Goal: Browse casually: Explore the website without a specific task or goal

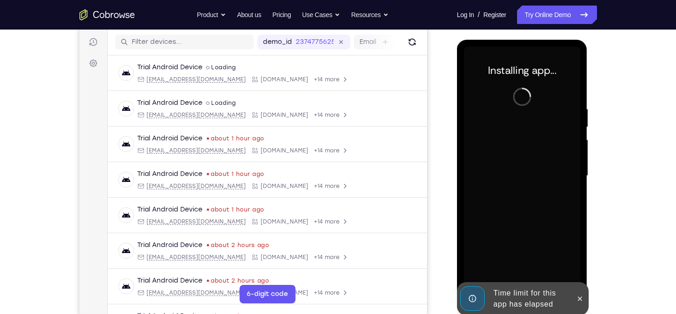
scroll to position [117, 0]
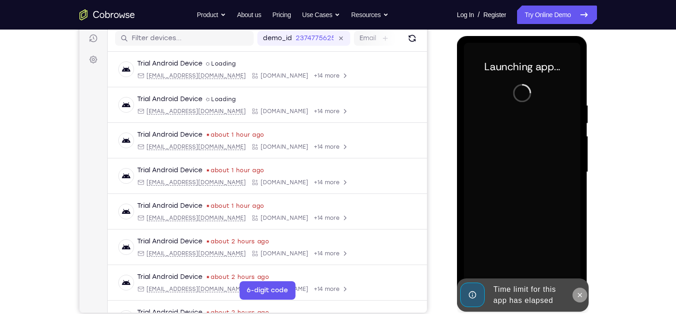
click at [575, 296] on button at bounding box center [579, 295] width 15 height 15
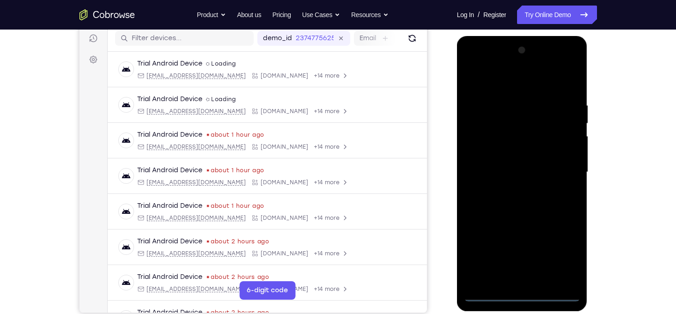
click at [521, 297] on div at bounding box center [522, 172] width 116 height 259
click at [564, 249] on div at bounding box center [522, 172] width 116 height 259
click at [485, 78] on div at bounding box center [522, 172] width 116 height 259
click at [566, 165] on div at bounding box center [522, 172] width 116 height 259
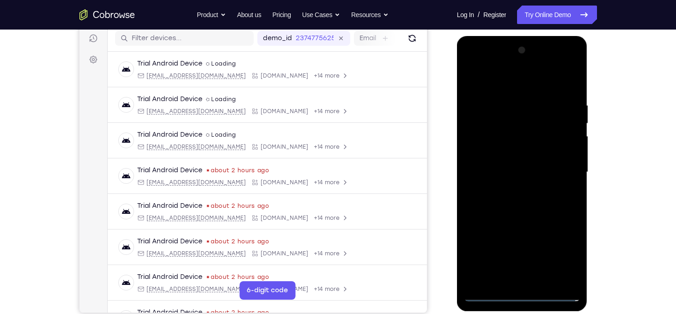
click at [510, 190] on div at bounding box center [522, 172] width 116 height 259
click at [498, 161] on div at bounding box center [522, 172] width 116 height 259
click at [509, 152] on div at bounding box center [522, 172] width 116 height 259
click at [567, 155] on div at bounding box center [522, 172] width 116 height 259
click at [538, 170] on div at bounding box center [522, 172] width 116 height 259
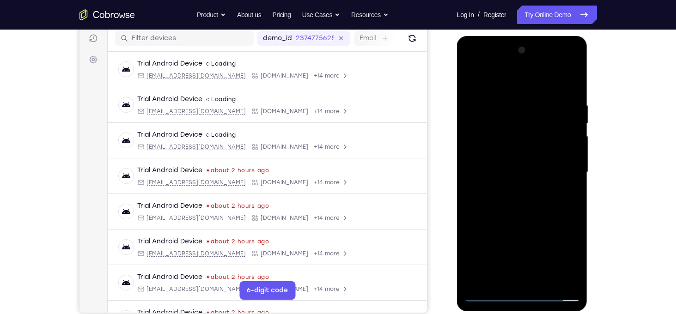
click at [531, 212] on div at bounding box center [522, 172] width 116 height 259
drag, startPoint x: 546, startPoint y: 84, endPoint x: 539, endPoint y: -3, distance: 87.6
click at [539, 36] on html "Online web based iOS Simulators and Android Emulators. Run iPhone, iPad, Mobile…" at bounding box center [523, 174] width 132 height 277
click at [546, 282] on div at bounding box center [522, 172] width 116 height 259
click at [540, 224] on div at bounding box center [522, 172] width 116 height 259
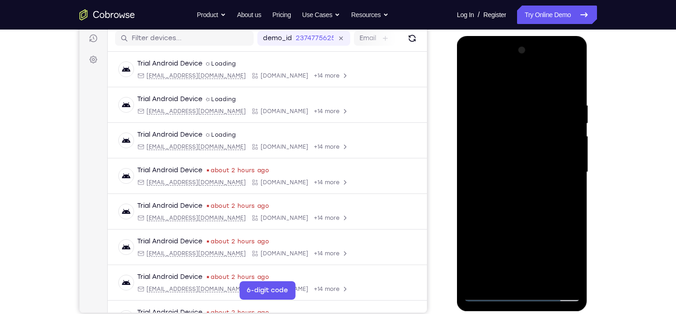
click at [521, 152] on div at bounding box center [522, 172] width 116 height 259
click at [510, 275] on div at bounding box center [522, 172] width 116 height 259
click at [501, 278] on div at bounding box center [522, 172] width 116 height 259
click at [493, 250] on div at bounding box center [522, 172] width 116 height 259
click at [569, 189] on div at bounding box center [522, 172] width 116 height 259
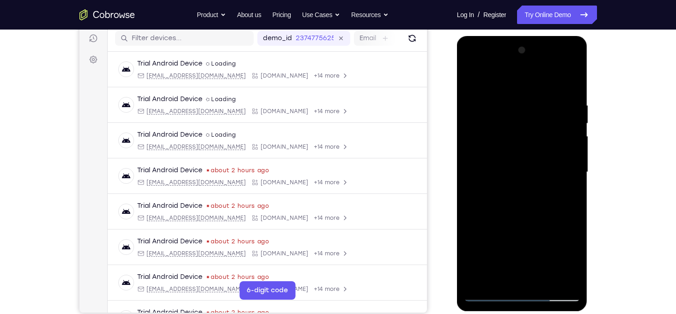
click at [472, 82] on div at bounding box center [522, 172] width 116 height 259
click at [508, 149] on div at bounding box center [522, 172] width 116 height 259
click at [475, 82] on div at bounding box center [522, 172] width 116 height 259
click at [507, 100] on div at bounding box center [522, 172] width 116 height 259
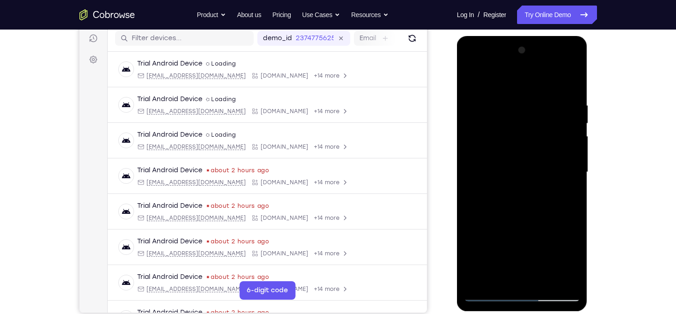
click at [476, 83] on div at bounding box center [522, 172] width 116 height 259
click at [472, 188] on div at bounding box center [522, 172] width 116 height 259
click at [577, 130] on div at bounding box center [522, 172] width 116 height 259
click at [562, 209] on div at bounding box center [522, 172] width 116 height 259
click at [474, 76] on div at bounding box center [522, 172] width 116 height 259
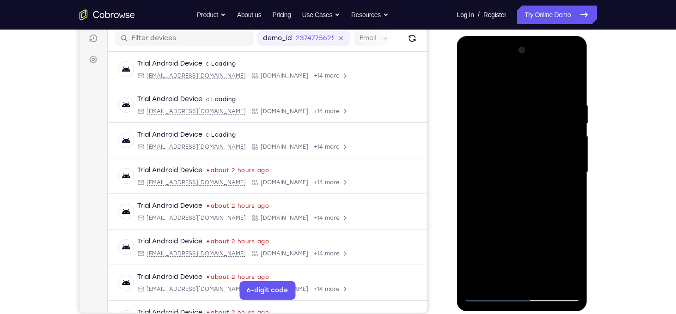
click at [472, 79] on div at bounding box center [522, 172] width 116 height 259
click at [574, 176] on div at bounding box center [522, 172] width 116 height 259
click at [571, 159] on div at bounding box center [522, 172] width 116 height 259
click at [576, 138] on div at bounding box center [522, 172] width 116 height 259
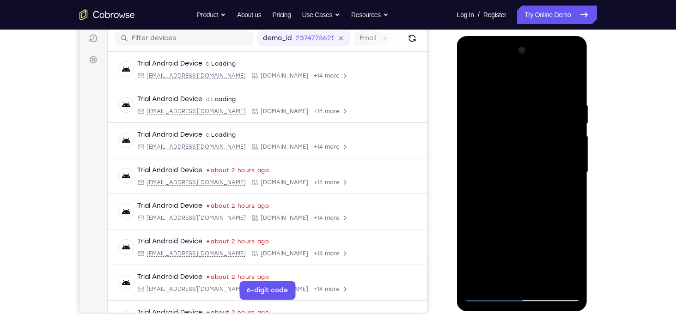
click at [570, 85] on div at bounding box center [522, 172] width 116 height 259
drag, startPoint x: 561, startPoint y: 104, endPoint x: 510, endPoint y: 108, distance: 51.0
click at [510, 108] on div at bounding box center [522, 172] width 116 height 259
drag, startPoint x: 546, startPoint y: 102, endPoint x: 470, endPoint y: 90, distance: 76.6
click at [470, 90] on div at bounding box center [522, 172] width 116 height 259
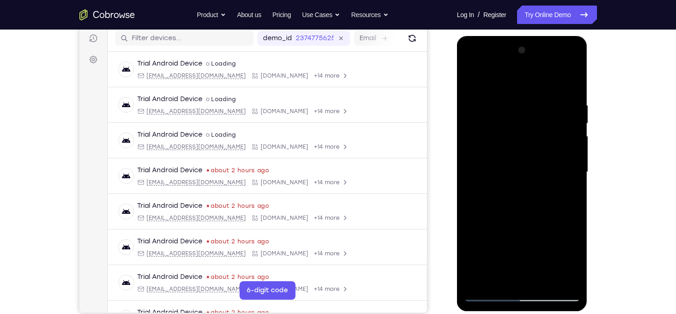
drag, startPoint x: 542, startPoint y: 102, endPoint x: 474, endPoint y: 93, distance: 69.0
click at [474, 93] on div at bounding box center [522, 172] width 116 height 259
drag, startPoint x: 546, startPoint y: 96, endPoint x: 473, endPoint y: 99, distance: 73.5
click at [473, 99] on div at bounding box center [522, 172] width 116 height 259
drag, startPoint x: 539, startPoint y: 102, endPoint x: 458, endPoint y: 96, distance: 81.0
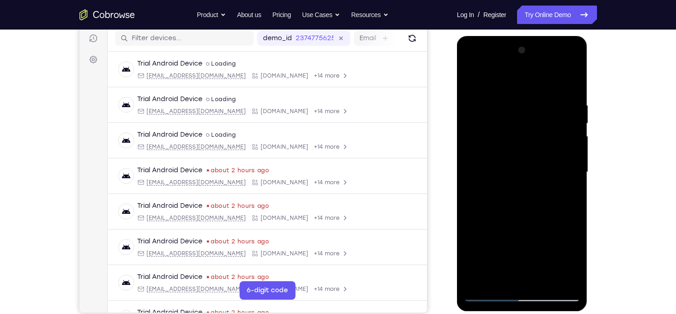
click at [458, 96] on div at bounding box center [522, 173] width 131 height 275
drag, startPoint x: 517, startPoint y: 103, endPoint x: 656, endPoint y: 141, distance: 144.6
click at [589, 141] on html "Online web based iOS Simulators and Android Emulators. Run iPhone, iPad, Mobile…" at bounding box center [523, 174] width 132 height 277
drag, startPoint x: 572, startPoint y: 100, endPoint x: 522, endPoint y: 107, distance: 50.8
click at [522, 107] on div at bounding box center [522, 172] width 116 height 259
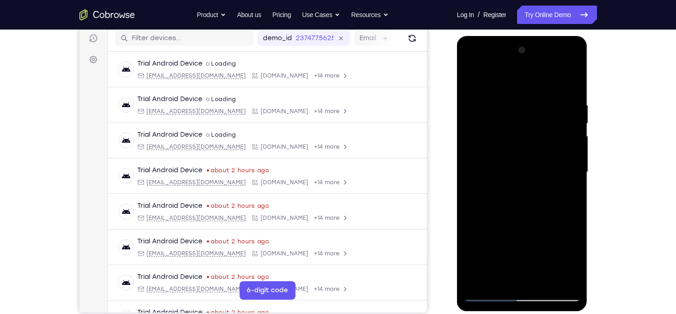
click at [540, 105] on div at bounding box center [522, 172] width 116 height 259
click at [569, 198] on div at bounding box center [522, 172] width 116 height 259
drag, startPoint x: 569, startPoint y: 198, endPoint x: 455, endPoint y: 189, distance: 113.5
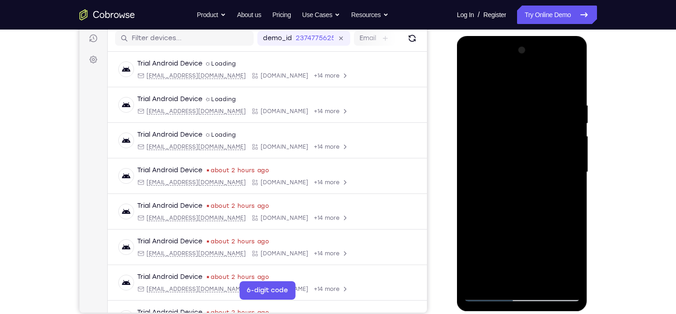
click at [457, 189] on html "Online web based iOS Simulators and Android Emulators. Run iPhone, iPad, Mobile…" at bounding box center [523, 174] width 132 height 277
click at [569, 200] on div at bounding box center [522, 172] width 116 height 259
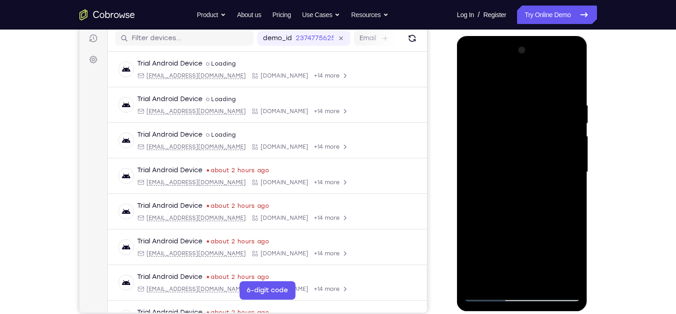
click at [569, 200] on div at bounding box center [522, 172] width 116 height 259
click at [473, 198] on div at bounding box center [522, 172] width 116 height 259
click at [564, 181] on div at bounding box center [522, 172] width 116 height 259
click at [570, 177] on div at bounding box center [522, 172] width 116 height 259
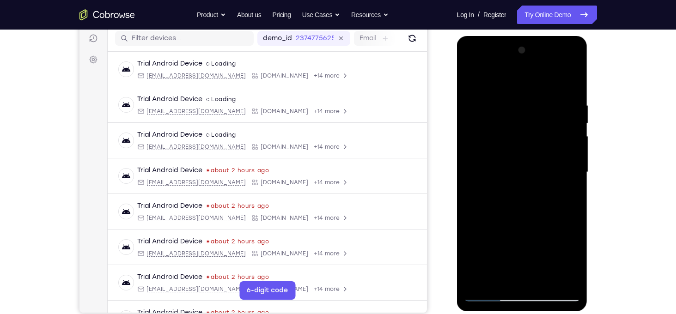
click at [570, 177] on div at bounding box center [522, 172] width 116 height 259
click at [475, 196] on div at bounding box center [522, 172] width 116 height 259
click at [574, 159] on div at bounding box center [522, 172] width 116 height 259
click at [573, 81] on div at bounding box center [522, 172] width 116 height 259
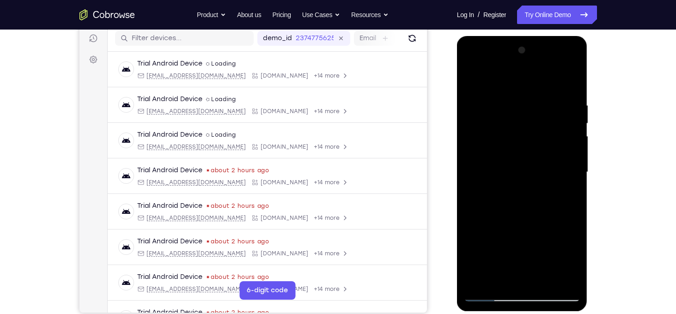
drag, startPoint x: 565, startPoint y: 107, endPoint x: 455, endPoint y: 105, distance: 110.9
click at [457, 105] on html "Online web based iOS Simulators and Android Emulators. Run iPhone, iPad, Mobile…" at bounding box center [523, 174] width 132 height 277
click at [521, 102] on div at bounding box center [522, 172] width 116 height 259
click at [572, 160] on div at bounding box center [522, 172] width 116 height 259
click at [572, 152] on div at bounding box center [522, 172] width 116 height 259
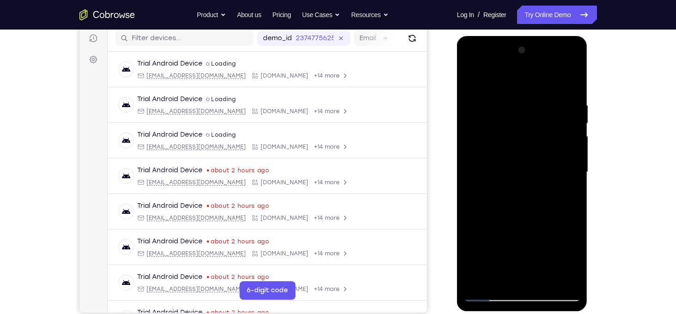
click at [572, 152] on div at bounding box center [522, 172] width 116 height 259
click at [579, 172] on div at bounding box center [522, 172] width 116 height 259
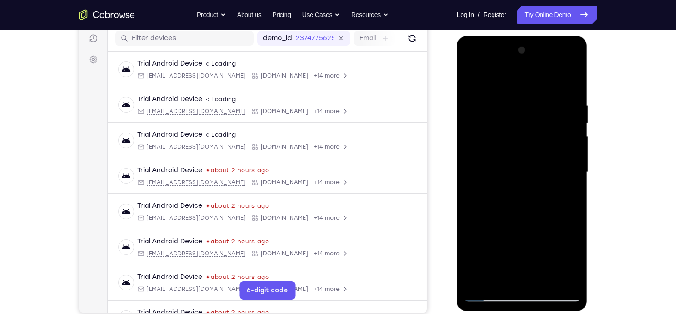
click at [574, 182] on div at bounding box center [522, 172] width 116 height 259
click at [571, 204] on div at bounding box center [522, 172] width 116 height 259
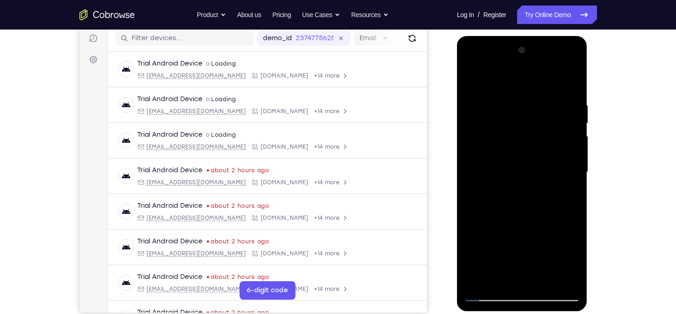
click at [571, 204] on div at bounding box center [522, 172] width 116 height 259
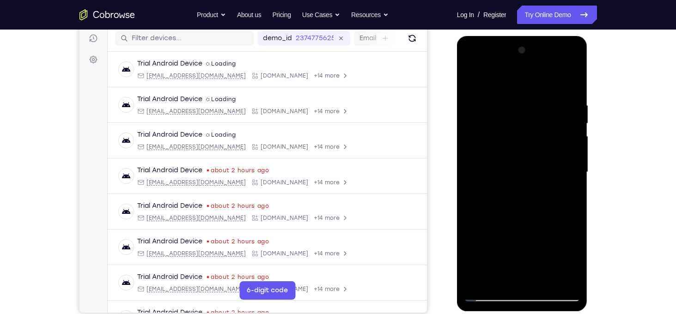
click at [571, 204] on div at bounding box center [522, 172] width 116 height 259
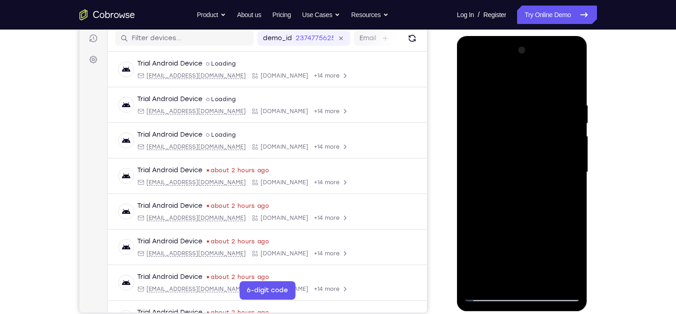
click at [571, 204] on div at bounding box center [522, 172] width 116 height 259
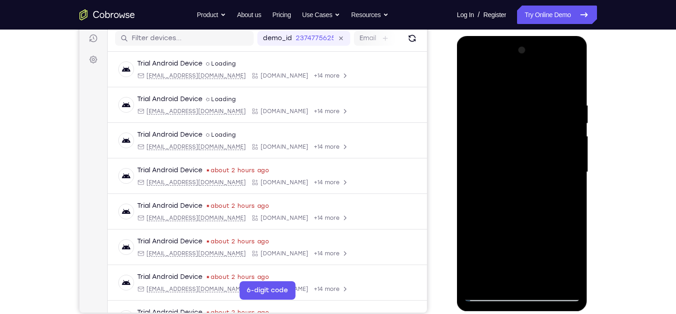
click at [571, 204] on div at bounding box center [522, 172] width 116 height 259
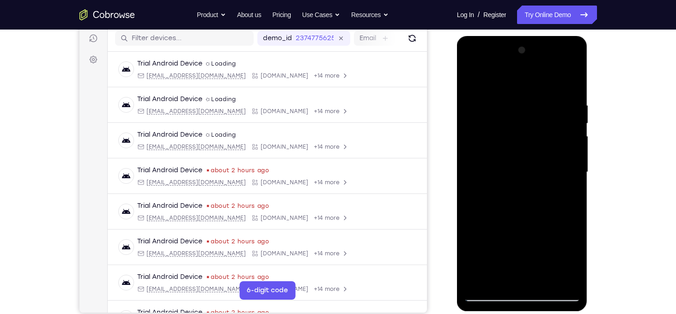
click at [564, 188] on div at bounding box center [522, 172] width 116 height 259
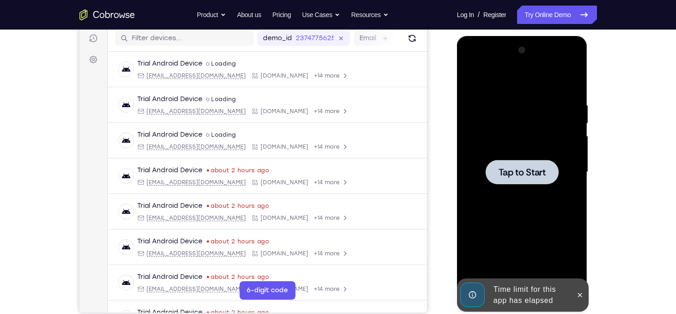
drag, startPoint x: 542, startPoint y: 174, endPoint x: 751, endPoint y: 99, distance: 222.0
click at [542, 174] on span "Tap to Start" at bounding box center [521, 172] width 47 height 9
click at [578, 300] on button at bounding box center [579, 295] width 15 height 15
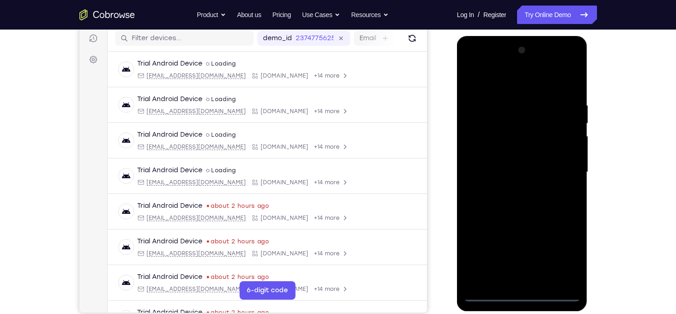
click at [522, 292] on div at bounding box center [522, 172] width 116 height 259
click at [561, 262] on div at bounding box center [522, 172] width 116 height 259
click at [492, 84] on div at bounding box center [522, 172] width 116 height 259
click at [565, 175] on div at bounding box center [522, 172] width 116 height 259
click at [511, 189] on div at bounding box center [522, 172] width 116 height 259
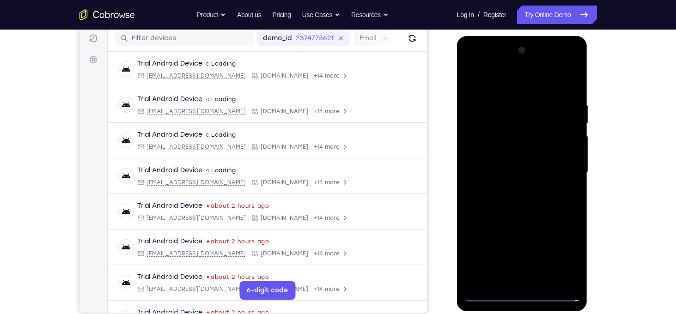
click at [507, 161] on div at bounding box center [522, 172] width 116 height 259
click at [502, 152] on div at bounding box center [522, 172] width 116 height 259
click at [514, 173] on div at bounding box center [522, 172] width 116 height 259
click at [509, 210] on div at bounding box center [522, 172] width 116 height 259
drag, startPoint x: 518, startPoint y: 81, endPoint x: 509, endPoint y: 25, distance: 56.7
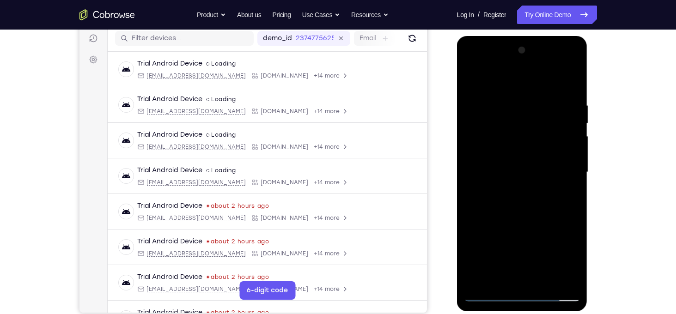
click at [509, 36] on html "Online web based iOS Simulators and Android Emulators. Run iPhone, iPad, Mobile…" at bounding box center [523, 174] width 132 height 277
click at [534, 201] on div at bounding box center [522, 172] width 116 height 259
click at [510, 102] on div at bounding box center [522, 172] width 116 height 259
click at [558, 168] on div at bounding box center [522, 172] width 116 height 259
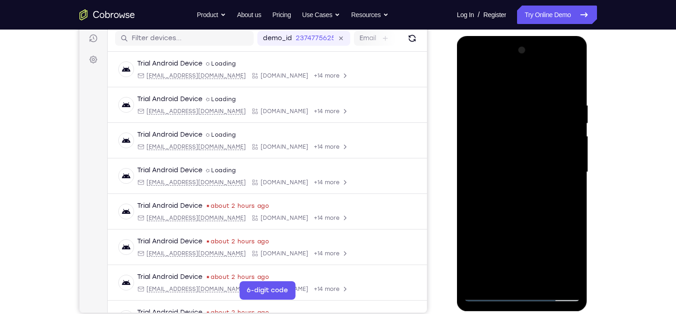
click at [477, 170] on div at bounding box center [522, 172] width 116 height 259
click at [551, 177] on div at bounding box center [522, 172] width 116 height 259
click at [566, 177] on div at bounding box center [522, 172] width 116 height 259
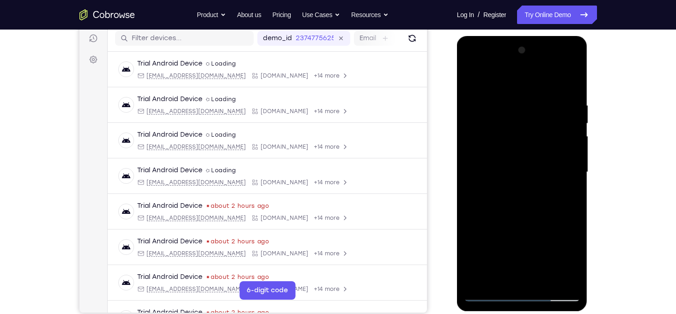
click at [571, 81] on div at bounding box center [522, 172] width 116 height 259
click at [545, 281] on div at bounding box center [522, 172] width 116 height 259
click at [525, 223] on div at bounding box center [522, 172] width 116 height 259
click at [476, 83] on div at bounding box center [522, 172] width 116 height 259
drag, startPoint x: 558, startPoint y: 193, endPoint x: 557, endPoint y: 78, distance: 115.5
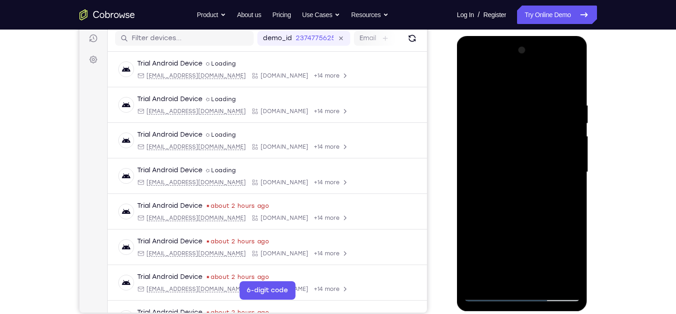
click at [557, 78] on div at bounding box center [522, 172] width 116 height 259
drag, startPoint x: 551, startPoint y: 197, endPoint x: 545, endPoint y: 106, distance: 91.2
click at [545, 106] on div at bounding box center [522, 172] width 116 height 259
drag, startPoint x: 554, startPoint y: 209, endPoint x: 538, endPoint y: 125, distance: 85.6
click at [538, 125] on div at bounding box center [522, 172] width 116 height 259
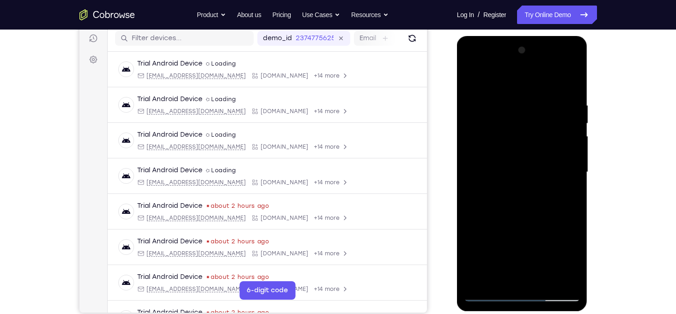
drag, startPoint x: 538, startPoint y: 125, endPoint x: 520, endPoint y: 53, distance: 74.7
click at [520, 53] on div at bounding box center [522, 172] width 116 height 259
drag, startPoint x: 556, startPoint y: 224, endPoint x: 541, endPoint y: 170, distance: 55.6
click at [541, 170] on div at bounding box center [522, 172] width 116 height 259
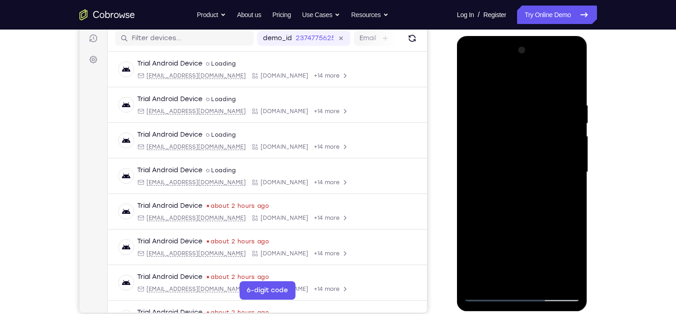
click at [541, 170] on div at bounding box center [522, 172] width 116 height 259
drag, startPoint x: 533, startPoint y: 172, endPoint x: 518, endPoint y: 109, distance: 65.0
click at [518, 109] on div at bounding box center [522, 172] width 116 height 259
drag, startPoint x: 540, startPoint y: 195, endPoint x: 525, endPoint y: 129, distance: 67.2
click at [525, 129] on div at bounding box center [522, 172] width 116 height 259
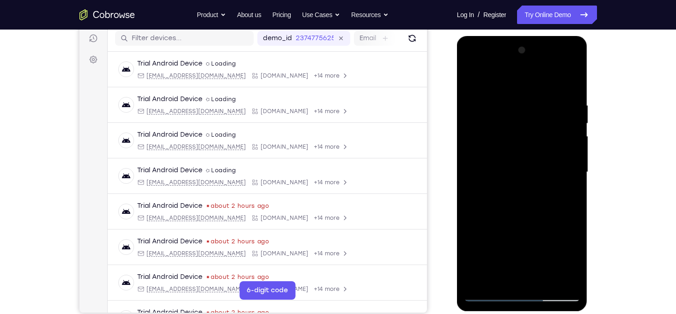
drag, startPoint x: 560, startPoint y: 226, endPoint x: 550, endPoint y: 175, distance: 52.8
click at [550, 175] on div at bounding box center [522, 172] width 116 height 259
click at [575, 161] on div at bounding box center [522, 172] width 116 height 259
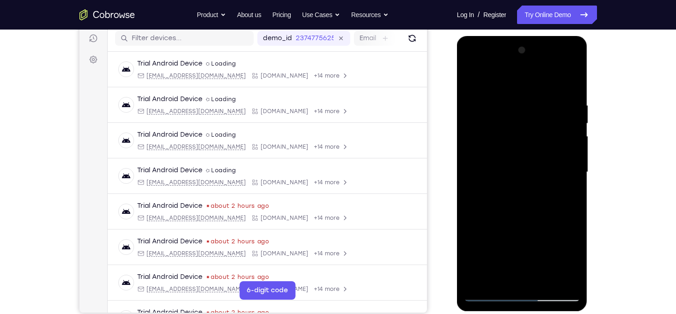
click at [575, 161] on div at bounding box center [522, 172] width 116 height 259
drag, startPoint x: 538, startPoint y: 208, endPoint x: 534, endPoint y: 183, distance: 25.2
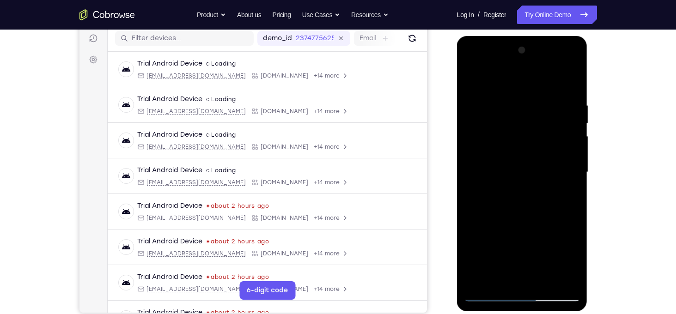
click at [534, 183] on div at bounding box center [522, 172] width 116 height 259
click at [520, 173] on div at bounding box center [522, 172] width 116 height 259
click at [482, 281] on div at bounding box center [522, 172] width 116 height 259
drag, startPoint x: 529, startPoint y: 127, endPoint x: 548, endPoint y: 239, distance: 113.8
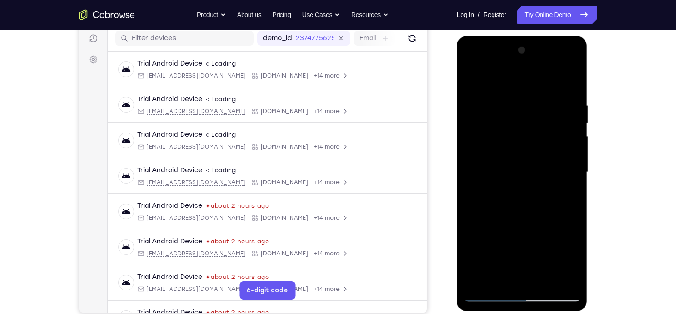
click at [548, 239] on div at bounding box center [522, 172] width 116 height 259
drag, startPoint x: 536, startPoint y: 122, endPoint x: 547, endPoint y: 287, distance: 165.7
click at [547, 287] on div at bounding box center [522, 172] width 116 height 259
click at [534, 228] on div at bounding box center [522, 172] width 116 height 259
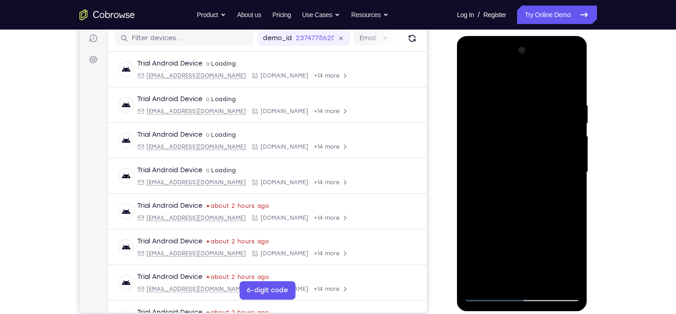
click at [513, 96] on div at bounding box center [522, 172] width 116 height 259
click at [557, 276] on div at bounding box center [522, 172] width 116 height 259
click at [553, 115] on div at bounding box center [522, 172] width 116 height 259
click at [564, 124] on div at bounding box center [522, 172] width 116 height 259
click at [481, 169] on div at bounding box center [522, 172] width 116 height 259
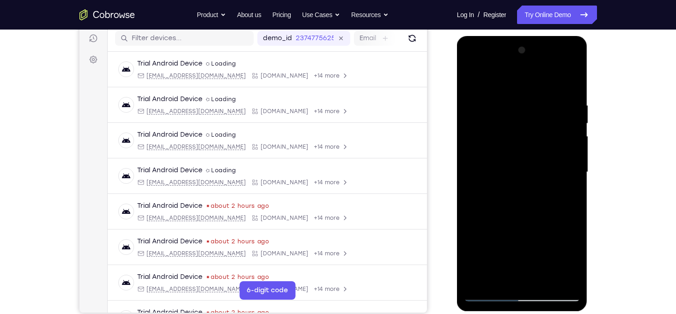
click at [571, 80] on div at bounding box center [522, 172] width 116 height 259
drag, startPoint x: 573, startPoint y: 97, endPoint x: 494, endPoint y: 107, distance: 80.1
click at [494, 107] on div at bounding box center [522, 172] width 116 height 259
click at [492, 101] on div at bounding box center [522, 172] width 116 height 259
click at [571, 130] on div at bounding box center [522, 172] width 116 height 259
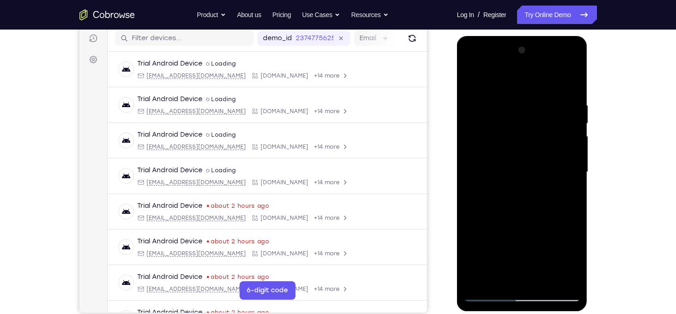
click at [469, 166] on div at bounding box center [522, 172] width 116 height 259
click at [565, 158] on div at bounding box center [522, 172] width 116 height 259
click at [572, 156] on div at bounding box center [522, 172] width 116 height 259
click at [486, 180] on div at bounding box center [522, 172] width 116 height 259
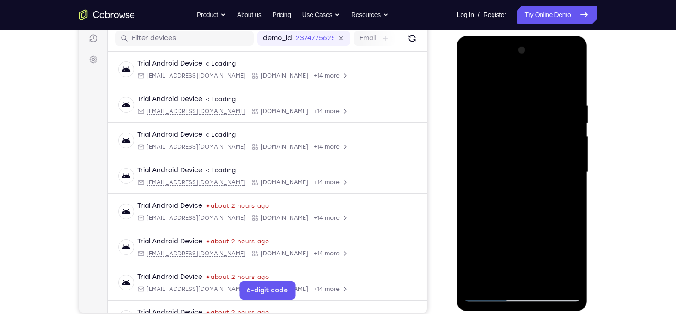
click at [479, 201] on div at bounding box center [522, 172] width 116 height 259
click at [548, 180] on div at bounding box center [522, 172] width 116 height 259
click at [553, 182] on div at bounding box center [522, 172] width 116 height 259
click at [570, 176] on div at bounding box center [522, 172] width 116 height 259
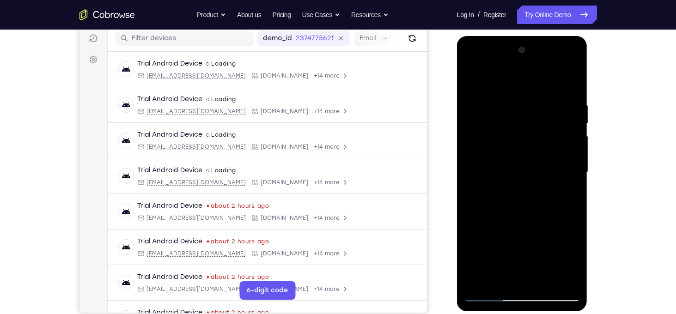
click at [570, 176] on div at bounding box center [522, 172] width 116 height 259
click at [565, 182] on div at bounding box center [522, 172] width 116 height 259
click at [569, 170] on div at bounding box center [522, 172] width 116 height 259
click at [570, 159] on div at bounding box center [522, 172] width 116 height 259
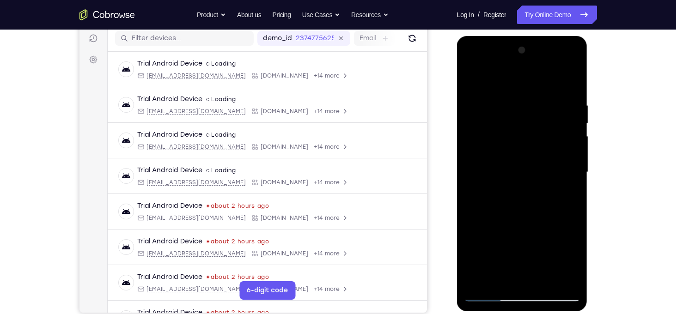
click at [568, 85] on div at bounding box center [522, 172] width 116 height 259
drag, startPoint x: 569, startPoint y: 111, endPoint x: 496, endPoint y: 109, distance: 72.6
click at [496, 109] on div at bounding box center [522, 172] width 116 height 259
drag, startPoint x: 570, startPoint y: 103, endPoint x: 522, endPoint y: 108, distance: 48.4
click at [522, 108] on div at bounding box center [522, 172] width 116 height 259
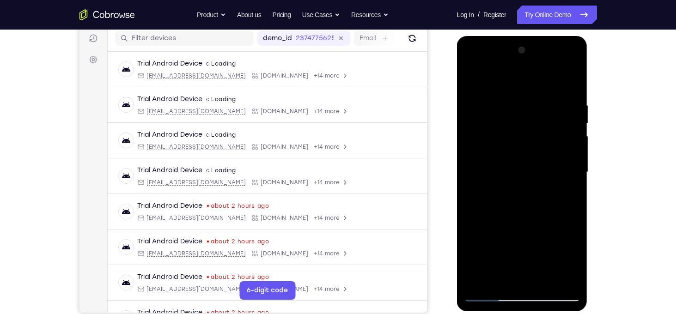
drag, startPoint x: 556, startPoint y: 103, endPoint x: 485, endPoint y: 115, distance: 72.6
click at [485, 115] on div at bounding box center [522, 172] width 116 height 259
drag, startPoint x: 551, startPoint y: 99, endPoint x: 473, endPoint y: 100, distance: 77.6
click at [473, 100] on div at bounding box center [522, 172] width 116 height 259
drag, startPoint x: 549, startPoint y: 103, endPoint x: 489, endPoint y: 103, distance: 59.6
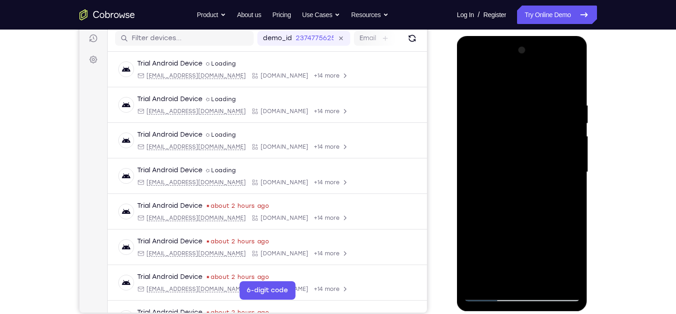
click at [489, 103] on div at bounding box center [522, 172] width 116 height 259
drag, startPoint x: 533, startPoint y: 103, endPoint x: 470, endPoint y: 95, distance: 63.3
click at [470, 95] on div at bounding box center [522, 172] width 116 height 259
drag, startPoint x: 512, startPoint y: 99, endPoint x: 684, endPoint y: 83, distance: 172.6
click at [589, 83] on html "Online web based iOS Simulators and Android Emulators. Run iPhone, iPad, Mobile…" at bounding box center [523, 174] width 132 height 277
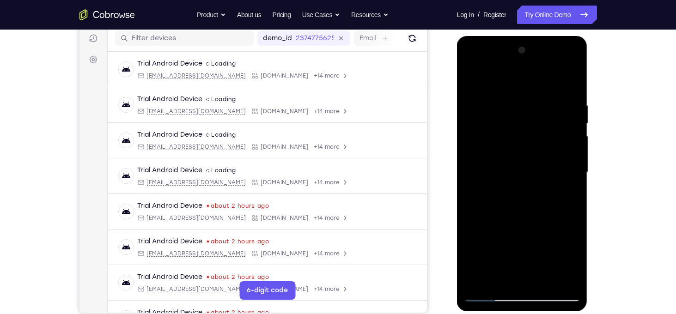
drag, startPoint x: 565, startPoint y: 103, endPoint x: 460, endPoint y: 99, distance: 105.4
click at [460, 99] on div at bounding box center [522, 173] width 131 height 275
click at [557, 97] on div at bounding box center [522, 172] width 116 height 259
click at [573, 182] on div at bounding box center [522, 172] width 116 height 259
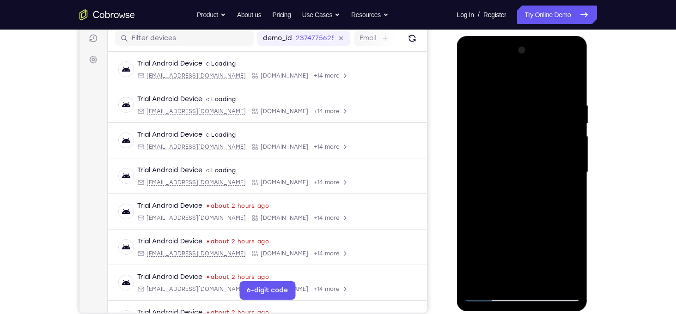
click at [468, 212] on div at bounding box center [522, 172] width 116 height 259
click at [570, 182] on div at bounding box center [522, 172] width 116 height 259
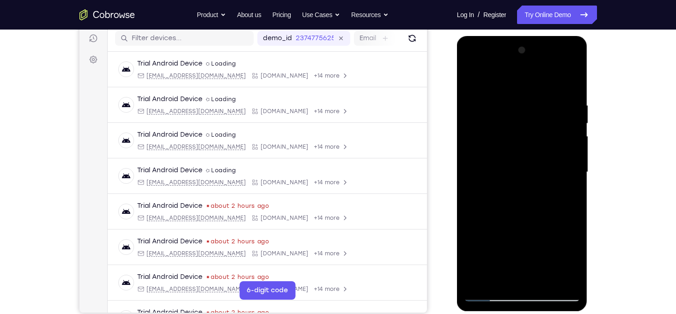
click at [570, 182] on div at bounding box center [522, 172] width 116 height 259
click at [470, 200] on div at bounding box center [522, 172] width 116 height 259
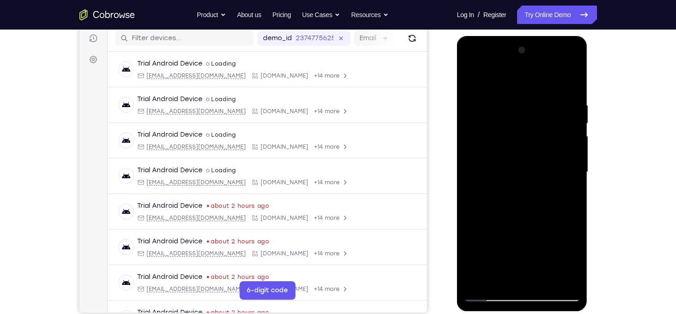
click at [567, 180] on div at bounding box center [522, 172] width 116 height 259
click at [573, 178] on div at bounding box center [522, 172] width 116 height 259
click at [572, 180] on div at bounding box center [522, 172] width 116 height 259
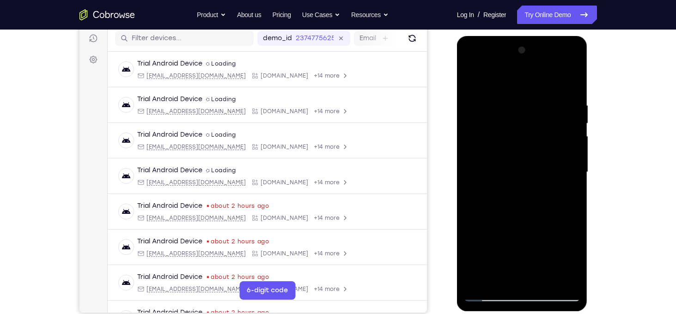
click at [572, 180] on div at bounding box center [522, 172] width 116 height 259
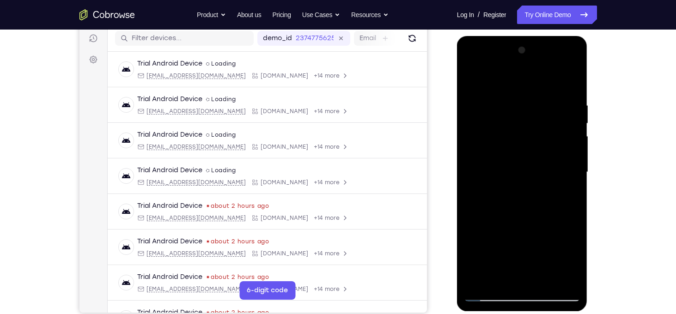
click at [572, 180] on div at bounding box center [522, 172] width 116 height 259
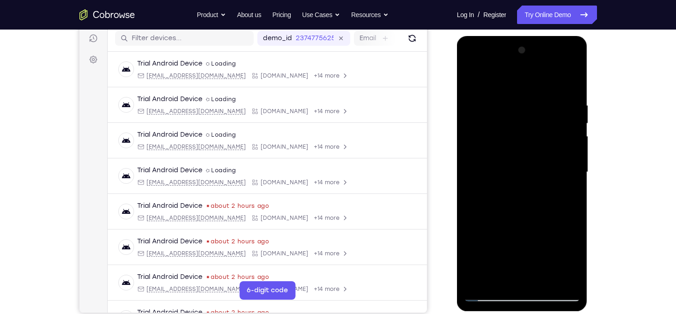
click at [572, 180] on div at bounding box center [522, 172] width 116 height 259
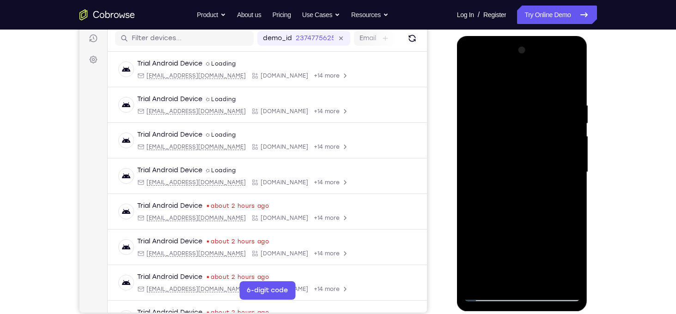
click at [572, 180] on div at bounding box center [522, 172] width 116 height 259
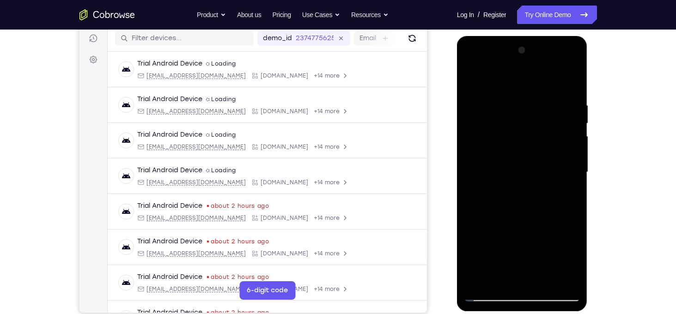
click at [572, 180] on div at bounding box center [522, 172] width 116 height 259
click at [570, 81] on div at bounding box center [522, 172] width 116 height 259
click at [540, 280] on div at bounding box center [522, 172] width 116 height 259
click at [473, 80] on div at bounding box center [522, 172] width 116 height 259
drag, startPoint x: 562, startPoint y: 120, endPoint x: 422, endPoint y: 106, distance: 140.1
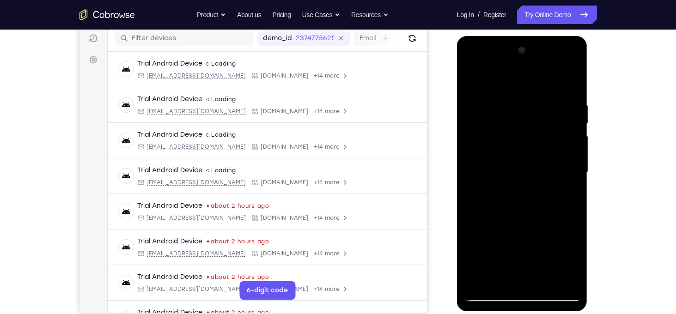
click at [457, 106] on html "Online web based iOS Simulators and Android Emulators. Run iPhone, iPad, Mobile…" at bounding box center [523, 174] width 132 height 277
drag, startPoint x: 572, startPoint y: 103, endPoint x: 483, endPoint y: 89, distance: 90.2
click at [483, 89] on div at bounding box center [522, 172] width 116 height 259
click at [570, 103] on div at bounding box center [522, 172] width 116 height 259
click at [570, 146] on div at bounding box center [522, 172] width 116 height 259
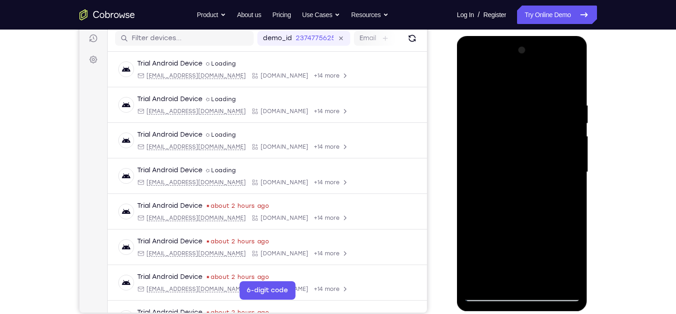
click at [570, 146] on div at bounding box center [522, 172] width 116 height 259
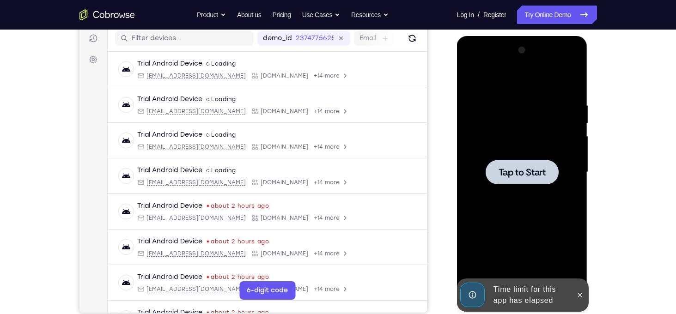
click at [542, 172] on span "Tap to Start" at bounding box center [521, 172] width 47 height 9
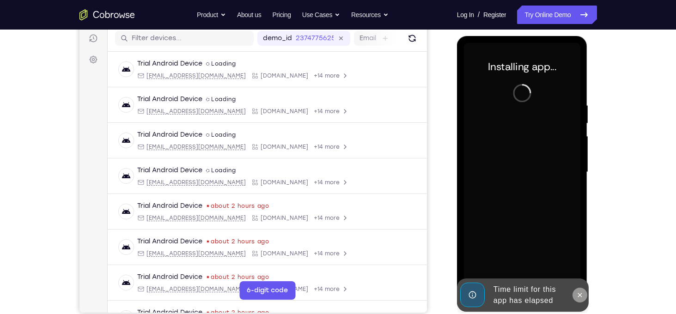
click at [578, 291] on icon at bounding box center [579, 294] width 7 height 7
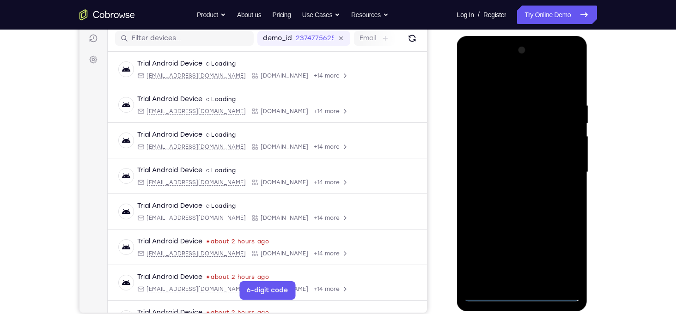
click at [525, 297] on div at bounding box center [522, 172] width 116 height 259
click at [558, 252] on div at bounding box center [522, 172] width 116 height 259
click at [486, 84] on div at bounding box center [522, 172] width 116 height 259
click at [566, 172] on div at bounding box center [522, 172] width 116 height 259
click at [516, 188] on div at bounding box center [522, 172] width 116 height 259
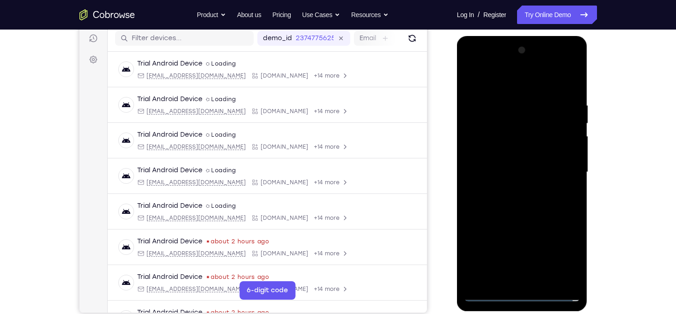
click at [522, 165] on div at bounding box center [522, 172] width 116 height 259
click at [510, 153] on div at bounding box center [522, 172] width 116 height 259
click at [524, 175] on div at bounding box center [522, 172] width 116 height 259
click at [559, 213] on div at bounding box center [522, 172] width 116 height 259
drag, startPoint x: 522, startPoint y: 84, endPoint x: 517, endPoint y: 36, distance: 47.8
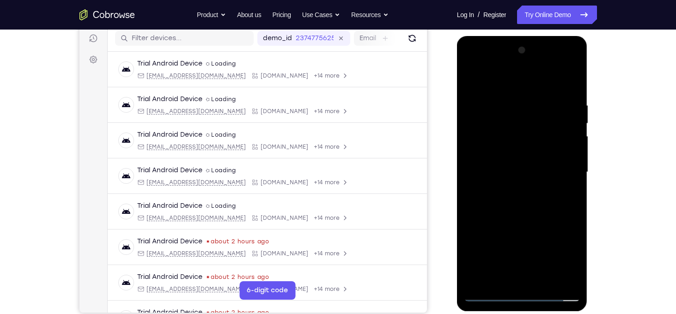
click at [517, 36] on div at bounding box center [522, 173] width 131 height 275
drag, startPoint x: 538, startPoint y: 108, endPoint x: 454, endPoint y: 99, distance: 84.6
click at [457, 99] on html "Online web based iOS Simulators and Android Emulators. Run iPhone, iPad, Mobile…" at bounding box center [523, 174] width 132 height 277
drag, startPoint x: 557, startPoint y: 90, endPoint x: 475, endPoint y: 97, distance: 82.1
click at [475, 97] on div at bounding box center [522, 172] width 116 height 259
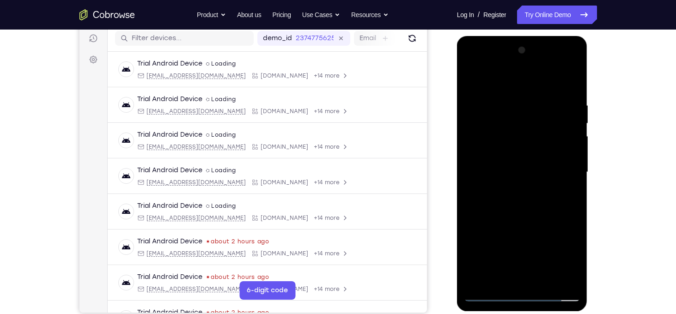
drag, startPoint x: 545, startPoint y: 104, endPoint x: 483, endPoint y: 103, distance: 62.4
click at [483, 103] on div at bounding box center [522, 172] width 116 height 259
drag, startPoint x: 508, startPoint y: 99, endPoint x: 684, endPoint y: 71, distance: 178.2
click at [589, 71] on html "Online web based iOS Simulators and Android Emulators. Run iPhone, iPad, Mobile…" at bounding box center [523, 174] width 132 height 277
click at [506, 97] on div at bounding box center [522, 172] width 116 height 259
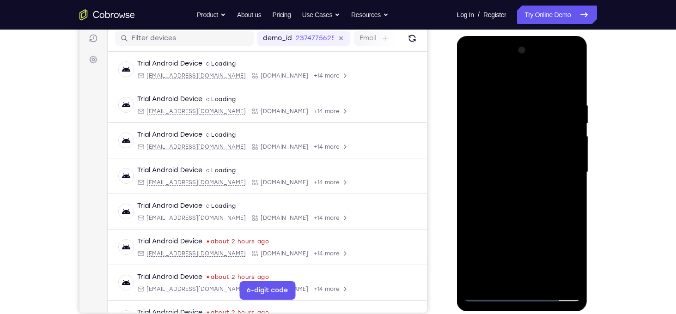
click at [570, 205] on div at bounding box center [522, 172] width 116 height 259
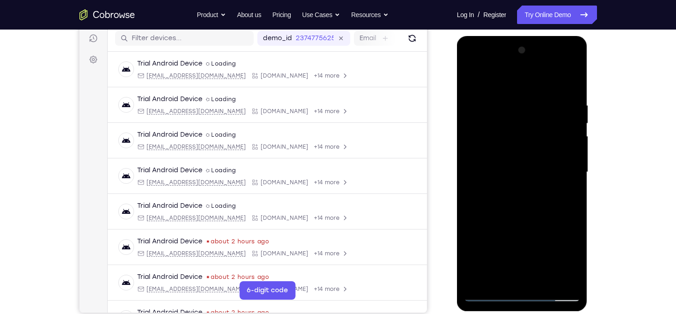
click at [570, 205] on div at bounding box center [522, 172] width 116 height 259
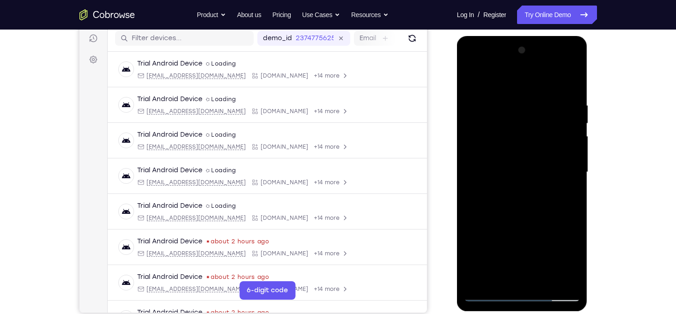
click at [570, 205] on div at bounding box center [522, 172] width 116 height 259
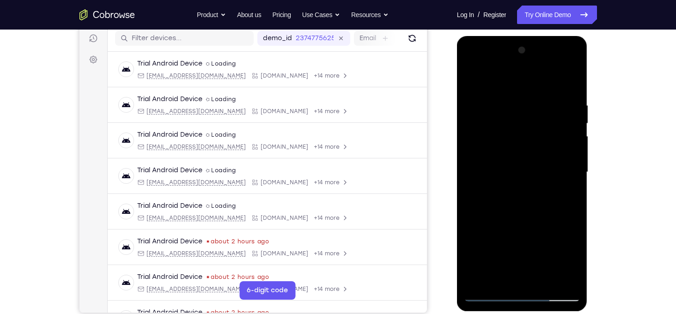
click at [570, 205] on div at bounding box center [522, 172] width 116 height 259
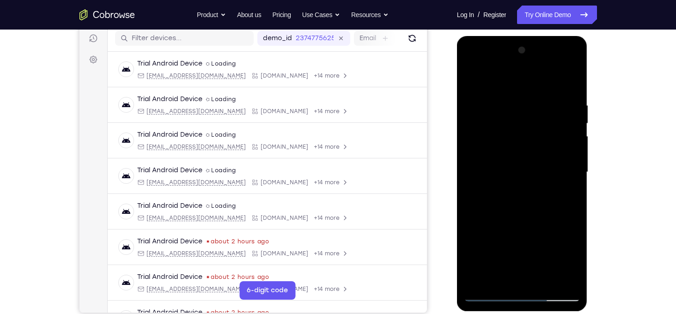
click at [570, 205] on div at bounding box center [522, 172] width 116 height 259
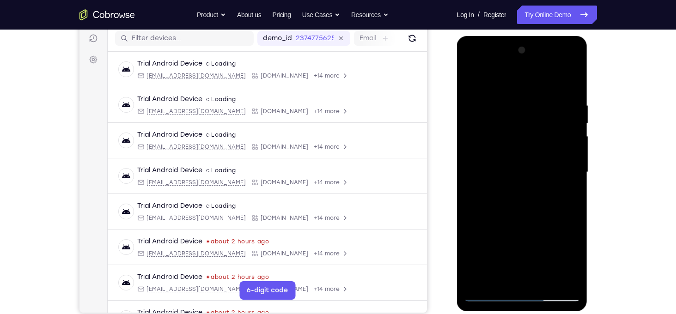
click at [566, 182] on div at bounding box center [522, 172] width 116 height 259
click at [570, 179] on div at bounding box center [522, 172] width 116 height 259
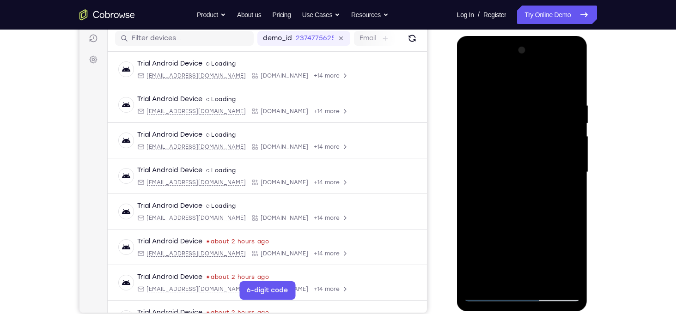
click at [570, 179] on div at bounding box center [522, 172] width 116 height 259
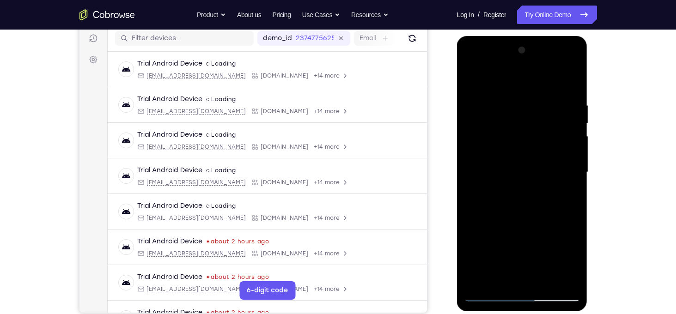
click at [570, 179] on div at bounding box center [522, 172] width 116 height 259
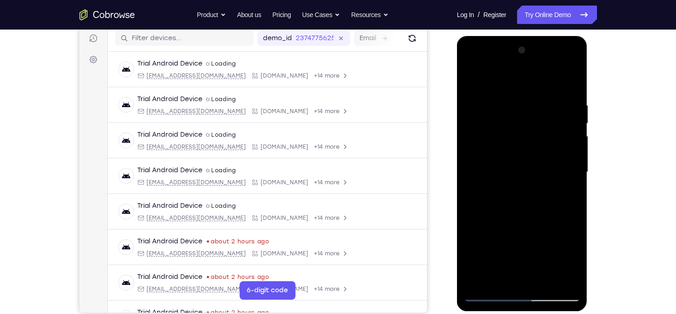
click at [570, 179] on div at bounding box center [522, 172] width 116 height 259
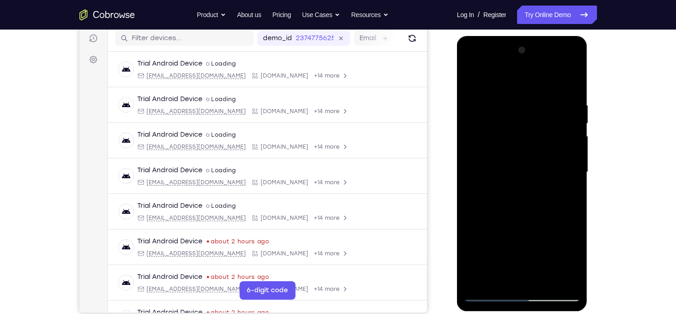
click at [570, 179] on div at bounding box center [522, 172] width 116 height 259
click at [468, 191] on div at bounding box center [522, 172] width 116 height 259
click at [568, 167] on div at bounding box center [522, 172] width 116 height 259
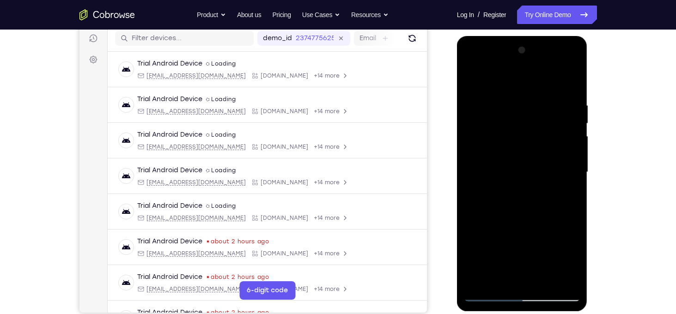
click at [568, 167] on div at bounding box center [522, 172] width 116 height 259
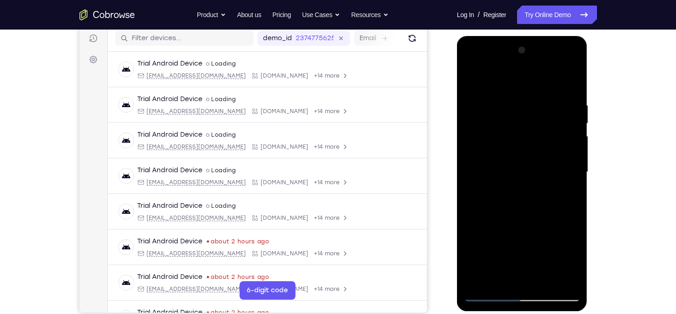
click at [565, 160] on div at bounding box center [522, 172] width 116 height 259
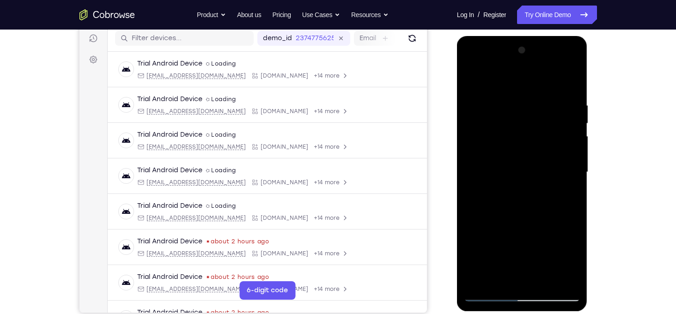
click at [565, 160] on div at bounding box center [522, 172] width 116 height 259
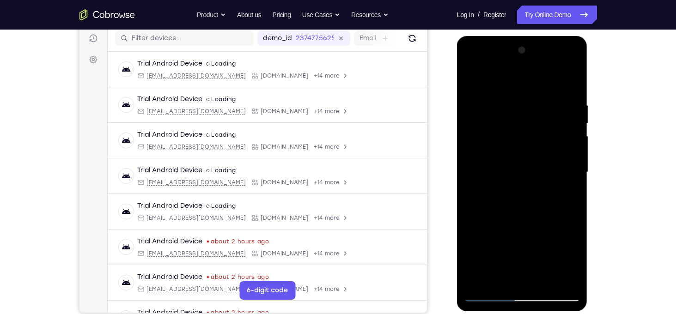
click at [565, 160] on div at bounding box center [522, 172] width 116 height 259
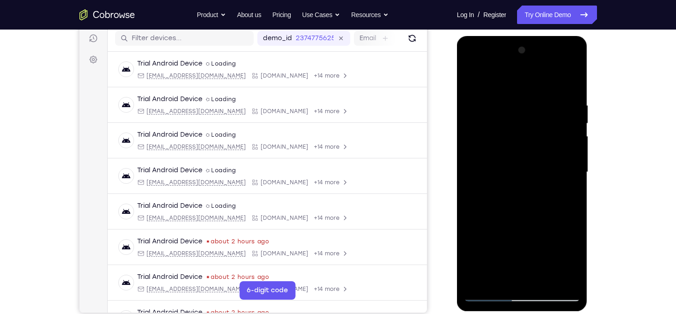
click at [565, 160] on div at bounding box center [522, 172] width 116 height 259
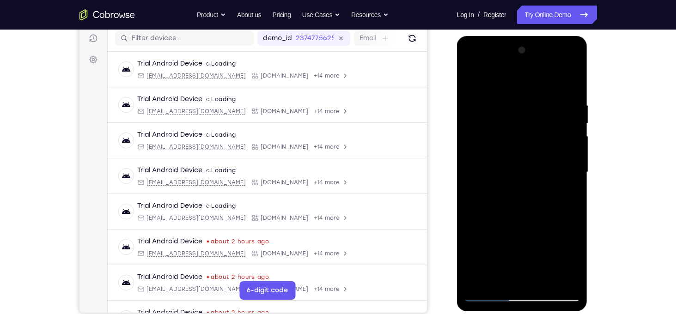
click at [565, 160] on div at bounding box center [522, 172] width 116 height 259
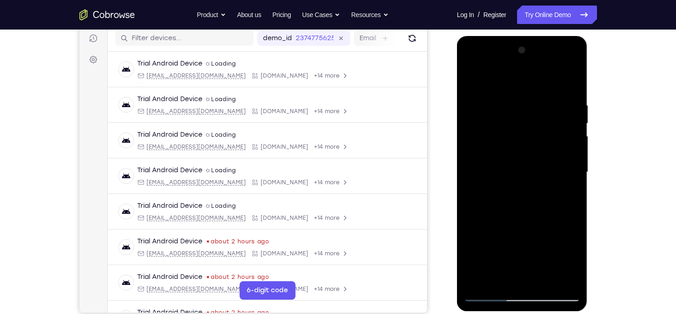
click at [565, 160] on div at bounding box center [522, 172] width 116 height 259
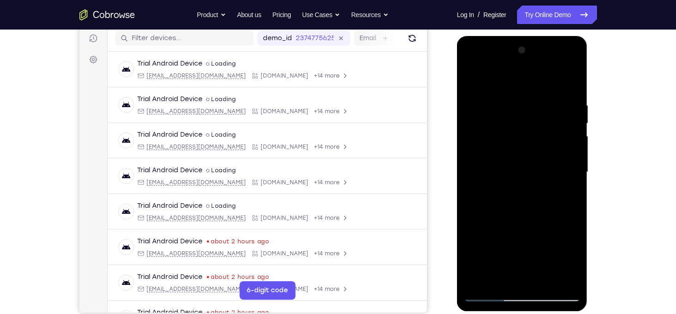
click at [565, 160] on div at bounding box center [522, 172] width 116 height 259
click at [475, 168] on div at bounding box center [522, 172] width 116 height 259
click at [570, 167] on div at bounding box center [522, 172] width 116 height 259
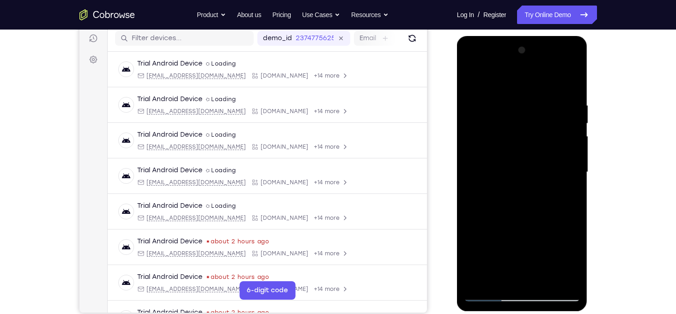
click at [570, 167] on div at bounding box center [522, 172] width 116 height 259
click at [475, 167] on div at bounding box center [522, 172] width 116 height 259
click at [563, 186] on div at bounding box center [522, 172] width 116 height 259
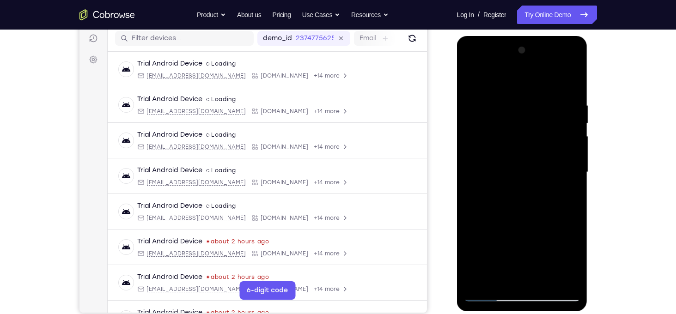
click at [563, 186] on div at bounding box center [522, 172] width 116 height 259
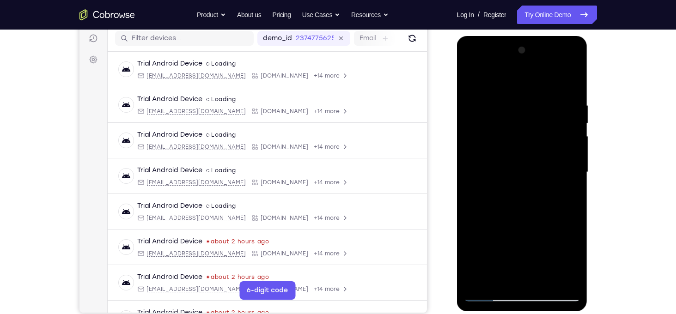
click at [565, 175] on div at bounding box center [522, 172] width 116 height 259
click at [569, 173] on div at bounding box center [522, 172] width 116 height 259
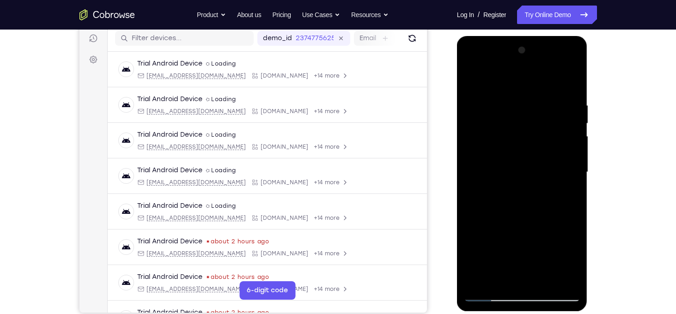
click at [569, 173] on div at bounding box center [522, 172] width 116 height 259
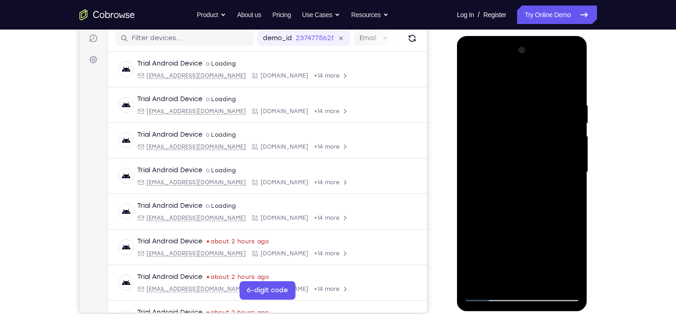
click at [569, 173] on div at bounding box center [522, 172] width 116 height 259
click at [579, 205] on div at bounding box center [522, 172] width 116 height 259
click at [574, 213] on div at bounding box center [522, 172] width 116 height 259
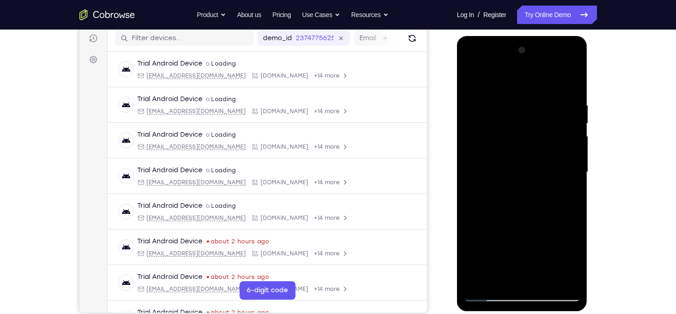
click at [570, 200] on div at bounding box center [522, 172] width 116 height 259
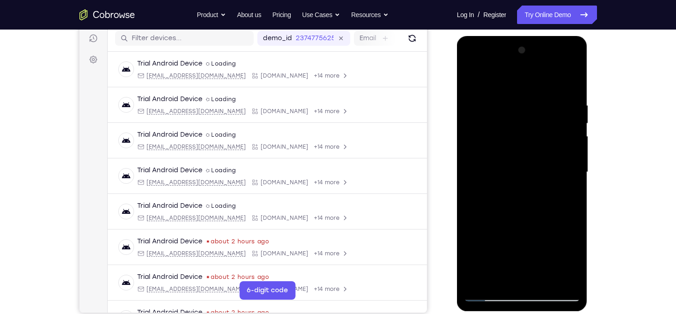
click at [570, 200] on div at bounding box center [522, 172] width 116 height 259
click at [575, 209] on div at bounding box center [522, 172] width 116 height 259
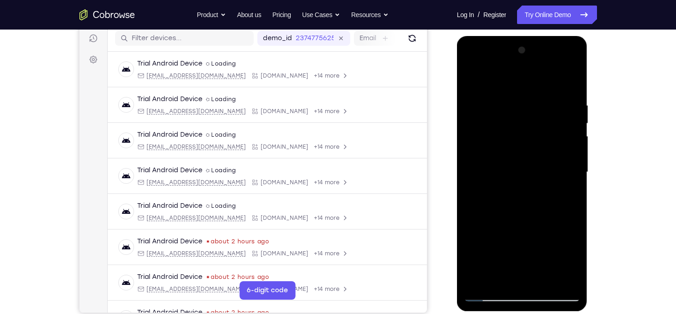
click at [575, 209] on div at bounding box center [522, 172] width 116 height 259
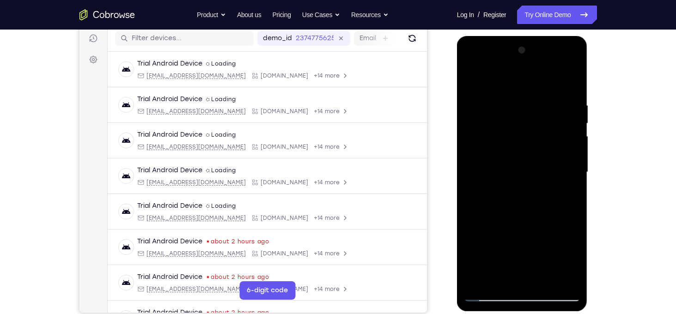
click at [484, 195] on div at bounding box center [522, 172] width 116 height 259
click at [559, 190] on div at bounding box center [522, 172] width 116 height 259
click at [573, 191] on div at bounding box center [522, 172] width 116 height 259
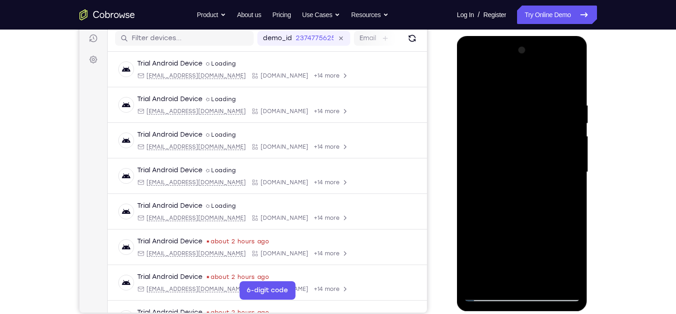
click at [573, 191] on div at bounding box center [522, 172] width 116 height 259
click at [571, 85] on div at bounding box center [522, 172] width 116 height 259
click at [546, 285] on div at bounding box center [522, 172] width 116 height 259
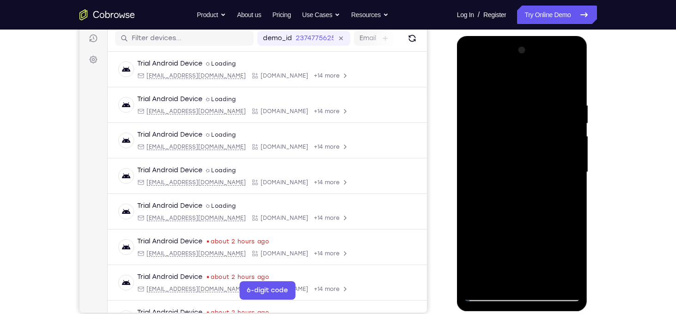
click at [533, 222] on div at bounding box center [522, 172] width 116 height 259
click at [475, 79] on div at bounding box center [522, 172] width 116 height 259
drag, startPoint x: 542, startPoint y: 115, endPoint x: 558, endPoint y: 250, distance: 135.3
click at [558, 250] on div at bounding box center [522, 172] width 116 height 259
drag, startPoint x: 557, startPoint y: 100, endPoint x: 474, endPoint y: 95, distance: 82.8
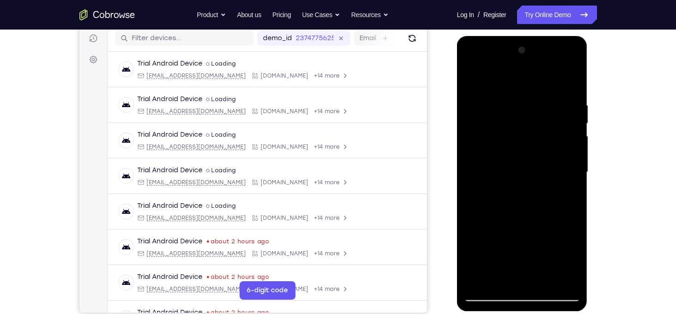
click at [474, 95] on div at bounding box center [522, 172] width 116 height 259
drag, startPoint x: 558, startPoint y: 101, endPoint x: 472, endPoint y: 121, distance: 88.2
click at [472, 121] on div at bounding box center [522, 172] width 116 height 259
drag, startPoint x: 566, startPoint y: 108, endPoint x: 496, endPoint y: 107, distance: 69.8
click at [496, 107] on div at bounding box center [522, 172] width 116 height 259
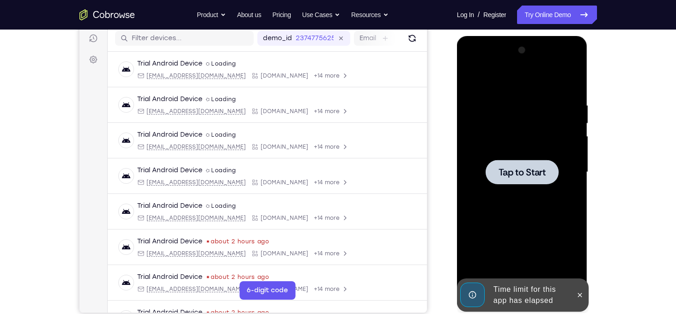
drag, startPoint x: 496, startPoint y: 107, endPoint x: 684, endPoint y: 77, distance: 190.3
click at [589, 77] on html "Online web based iOS Simulators and Android Emulators. Run iPhone, iPad, Mobile…" at bounding box center [523, 174] width 132 height 277
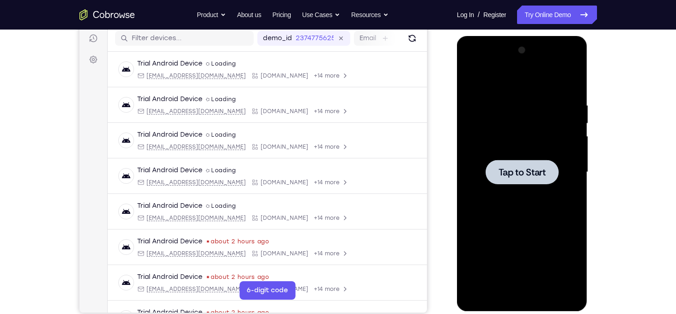
drag, startPoint x: 508, startPoint y: 177, endPoint x: 771, endPoint y: 120, distance: 269.0
click at [508, 177] on span "Tap to Start" at bounding box center [521, 172] width 47 height 9
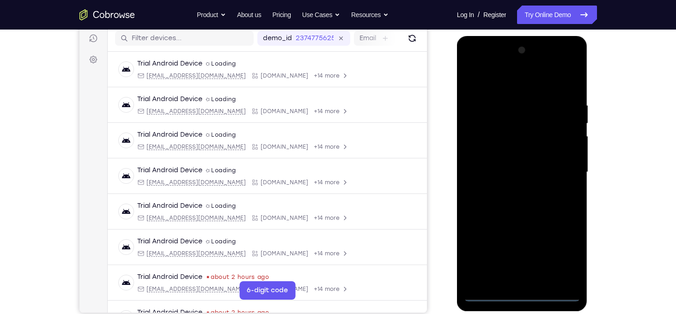
click at [524, 294] on div at bounding box center [522, 172] width 116 height 259
click at [557, 262] on div at bounding box center [522, 172] width 116 height 259
click at [485, 86] on div at bounding box center [522, 172] width 116 height 259
click at [562, 167] on div at bounding box center [522, 172] width 116 height 259
click at [516, 188] on div at bounding box center [522, 172] width 116 height 259
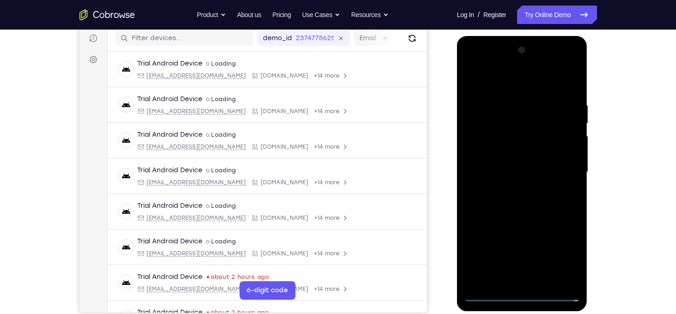
click at [518, 169] on div at bounding box center [522, 172] width 116 height 259
click at [515, 158] on div at bounding box center [522, 172] width 116 height 259
click at [524, 172] on div at bounding box center [522, 172] width 116 height 259
click at [547, 208] on div at bounding box center [522, 172] width 116 height 259
click at [534, 218] on div at bounding box center [522, 172] width 116 height 259
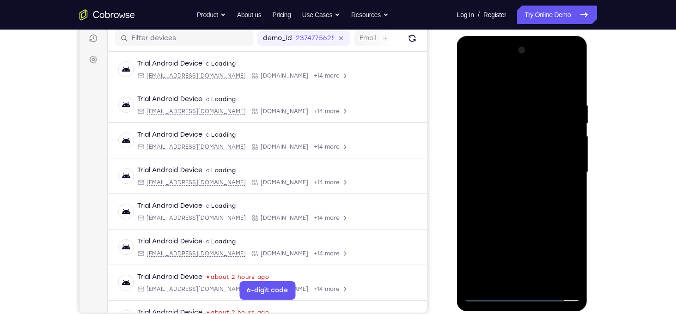
click at [534, 218] on div at bounding box center [522, 172] width 116 height 259
drag, startPoint x: 534, startPoint y: 218, endPoint x: 517, endPoint y: 104, distance: 114.9
click at [517, 104] on div at bounding box center [522, 172] width 116 height 259
drag, startPoint x: 525, startPoint y: 223, endPoint x: 506, endPoint y: 118, distance: 106.6
click at [506, 118] on div at bounding box center [522, 172] width 116 height 259
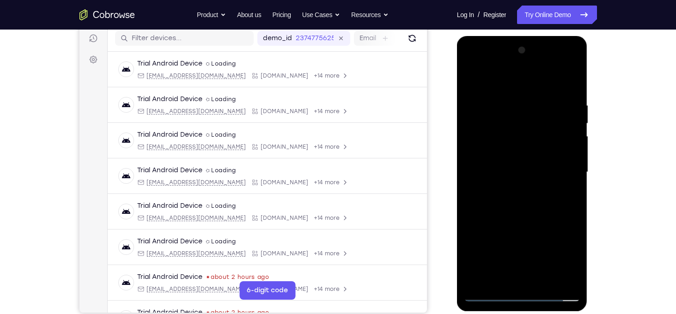
drag, startPoint x: 530, startPoint y: 199, endPoint x: 531, endPoint y: 75, distance: 123.3
click at [531, 75] on div at bounding box center [522, 172] width 116 height 259
drag, startPoint x: 533, startPoint y: 227, endPoint x: 519, endPoint y: 156, distance: 72.5
click at [519, 156] on div at bounding box center [522, 172] width 116 height 259
click at [530, 206] on div at bounding box center [522, 172] width 116 height 259
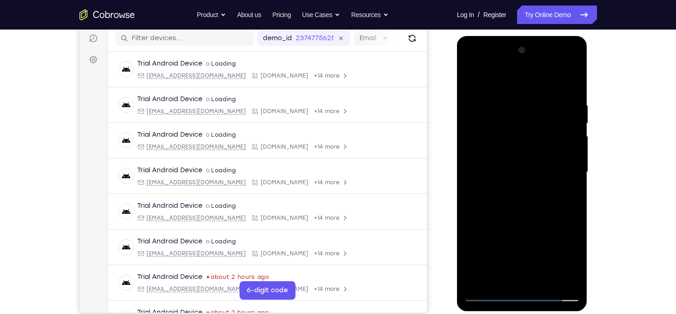
click at [530, 206] on div at bounding box center [522, 172] width 116 height 259
drag, startPoint x: 530, startPoint y: 205, endPoint x: 517, endPoint y: 125, distance: 81.4
click at [517, 125] on div at bounding box center [522, 172] width 116 height 259
drag, startPoint x: 542, startPoint y: 214, endPoint x: 523, endPoint y: 123, distance: 93.0
click at [523, 123] on div at bounding box center [522, 172] width 116 height 259
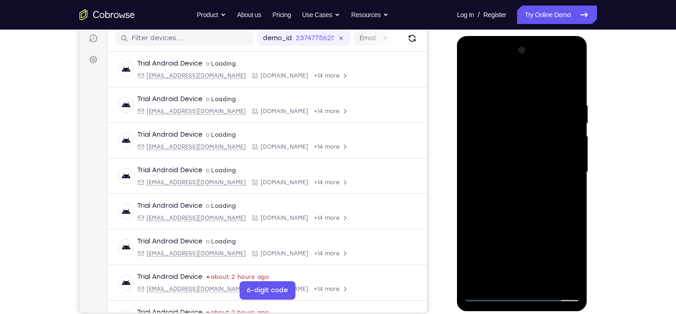
click at [534, 210] on div at bounding box center [522, 172] width 116 height 259
click at [471, 260] on div at bounding box center [522, 172] width 116 height 259
click at [573, 176] on div at bounding box center [522, 172] width 116 height 259
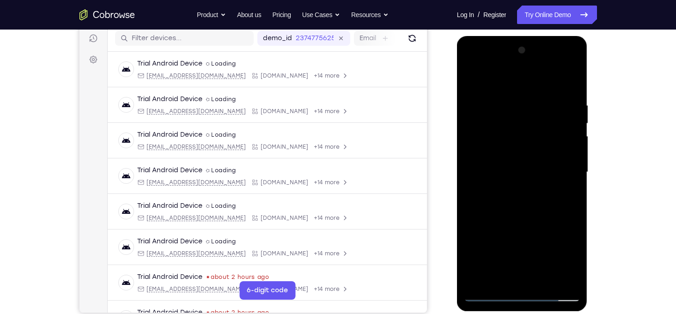
drag, startPoint x: 534, startPoint y: 240, endPoint x: 445, endPoint y: 77, distance: 185.2
click at [457, 77] on html "Online web based iOS Simulators and Android Emulators. Run iPhone, iPad, Mobile…" at bounding box center [523, 174] width 132 height 277
drag, startPoint x: 516, startPoint y: 222, endPoint x: 492, endPoint y: 124, distance: 100.9
click at [492, 124] on div at bounding box center [522, 172] width 116 height 259
drag, startPoint x: 525, startPoint y: 218, endPoint x: 516, endPoint y: 141, distance: 77.2
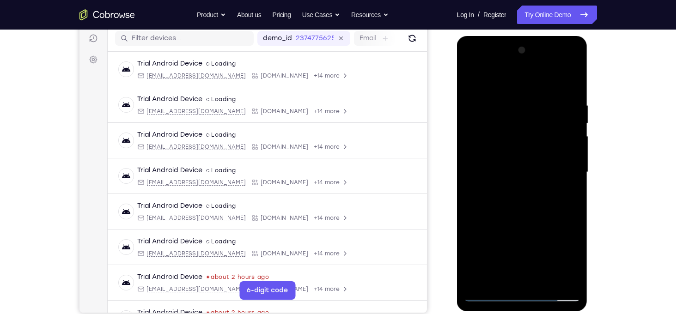
click at [516, 141] on div at bounding box center [522, 172] width 116 height 259
click at [537, 213] on div at bounding box center [522, 172] width 116 height 259
drag, startPoint x: 537, startPoint y: 213, endPoint x: 533, endPoint y: 152, distance: 61.6
click at [533, 152] on div at bounding box center [522, 172] width 116 height 259
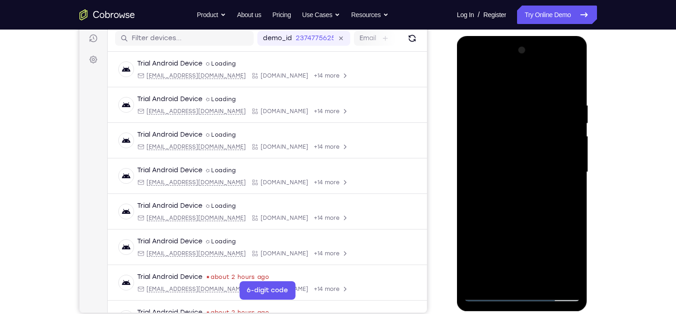
drag, startPoint x: 536, startPoint y: 235, endPoint x: 533, endPoint y: 219, distance: 16.1
click at [533, 219] on div at bounding box center [522, 172] width 116 height 259
click at [512, 211] on div at bounding box center [522, 172] width 116 height 259
drag, startPoint x: 540, startPoint y: 236, endPoint x: 523, endPoint y: 101, distance: 135.4
click at [523, 101] on div at bounding box center [522, 172] width 116 height 259
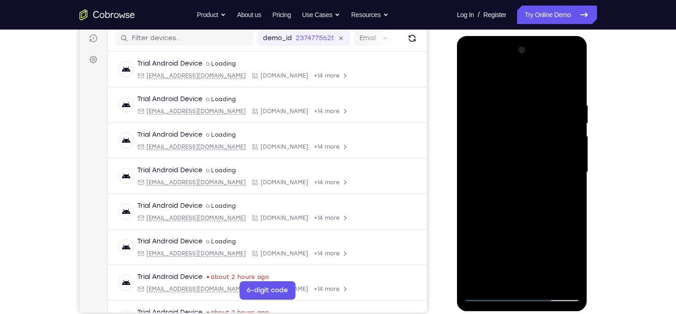
drag, startPoint x: 534, startPoint y: 211, endPoint x: 516, endPoint y: 161, distance: 52.5
click at [516, 161] on div at bounding box center [522, 172] width 116 height 259
click at [528, 197] on div at bounding box center [522, 172] width 116 height 259
click at [573, 152] on div at bounding box center [522, 172] width 116 height 259
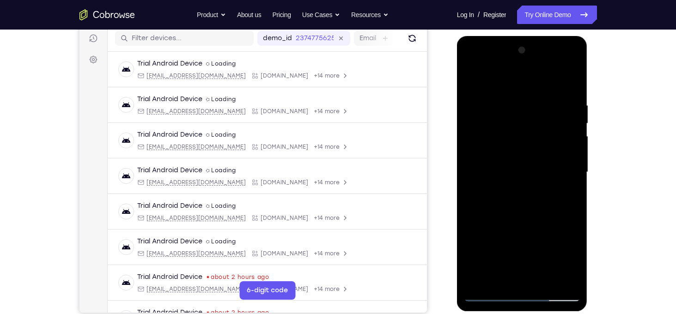
click at [573, 152] on div at bounding box center [522, 172] width 116 height 259
drag, startPoint x: 552, startPoint y: 236, endPoint x: 551, endPoint y: 91, distance: 144.6
click at [551, 91] on div at bounding box center [522, 172] width 116 height 259
drag, startPoint x: 544, startPoint y: 220, endPoint x: 532, endPoint y: 163, distance: 58.1
click at [532, 163] on div at bounding box center [522, 172] width 116 height 259
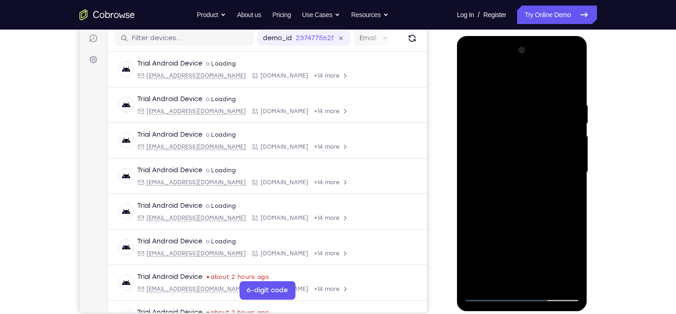
drag, startPoint x: 529, startPoint y: 201, endPoint x: 525, endPoint y: 173, distance: 28.4
click at [525, 173] on div at bounding box center [522, 172] width 116 height 259
click at [576, 147] on div at bounding box center [522, 172] width 116 height 259
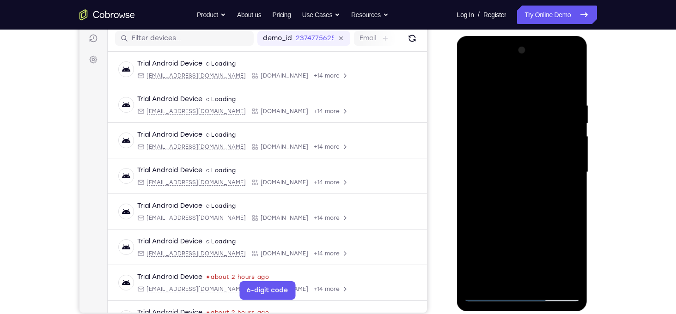
drag, startPoint x: 558, startPoint y: 258, endPoint x: 488, endPoint y: 103, distance: 169.6
click at [488, 103] on div at bounding box center [522, 172] width 116 height 259
drag, startPoint x: 536, startPoint y: 197, endPoint x: 532, endPoint y: 157, distance: 40.5
click at [532, 157] on div at bounding box center [522, 172] width 116 height 259
click at [523, 164] on div at bounding box center [522, 172] width 116 height 259
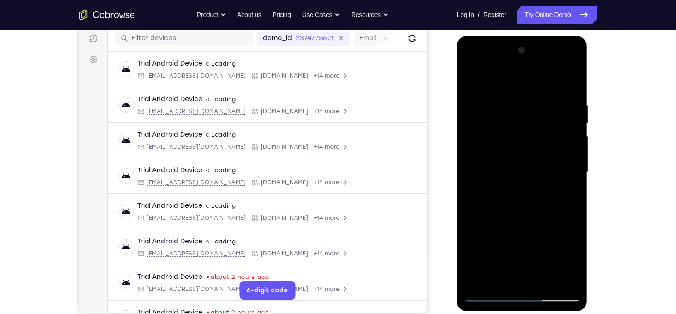
click at [523, 164] on div at bounding box center [522, 172] width 116 height 259
drag, startPoint x: 539, startPoint y: 204, endPoint x: 522, endPoint y: 109, distance: 96.6
click at [522, 109] on div at bounding box center [522, 172] width 116 height 259
drag, startPoint x: 535, startPoint y: 192, endPoint x: 505, endPoint y: 80, distance: 115.3
click at [505, 80] on div at bounding box center [522, 172] width 116 height 259
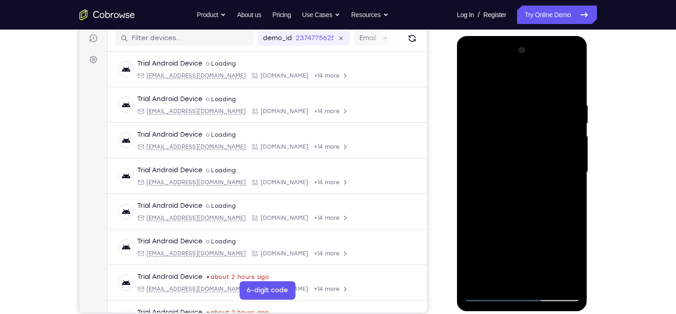
drag, startPoint x: 516, startPoint y: 197, endPoint x: 506, endPoint y: 95, distance: 102.1
click at [506, 95] on div at bounding box center [522, 172] width 116 height 259
click at [526, 193] on div at bounding box center [522, 172] width 116 height 259
drag, startPoint x: 526, startPoint y: 193, endPoint x: 522, endPoint y: 86, distance: 107.3
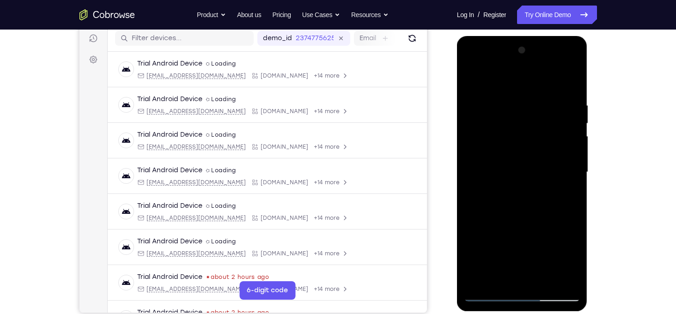
click at [522, 86] on div at bounding box center [522, 172] width 116 height 259
drag, startPoint x: 534, startPoint y: 210, endPoint x: 510, endPoint y: 97, distance: 115.7
click at [510, 97] on div at bounding box center [522, 172] width 116 height 259
drag, startPoint x: 520, startPoint y: 192, endPoint x: 504, endPoint y: 136, distance: 58.1
click at [504, 136] on div at bounding box center [522, 172] width 116 height 259
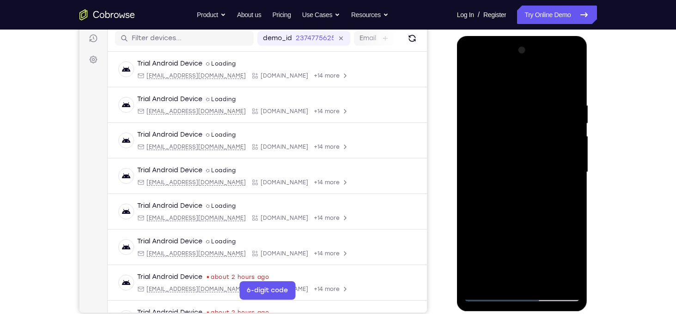
click at [470, 218] on div at bounding box center [522, 172] width 116 height 259
drag, startPoint x: 533, startPoint y: 242, endPoint x: 523, endPoint y: 164, distance: 79.1
click at [523, 164] on div at bounding box center [522, 172] width 116 height 259
click at [516, 175] on div at bounding box center [522, 172] width 116 height 259
drag, startPoint x: 546, startPoint y: 180, endPoint x: 504, endPoint y: 78, distance: 111.2
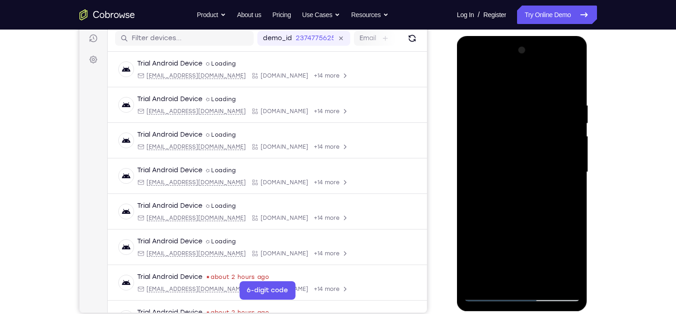
click at [504, 78] on div at bounding box center [522, 172] width 116 height 259
drag, startPoint x: 529, startPoint y: 227, endPoint x: 521, endPoint y: 152, distance: 76.2
click at [521, 152] on div at bounding box center [522, 172] width 116 height 259
click at [470, 184] on div at bounding box center [522, 172] width 116 height 259
drag, startPoint x: 534, startPoint y: 203, endPoint x: 521, endPoint y: 113, distance: 91.5
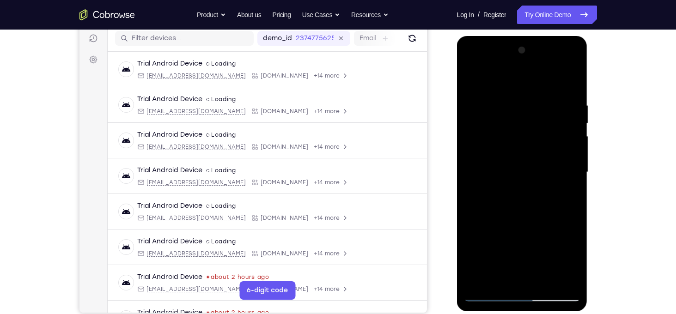
click at [521, 113] on div at bounding box center [522, 172] width 116 height 259
click at [544, 284] on div at bounding box center [522, 172] width 116 height 259
click at [520, 226] on div at bounding box center [522, 172] width 116 height 259
click at [545, 147] on div at bounding box center [522, 172] width 116 height 259
click at [498, 279] on div at bounding box center [522, 172] width 116 height 259
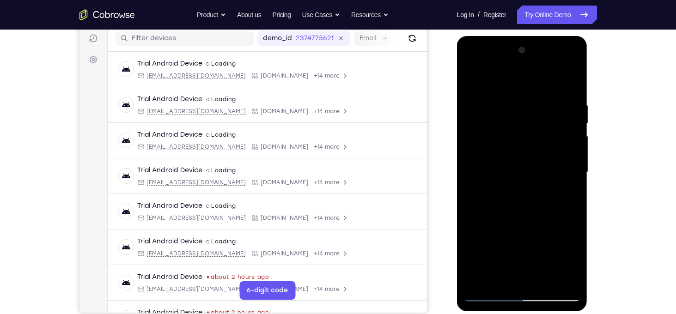
drag, startPoint x: 518, startPoint y: 257, endPoint x: 497, endPoint y: 134, distance: 125.1
click at [497, 134] on div at bounding box center [522, 172] width 116 height 259
drag, startPoint x: 526, startPoint y: 247, endPoint x: 506, endPoint y: 128, distance: 119.9
click at [506, 128] on div at bounding box center [522, 172] width 116 height 259
drag, startPoint x: 518, startPoint y: 231, endPoint x: 510, endPoint y: 154, distance: 77.5
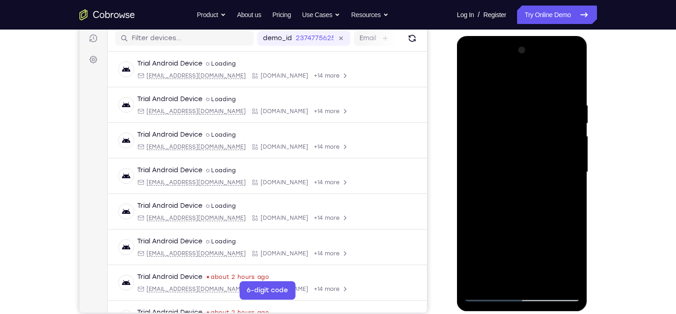
click at [510, 154] on div at bounding box center [522, 172] width 116 height 259
drag, startPoint x: 520, startPoint y: 240, endPoint x: 509, endPoint y: 162, distance: 79.3
click at [509, 162] on div at bounding box center [522, 172] width 116 height 259
drag, startPoint x: 532, startPoint y: 241, endPoint x: 520, endPoint y: 338, distance: 97.3
click at [520, 313] on html "Online web based iOS Simulators and Android Emulators. Run iPhone, iPad, Mobile…" at bounding box center [523, 174] width 132 height 277
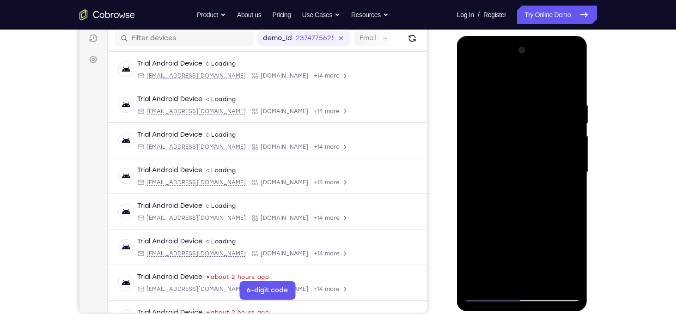
drag, startPoint x: 525, startPoint y: 230, endPoint x: 527, endPoint y: 332, distance: 102.1
click at [527, 313] on html "Online web based iOS Simulators and Android Emulators. Run iPhone, iPad, Mobile…" at bounding box center [523, 174] width 132 height 277
drag, startPoint x: 533, startPoint y: 242, endPoint x: 546, endPoint y: 338, distance: 97.1
click at [546, 313] on html "Online web based iOS Simulators and Android Emulators. Run iPhone, iPad, Mobile…" at bounding box center [523, 174] width 132 height 277
click at [548, 261] on div at bounding box center [522, 172] width 116 height 259
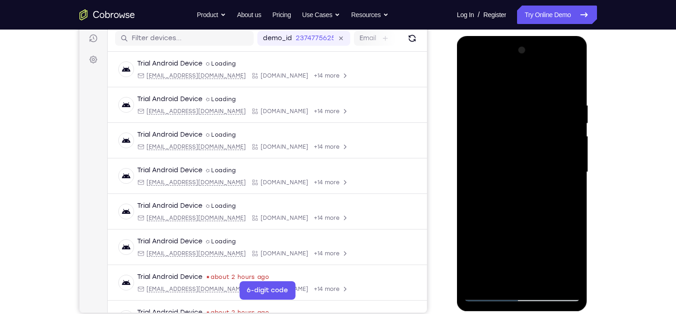
click at [505, 189] on div at bounding box center [522, 172] width 116 height 259
click at [472, 83] on div at bounding box center [522, 172] width 116 height 259
click at [521, 167] on div at bounding box center [522, 172] width 116 height 259
click at [493, 219] on div at bounding box center [522, 172] width 116 height 259
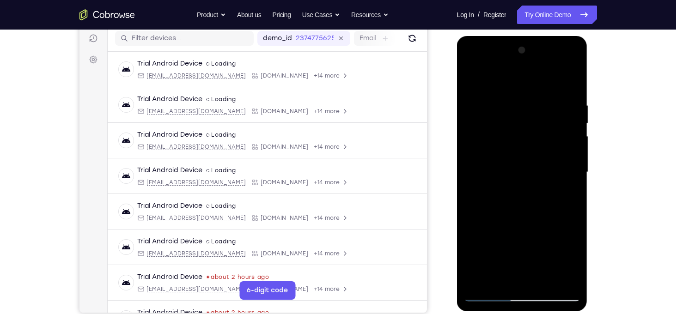
click at [498, 276] on div at bounding box center [522, 172] width 116 height 259
click at [475, 83] on div at bounding box center [522, 172] width 116 height 259
click at [511, 171] on div at bounding box center [522, 172] width 116 height 259
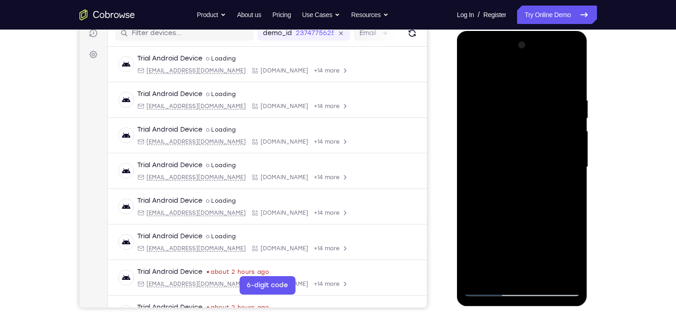
click at [523, 225] on div at bounding box center [522, 167] width 116 height 259
click at [540, 224] on div at bounding box center [522, 167] width 116 height 259
click at [495, 273] on div at bounding box center [522, 167] width 116 height 259
click at [547, 238] on div at bounding box center [522, 167] width 116 height 259
click at [538, 240] on div at bounding box center [522, 167] width 116 height 259
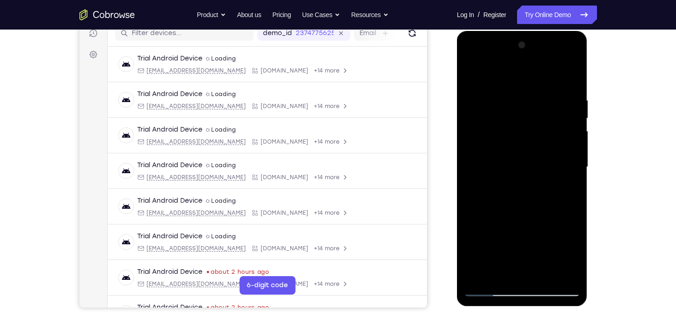
click at [510, 123] on div at bounding box center [522, 167] width 116 height 259
click at [546, 214] on div at bounding box center [522, 167] width 116 height 259
click at [572, 258] on div at bounding box center [522, 167] width 116 height 259
click at [475, 79] on div at bounding box center [522, 167] width 116 height 259
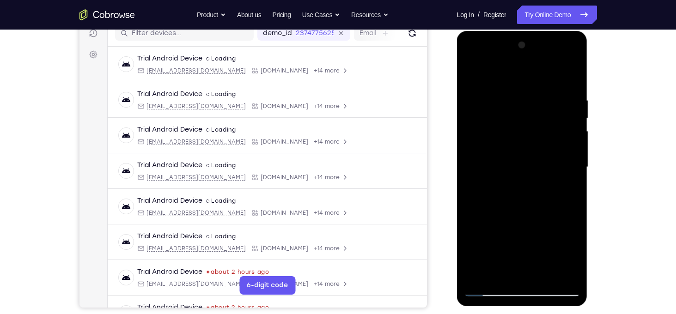
click at [507, 91] on div at bounding box center [522, 167] width 116 height 259
click at [564, 128] on div at bounding box center [522, 167] width 116 height 259
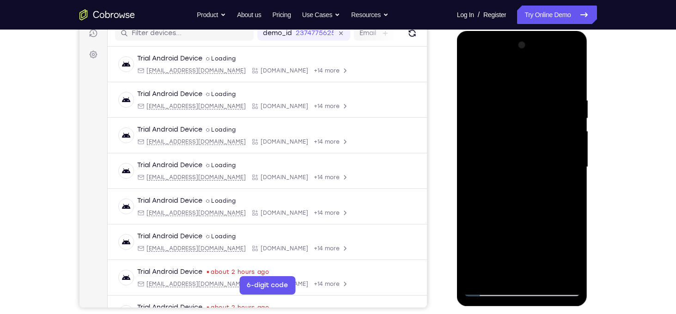
click at [564, 128] on div at bounding box center [522, 167] width 116 height 259
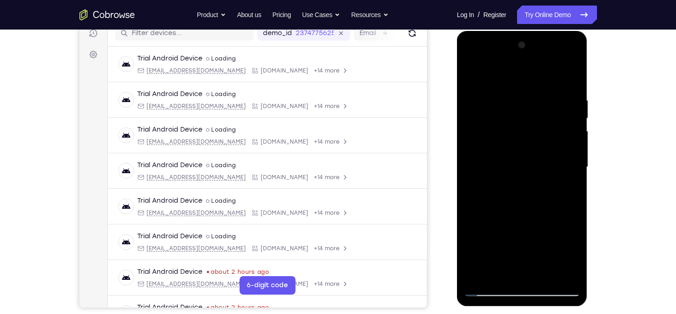
click at [564, 128] on div at bounding box center [522, 167] width 116 height 259
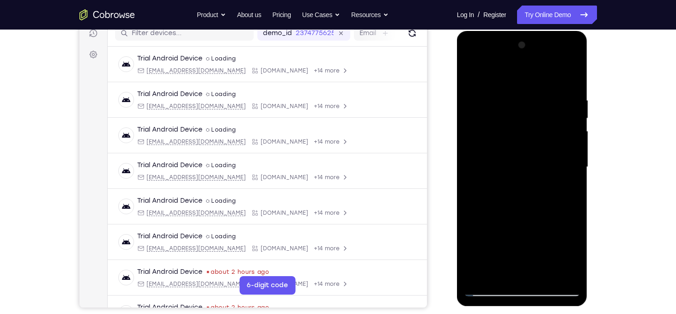
click at [564, 128] on div at bounding box center [522, 167] width 116 height 259
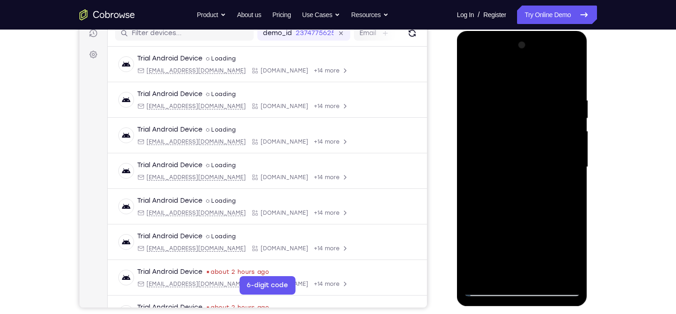
click at [564, 128] on div at bounding box center [522, 167] width 116 height 259
click at [569, 79] on div at bounding box center [522, 167] width 116 height 259
click at [546, 279] on div at bounding box center [522, 167] width 116 height 259
click at [536, 146] on div at bounding box center [522, 167] width 116 height 259
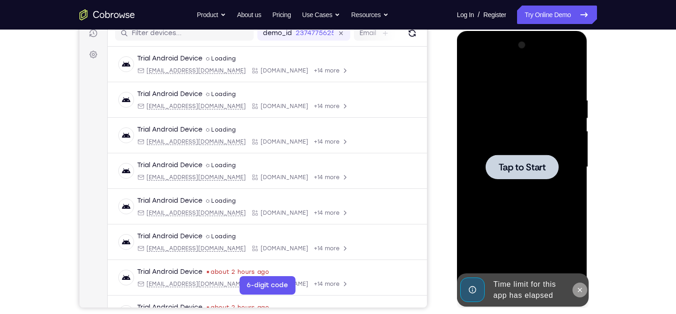
click at [582, 293] on icon at bounding box center [579, 289] width 7 height 7
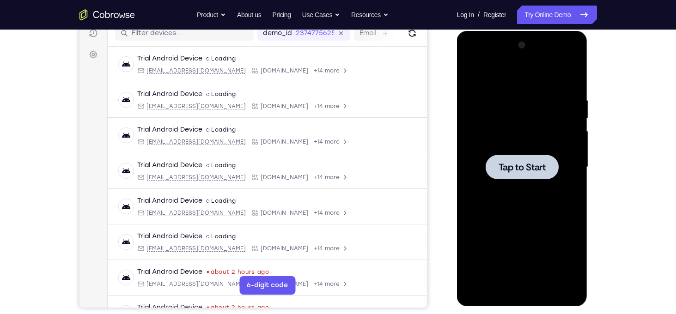
click at [535, 168] on span "Tap to Start" at bounding box center [521, 167] width 47 height 9
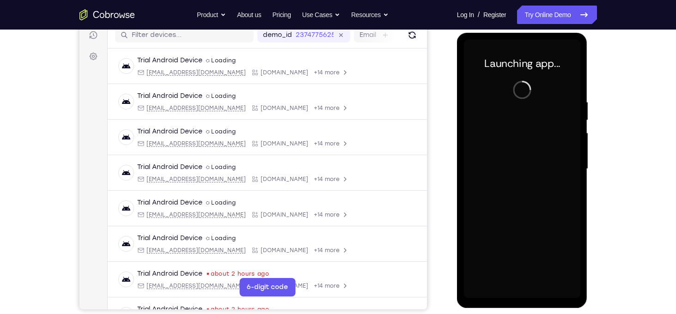
scroll to position [119, 0]
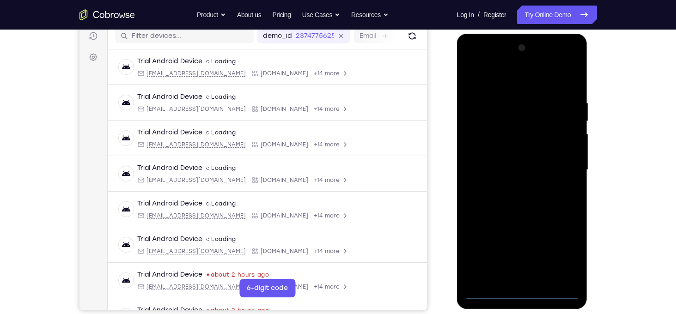
click at [522, 296] on div at bounding box center [522, 170] width 116 height 259
click at [564, 254] on div at bounding box center [522, 170] width 116 height 259
click at [480, 82] on div at bounding box center [522, 170] width 116 height 259
click at [569, 169] on div at bounding box center [522, 170] width 116 height 259
click at [511, 184] on div at bounding box center [522, 170] width 116 height 259
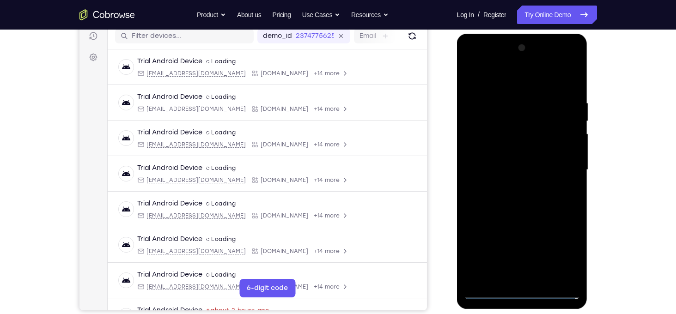
click at [512, 160] on div at bounding box center [522, 170] width 116 height 259
click at [508, 147] on div at bounding box center [522, 170] width 116 height 259
click at [517, 175] on div at bounding box center [522, 170] width 116 height 259
click at [530, 206] on div at bounding box center [522, 170] width 116 height 259
click at [549, 281] on div at bounding box center [522, 170] width 116 height 259
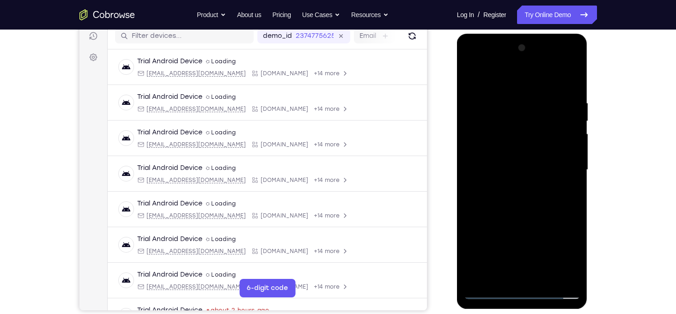
drag, startPoint x: 509, startPoint y: 85, endPoint x: 504, endPoint y: 41, distance: 44.6
click at [504, 41] on div at bounding box center [522, 170] width 116 height 259
click at [523, 222] on div at bounding box center [522, 170] width 116 height 259
click at [529, 147] on div at bounding box center [522, 170] width 116 height 259
click at [540, 219] on div at bounding box center [522, 170] width 116 height 259
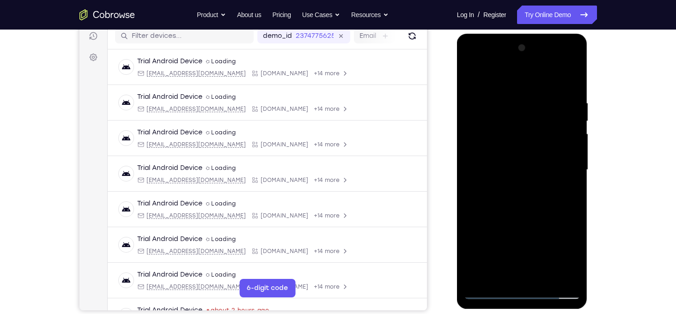
click at [565, 215] on div at bounding box center [522, 170] width 116 height 259
click at [575, 257] on div at bounding box center [522, 170] width 116 height 259
click at [578, 259] on div at bounding box center [522, 170] width 116 height 259
click at [477, 79] on div at bounding box center [522, 170] width 116 height 259
click at [474, 76] on div at bounding box center [522, 170] width 116 height 259
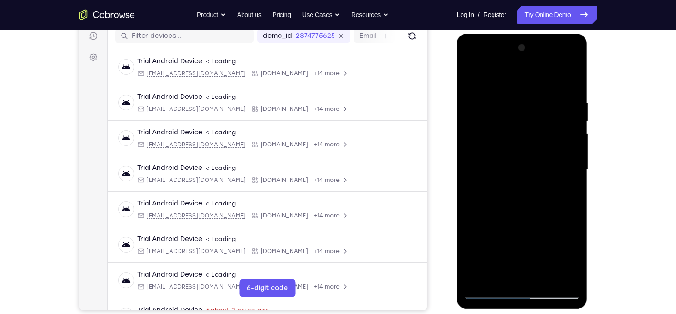
click at [509, 102] on div at bounding box center [522, 170] width 116 height 259
click at [569, 142] on div at bounding box center [522, 170] width 116 height 259
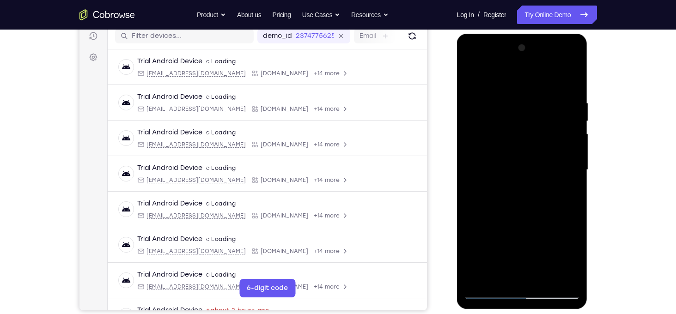
click at [569, 142] on div at bounding box center [522, 170] width 116 height 259
click at [570, 77] on div at bounding box center [522, 170] width 116 height 259
click at [570, 80] on div at bounding box center [522, 170] width 116 height 259
click at [474, 78] on div at bounding box center [522, 170] width 116 height 259
click at [546, 247] on div at bounding box center [522, 170] width 116 height 259
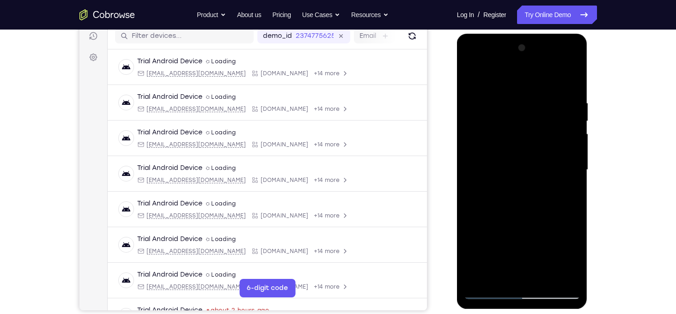
click at [546, 247] on div at bounding box center [522, 170] width 116 height 259
drag, startPoint x: 546, startPoint y: 247, endPoint x: 533, endPoint y: 142, distance: 105.7
click at [533, 142] on div at bounding box center [522, 170] width 116 height 259
drag, startPoint x: 550, startPoint y: 206, endPoint x: 513, endPoint y: 94, distance: 117.7
click at [513, 94] on div at bounding box center [522, 170] width 116 height 259
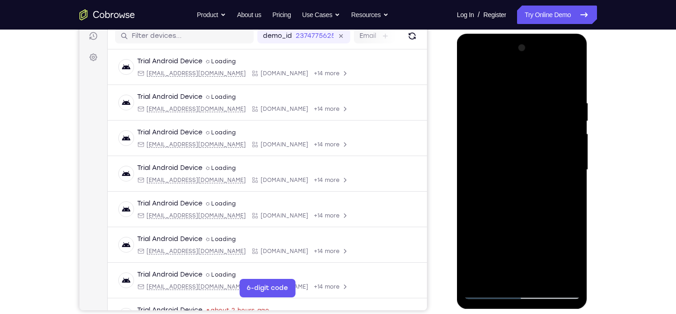
drag, startPoint x: 547, startPoint y: 212, endPoint x: 504, endPoint y: 78, distance: 141.3
click at [504, 78] on div at bounding box center [522, 170] width 116 height 259
drag, startPoint x: 527, startPoint y: 213, endPoint x: 504, endPoint y: 134, distance: 82.6
click at [504, 134] on div at bounding box center [522, 170] width 116 height 259
drag, startPoint x: 533, startPoint y: 186, endPoint x: 520, endPoint y: 95, distance: 91.9
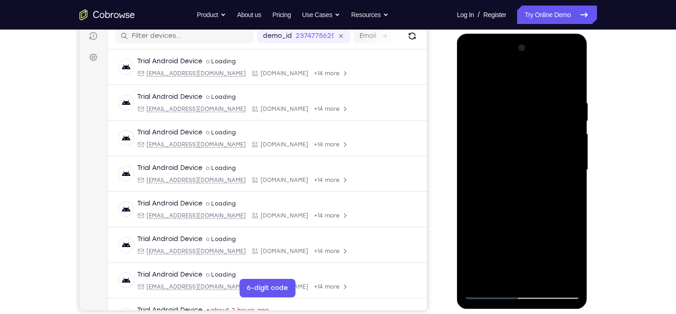
click at [520, 95] on div at bounding box center [522, 170] width 116 height 259
drag, startPoint x: 549, startPoint y: 218, endPoint x: 535, endPoint y: 125, distance: 94.8
click at [535, 125] on div at bounding box center [522, 170] width 116 height 259
click at [543, 191] on div at bounding box center [522, 170] width 116 height 259
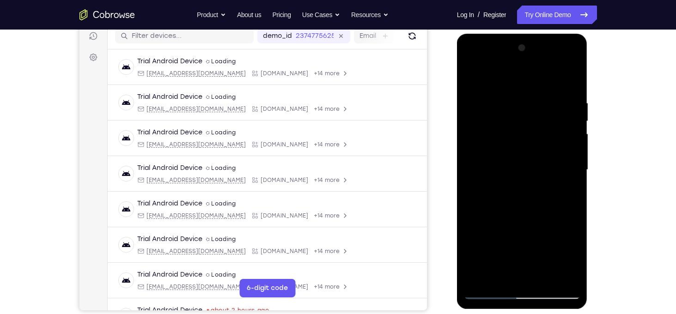
click at [544, 280] on div at bounding box center [522, 170] width 116 height 259
click at [516, 149] on div at bounding box center [522, 170] width 116 height 259
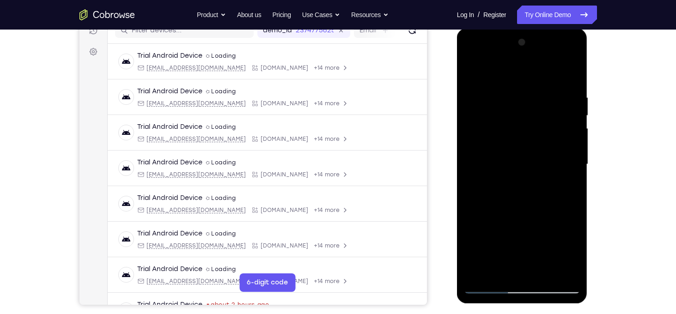
click at [546, 238] on div at bounding box center [522, 164] width 116 height 259
click at [565, 228] on div at bounding box center [522, 164] width 116 height 259
click at [506, 177] on div at bounding box center [522, 164] width 116 height 259
click at [536, 213] on div at bounding box center [522, 164] width 116 height 259
click at [564, 206] on div at bounding box center [522, 164] width 116 height 259
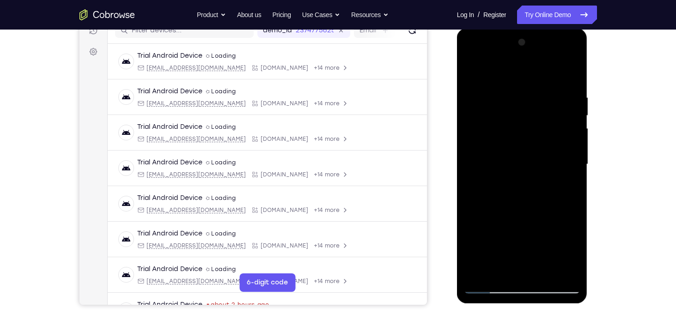
click at [505, 170] on div at bounding box center [522, 164] width 116 height 259
click at [540, 241] on div at bounding box center [522, 164] width 116 height 259
click at [565, 238] on div at bounding box center [522, 164] width 116 height 259
click at [533, 176] on div at bounding box center [522, 164] width 116 height 259
click at [562, 250] on div at bounding box center [522, 164] width 116 height 259
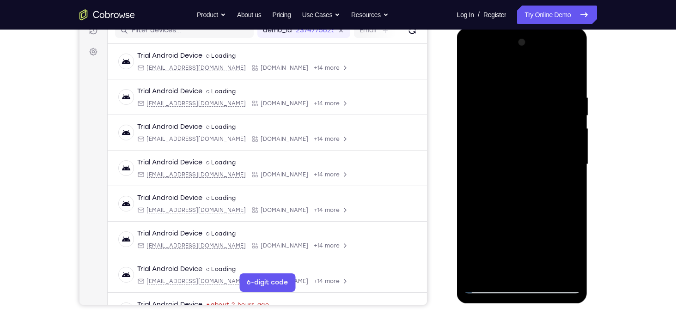
click at [573, 257] on div at bounding box center [522, 164] width 116 height 259
click at [573, 255] on div at bounding box center [522, 164] width 116 height 259
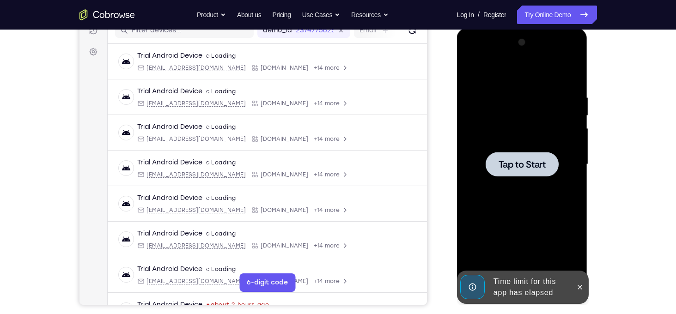
click at [525, 162] on span "Tap to Start" at bounding box center [521, 164] width 47 height 9
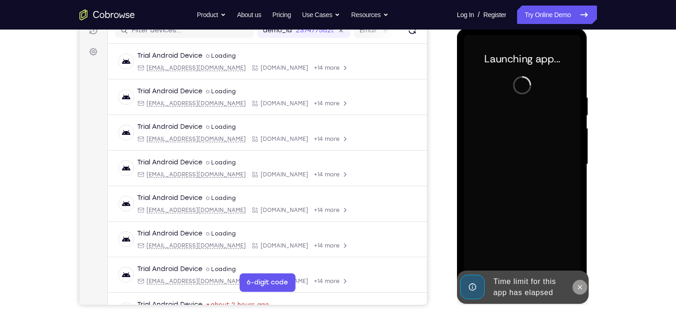
click at [581, 289] on icon at bounding box center [580, 287] width 4 height 4
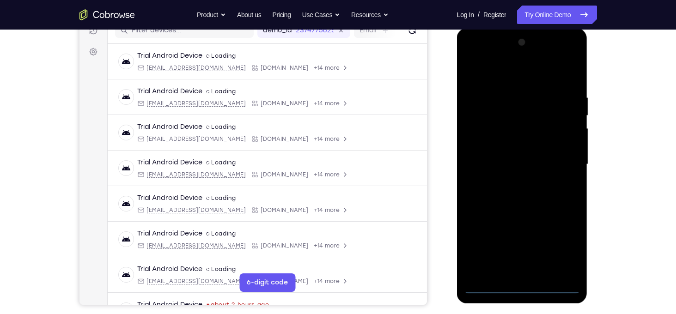
click at [520, 290] on div at bounding box center [522, 164] width 116 height 259
click at [564, 250] on div at bounding box center [522, 164] width 116 height 259
click at [477, 68] on div at bounding box center [522, 164] width 116 height 259
click at [501, 73] on div at bounding box center [522, 164] width 116 height 259
click at [568, 165] on div at bounding box center [522, 164] width 116 height 259
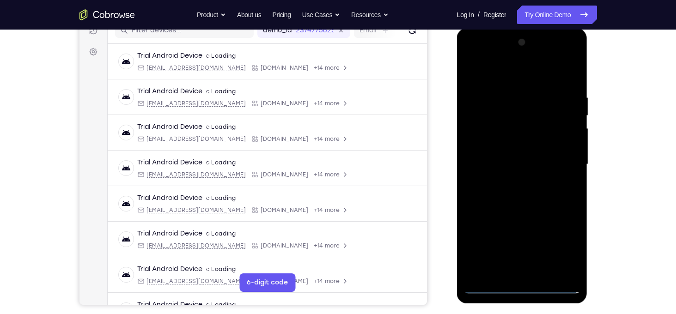
click at [513, 185] on div at bounding box center [522, 164] width 116 height 259
click at [518, 157] on div at bounding box center [522, 164] width 116 height 259
click at [516, 146] on div at bounding box center [522, 164] width 116 height 259
click at [528, 165] on div at bounding box center [522, 164] width 116 height 259
click at [518, 203] on div at bounding box center [522, 164] width 116 height 259
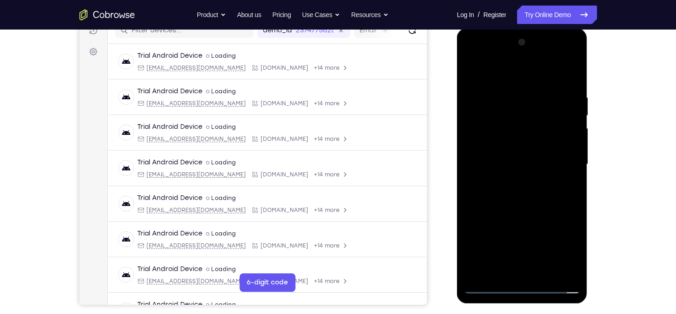
drag, startPoint x: 509, startPoint y: 82, endPoint x: 496, endPoint y: 20, distance: 62.8
click at [496, 28] on html "Online web based iOS Simulators and Android Emulators. Run iPhone, iPad, Mobile…" at bounding box center [523, 166] width 132 height 277
click at [545, 272] on div at bounding box center [522, 164] width 116 height 259
click at [529, 215] on div at bounding box center [522, 164] width 116 height 259
click at [524, 145] on div at bounding box center [522, 164] width 116 height 259
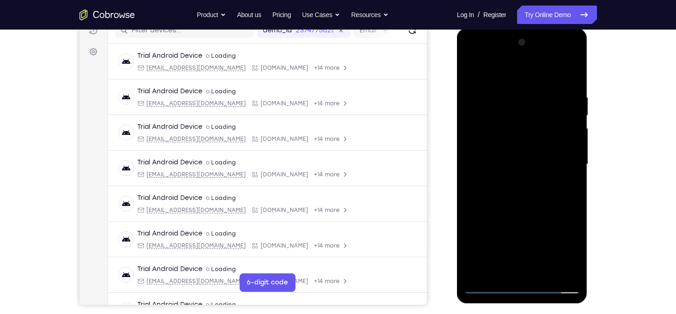
click at [503, 269] on div at bounding box center [522, 164] width 116 height 259
click at [475, 231] on div at bounding box center [522, 164] width 116 height 259
click at [546, 216] on div at bounding box center [522, 164] width 116 height 259
click at [476, 73] on div at bounding box center [522, 164] width 116 height 259
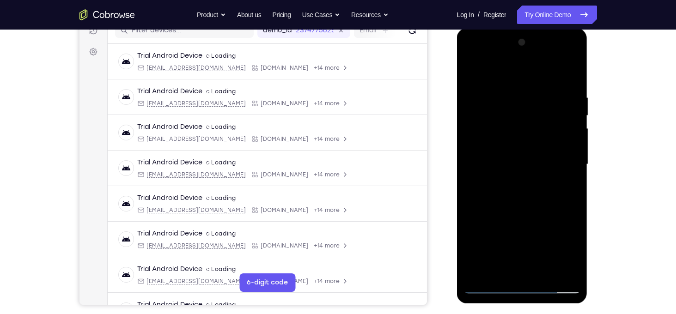
click at [477, 68] on div at bounding box center [522, 164] width 116 height 259
click at [509, 84] on div at bounding box center [522, 164] width 116 height 259
click at [567, 170] on div at bounding box center [522, 164] width 116 height 259
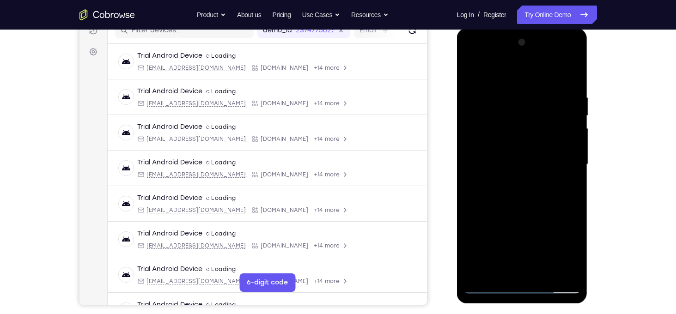
click at [567, 170] on div at bounding box center [522, 164] width 116 height 259
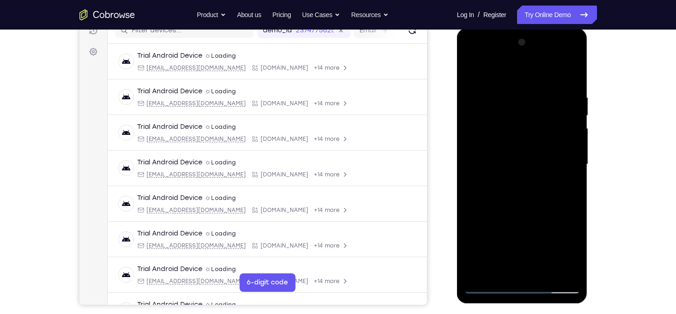
click at [567, 170] on div at bounding box center [522, 164] width 116 height 259
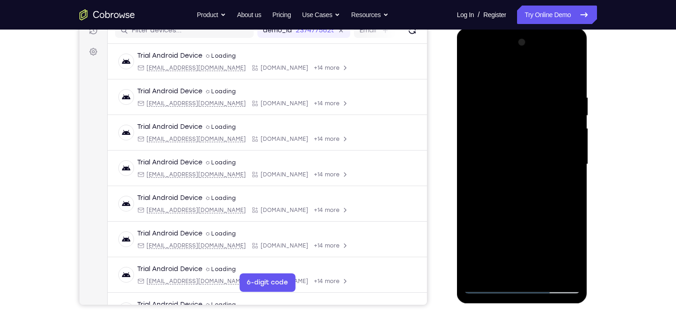
click at [567, 170] on div at bounding box center [522, 164] width 116 height 259
click at [471, 182] on div at bounding box center [522, 164] width 116 height 259
click at [566, 164] on div at bounding box center [522, 164] width 116 height 259
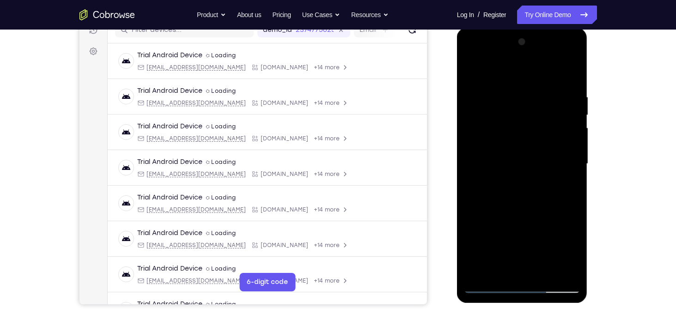
click at [566, 164] on div at bounding box center [522, 164] width 116 height 259
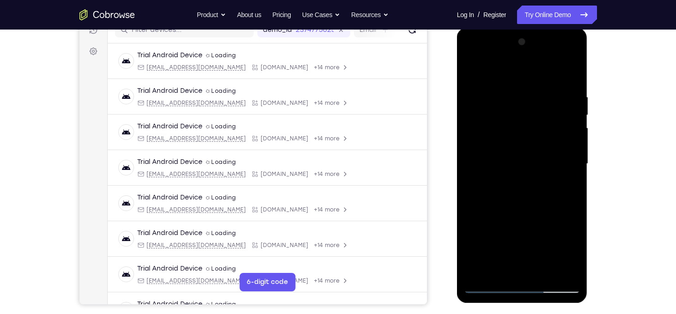
click at [566, 164] on div at bounding box center [522, 164] width 116 height 259
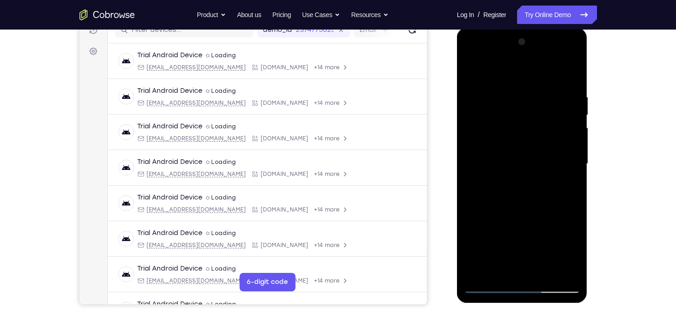
click at [566, 164] on div at bounding box center [522, 164] width 116 height 259
click at [566, 107] on div at bounding box center [522, 164] width 116 height 259
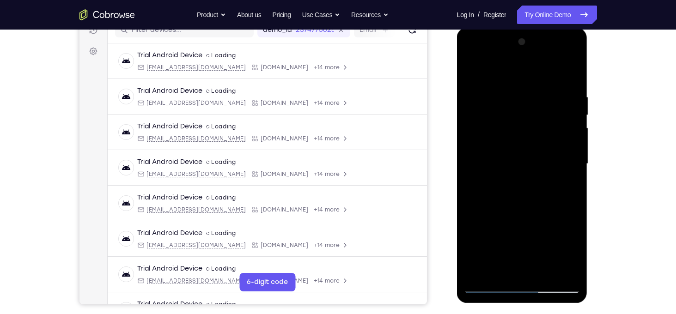
click at [566, 107] on div at bounding box center [522, 164] width 116 height 259
click at [575, 105] on div at bounding box center [522, 164] width 116 height 259
click at [572, 78] on div at bounding box center [522, 164] width 116 height 259
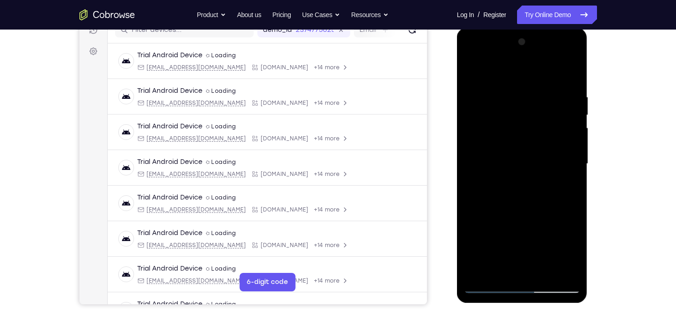
click at [546, 275] on div at bounding box center [522, 164] width 116 height 259
click at [543, 142] on div at bounding box center [522, 164] width 116 height 259
click at [501, 268] on div at bounding box center [522, 164] width 116 height 259
click at [473, 212] on div at bounding box center [522, 164] width 116 height 259
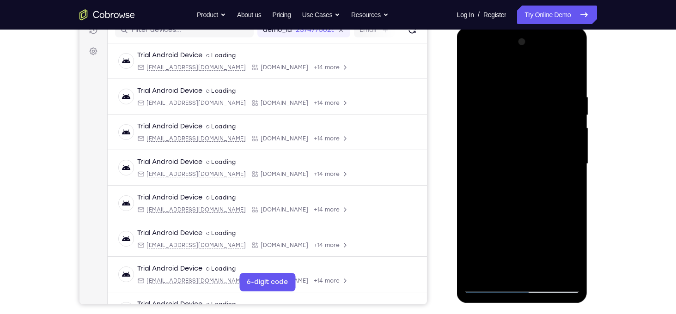
click at [474, 72] on div at bounding box center [522, 164] width 116 height 259
click at [533, 201] on div at bounding box center [522, 164] width 116 height 259
click at [567, 255] on div at bounding box center [522, 164] width 116 height 259
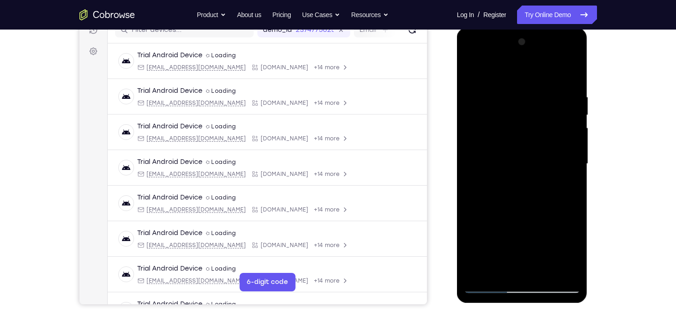
click at [472, 71] on div at bounding box center [522, 164] width 116 height 259
click at [515, 153] on div at bounding box center [522, 164] width 116 height 259
click at [518, 243] on div at bounding box center [522, 164] width 116 height 259
click at [548, 242] on div at bounding box center [522, 164] width 116 height 259
click at [499, 270] on div at bounding box center [522, 164] width 116 height 259
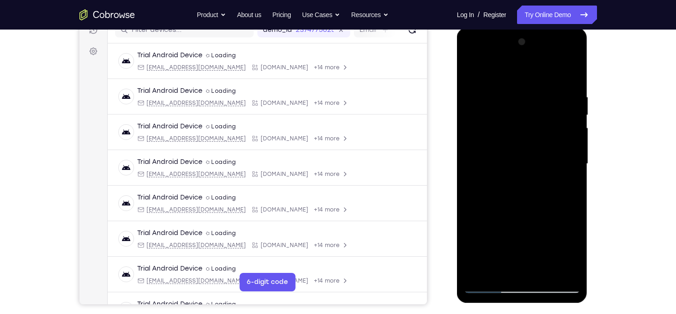
click at [484, 214] on div at bounding box center [522, 164] width 116 height 259
click at [471, 218] on div at bounding box center [522, 164] width 116 height 259
click at [504, 129] on div at bounding box center [522, 164] width 116 height 259
click at [528, 222] on div at bounding box center [522, 164] width 116 height 259
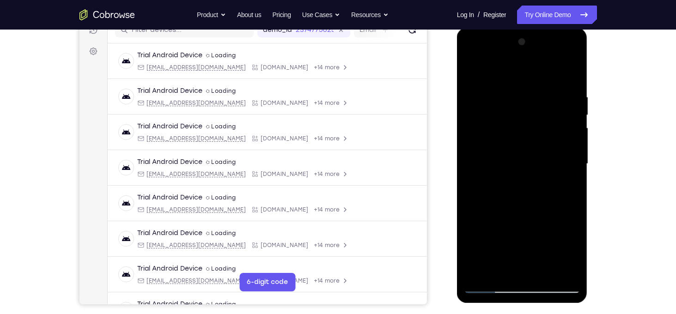
click at [577, 253] on div at bounding box center [522, 164] width 116 height 259
click at [496, 267] on div at bounding box center [522, 164] width 116 height 259
click at [472, 218] on div at bounding box center [522, 164] width 116 height 259
click at [562, 183] on div at bounding box center [522, 164] width 116 height 259
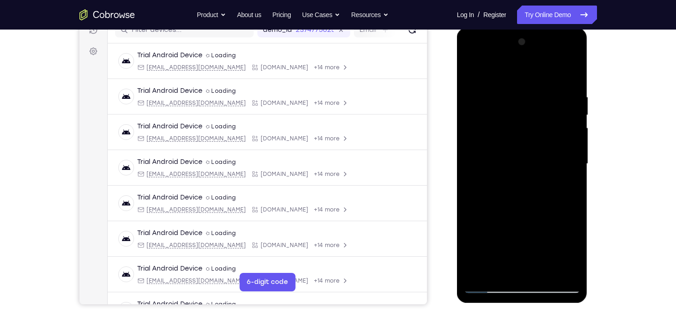
click at [475, 74] on div at bounding box center [522, 164] width 116 height 259
click at [473, 70] on div at bounding box center [522, 164] width 116 height 259
drag, startPoint x: 549, startPoint y: 104, endPoint x: 604, endPoint y: 262, distance: 167.1
click at [589, 262] on html "Online web based iOS Simulators and Android Emulators. Run iPhone, iPad, Mobile…" at bounding box center [523, 166] width 132 height 277
drag, startPoint x: 546, startPoint y: 98, endPoint x: 451, endPoint y: 104, distance: 94.4
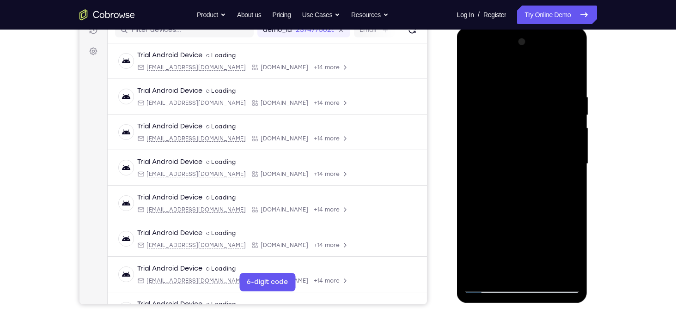
click at [457, 104] on html "Online web based iOS Simulators and Android Emulators. Run iPhone, iPad, Mobile…" at bounding box center [523, 166] width 132 height 277
drag, startPoint x: 541, startPoint y: 96, endPoint x: 453, endPoint y: 98, distance: 87.8
click at [457, 98] on html "Online web based iOS Simulators and Android Emulators. Run iPhone, iPad, Mobile…" at bounding box center [523, 166] width 132 height 277
drag, startPoint x: 531, startPoint y: 91, endPoint x: 451, endPoint y: 97, distance: 80.1
click at [457, 97] on html "Online web based iOS Simulators and Android Emulators. Run iPhone, iPad, Mobile…" at bounding box center [523, 166] width 132 height 277
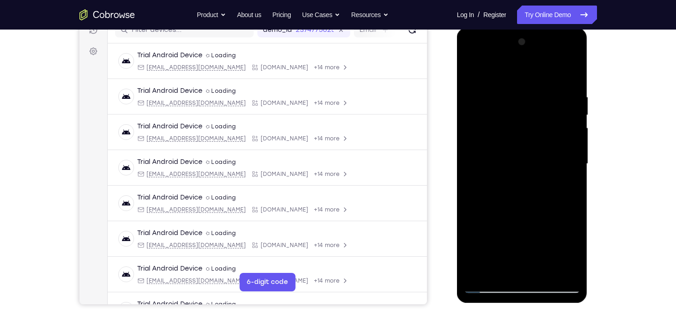
drag, startPoint x: 527, startPoint y: 96, endPoint x: 456, endPoint y: 99, distance: 70.3
click at [457, 99] on div at bounding box center [522, 165] width 131 height 275
drag, startPoint x: 522, startPoint y: 92, endPoint x: 684, endPoint y: 77, distance: 162.9
click at [589, 77] on html "Online web based iOS Simulators and Android Emulators. Run iPhone, iPad, Mobile…" at bounding box center [523, 166] width 132 height 277
click at [510, 97] on div at bounding box center [522, 164] width 116 height 259
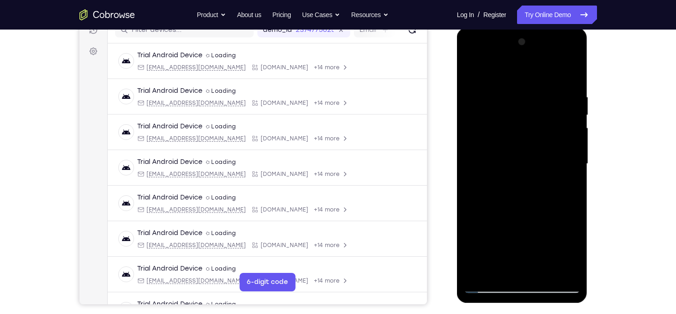
click at [572, 140] on div at bounding box center [522, 164] width 116 height 259
click at [571, 131] on div at bounding box center [522, 164] width 116 height 259
click at [570, 76] on div at bounding box center [522, 164] width 116 height 259
click at [532, 200] on div at bounding box center [522, 164] width 116 height 259
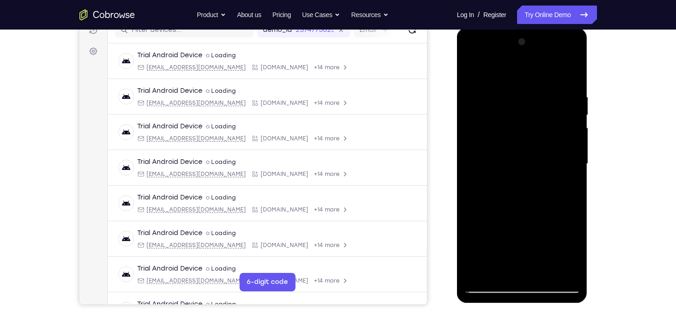
click at [532, 200] on div at bounding box center [522, 164] width 116 height 259
click at [573, 178] on div at bounding box center [522, 164] width 116 height 259
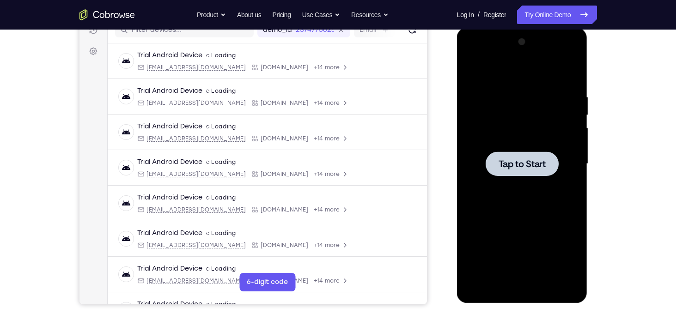
click at [509, 162] on span "Tap to Start" at bounding box center [521, 163] width 47 height 9
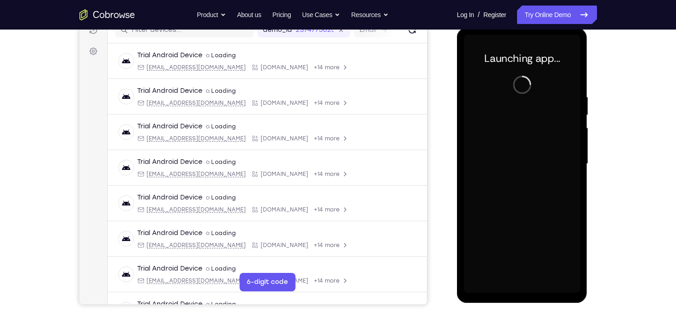
click at [522, 288] on div at bounding box center [522, 164] width 116 height 259
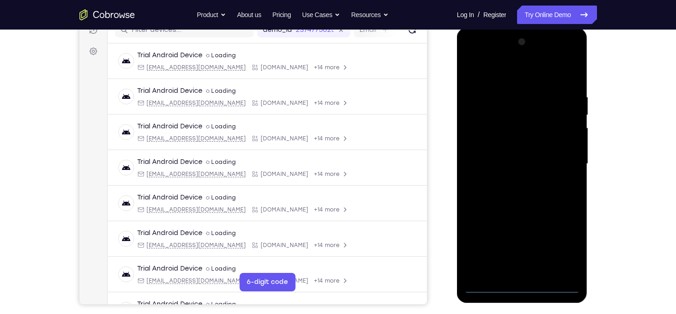
click at [522, 288] on div at bounding box center [522, 164] width 116 height 259
click at [572, 243] on div at bounding box center [522, 164] width 116 height 259
click at [481, 81] on div at bounding box center [522, 164] width 116 height 259
click at [557, 163] on div at bounding box center [522, 164] width 116 height 259
click at [513, 180] on div at bounding box center [522, 164] width 116 height 259
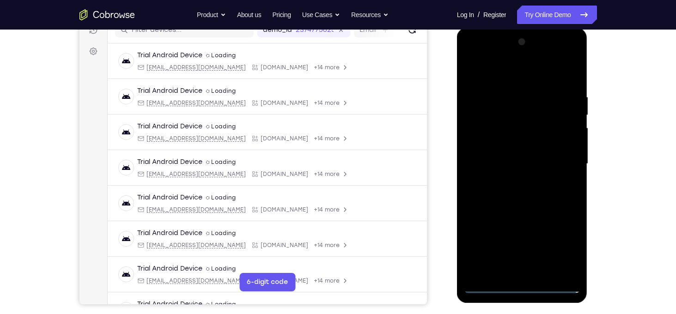
click at [519, 155] on div at bounding box center [522, 164] width 116 height 259
click at [516, 148] on div at bounding box center [522, 164] width 116 height 259
click at [523, 162] on div at bounding box center [522, 164] width 116 height 259
click at [546, 203] on div at bounding box center [522, 164] width 116 height 259
drag, startPoint x: 516, startPoint y: 82, endPoint x: 505, endPoint y: 10, distance: 72.4
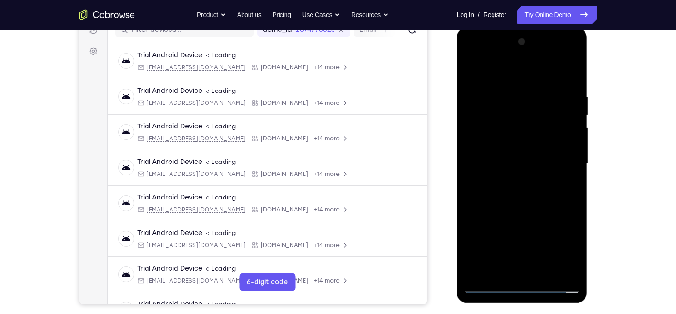
click at [505, 28] on html "Online web based iOS Simulators and Android Emulators. Run iPhone, iPad, Mobile…" at bounding box center [523, 166] width 132 height 277
click at [546, 273] on div at bounding box center [522, 164] width 116 height 259
click at [540, 216] on div at bounding box center [522, 164] width 116 height 259
click at [546, 136] on div at bounding box center [522, 164] width 116 height 259
click at [540, 180] on div at bounding box center [522, 164] width 116 height 259
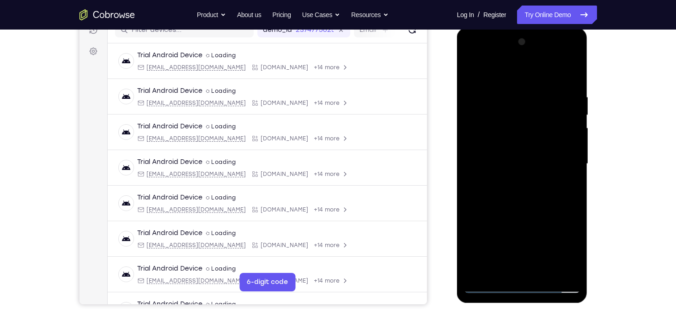
click at [558, 180] on div at bounding box center [522, 164] width 116 height 259
click at [502, 268] on div at bounding box center [522, 164] width 116 height 259
click at [473, 231] on div at bounding box center [522, 164] width 116 height 259
click at [549, 218] on div at bounding box center [522, 164] width 116 height 259
click at [496, 163] on div at bounding box center [522, 164] width 116 height 259
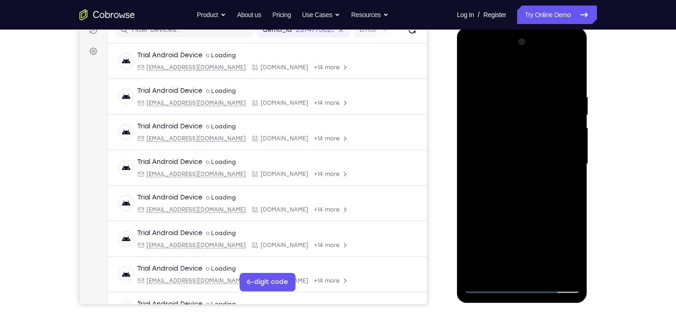
click at [511, 184] on div at bounding box center [522, 164] width 116 height 259
click at [533, 182] on div at bounding box center [522, 164] width 116 height 259
click at [498, 269] on div at bounding box center [522, 164] width 116 height 259
click at [564, 182] on div at bounding box center [522, 164] width 116 height 259
click at [498, 157] on div at bounding box center [522, 164] width 116 height 259
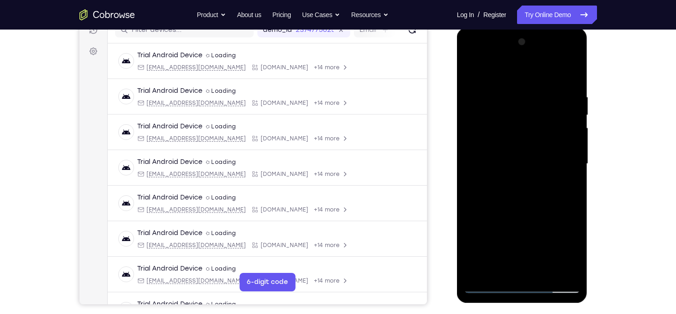
click at [472, 77] on div at bounding box center [522, 164] width 116 height 259
click at [474, 70] on div at bounding box center [522, 164] width 116 height 259
click at [507, 89] on div at bounding box center [522, 164] width 116 height 259
click at [568, 122] on div at bounding box center [522, 164] width 116 height 259
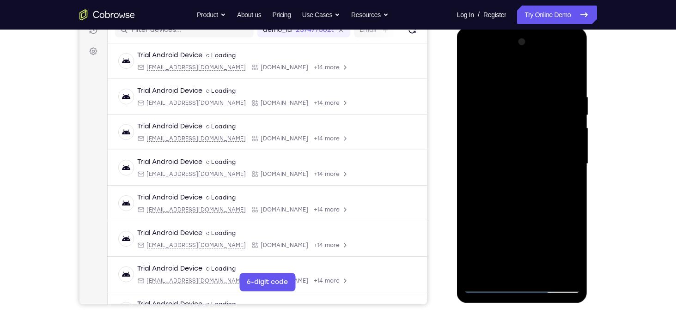
click at [568, 122] on div at bounding box center [522, 164] width 116 height 259
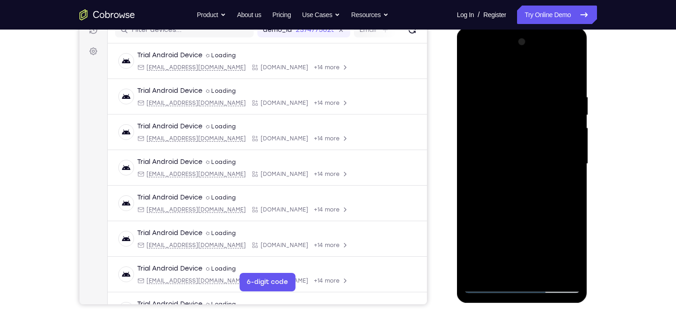
click at [568, 122] on div at bounding box center [522, 164] width 116 height 259
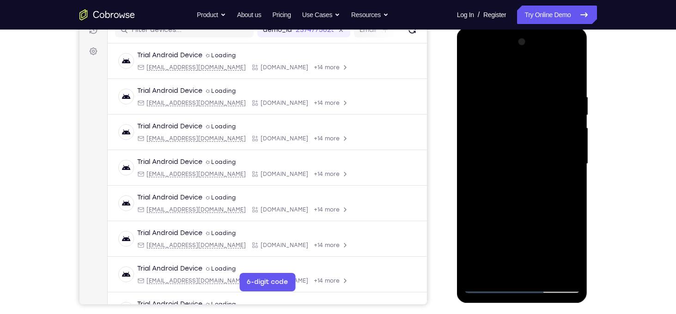
click at [568, 122] on div at bounding box center [522, 164] width 116 height 259
drag, startPoint x: 568, startPoint y: 122, endPoint x: 336, endPoint y: 79, distance: 235.5
click at [457, 79] on html "Online web based iOS Simulators and Android Emulators. Run iPhone, iPad, Mobile…" at bounding box center [523, 166] width 132 height 277
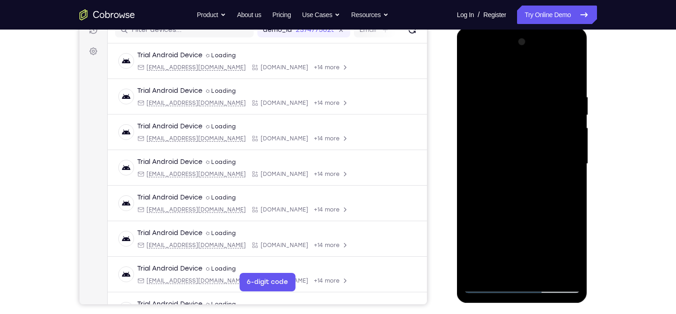
click at [556, 127] on div at bounding box center [522, 164] width 116 height 259
click at [568, 110] on div at bounding box center [522, 164] width 116 height 259
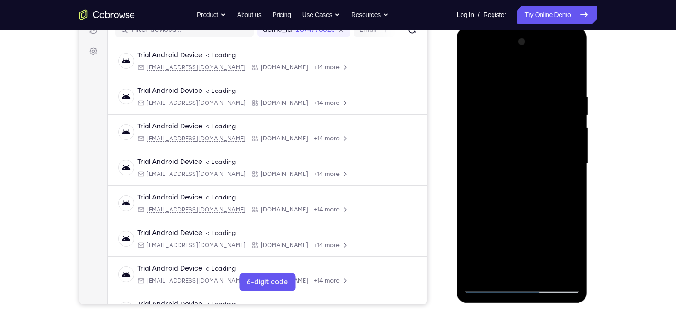
click at [568, 110] on div at bounding box center [522, 164] width 116 height 259
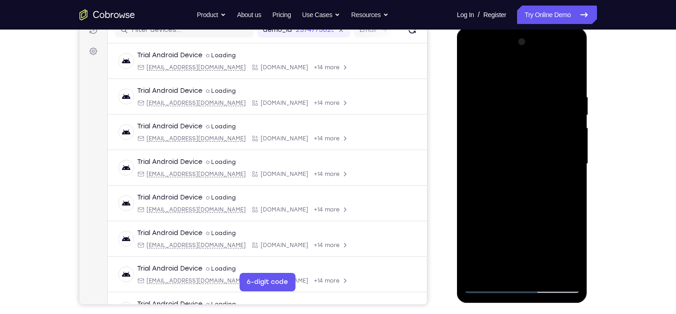
click at [568, 110] on div at bounding box center [522, 164] width 116 height 259
click at [570, 76] on div at bounding box center [522, 164] width 116 height 259
drag, startPoint x: 573, startPoint y: 93, endPoint x: 455, endPoint y: 96, distance: 118.3
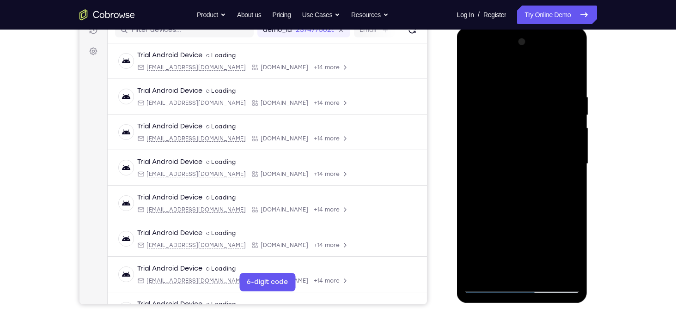
click at [457, 96] on html "Online web based iOS Simulators and Android Emulators. Run iPhone, iPad, Mobile…" at bounding box center [523, 166] width 132 height 277
click at [546, 270] on div at bounding box center [522, 164] width 116 height 259
click at [476, 70] on div at bounding box center [522, 164] width 116 height 259
drag, startPoint x: 564, startPoint y: 92, endPoint x: 364, endPoint y: 84, distance: 199.3
click at [457, 84] on html "Online web based iOS Simulators and Android Emulators. Run iPhone, iPad, Mobile…" at bounding box center [523, 166] width 132 height 277
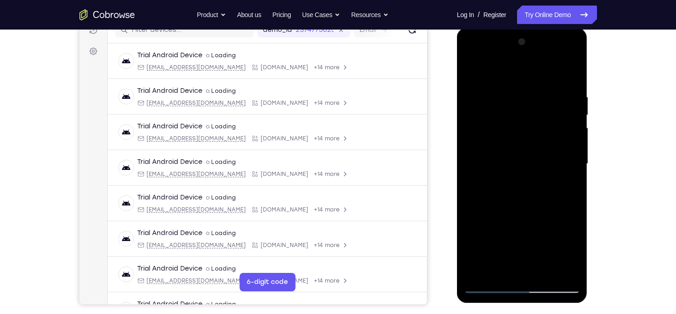
drag, startPoint x: 552, startPoint y: 92, endPoint x: 800, endPoint y: 132, distance: 251.2
click at [457, 99] on html "Online web based iOS Simulators and Android Emulators. Run iPhone, iPad, Mobile…" at bounding box center [523, 166] width 132 height 277
drag, startPoint x: 558, startPoint y: 88, endPoint x: 261, endPoint y: 68, distance: 297.7
click at [457, 68] on html "Online web based iOS Simulators and Android Emulators. Run iPhone, iPad, Mobile…" at bounding box center [523, 166] width 132 height 277
drag, startPoint x: 501, startPoint y: 106, endPoint x: 684, endPoint y: 132, distance: 185.3
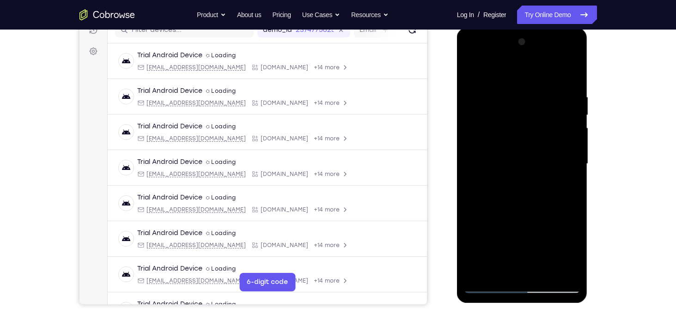
click at [589, 132] on html "Online web based iOS Simulators and Android Emulators. Run iPhone, iPad, Mobile…" at bounding box center [523, 166] width 132 height 277
drag, startPoint x: 546, startPoint y: 97, endPoint x: 446, endPoint y: 79, distance: 100.9
click at [457, 79] on html "Online web based iOS Simulators and Android Emulators. Run iPhone, iPad, Mobile…" at bounding box center [523, 166] width 132 height 277
drag, startPoint x: 557, startPoint y: 92, endPoint x: 431, endPoint y: 92, distance: 125.6
click at [457, 92] on html "Online web based iOS Simulators and Android Emulators. Run iPhone, iPad, Mobile…" at bounding box center [523, 166] width 132 height 277
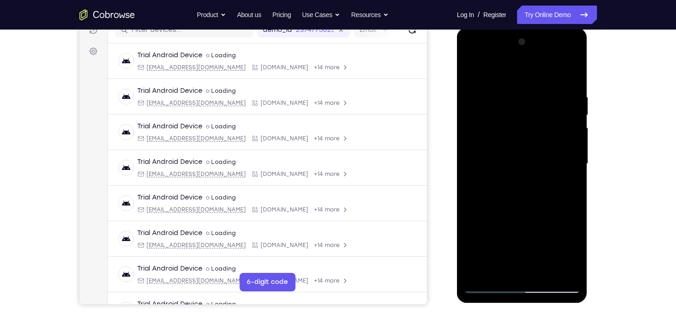
drag, startPoint x: 542, startPoint y: 98, endPoint x: 425, endPoint y: 96, distance: 116.4
click at [457, 96] on html "Online web based iOS Simulators and Android Emulators. Run iPhone, iPad, Mobile…" at bounding box center [523, 166] width 132 height 277
click at [499, 91] on div at bounding box center [522, 164] width 116 height 259
click at [571, 168] on div at bounding box center [522, 164] width 116 height 259
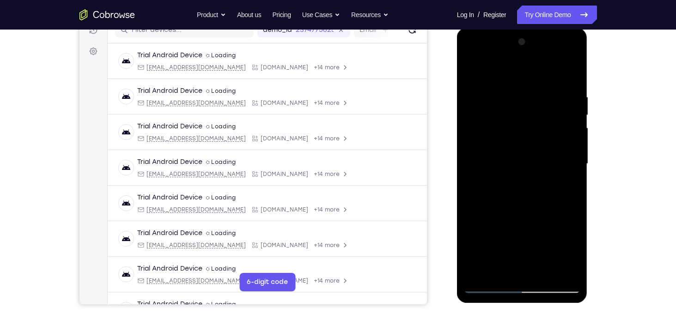
click at [571, 168] on div at bounding box center [522, 164] width 116 height 259
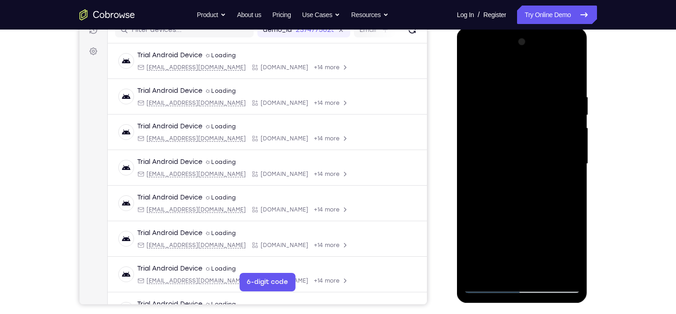
click at [571, 168] on div at bounding box center [522, 164] width 116 height 259
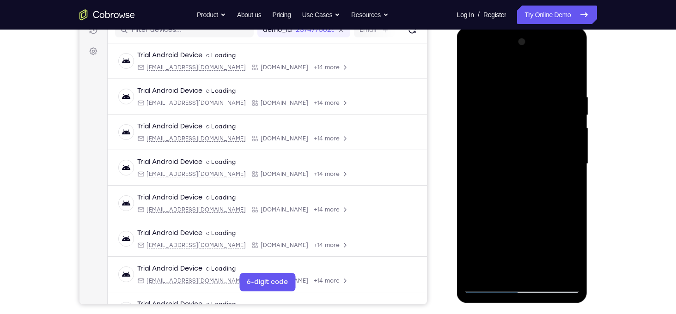
click at [571, 168] on div at bounding box center [522, 164] width 116 height 259
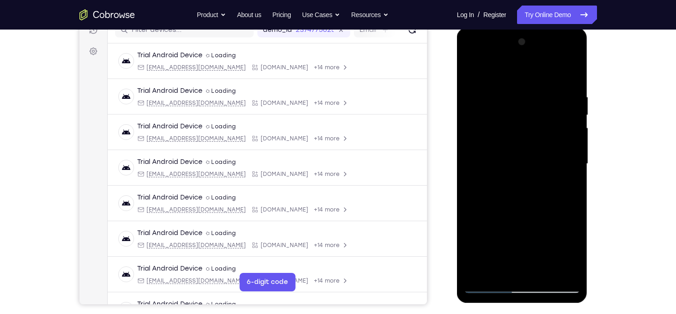
click at [571, 168] on div at bounding box center [522, 164] width 116 height 259
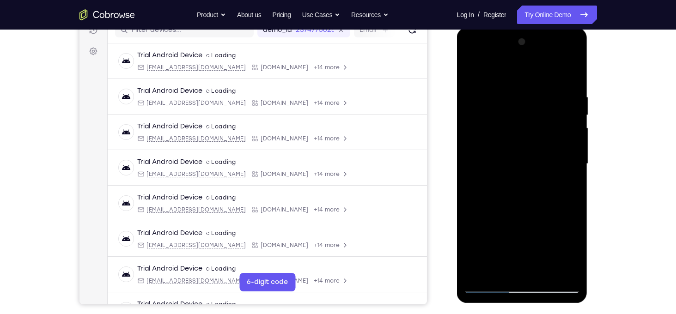
click at [571, 168] on div at bounding box center [522, 164] width 116 height 259
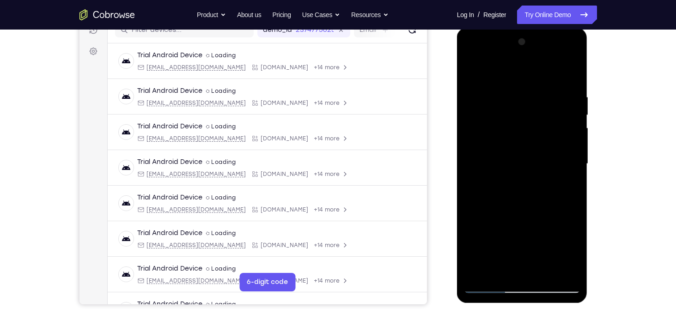
click at [571, 168] on div at bounding box center [522, 164] width 116 height 259
click at [570, 122] on div at bounding box center [522, 164] width 116 height 259
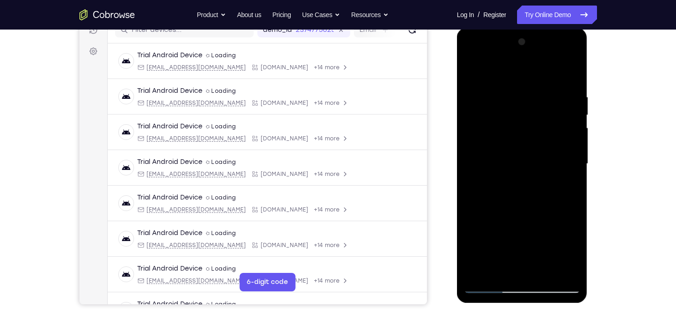
click at [570, 122] on div at bounding box center [522, 164] width 116 height 259
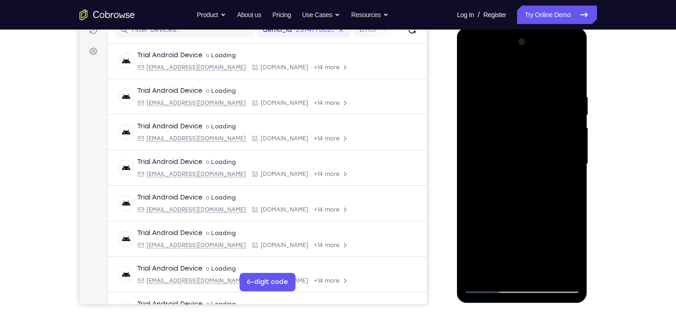
click at [570, 122] on div at bounding box center [522, 164] width 116 height 259
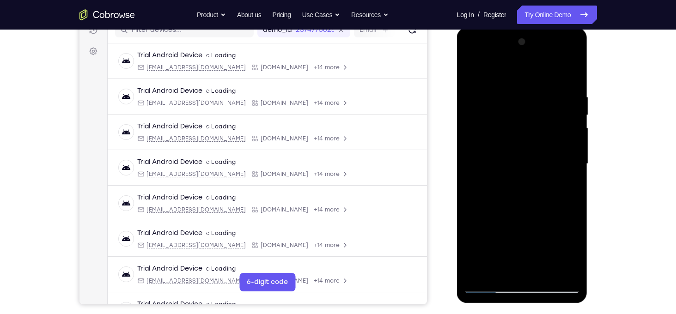
click at [570, 122] on div at bounding box center [522, 164] width 116 height 259
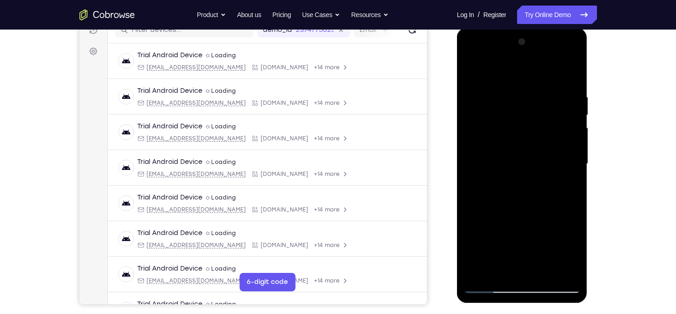
click at [570, 122] on div at bounding box center [522, 164] width 116 height 259
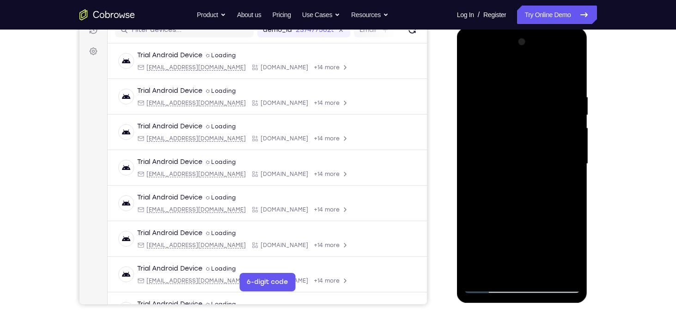
click at [570, 122] on div at bounding box center [522, 164] width 116 height 259
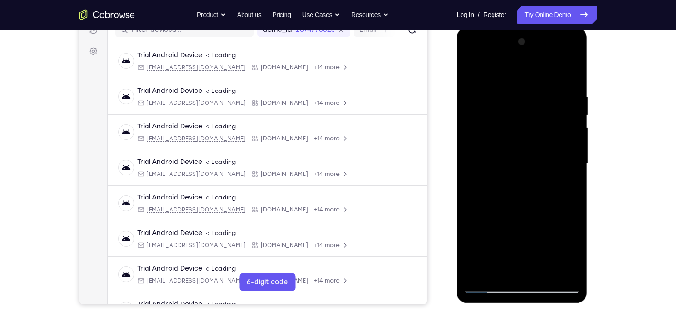
click at [570, 122] on div at bounding box center [522, 164] width 116 height 259
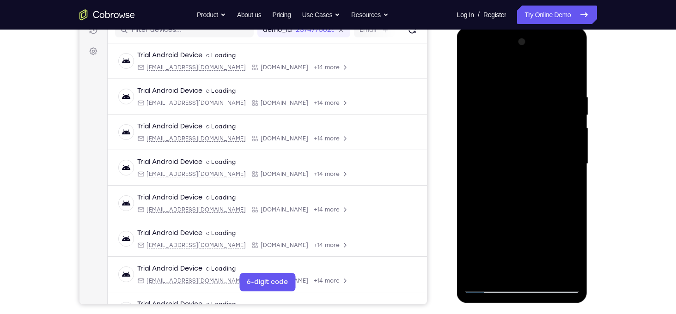
click at [570, 122] on div at bounding box center [522, 164] width 116 height 259
click at [478, 198] on div at bounding box center [522, 164] width 116 height 259
click at [568, 179] on div at bounding box center [522, 164] width 116 height 259
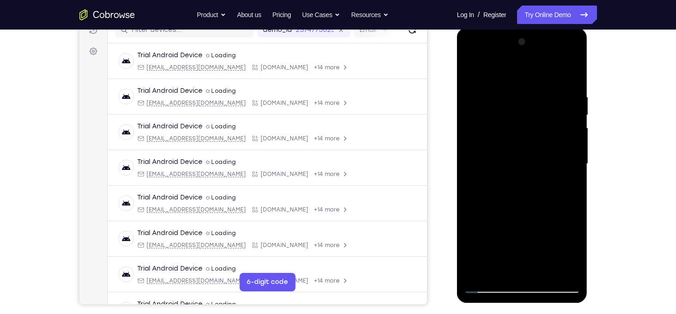
click at [568, 179] on div at bounding box center [522, 164] width 116 height 259
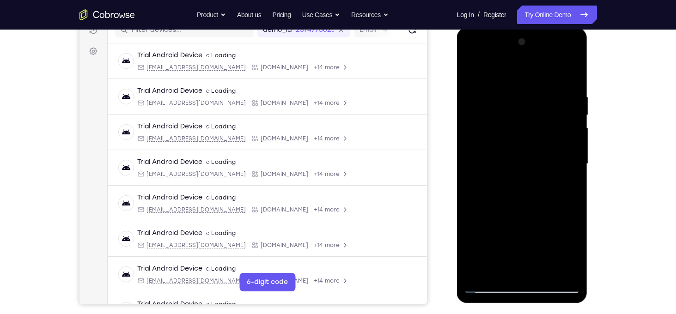
click at [568, 179] on div at bounding box center [522, 164] width 116 height 259
click at [571, 74] on div at bounding box center [522, 164] width 116 height 259
click at [546, 269] on div at bounding box center [522, 164] width 116 height 259
click at [524, 142] on div at bounding box center [522, 164] width 116 height 259
click at [544, 202] on div at bounding box center [522, 164] width 116 height 259
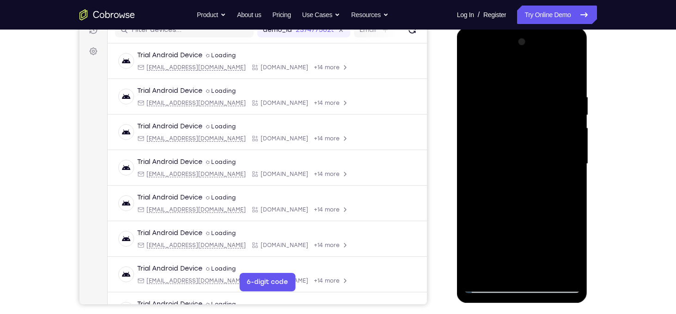
click at [563, 207] on div at bounding box center [522, 164] width 116 height 259
click at [497, 270] on div at bounding box center [522, 164] width 116 height 259
click at [473, 218] on div at bounding box center [522, 164] width 116 height 259
click at [489, 164] on div at bounding box center [522, 164] width 116 height 259
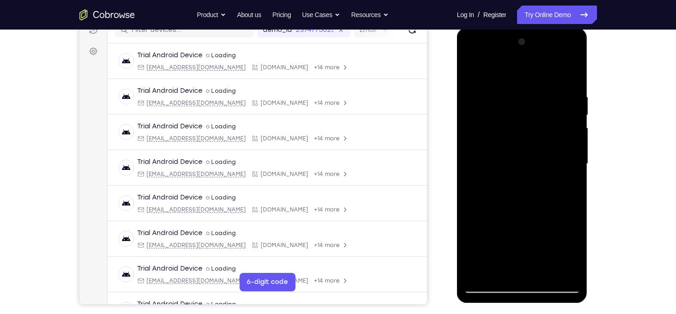
click at [495, 207] on div at bounding box center [522, 164] width 116 height 259
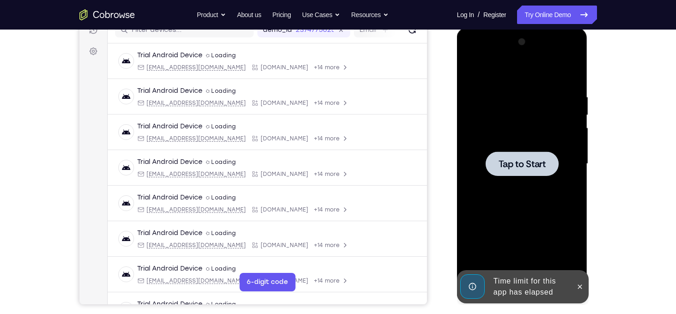
click at [526, 181] on div at bounding box center [522, 164] width 116 height 259
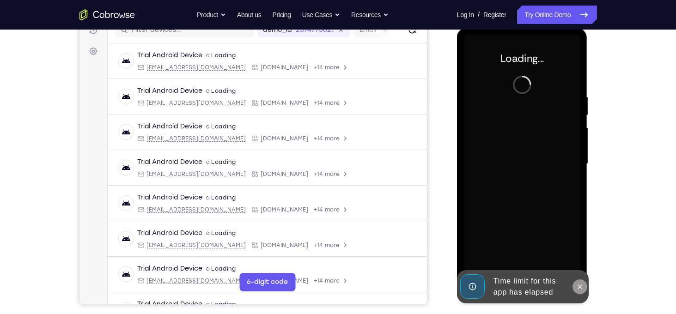
click at [583, 291] on button at bounding box center [579, 286] width 15 height 15
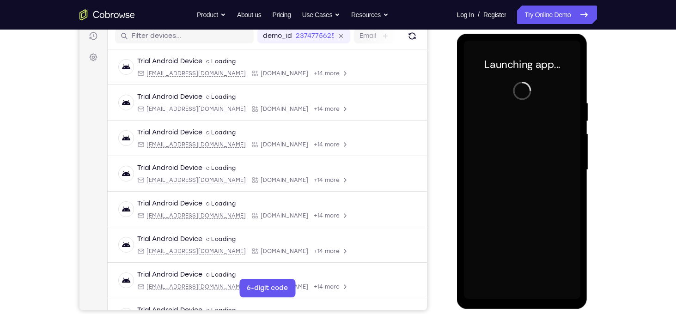
scroll to position [119, 0]
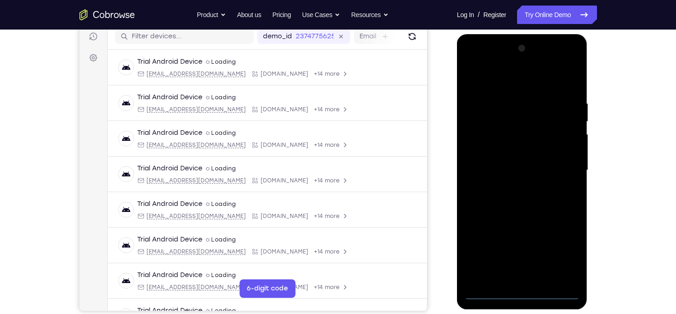
click at [523, 294] on div at bounding box center [522, 170] width 116 height 259
click at [565, 258] on div at bounding box center [522, 170] width 116 height 259
click at [488, 83] on div at bounding box center [522, 170] width 116 height 259
click at [564, 168] on div at bounding box center [522, 170] width 116 height 259
click at [509, 188] on div at bounding box center [522, 170] width 116 height 259
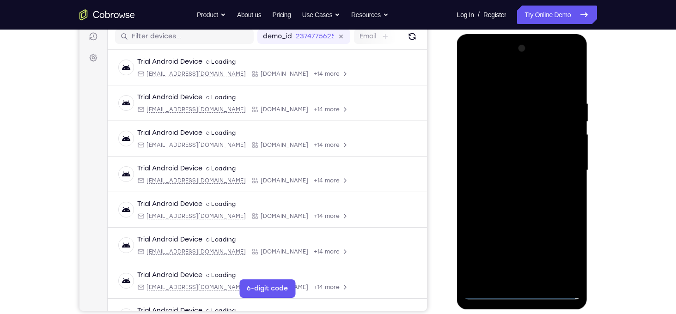
click at [523, 159] on div at bounding box center [522, 170] width 116 height 259
click at [516, 154] on div at bounding box center [522, 170] width 116 height 259
click at [526, 166] on div at bounding box center [522, 170] width 116 height 259
click at [533, 211] on div at bounding box center [522, 170] width 116 height 259
click at [544, 279] on div at bounding box center [522, 170] width 116 height 259
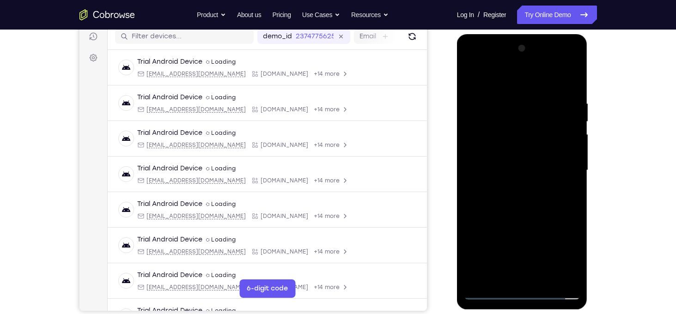
click at [537, 220] on div at bounding box center [522, 170] width 116 height 259
click at [497, 151] on div at bounding box center [522, 170] width 116 height 259
click at [505, 214] on div at bounding box center [522, 170] width 116 height 259
click at [522, 215] on div at bounding box center [522, 170] width 116 height 259
drag, startPoint x: 512, startPoint y: 82, endPoint x: 499, endPoint y: 13, distance: 70.1
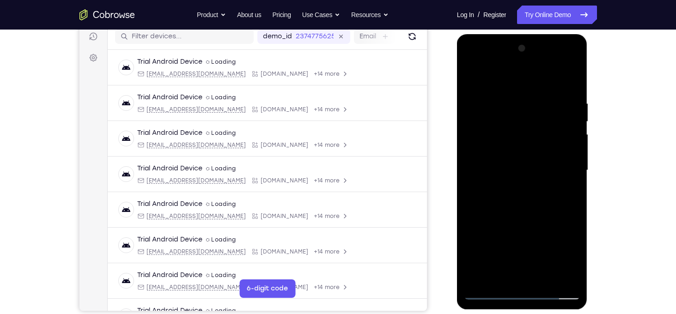
click at [499, 34] on html "Online web based iOS Simulators and Android Emulators. Run iPhone, iPad, Mobile…" at bounding box center [523, 172] width 132 height 277
click at [478, 180] on div at bounding box center [522, 170] width 116 height 259
click at [511, 146] on div at bounding box center [522, 170] width 116 height 259
click at [562, 142] on div at bounding box center [522, 170] width 116 height 259
click at [504, 127] on div at bounding box center [522, 170] width 116 height 259
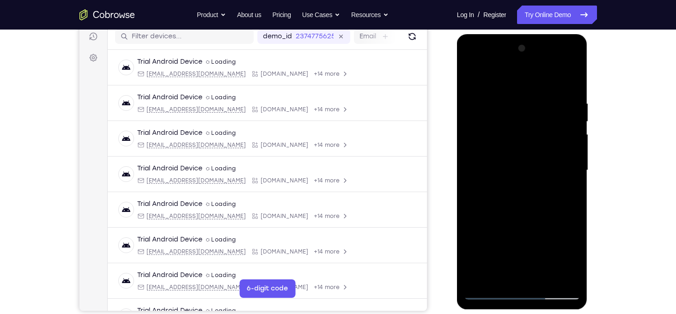
click at [553, 207] on div at bounding box center [522, 170] width 116 height 259
click at [500, 271] on div at bounding box center [522, 170] width 116 height 259
click at [472, 237] on div at bounding box center [522, 170] width 116 height 259
click at [550, 220] on div at bounding box center [522, 170] width 116 height 259
click at [472, 77] on div at bounding box center [522, 170] width 116 height 259
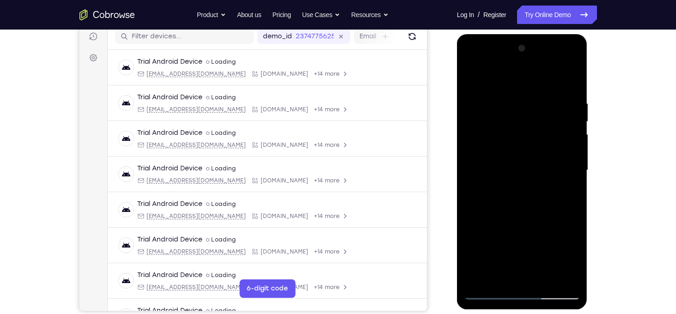
click at [473, 79] on div at bounding box center [522, 170] width 116 height 259
click at [518, 97] on div at bounding box center [522, 170] width 116 height 259
click at [568, 144] on div at bounding box center [522, 170] width 116 height 259
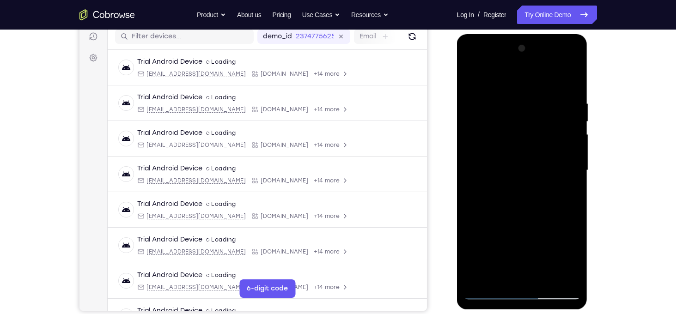
click at [568, 144] on div at bounding box center [522, 170] width 116 height 259
click at [561, 132] on div at bounding box center [522, 170] width 116 height 259
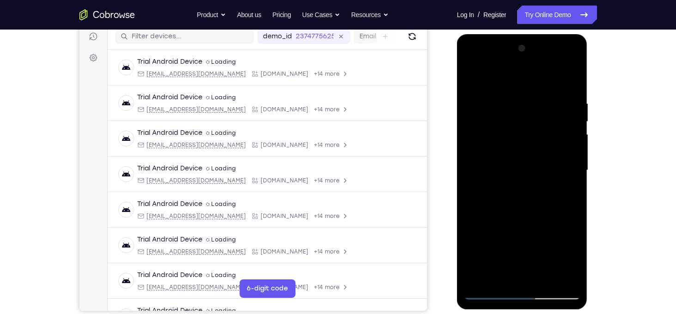
click at [561, 132] on div at bounding box center [522, 170] width 116 height 259
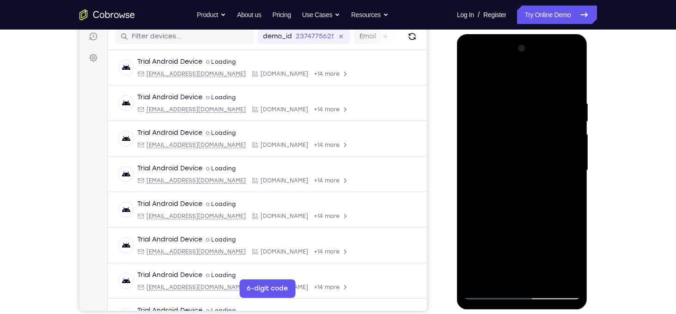
click at [561, 132] on div at bounding box center [522, 170] width 116 height 259
click at [572, 81] on div at bounding box center [522, 170] width 116 height 259
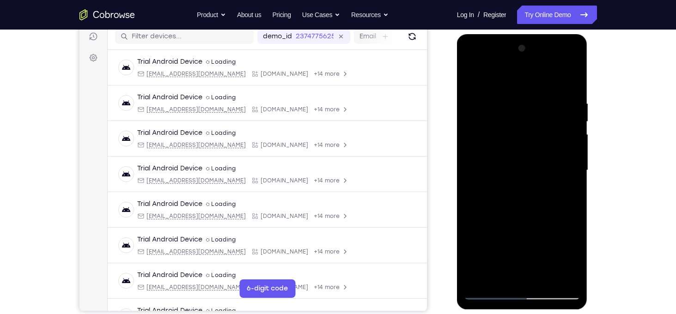
click at [543, 279] on div at bounding box center [522, 170] width 116 height 259
click at [510, 147] on div at bounding box center [522, 170] width 116 height 259
click at [514, 225] on div at bounding box center [522, 170] width 116 height 259
click at [540, 209] on div at bounding box center [522, 170] width 116 height 259
click at [505, 152] on div at bounding box center [522, 170] width 116 height 259
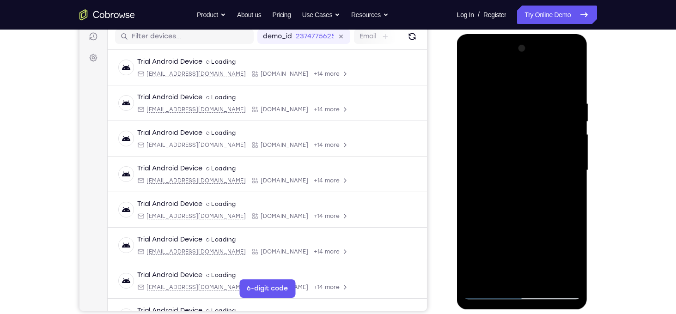
click at [539, 178] on div at bounding box center [522, 170] width 116 height 259
click at [562, 176] on div at bounding box center [522, 170] width 116 height 259
click at [504, 272] on div at bounding box center [522, 170] width 116 height 259
click at [475, 226] on div at bounding box center [522, 170] width 116 height 259
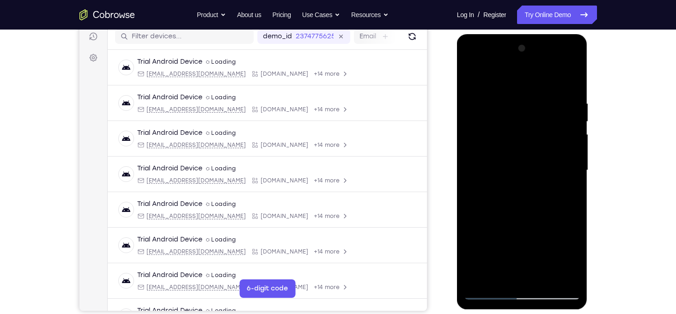
click at [475, 226] on div at bounding box center [522, 170] width 116 height 259
click at [564, 187] on div at bounding box center [522, 170] width 116 height 259
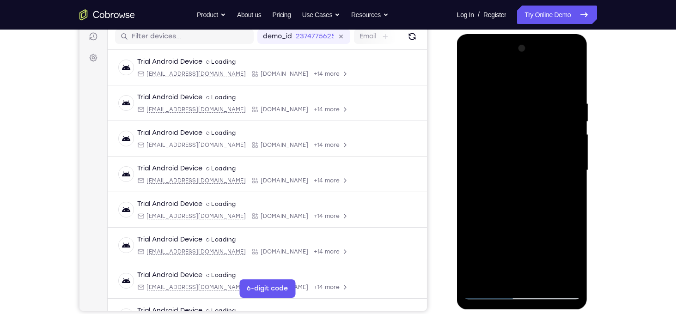
click at [485, 156] on div at bounding box center [522, 170] width 116 height 259
click at [525, 138] on div at bounding box center [522, 170] width 116 height 259
click at [555, 138] on div at bounding box center [522, 170] width 116 height 259
click at [499, 271] on div at bounding box center [522, 170] width 116 height 259
drag, startPoint x: 525, startPoint y: 251, endPoint x: 522, endPoint y: 156, distance: 95.2
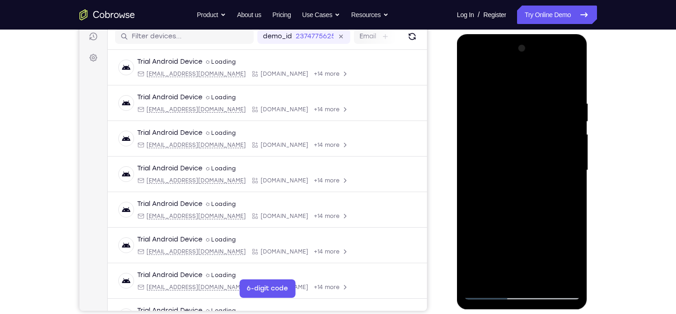
click at [522, 156] on div at bounding box center [522, 170] width 116 height 259
drag, startPoint x: 523, startPoint y: 245, endPoint x: 514, endPoint y: 147, distance: 98.8
click at [514, 147] on div at bounding box center [522, 170] width 116 height 259
click at [470, 266] on div at bounding box center [522, 170] width 116 height 259
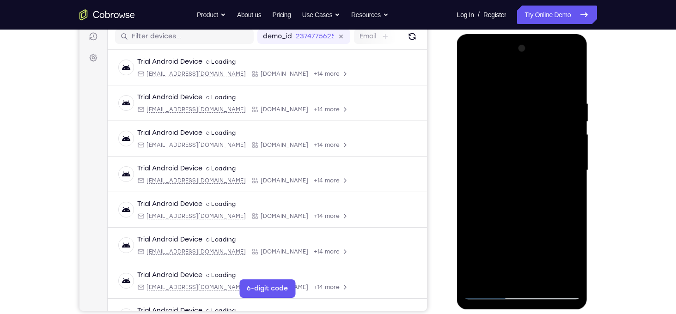
click at [502, 154] on div at bounding box center [522, 170] width 116 height 259
click at [506, 215] on div at bounding box center [522, 170] width 116 height 259
click at [529, 208] on div at bounding box center [522, 170] width 116 height 259
click at [499, 278] on div at bounding box center [522, 170] width 116 height 259
click at [496, 226] on div at bounding box center [522, 170] width 116 height 259
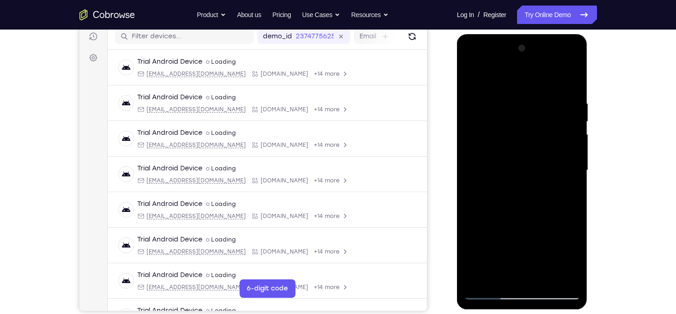
click at [479, 226] on div at bounding box center [522, 170] width 116 height 259
click at [486, 172] on div at bounding box center [522, 170] width 116 height 259
click at [514, 218] on div at bounding box center [522, 170] width 116 height 259
click at [561, 221] on div at bounding box center [522, 170] width 116 height 259
click at [575, 260] on div at bounding box center [522, 170] width 116 height 259
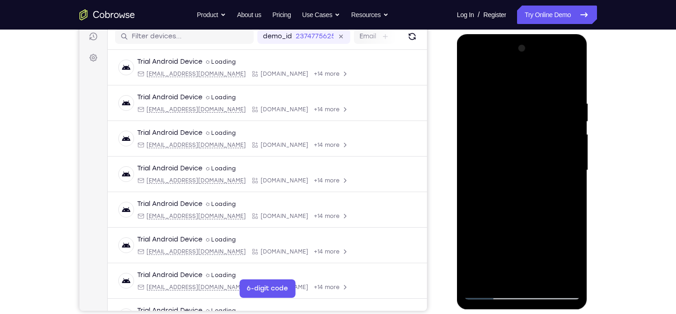
click at [575, 260] on div at bounding box center [522, 170] width 116 height 259
click at [497, 276] on div at bounding box center [522, 170] width 116 height 259
click at [510, 267] on div at bounding box center [522, 170] width 116 height 259
click at [515, 134] on div at bounding box center [522, 170] width 116 height 259
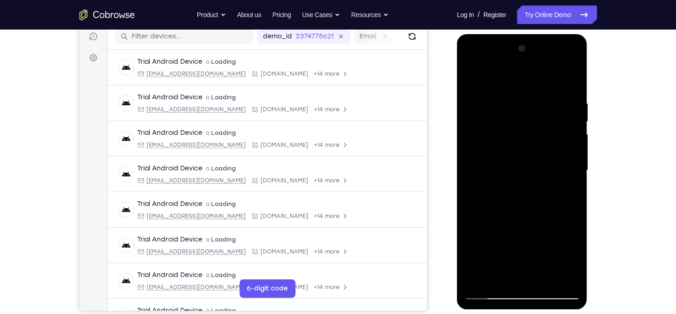
click at [557, 225] on div at bounding box center [522, 170] width 116 height 259
click at [498, 279] on div at bounding box center [522, 170] width 116 height 259
click at [494, 224] on div at bounding box center [522, 170] width 116 height 259
click at [483, 224] on div at bounding box center [522, 170] width 116 height 259
click at [477, 79] on div at bounding box center [522, 170] width 116 height 259
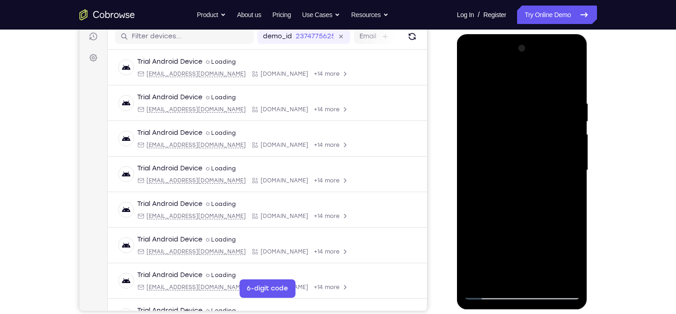
click at [474, 80] on div at bounding box center [522, 170] width 116 height 259
drag, startPoint x: 518, startPoint y: 113, endPoint x: 510, endPoint y: 267, distance: 154.0
click at [510, 267] on div at bounding box center [522, 170] width 116 height 259
click at [508, 101] on div at bounding box center [522, 170] width 116 height 259
click at [566, 132] on div at bounding box center [522, 170] width 116 height 259
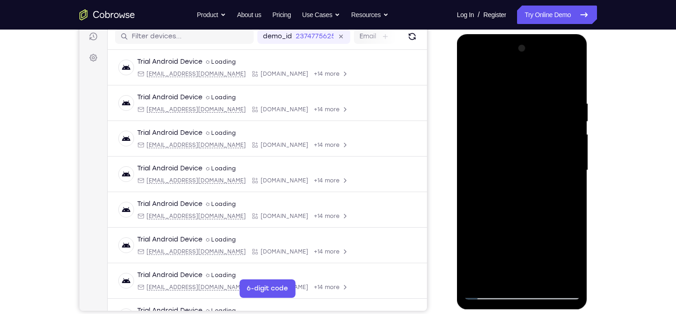
drag, startPoint x: 566, startPoint y: 132, endPoint x: 430, endPoint y: 132, distance: 135.8
click at [457, 132] on html "Online web based iOS Simulators and Android Emulators. Run iPhone, iPad, Mobile…" at bounding box center [523, 172] width 132 height 277
click at [567, 80] on div at bounding box center [522, 170] width 116 height 259
click at [544, 275] on div at bounding box center [522, 170] width 116 height 259
click at [521, 148] on div at bounding box center [522, 170] width 116 height 259
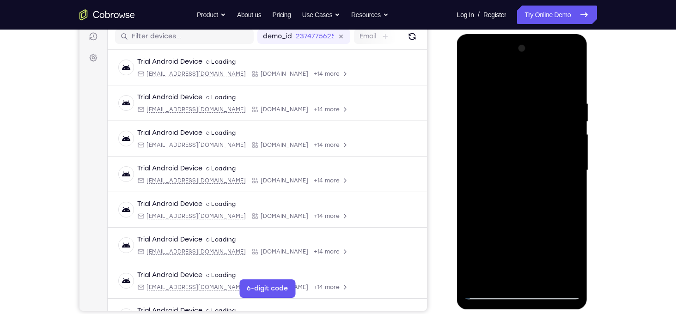
click at [535, 212] on div at bounding box center [522, 170] width 116 height 259
click at [564, 211] on div at bounding box center [522, 170] width 116 height 259
click at [497, 135] on div at bounding box center [522, 170] width 116 height 259
click at [516, 221] on div at bounding box center [522, 170] width 116 height 259
click at [535, 213] on div at bounding box center [522, 170] width 116 height 259
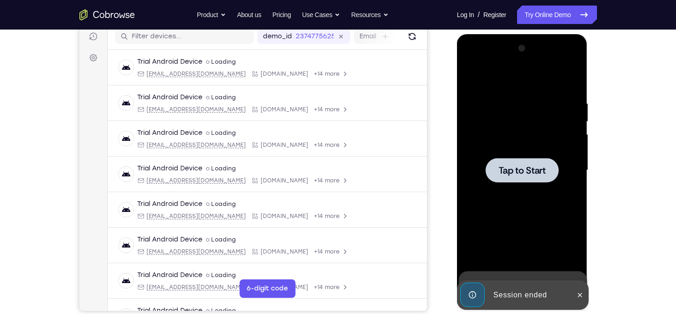
click at [533, 181] on div at bounding box center [521, 170] width 73 height 24
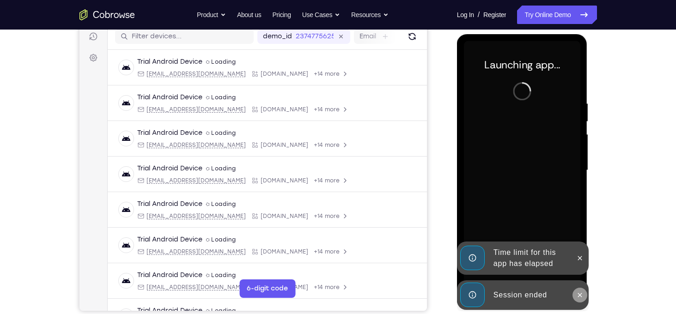
click at [579, 291] on button at bounding box center [579, 295] width 15 height 15
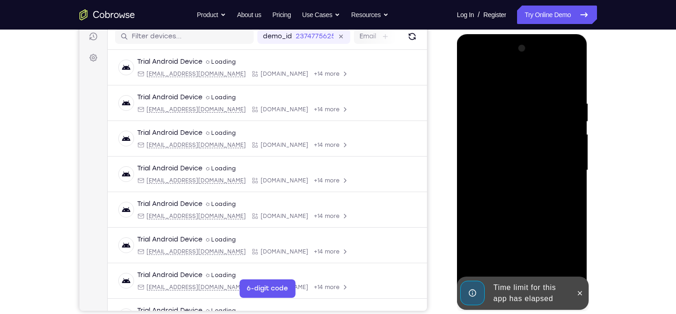
click at [581, 295] on icon at bounding box center [579, 293] width 7 height 7
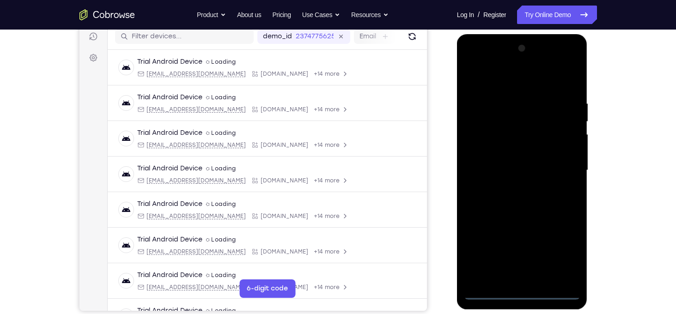
click at [529, 294] on div at bounding box center [522, 170] width 116 height 259
click at [568, 248] on div at bounding box center [522, 170] width 116 height 259
click at [486, 88] on div at bounding box center [522, 170] width 116 height 259
click at [559, 164] on div at bounding box center [522, 170] width 116 height 259
click at [512, 188] on div at bounding box center [522, 170] width 116 height 259
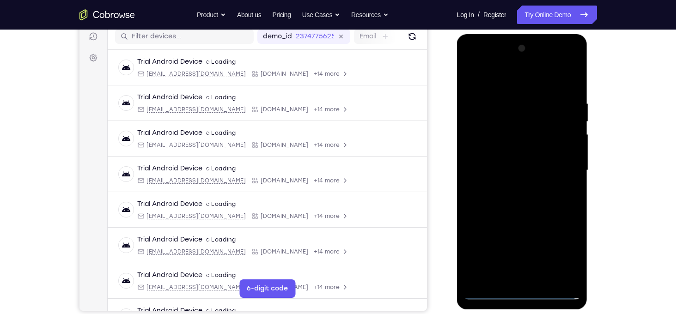
click at [506, 160] on div at bounding box center [522, 170] width 116 height 259
click at [500, 152] on div at bounding box center [522, 170] width 116 height 259
click at [520, 168] on div at bounding box center [522, 170] width 116 height 259
click at [514, 204] on div at bounding box center [522, 170] width 116 height 259
click at [546, 280] on div at bounding box center [522, 170] width 116 height 259
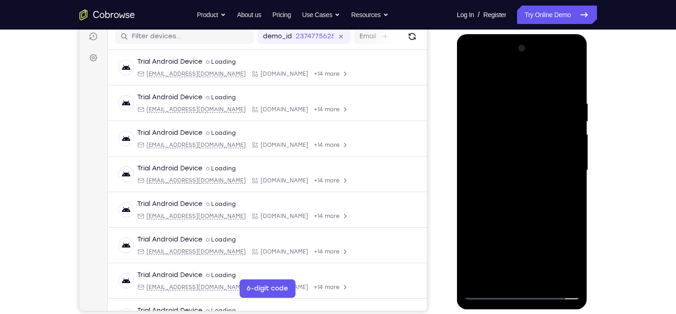
click at [527, 225] on div at bounding box center [522, 170] width 116 height 259
click at [517, 145] on div at bounding box center [522, 170] width 116 height 259
click at [517, 171] on div at bounding box center [522, 170] width 116 height 259
click at [534, 176] on div at bounding box center [522, 170] width 116 height 259
click at [502, 271] on div at bounding box center [522, 170] width 116 height 259
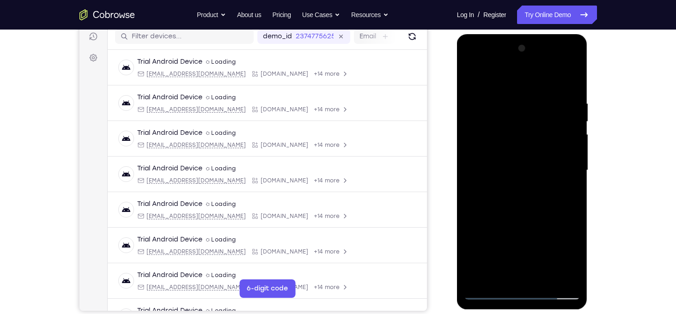
click at [547, 221] on div at bounding box center [522, 170] width 116 height 259
click at [488, 156] on div at bounding box center [522, 170] width 116 height 259
click at [525, 189] on div at bounding box center [522, 170] width 116 height 259
click at [563, 190] on div at bounding box center [522, 170] width 116 height 259
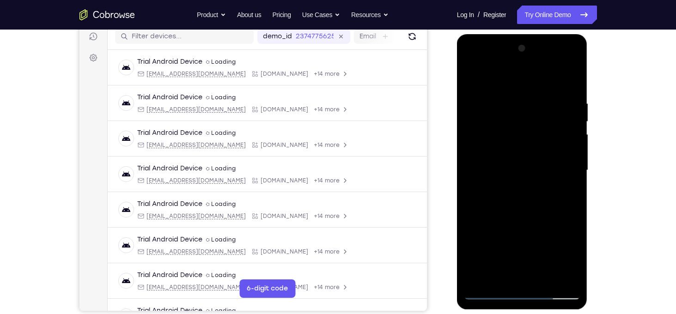
click at [500, 270] on div at bounding box center [522, 170] width 116 height 259
click at [472, 219] on div at bounding box center [522, 170] width 116 height 259
click at [494, 167] on div at bounding box center [522, 170] width 116 height 259
click at [476, 79] on div at bounding box center [522, 170] width 116 height 259
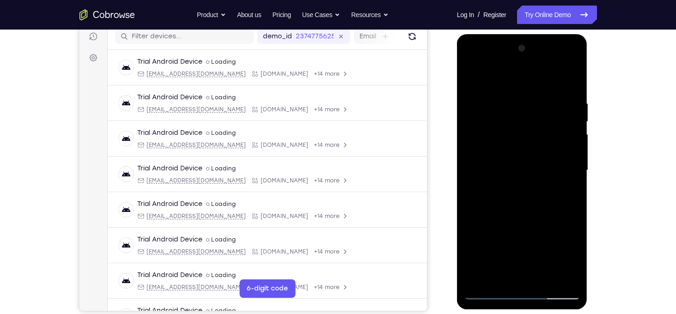
click at [473, 79] on div at bounding box center [522, 170] width 116 height 259
click at [515, 101] on div at bounding box center [522, 170] width 116 height 259
click at [568, 134] on div at bounding box center [522, 170] width 116 height 259
drag, startPoint x: 511, startPoint y: 149, endPoint x: 684, endPoint y: 189, distance: 177.5
click at [589, 189] on html "Online web based iOS Simulators and Android Emulators. Run iPhone, iPad, Mobile…" at bounding box center [523, 172] width 132 height 277
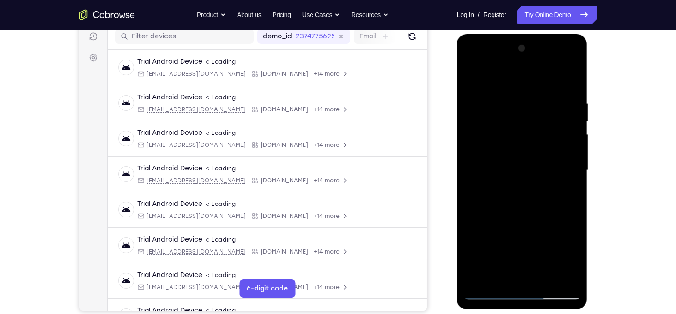
click at [570, 128] on div at bounding box center [522, 170] width 116 height 259
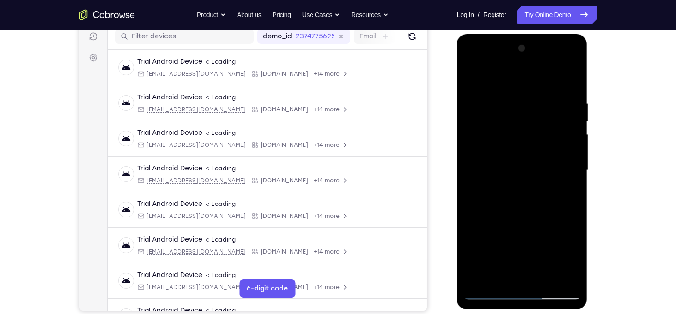
click at [570, 128] on div at bounding box center [522, 170] width 116 height 259
click at [475, 174] on div at bounding box center [522, 170] width 116 height 259
click at [475, 184] on div at bounding box center [522, 170] width 116 height 259
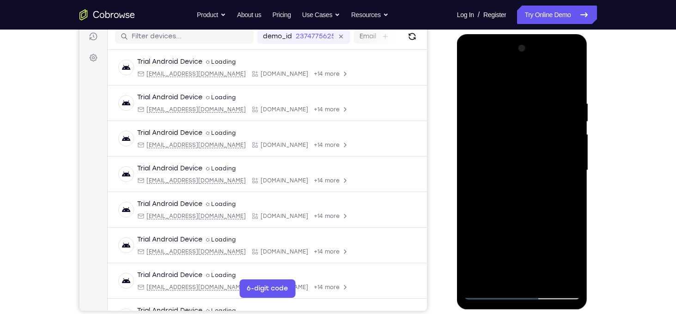
click at [566, 158] on div at bounding box center [522, 170] width 116 height 259
click at [572, 79] on div at bounding box center [522, 170] width 116 height 259
click at [545, 278] on div at bounding box center [522, 170] width 116 height 259
click at [505, 143] on div at bounding box center [522, 170] width 116 height 259
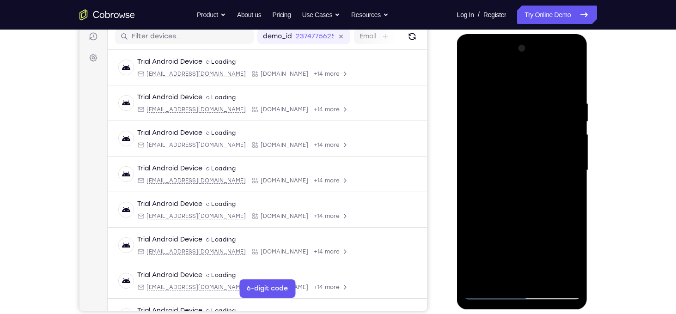
click at [521, 237] on div at bounding box center [522, 170] width 116 height 259
click at [545, 238] on div at bounding box center [522, 170] width 116 height 259
click at [503, 274] on div at bounding box center [522, 170] width 116 height 259
click at [475, 260] on div at bounding box center [522, 170] width 116 height 259
click at [473, 222] on div at bounding box center [522, 170] width 116 height 259
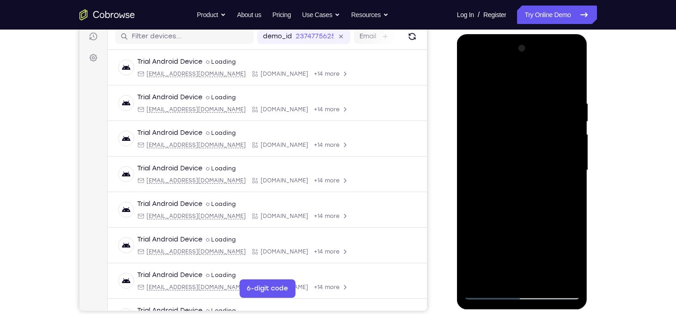
click at [473, 222] on div at bounding box center [522, 170] width 116 height 259
click at [505, 154] on div at bounding box center [522, 170] width 116 height 259
click at [514, 215] on div at bounding box center [522, 170] width 116 height 259
click at [534, 226] on div at bounding box center [522, 170] width 116 height 259
click at [562, 225] on div at bounding box center [522, 170] width 116 height 259
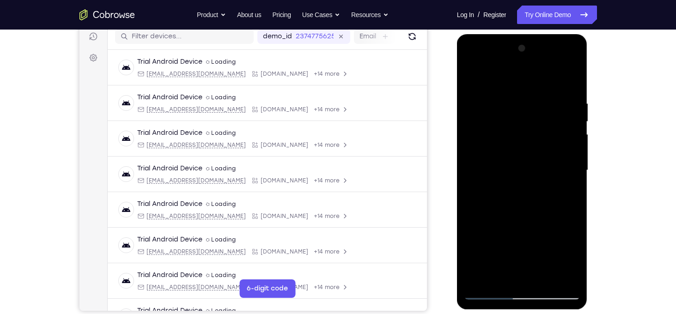
click at [498, 280] on div at bounding box center [522, 170] width 116 height 259
click at [475, 225] on div at bounding box center [522, 170] width 116 height 259
click at [523, 135] on div at bounding box center [522, 170] width 116 height 259
click at [560, 221] on div at bounding box center [522, 170] width 116 height 259
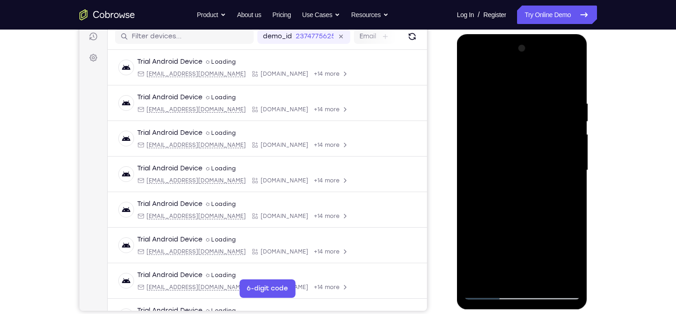
click at [499, 280] on div at bounding box center [522, 170] width 116 height 259
click at [473, 223] on div at bounding box center [522, 170] width 116 height 259
click at [475, 80] on div at bounding box center [522, 170] width 116 height 259
click at [473, 79] on div at bounding box center [522, 170] width 116 height 259
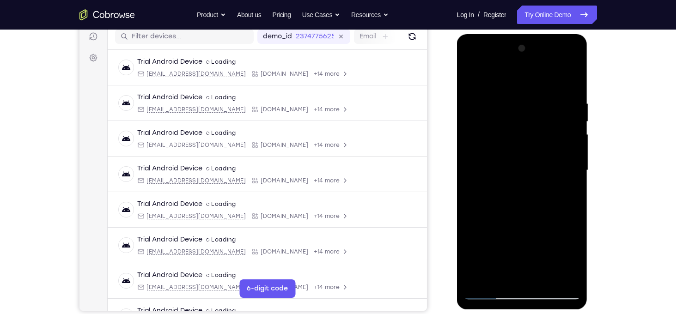
click at [542, 98] on div at bounding box center [522, 170] width 116 height 259
click at [571, 86] on div at bounding box center [522, 170] width 116 height 259
click at [541, 244] on div at bounding box center [522, 170] width 116 height 259
drag, startPoint x: 540, startPoint y: 156, endPoint x: 570, endPoint y: 310, distance: 156.8
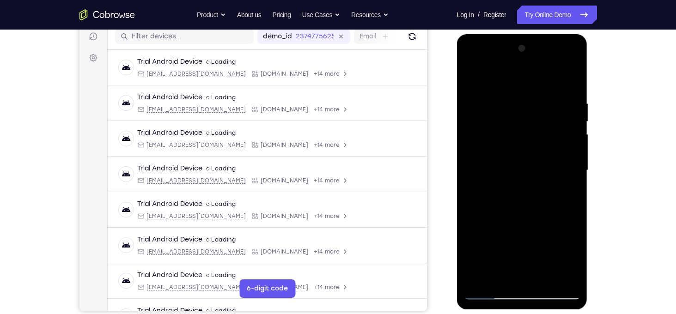
click at [570, 310] on div at bounding box center [523, 172] width 132 height 277
click at [511, 99] on div at bounding box center [522, 170] width 116 height 259
click at [573, 132] on div at bounding box center [522, 170] width 116 height 259
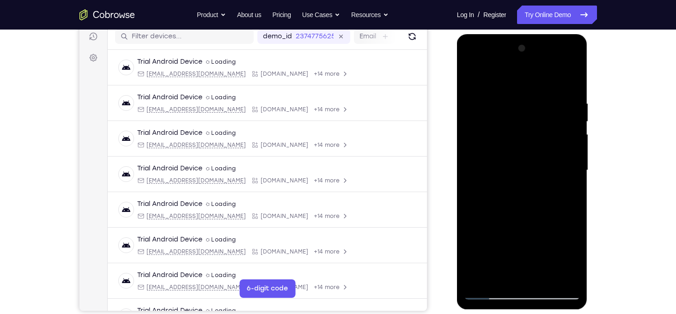
click at [570, 83] on div at bounding box center [522, 170] width 116 height 259
click at [544, 278] on div at bounding box center [522, 170] width 116 height 259
click at [473, 77] on div at bounding box center [522, 170] width 116 height 259
drag, startPoint x: 563, startPoint y: 105, endPoint x: 447, endPoint y: 93, distance: 117.1
click at [457, 93] on html "Online web based iOS Simulators and Android Emulators. Run iPhone, iPad, Mobile…" at bounding box center [523, 172] width 132 height 277
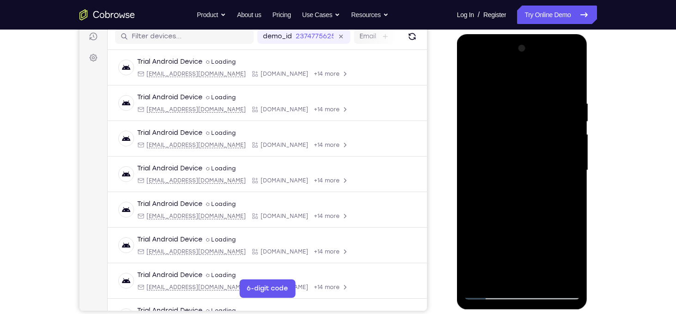
click at [504, 97] on div at bounding box center [522, 170] width 116 height 259
click at [572, 137] on div at bounding box center [522, 170] width 116 height 259
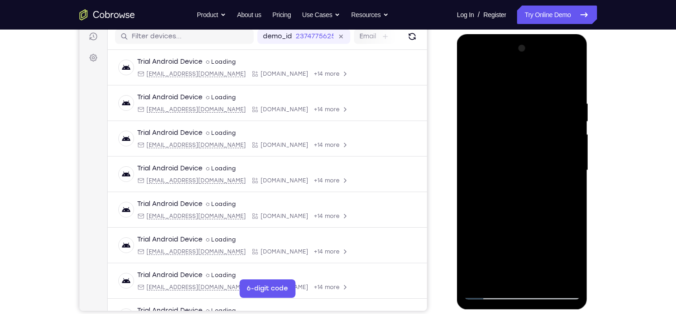
click at [572, 137] on div at bounding box center [522, 170] width 116 height 259
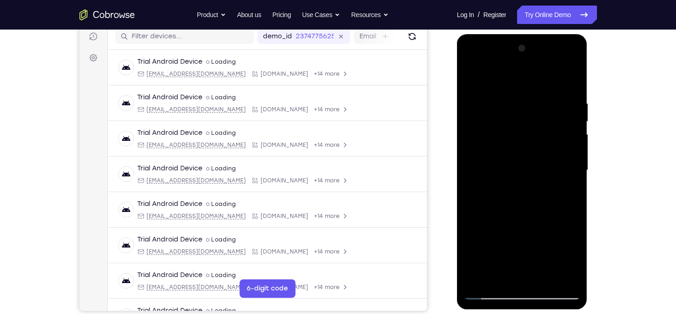
click at [572, 137] on div at bounding box center [522, 170] width 116 height 259
click at [573, 82] on div at bounding box center [522, 170] width 116 height 259
click at [539, 94] on div at bounding box center [522, 170] width 116 height 259
click at [567, 137] on div at bounding box center [522, 170] width 116 height 259
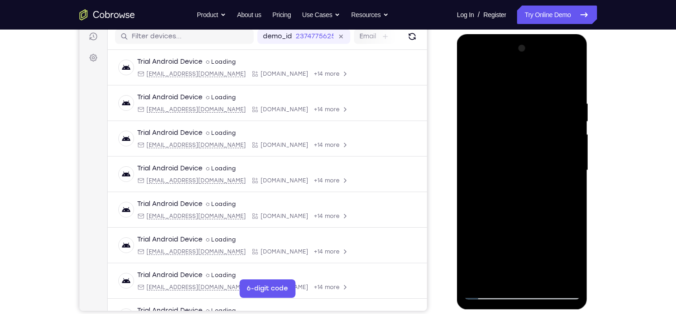
click at [567, 137] on div at bounding box center [522, 170] width 116 height 259
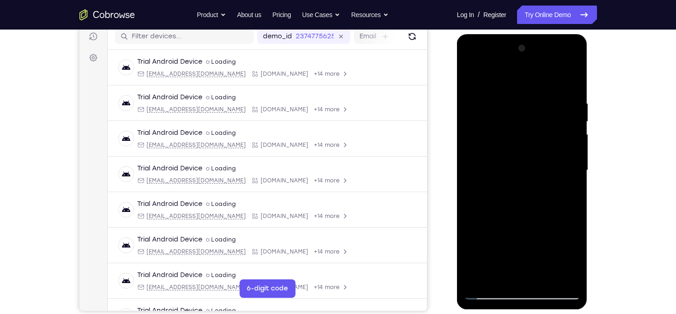
click at [567, 137] on div at bounding box center [522, 170] width 116 height 259
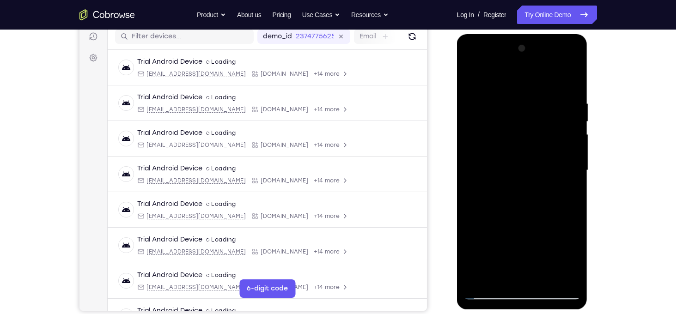
click at [567, 137] on div at bounding box center [522, 170] width 116 height 259
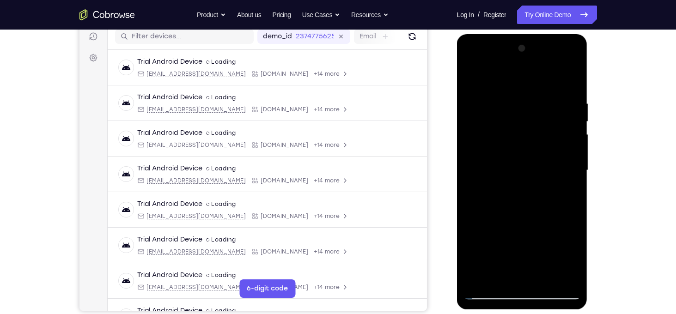
click at [567, 137] on div at bounding box center [522, 170] width 116 height 259
click at [572, 107] on div at bounding box center [522, 170] width 116 height 259
click at [570, 83] on div at bounding box center [522, 170] width 116 height 259
click at [546, 279] on div at bounding box center [522, 170] width 116 height 259
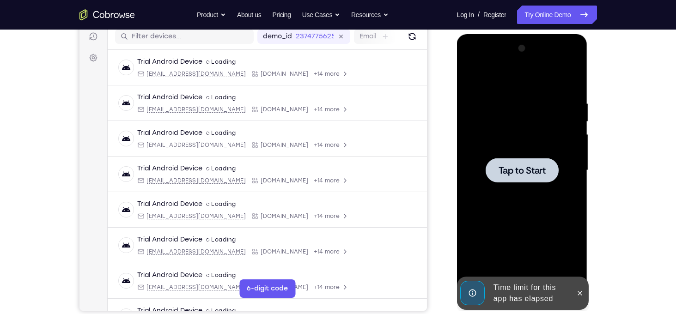
click at [513, 168] on span "Tap to Start" at bounding box center [521, 170] width 47 height 9
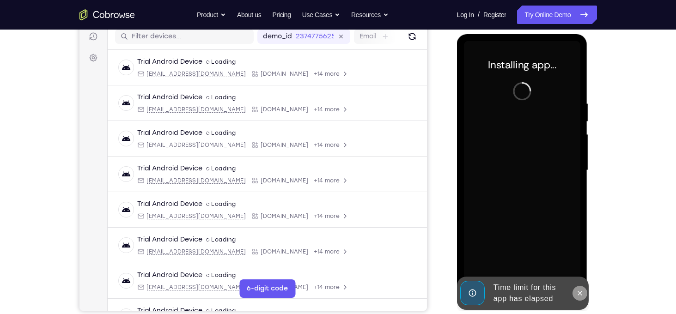
click at [578, 291] on icon at bounding box center [579, 293] width 7 height 7
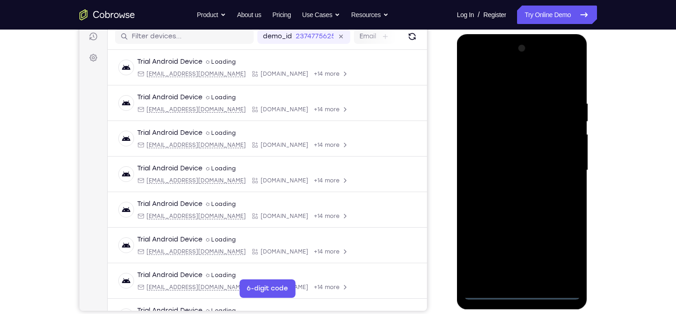
click at [524, 293] on div at bounding box center [522, 170] width 116 height 259
click at [560, 245] on div at bounding box center [522, 170] width 116 height 259
click at [493, 79] on div at bounding box center [522, 170] width 116 height 259
click at [561, 162] on div at bounding box center [522, 170] width 116 height 259
click at [512, 188] on div at bounding box center [522, 170] width 116 height 259
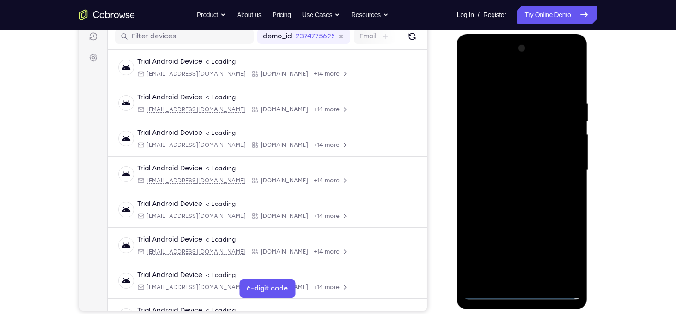
click at [517, 163] on div at bounding box center [522, 170] width 116 height 259
click at [513, 150] on div at bounding box center [522, 170] width 116 height 259
click at [527, 170] on div at bounding box center [522, 170] width 116 height 259
click at [522, 212] on div at bounding box center [522, 170] width 116 height 259
drag, startPoint x: 519, startPoint y: 82, endPoint x: 504, endPoint y: 23, distance: 60.6
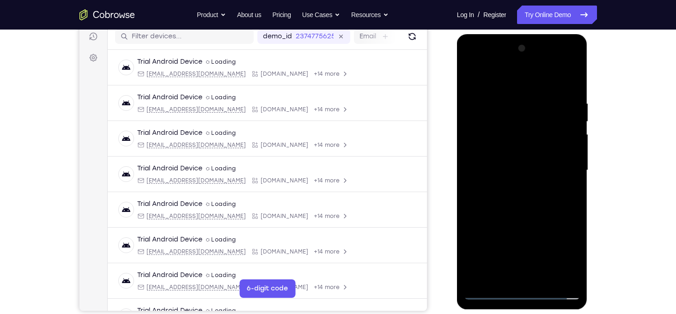
click at [504, 34] on html "Online web based iOS Simulators and Android Emulators. Run iPhone, iPad, Mobile…" at bounding box center [523, 172] width 132 height 277
click at [544, 277] on div at bounding box center [522, 170] width 116 height 259
click at [520, 218] on div at bounding box center [522, 170] width 116 height 259
click at [535, 150] on div at bounding box center [522, 170] width 116 height 259
click at [549, 210] on div at bounding box center [522, 170] width 116 height 259
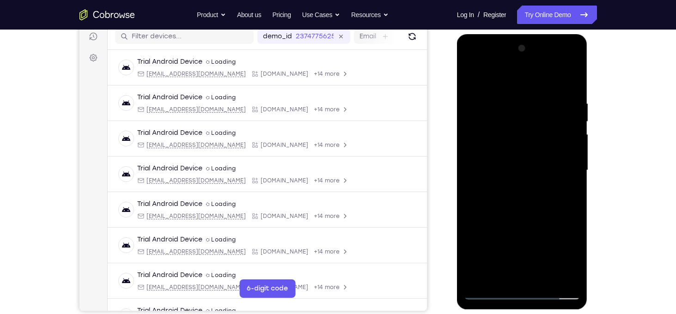
click at [563, 206] on div at bounding box center [522, 170] width 116 height 259
click at [504, 274] on div at bounding box center [522, 170] width 116 height 259
click at [546, 222] on div at bounding box center [522, 170] width 116 height 259
click at [526, 110] on div at bounding box center [522, 170] width 116 height 259
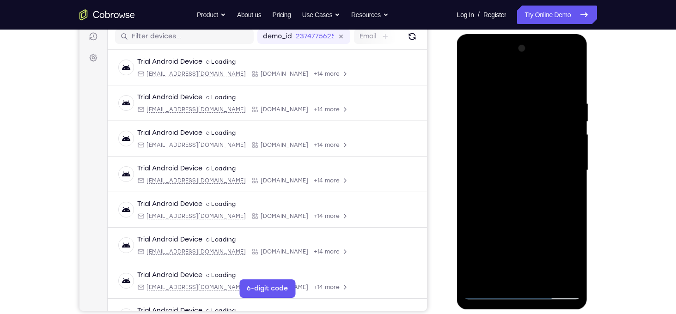
click at [506, 225] on div at bounding box center [522, 170] width 116 height 259
click at [538, 224] on div at bounding box center [522, 170] width 116 height 259
click at [500, 274] on div at bounding box center [522, 170] width 116 height 259
click at [476, 227] on div at bounding box center [522, 170] width 116 height 259
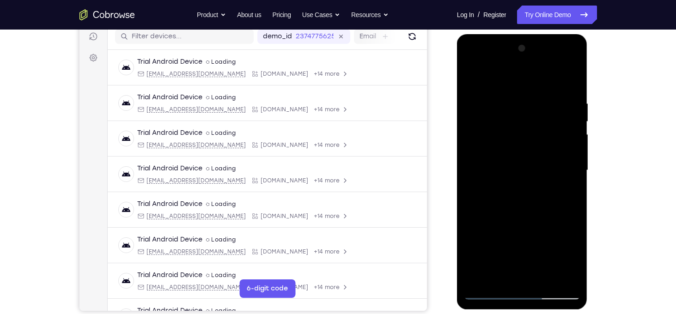
click at [476, 255] on div at bounding box center [522, 170] width 116 height 259
click at [470, 225] on div at bounding box center [522, 170] width 116 height 259
click at [473, 78] on div at bounding box center [522, 170] width 116 height 259
click at [477, 76] on div at bounding box center [522, 170] width 116 height 259
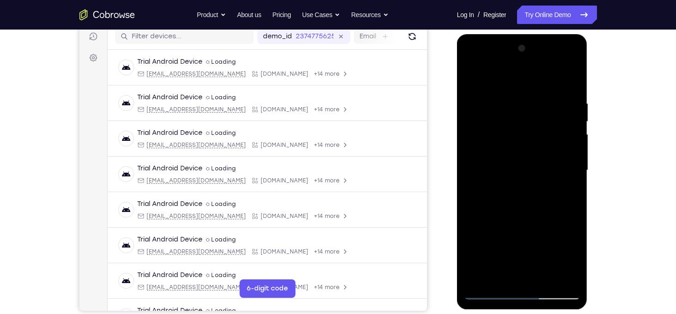
click at [513, 98] on div at bounding box center [522, 170] width 116 height 259
click at [575, 124] on div at bounding box center [522, 170] width 116 height 259
click at [575, 127] on div at bounding box center [522, 170] width 116 height 259
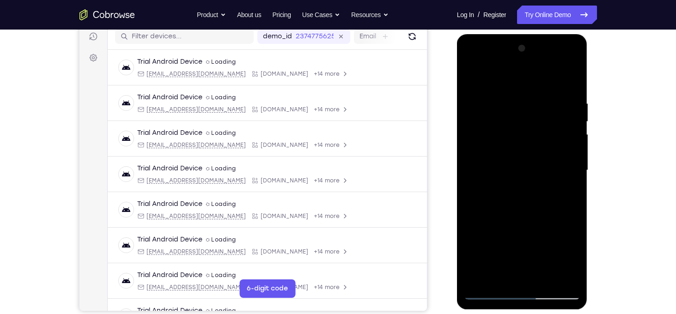
click at [575, 127] on div at bounding box center [522, 170] width 116 height 259
click at [569, 79] on div at bounding box center [522, 170] width 116 height 259
drag, startPoint x: 565, startPoint y: 98, endPoint x: 471, endPoint y: 103, distance: 93.9
click at [471, 103] on div at bounding box center [522, 170] width 116 height 259
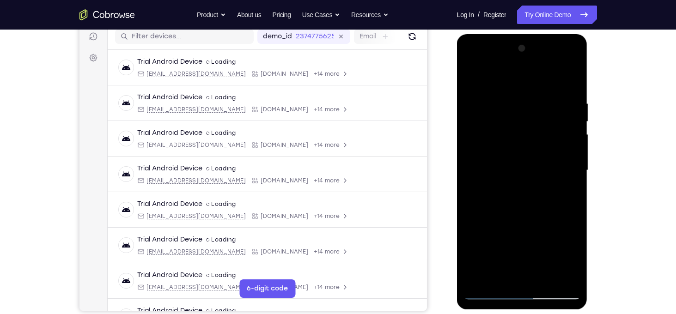
drag, startPoint x: 532, startPoint y: 103, endPoint x: 490, endPoint y: 105, distance: 42.1
click at [490, 105] on div at bounding box center [522, 170] width 116 height 259
drag, startPoint x: 534, startPoint y: 99, endPoint x: 456, endPoint y: 99, distance: 78.1
click at [457, 99] on div at bounding box center [522, 171] width 131 height 275
drag, startPoint x: 535, startPoint y: 91, endPoint x: 473, endPoint y: 106, distance: 64.8
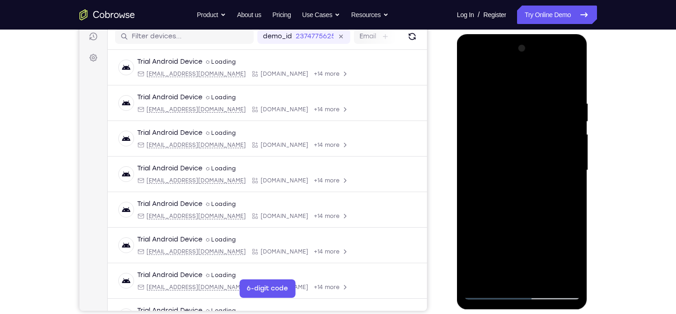
click at [473, 106] on div at bounding box center [522, 170] width 116 height 259
drag, startPoint x: 565, startPoint y: 95, endPoint x: 684, endPoint y: 112, distance: 119.9
click at [589, 112] on html "Online web based iOS Simulators and Android Emulators. Run iPhone, iPad, Mobile…" at bounding box center [523, 172] width 132 height 277
drag, startPoint x: 510, startPoint y: 105, endPoint x: 629, endPoint y: 108, distance: 118.7
click at [589, 108] on html "Online web based iOS Simulators and Android Emulators. Run iPhone, iPad, Mobile…" at bounding box center [523, 172] width 132 height 277
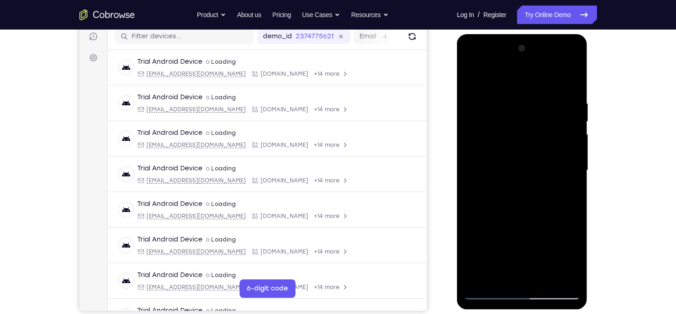
click at [540, 100] on div at bounding box center [522, 170] width 116 height 259
click at [573, 136] on div at bounding box center [522, 170] width 116 height 259
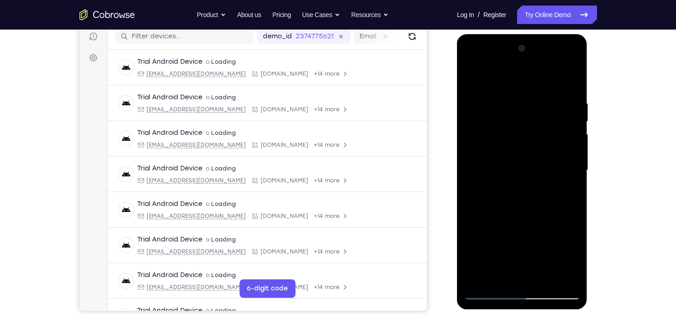
click at [573, 136] on div at bounding box center [522, 170] width 116 height 259
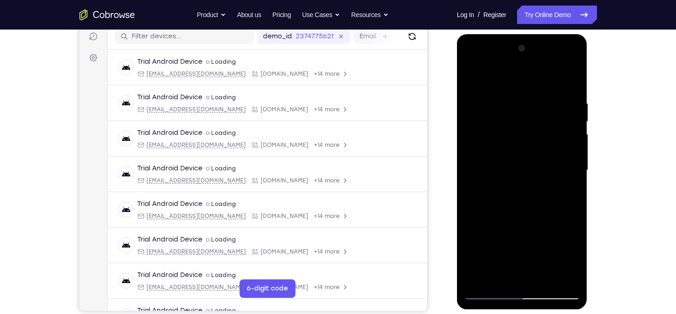
click at [573, 136] on div at bounding box center [522, 170] width 116 height 259
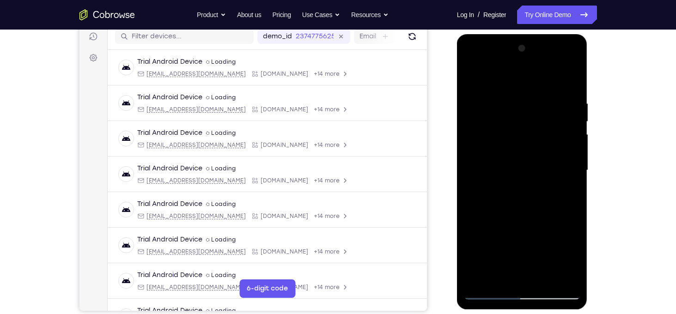
click at [573, 136] on div at bounding box center [522, 170] width 116 height 259
click at [569, 79] on div at bounding box center [522, 170] width 116 height 259
click at [548, 276] on div at bounding box center [522, 170] width 116 height 259
click at [509, 143] on div at bounding box center [522, 170] width 116 height 259
click at [538, 249] on div at bounding box center [522, 170] width 116 height 259
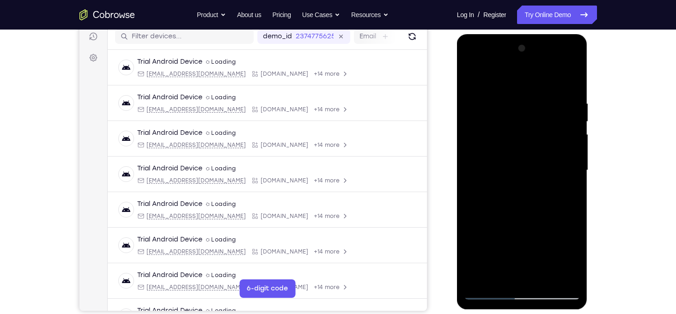
click at [560, 248] on div at bounding box center [522, 170] width 116 height 259
click at [502, 276] on div at bounding box center [522, 170] width 116 height 259
click at [472, 226] on div at bounding box center [522, 170] width 116 height 259
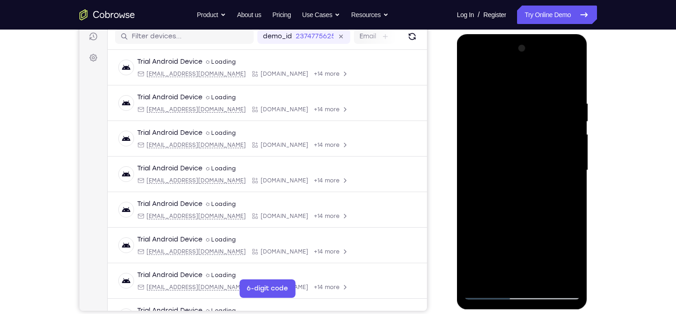
click at [505, 123] on div at bounding box center [522, 170] width 116 height 259
click at [548, 210] on div at bounding box center [522, 170] width 116 height 259
click at [501, 276] on div at bounding box center [522, 170] width 116 height 259
click at [473, 225] on div at bounding box center [522, 170] width 116 height 259
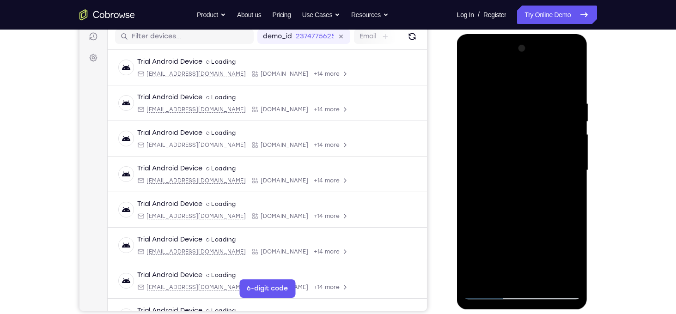
drag, startPoint x: 504, startPoint y: 255, endPoint x: 496, endPoint y: 211, distance: 45.1
click at [496, 211] on div at bounding box center [522, 170] width 116 height 259
click at [537, 239] on div at bounding box center [522, 170] width 116 height 259
click at [483, 154] on div at bounding box center [522, 170] width 116 height 259
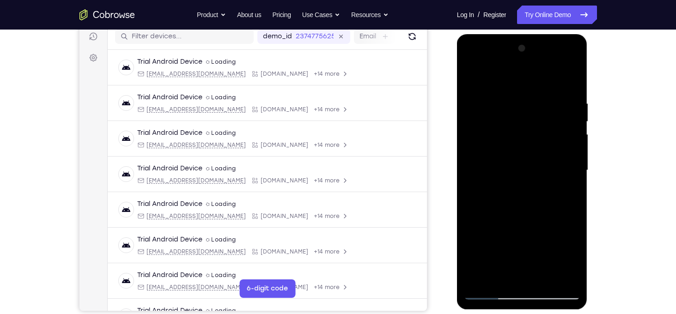
click at [539, 205] on div at bounding box center [522, 170] width 116 height 259
click at [564, 195] on div at bounding box center [522, 170] width 116 height 259
click at [573, 257] on div at bounding box center [522, 170] width 116 height 259
click at [499, 278] on div at bounding box center [522, 170] width 116 height 259
click at [500, 219] on div at bounding box center [522, 170] width 116 height 259
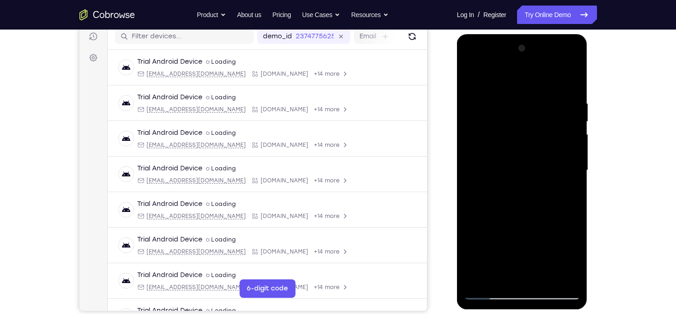
click at [485, 221] on div at bounding box center [522, 170] width 116 height 259
click at [490, 152] on div at bounding box center [522, 170] width 116 height 259
click at [513, 188] on div at bounding box center [522, 170] width 116 height 259
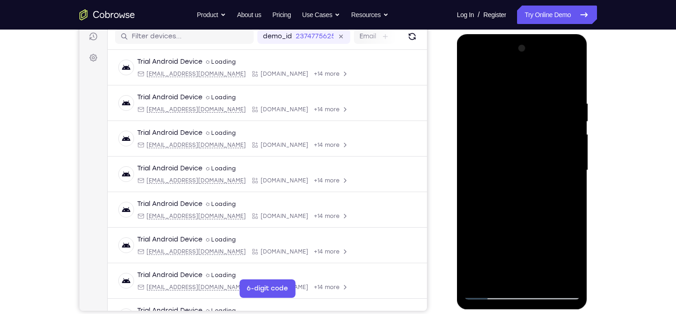
click at [532, 189] on div at bounding box center [522, 170] width 116 height 259
click at [499, 277] on div at bounding box center [522, 170] width 116 height 259
click at [486, 223] on div at bounding box center [522, 170] width 116 height 259
click at [473, 223] on div at bounding box center [522, 170] width 116 height 259
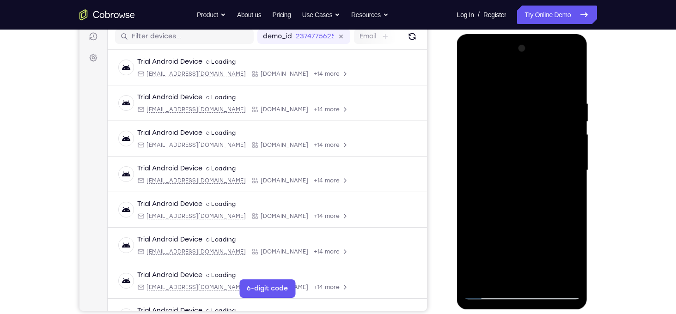
click at [485, 223] on div at bounding box center [522, 170] width 116 height 259
click at [564, 187] on div at bounding box center [522, 170] width 116 height 259
click at [476, 159] on div at bounding box center [522, 170] width 116 height 259
click at [495, 181] on div at bounding box center [522, 170] width 116 height 259
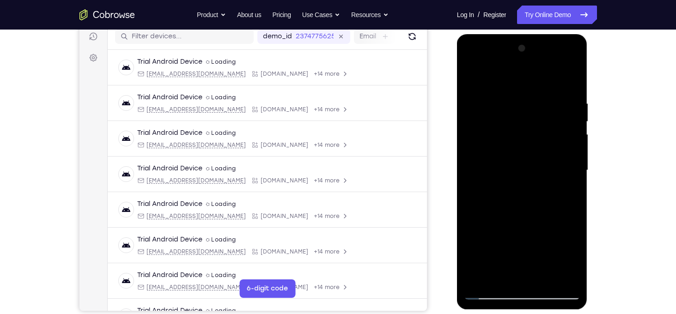
click at [495, 168] on div at bounding box center [522, 170] width 116 height 259
click at [517, 169] on div at bounding box center [522, 170] width 116 height 259
click at [571, 262] on div at bounding box center [522, 170] width 116 height 259
click at [500, 275] on div at bounding box center [522, 170] width 116 height 259
click at [548, 253] on div at bounding box center [522, 170] width 116 height 259
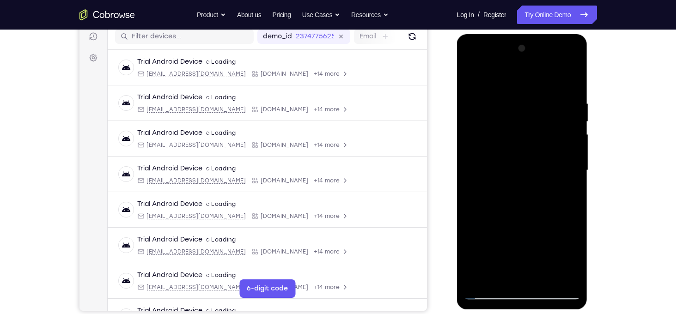
click at [498, 153] on div at bounding box center [522, 170] width 116 height 259
click at [529, 209] on div at bounding box center [522, 170] width 116 height 259
click at [557, 184] on div at bounding box center [522, 170] width 116 height 259
click at [499, 279] on div at bounding box center [522, 170] width 116 height 259
click at [483, 226] on div at bounding box center [522, 170] width 116 height 259
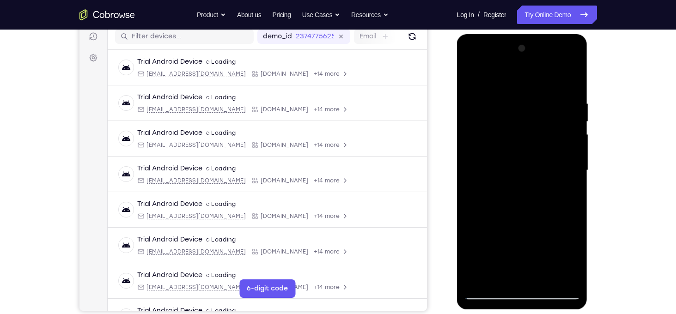
click at [494, 221] on div at bounding box center [522, 170] width 116 height 259
click at [488, 174] on div at bounding box center [522, 170] width 116 height 259
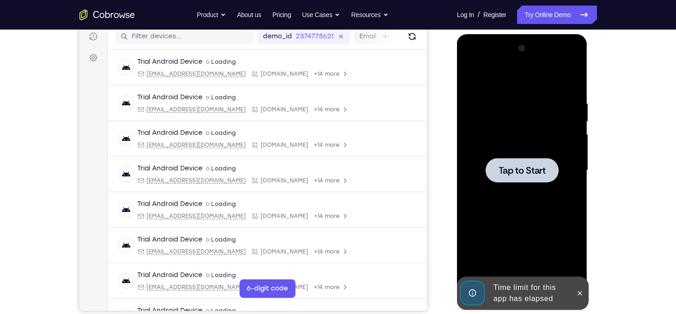
click at [539, 173] on span "Tap to Start" at bounding box center [521, 170] width 47 height 9
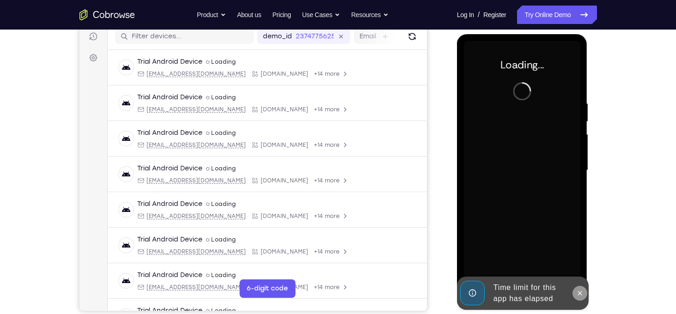
click at [581, 298] on button at bounding box center [579, 293] width 15 height 15
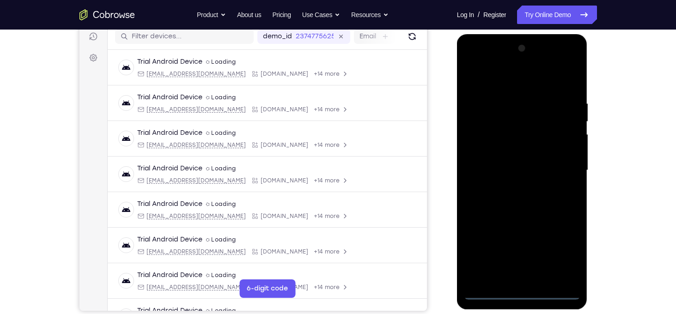
click at [522, 292] on div at bounding box center [522, 170] width 116 height 259
click at [563, 249] on div at bounding box center [522, 170] width 116 height 259
click at [490, 82] on div at bounding box center [522, 170] width 116 height 259
click at [558, 168] on div at bounding box center [522, 170] width 116 height 259
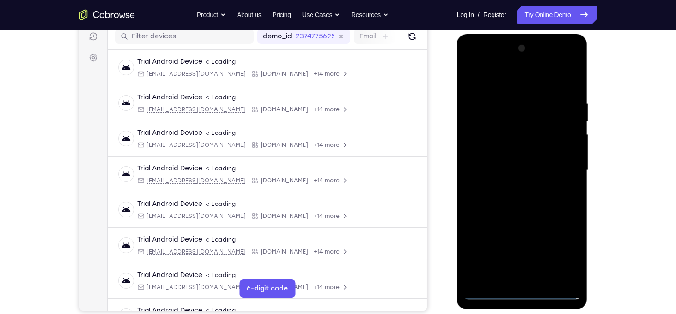
click at [516, 189] on div at bounding box center [522, 170] width 116 height 259
click at [511, 149] on div at bounding box center [522, 170] width 116 height 259
click at [514, 164] on div at bounding box center [522, 170] width 116 height 259
click at [528, 150] on div at bounding box center [522, 170] width 116 height 259
click at [542, 282] on div at bounding box center [522, 170] width 116 height 259
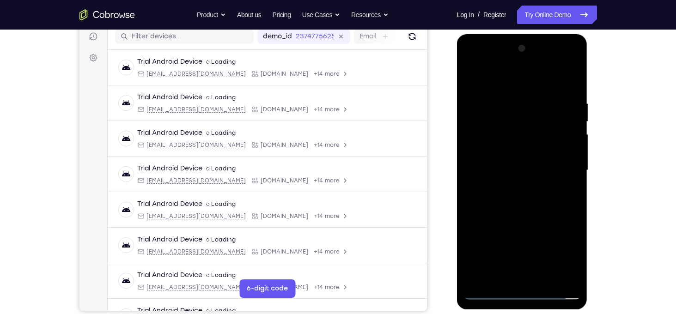
click at [530, 215] on div at bounding box center [522, 170] width 116 height 259
click at [518, 149] on div at bounding box center [522, 170] width 116 height 259
click at [522, 250] on div at bounding box center [522, 170] width 116 height 259
click at [549, 247] on div at bounding box center [522, 170] width 116 height 259
click at [501, 277] on div at bounding box center [522, 170] width 116 height 259
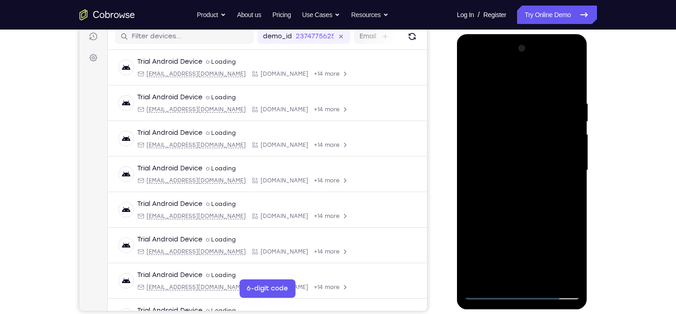
drag, startPoint x: 478, startPoint y: 263, endPoint x: 477, endPoint y: 200, distance: 62.8
click at [477, 200] on div at bounding box center [522, 170] width 116 height 259
click at [475, 231] on div at bounding box center [522, 170] width 116 height 259
drag, startPoint x: 475, startPoint y: 231, endPoint x: 461, endPoint y: 332, distance: 101.6
click at [461, 311] on html "Online web based iOS Simulators and Android Emulators. Run iPhone, iPad, Mobile…" at bounding box center [523, 172] width 132 height 277
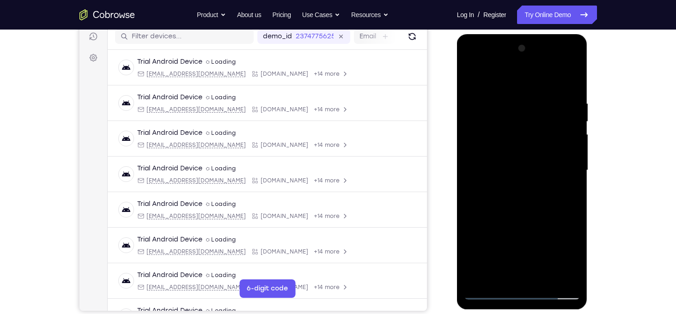
click at [546, 243] on div at bounding box center [522, 170] width 116 height 259
click at [499, 141] on div at bounding box center [522, 170] width 116 height 259
click at [521, 224] on div at bounding box center [522, 170] width 116 height 259
click at [564, 196] on div at bounding box center [522, 170] width 116 height 259
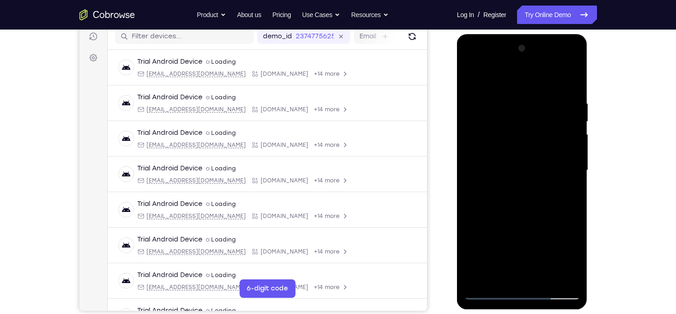
click at [571, 263] on div at bounding box center [522, 170] width 116 height 259
click at [501, 276] on div at bounding box center [522, 170] width 116 height 259
click at [472, 258] on div at bounding box center [522, 170] width 116 height 259
click at [472, 226] on div at bounding box center [522, 170] width 116 height 259
click at [566, 184] on div at bounding box center [522, 170] width 116 height 259
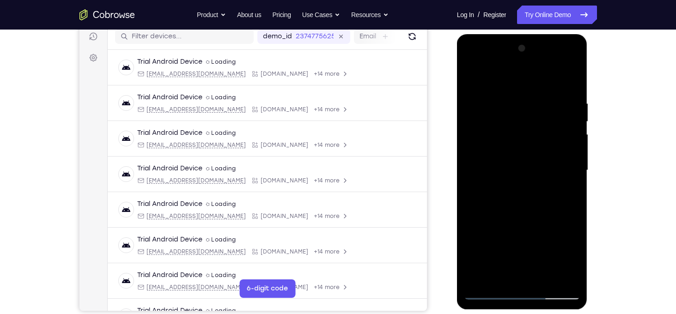
click at [470, 81] on div at bounding box center [522, 170] width 116 height 259
click at [473, 77] on div at bounding box center [522, 170] width 116 height 259
click at [518, 97] on div at bounding box center [522, 170] width 116 height 259
click at [570, 82] on div at bounding box center [522, 170] width 116 height 259
drag, startPoint x: 560, startPoint y: 103, endPoint x: 493, endPoint y: 101, distance: 67.0
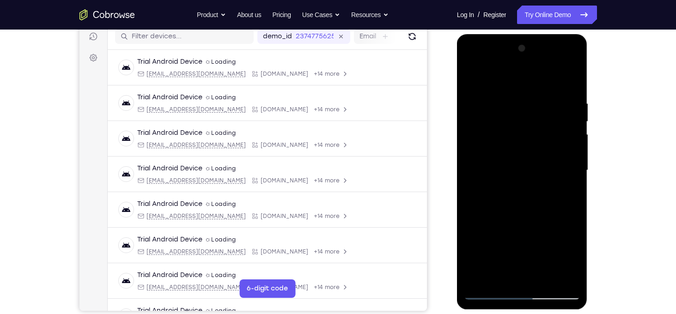
click at [493, 101] on div at bounding box center [522, 170] width 116 height 259
click at [527, 104] on div at bounding box center [522, 170] width 116 height 259
click at [482, 171] on div at bounding box center [522, 170] width 116 height 259
click at [568, 81] on div at bounding box center [522, 170] width 116 height 259
click at [546, 283] on div at bounding box center [522, 170] width 116 height 259
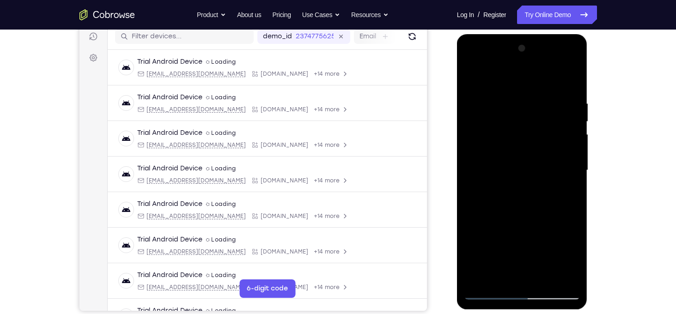
drag, startPoint x: 540, startPoint y: 219, endPoint x: 545, endPoint y: 120, distance: 99.4
click at [545, 120] on div at bounding box center [522, 170] width 116 height 259
drag, startPoint x: 546, startPoint y: 189, endPoint x: 516, endPoint y: 305, distance: 119.8
click at [516, 305] on div at bounding box center [522, 171] width 131 height 275
click at [474, 76] on div at bounding box center [522, 170] width 116 height 259
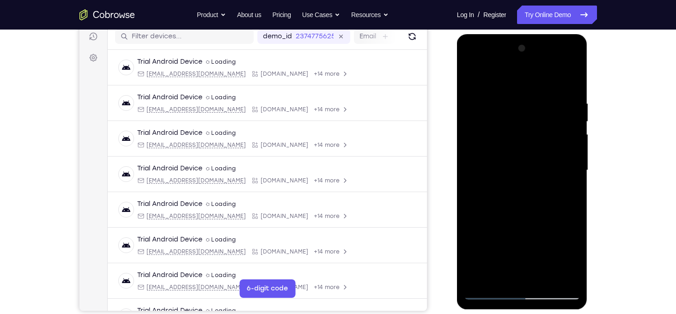
drag, startPoint x: 544, startPoint y: 112, endPoint x: 512, endPoint y: 267, distance: 158.0
click at [512, 267] on div at bounding box center [522, 170] width 116 height 259
click at [509, 97] on div at bounding box center [522, 170] width 116 height 259
click at [571, 135] on div at bounding box center [522, 170] width 116 height 259
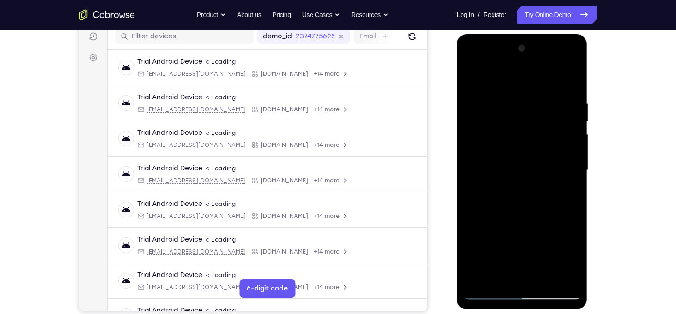
click at [571, 135] on div at bounding box center [522, 170] width 116 height 259
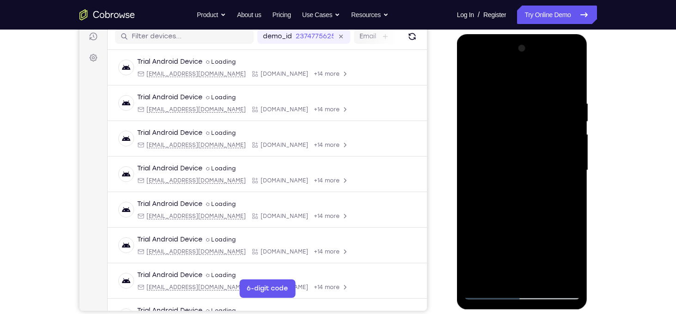
click at [571, 135] on div at bounding box center [522, 170] width 116 height 259
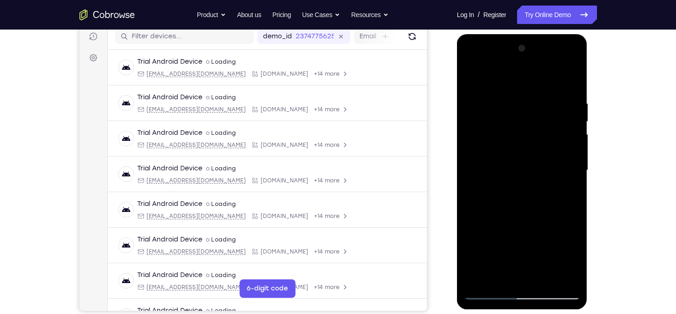
click at [571, 135] on div at bounding box center [522, 170] width 116 height 259
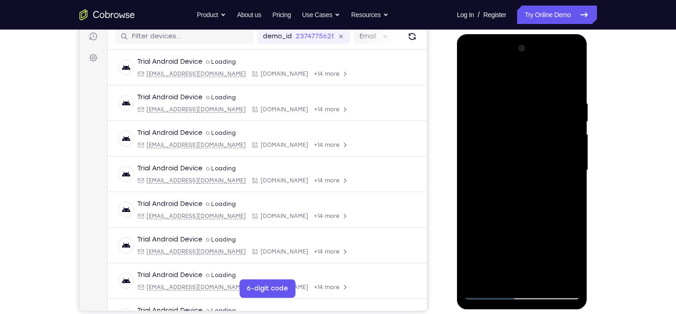
click at [571, 135] on div at bounding box center [522, 170] width 116 height 259
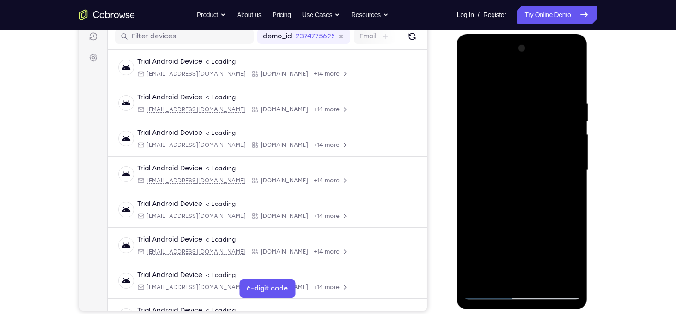
click at [571, 135] on div at bounding box center [522, 170] width 116 height 259
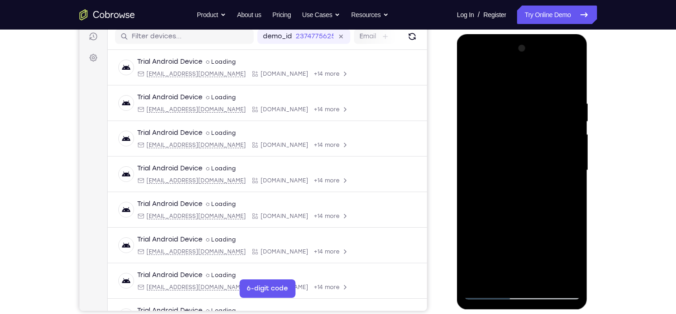
click at [571, 135] on div at bounding box center [522, 170] width 116 height 259
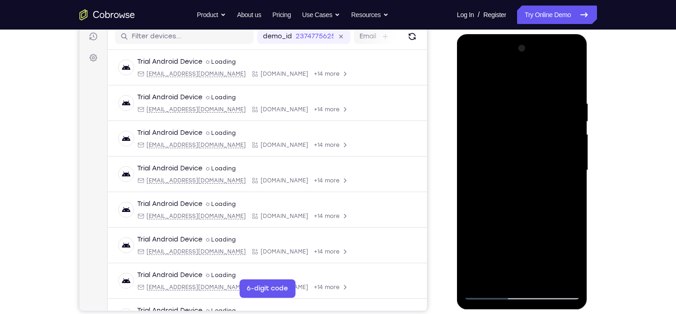
click at [571, 135] on div at bounding box center [522, 170] width 116 height 259
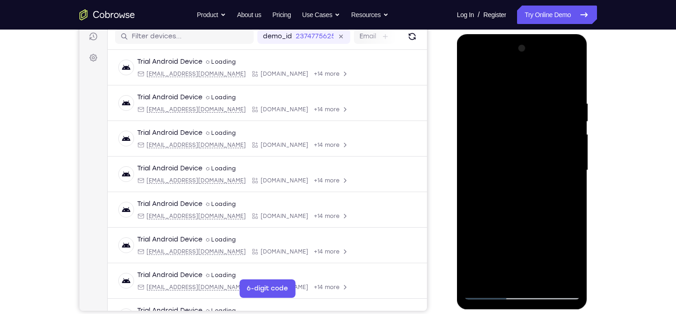
click at [571, 135] on div at bounding box center [522, 170] width 116 height 259
click at [571, 84] on div at bounding box center [522, 170] width 116 height 259
drag, startPoint x: 569, startPoint y: 93, endPoint x: 466, endPoint y: 103, distance: 103.1
click at [466, 103] on div at bounding box center [522, 170] width 116 height 259
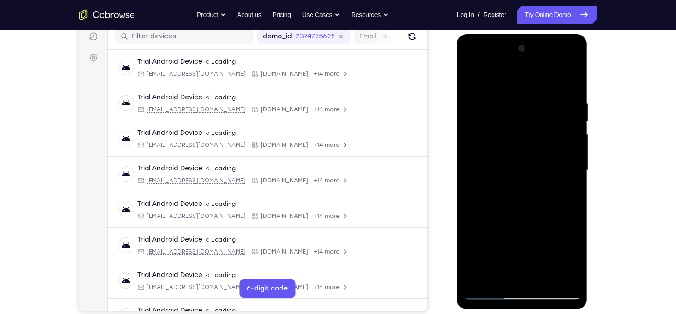
drag, startPoint x: 540, startPoint y: 105, endPoint x: 395, endPoint y: 88, distance: 146.1
click at [457, 88] on html "Online web based iOS Simulators and Android Emulators. Run iPhone, iPad, Mobile…" at bounding box center [523, 172] width 132 height 277
drag, startPoint x: 538, startPoint y: 97, endPoint x: 405, endPoint y: 80, distance: 134.1
click at [457, 80] on html "Online web based iOS Simulators and Android Emulators. Run iPhone, iPad, Mobile…" at bounding box center [523, 172] width 132 height 277
drag, startPoint x: 547, startPoint y: 118, endPoint x: 513, endPoint y: 338, distance: 222.1
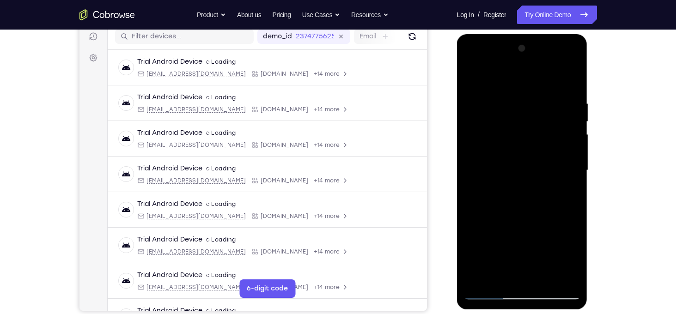
click at [513, 311] on html "Online web based iOS Simulators and Android Emulators. Run iPhone, iPad, Mobile…" at bounding box center [523, 172] width 132 height 277
click at [547, 280] on div at bounding box center [522, 170] width 116 height 259
click at [527, 145] on div at bounding box center [522, 170] width 116 height 259
click at [535, 250] on div at bounding box center [522, 170] width 116 height 259
click at [537, 222] on div at bounding box center [522, 170] width 116 height 259
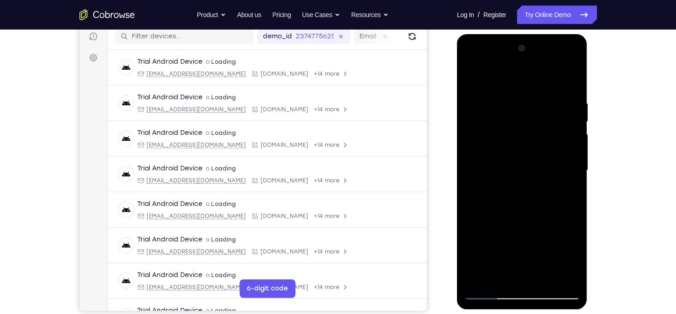
click at [554, 227] on div at bounding box center [522, 170] width 116 height 259
click at [501, 277] on div at bounding box center [522, 170] width 116 height 259
click at [472, 226] on div at bounding box center [522, 170] width 116 height 259
click at [486, 225] on div at bounding box center [522, 170] width 116 height 259
click at [498, 148] on div at bounding box center [522, 170] width 116 height 259
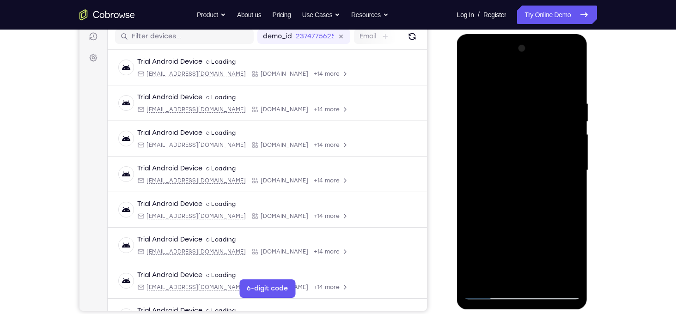
click at [528, 225] on div at bounding box center [522, 170] width 116 height 259
click at [544, 221] on div at bounding box center [522, 170] width 116 height 259
click at [576, 258] on div at bounding box center [522, 170] width 116 height 259
click at [501, 278] on div at bounding box center [522, 170] width 116 height 259
click at [469, 226] on div at bounding box center [522, 170] width 116 height 259
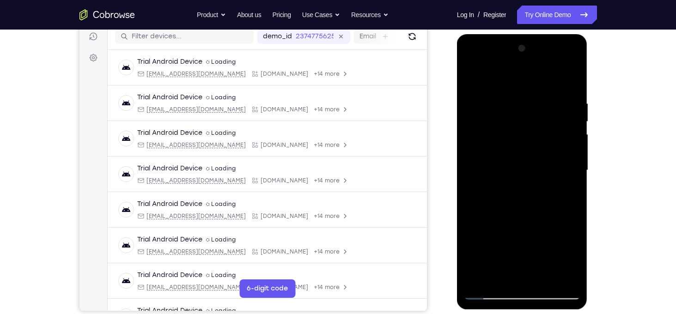
click at [486, 225] on div at bounding box center [522, 170] width 116 height 259
click at [487, 135] on div at bounding box center [522, 170] width 116 height 259
click at [470, 79] on div at bounding box center [522, 170] width 116 height 259
click at [471, 79] on div at bounding box center [522, 170] width 116 height 259
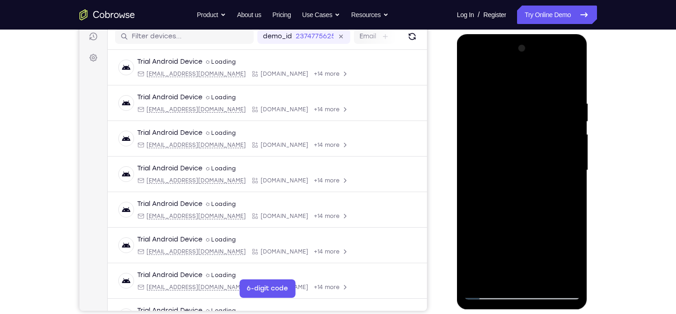
click at [507, 101] on div at bounding box center [522, 170] width 116 height 259
click at [570, 141] on div at bounding box center [522, 170] width 116 height 259
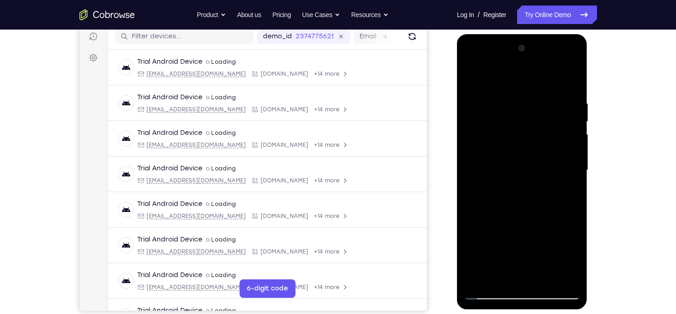
click at [570, 141] on div at bounding box center [522, 170] width 116 height 259
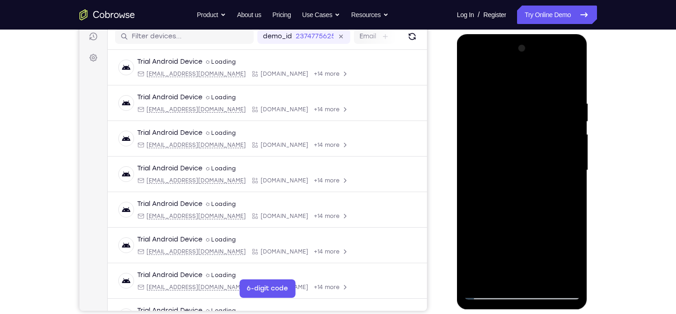
click at [570, 141] on div at bounding box center [522, 170] width 116 height 259
click at [569, 79] on div at bounding box center [522, 170] width 116 height 259
drag, startPoint x: 561, startPoint y: 90, endPoint x: 446, endPoint y: 88, distance: 114.6
click at [457, 88] on html "Online web based iOS Simulators and Android Emulators. Run iPhone, iPad, Mobile…" at bounding box center [523, 172] width 132 height 277
drag, startPoint x: 560, startPoint y: 113, endPoint x: 468, endPoint y: 91, distance: 94.8
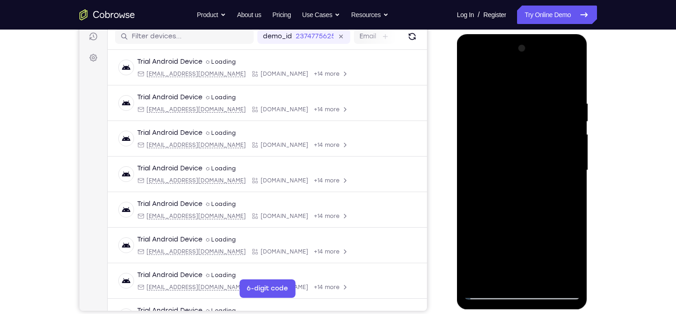
click at [468, 91] on div at bounding box center [522, 170] width 116 height 259
click at [488, 95] on div at bounding box center [522, 170] width 116 height 259
click at [572, 145] on div at bounding box center [522, 170] width 116 height 259
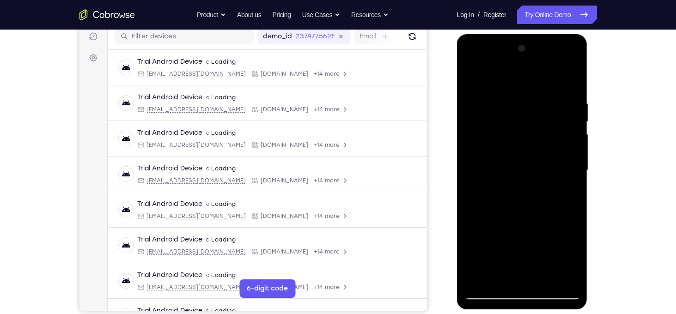
click at [572, 145] on div at bounding box center [522, 170] width 116 height 259
click at [573, 84] on div at bounding box center [522, 170] width 116 height 259
click at [545, 279] on div at bounding box center [522, 170] width 116 height 259
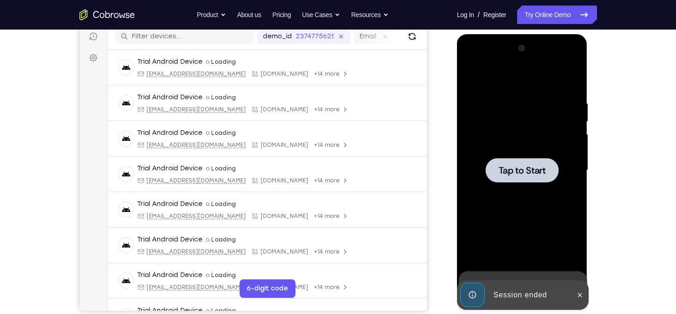
click at [531, 178] on div at bounding box center [521, 170] width 73 height 24
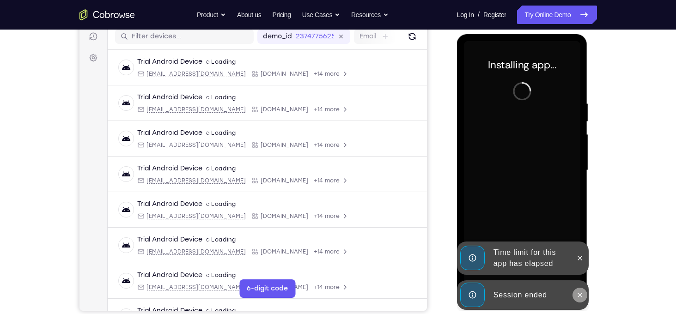
click at [578, 294] on icon at bounding box center [579, 294] width 7 height 7
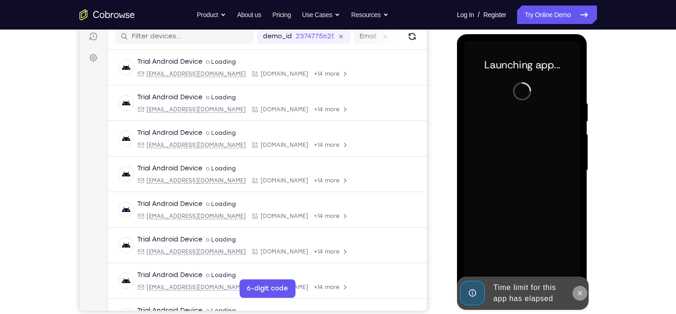
click at [579, 293] on icon at bounding box center [579, 293] width 7 height 7
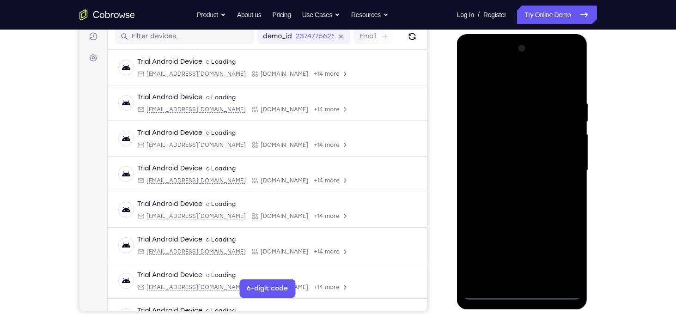
click at [522, 291] on div at bounding box center [522, 170] width 116 height 259
click at [561, 253] on div at bounding box center [522, 170] width 116 height 259
click at [486, 88] on div at bounding box center [522, 170] width 116 height 259
click at [560, 161] on div at bounding box center [522, 170] width 116 height 259
click at [515, 186] on div at bounding box center [522, 170] width 116 height 259
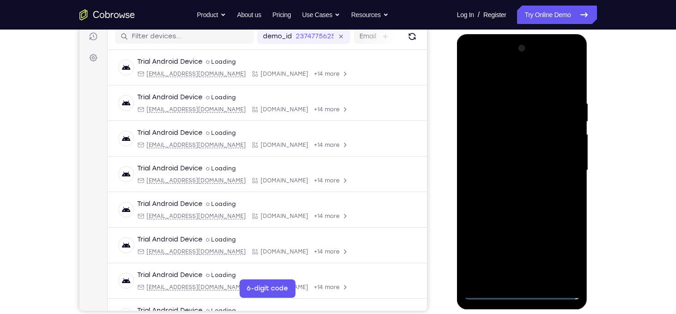
click at [517, 160] on div at bounding box center [522, 170] width 116 height 259
click at [512, 149] on div at bounding box center [522, 170] width 116 height 259
click at [526, 170] on div at bounding box center [522, 170] width 116 height 259
click at [524, 206] on div at bounding box center [522, 170] width 116 height 259
click at [546, 279] on div at bounding box center [522, 170] width 116 height 259
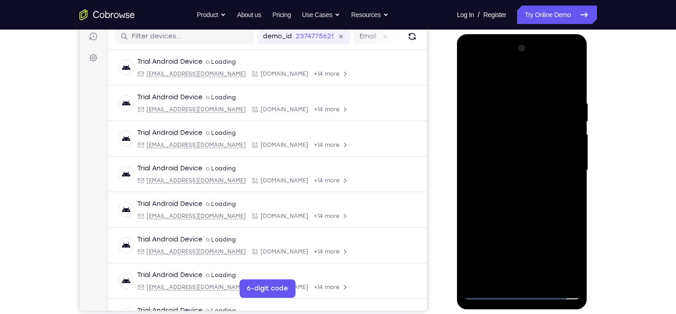
click at [542, 219] on div at bounding box center [522, 170] width 116 height 259
click at [514, 146] on div at bounding box center [522, 170] width 116 height 259
click at [544, 194] on div at bounding box center [522, 170] width 116 height 259
click at [564, 191] on div at bounding box center [522, 170] width 116 height 259
click at [499, 273] on div at bounding box center [522, 170] width 116 height 259
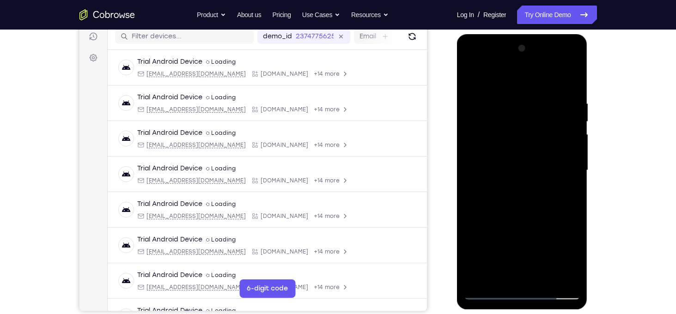
click at [472, 236] on div at bounding box center [522, 170] width 116 height 259
click at [547, 221] on div at bounding box center [522, 170] width 116 height 259
click at [491, 150] on div at bounding box center [522, 170] width 116 height 259
click at [523, 200] on div at bounding box center [522, 170] width 116 height 259
click at [550, 193] on div at bounding box center [522, 170] width 116 height 259
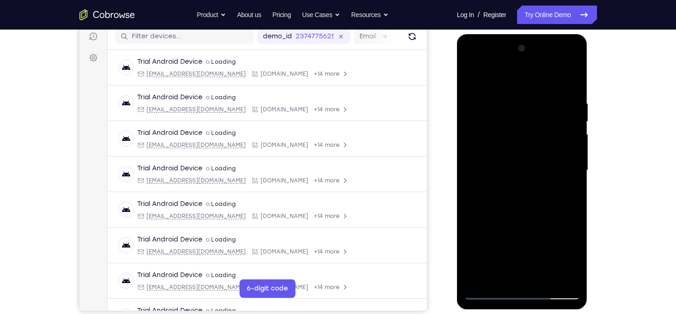
click at [576, 254] on div at bounding box center [522, 170] width 116 height 259
click at [475, 126] on div at bounding box center [522, 170] width 116 height 259
click at [475, 78] on div at bounding box center [522, 170] width 116 height 259
click at [475, 79] on div at bounding box center [522, 170] width 116 height 259
click at [512, 104] on div at bounding box center [522, 170] width 116 height 259
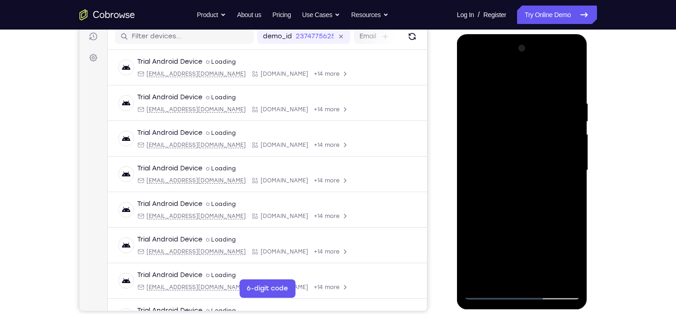
click at [568, 130] on div at bounding box center [522, 170] width 116 height 259
click at [575, 114] on div at bounding box center [522, 170] width 116 height 259
click at [570, 84] on div at bounding box center [522, 170] width 116 height 259
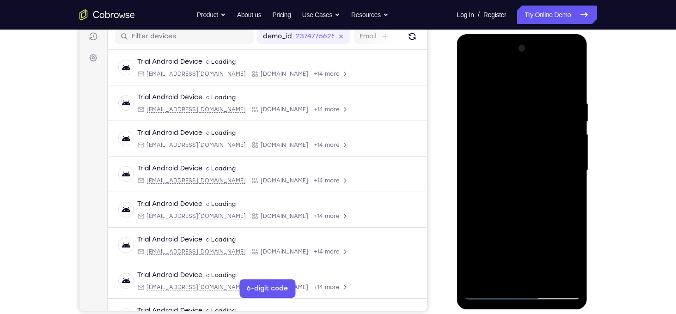
drag, startPoint x: 560, startPoint y: 108, endPoint x: 459, endPoint y: 91, distance: 102.2
click at [459, 91] on div at bounding box center [522, 171] width 131 height 275
drag, startPoint x: 554, startPoint y: 100, endPoint x: 475, endPoint y: 80, distance: 81.5
click at [475, 80] on div at bounding box center [522, 170] width 116 height 259
drag, startPoint x: 538, startPoint y: 110, endPoint x: 458, endPoint y: 105, distance: 80.5
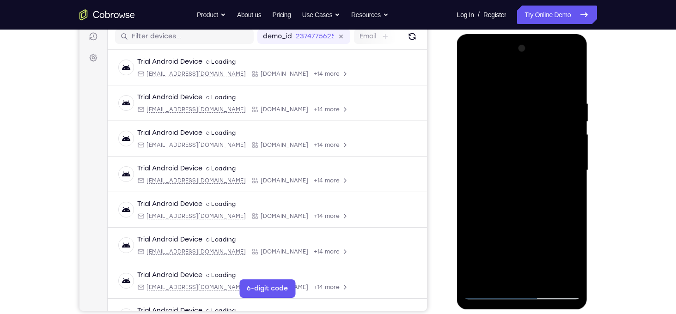
click at [458, 105] on div at bounding box center [522, 171] width 131 height 275
drag, startPoint x: 544, startPoint y: 103, endPoint x: 440, endPoint y: 86, distance: 104.9
click at [457, 86] on html "Online web based iOS Simulators and Android Emulators. Run iPhone, iPad, Mobile…" at bounding box center [523, 172] width 132 height 277
drag, startPoint x: 530, startPoint y: 94, endPoint x: 684, endPoint y: 136, distance: 160.0
click at [589, 136] on html "Online web based iOS Simulators and Android Emulators. Run iPhone, iPad, Mobile…" at bounding box center [523, 172] width 132 height 277
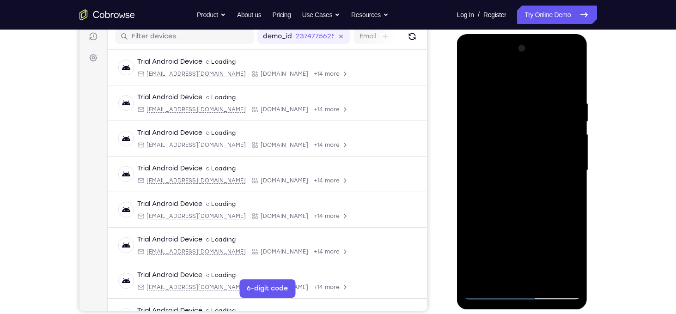
drag, startPoint x: 514, startPoint y: 96, endPoint x: 590, endPoint y: 94, distance: 76.3
click at [589, 94] on html "Online web based iOS Simulators and Android Emulators. Run iPhone, iPad, Mobile…" at bounding box center [523, 172] width 132 height 277
click at [540, 99] on div at bounding box center [522, 170] width 116 height 259
click at [564, 154] on div at bounding box center [522, 170] width 116 height 259
click at [566, 158] on div at bounding box center [522, 170] width 116 height 259
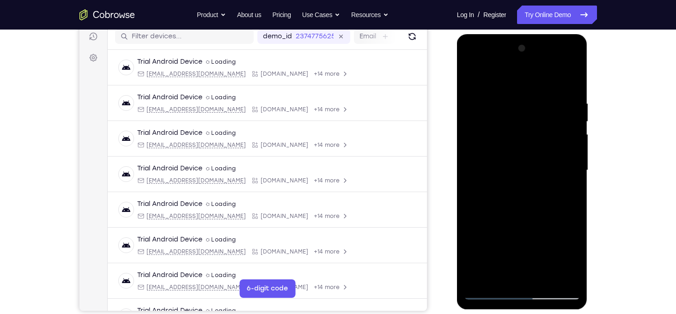
click at [570, 156] on div at bounding box center [522, 170] width 116 height 259
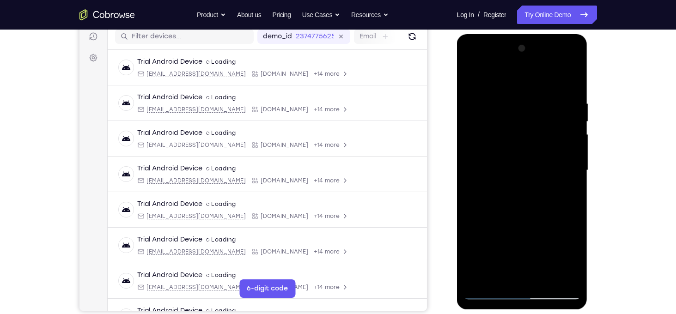
click at [570, 156] on div at bounding box center [522, 170] width 116 height 259
click at [571, 164] on div at bounding box center [522, 170] width 116 height 259
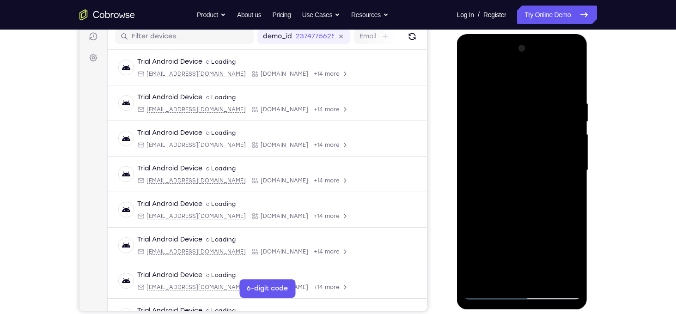
click at [571, 164] on div at bounding box center [522, 170] width 116 height 259
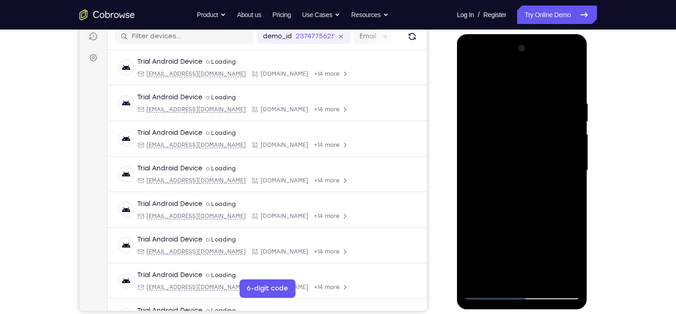
click at [571, 164] on div at bounding box center [522, 170] width 116 height 259
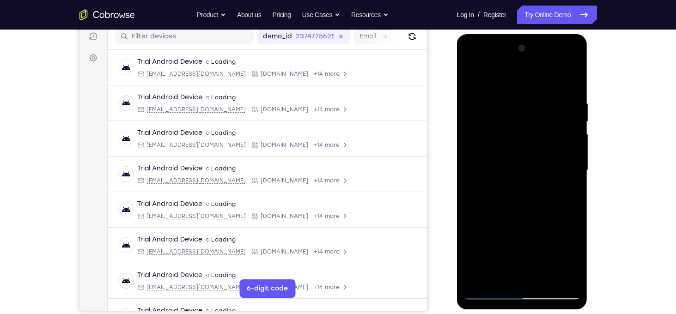
click at [571, 164] on div at bounding box center [522, 170] width 116 height 259
click at [566, 107] on div at bounding box center [522, 170] width 116 height 259
click at [570, 79] on div at bounding box center [522, 170] width 116 height 259
click at [546, 280] on div at bounding box center [522, 170] width 116 height 259
click at [517, 149] on div at bounding box center [522, 170] width 116 height 259
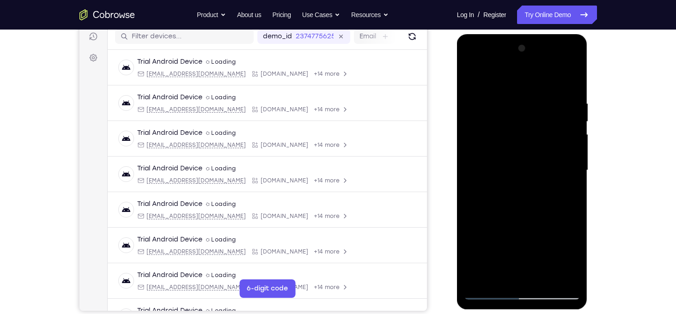
click at [542, 215] on div at bounding box center [522, 170] width 116 height 259
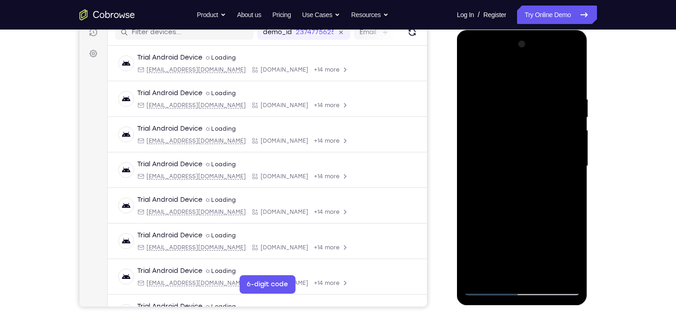
click at [563, 214] on div at bounding box center [522, 166] width 116 height 259
click at [499, 270] on div at bounding box center [522, 166] width 116 height 259
click at [474, 219] on div at bounding box center [522, 166] width 116 height 259
drag, startPoint x: 501, startPoint y: 254, endPoint x: 489, endPoint y: 115, distance: 139.6
click at [489, 115] on div at bounding box center [522, 166] width 116 height 259
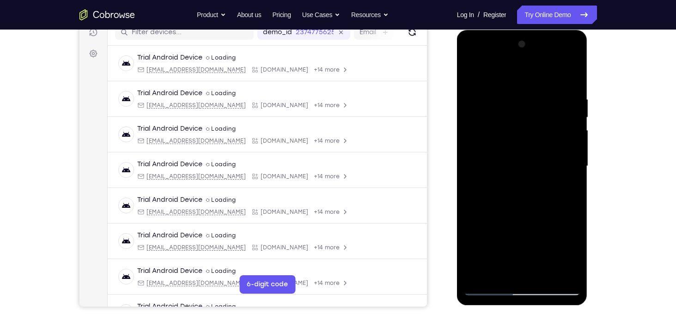
drag, startPoint x: 493, startPoint y: 270, endPoint x: 496, endPoint y: 151, distance: 118.7
click at [496, 151] on div at bounding box center [522, 166] width 116 height 259
click at [500, 275] on div at bounding box center [522, 166] width 116 height 259
drag, startPoint x: 516, startPoint y: 256, endPoint x: 507, endPoint y: 99, distance: 157.3
click at [507, 99] on div at bounding box center [522, 166] width 116 height 259
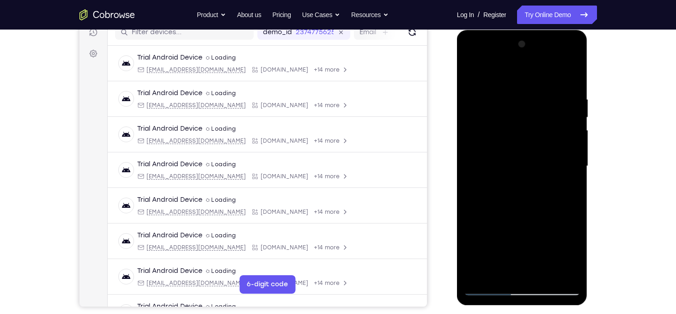
drag, startPoint x: 526, startPoint y: 230, endPoint x: 518, endPoint y: 169, distance: 61.0
click at [518, 169] on div at bounding box center [522, 166] width 116 height 259
click at [471, 237] on div at bounding box center [522, 166] width 116 height 259
click at [564, 188] on div at bounding box center [522, 166] width 116 height 259
click at [506, 171] on div at bounding box center [522, 166] width 116 height 259
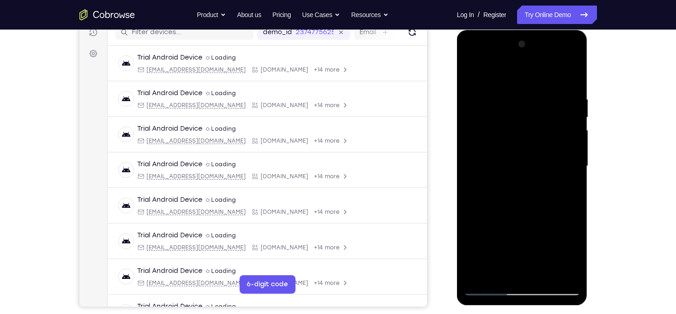
click at [538, 216] on div at bounding box center [522, 166] width 116 height 259
click at [564, 213] on div at bounding box center [522, 166] width 116 height 259
click at [572, 258] on div at bounding box center [522, 166] width 116 height 259
click at [503, 275] on div at bounding box center [522, 166] width 116 height 259
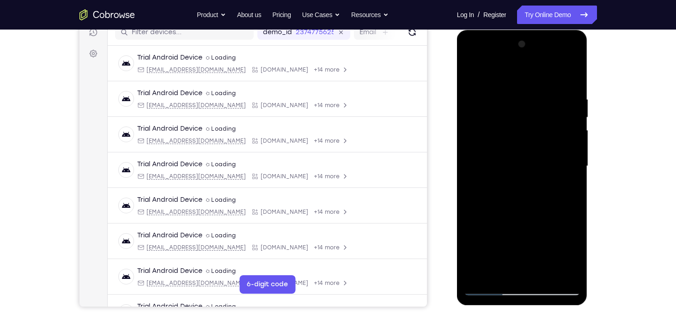
click at [495, 222] on div at bounding box center [522, 166] width 116 height 259
click at [545, 250] on div at bounding box center [522, 166] width 116 height 259
click at [568, 183] on div at bounding box center [522, 166] width 116 height 259
click at [475, 76] on div at bounding box center [522, 166] width 116 height 259
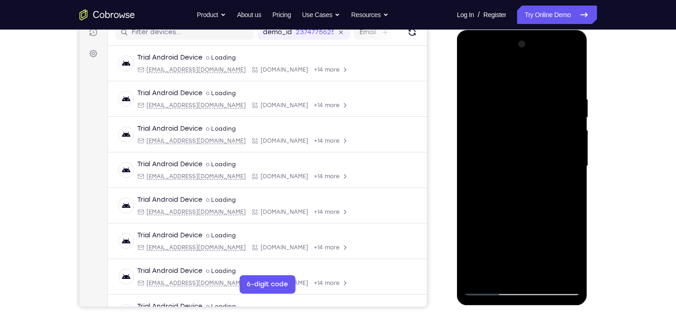
drag, startPoint x: 533, startPoint y: 108, endPoint x: 534, endPoint y: 235, distance: 127.5
click at [534, 235] on div at bounding box center [522, 166] width 116 height 259
click at [534, 200] on div at bounding box center [522, 166] width 116 height 259
click at [509, 98] on div at bounding box center [522, 166] width 116 height 259
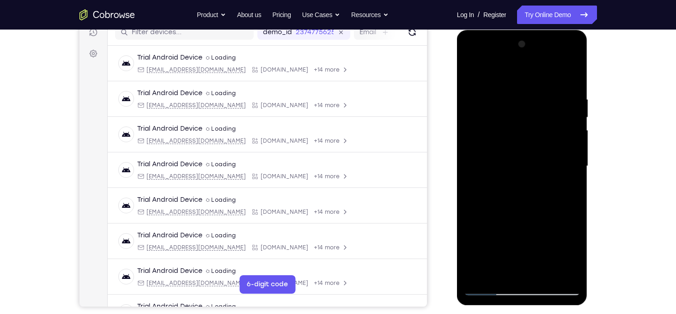
click at [570, 149] on div at bounding box center [522, 166] width 116 height 259
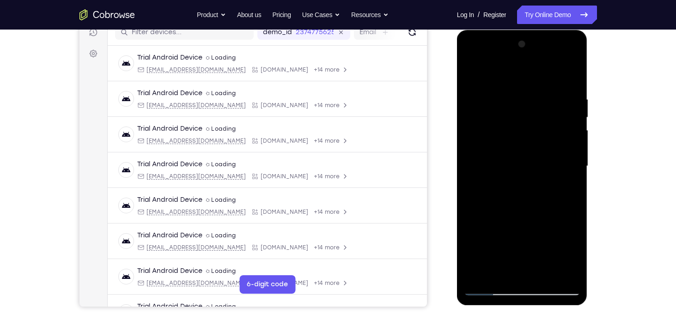
click at [570, 149] on div at bounding box center [522, 166] width 116 height 259
click at [571, 79] on div at bounding box center [522, 166] width 116 height 259
drag, startPoint x: 570, startPoint y: 100, endPoint x: 486, endPoint y: 101, distance: 83.2
click at [486, 101] on div at bounding box center [522, 166] width 116 height 259
drag, startPoint x: 535, startPoint y: 100, endPoint x: 438, endPoint y: 90, distance: 97.6
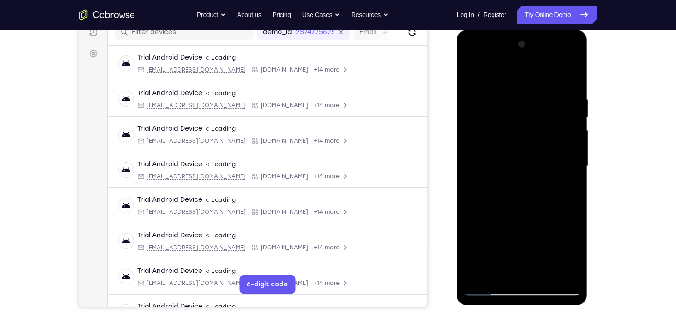
click at [457, 90] on html "Online web based iOS Simulators and Android Emulators. Run iPhone, iPad, Mobile…" at bounding box center [523, 168] width 132 height 277
drag, startPoint x: 549, startPoint y: 88, endPoint x: 459, endPoint y: 91, distance: 90.1
click at [459, 91] on div at bounding box center [522, 167] width 131 height 275
drag, startPoint x: 536, startPoint y: 98, endPoint x: 438, endPoint y: 89, distance: 98.4
click at [457, 89] on html "Online web based iOS Simulators and Android Emulators. Run iPhone, iPad, Mobile…" at bounding box center [523, 168] width 132 height 277
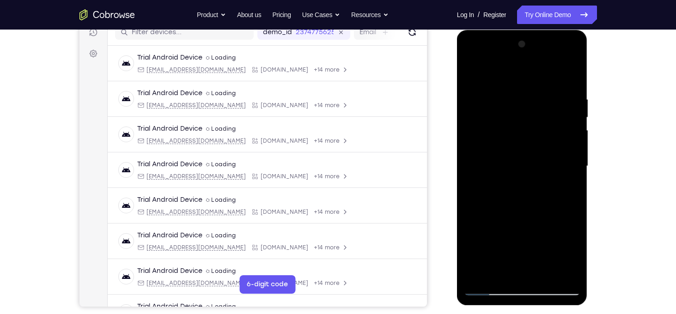
drag, startPoint x: 557, startPoint y: 84, endPoint x: 451, endPoint y: 82, distance: 105.3
click at [457, 82] on html "Online web based iOS Simulators and Android Emulators. Run iPhone, iPad, Mobile…" at bounding box center [523, 168] width 132 height 277
drag, startPoint x: 551, startPoint y: 95, endPoint x: 1139, endPoint y: 115, distance: 588.9
click at [589, 85] on html "Online web based iOS Simulators and Android Emulators. Run iPhone, iPad, Mobile…" at bounding box center [523, 168] width 132 height 277
click at [542, 277] on div at bounding box center [522, 166] width 116 height 259
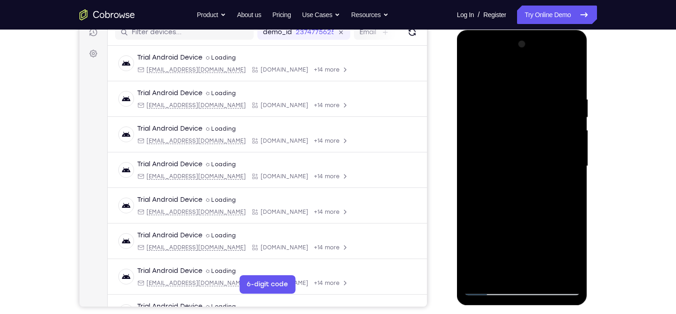
click at [514, 145] on div at bounding box center [522, 166] width 116 height 259
click at [526, 225] on div at bounding box center [522, 166] width 116 height 259
click at [541, 222] on div at bounding box center [522, 166] width 116 height 259
click at [558, 226] on div at bounding box center [522, 166] width 116 height 259
click at [514, 217] on div at bounding box center [522, 166] width 116 height 259
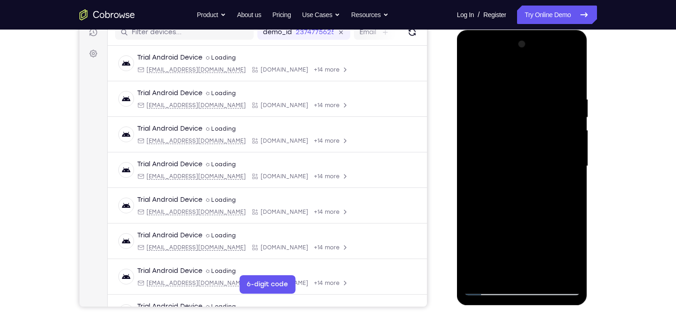
click at [508, 267] on div at bounding box center [522, 166] width 116 height 259
click at [501, 274] on div at bounding box center [522, 166] width 116 height 259
click at [510, 218] on div at bounding box center [522, 166] width 116 height 259
click at [473, 76] on div at bounding box center [522, 166] width 116 height 259
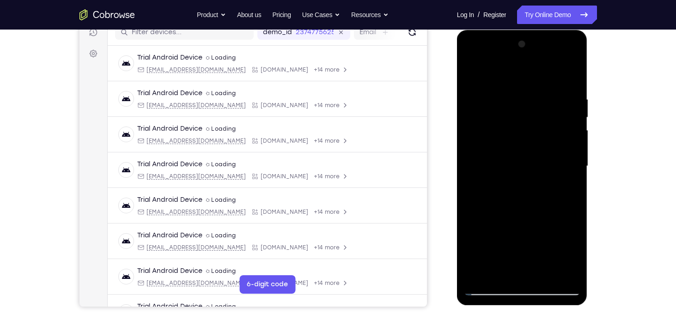
click at [475, 74] on div at bounding box center [522, 166] width 116 height 259
drag, startPoint x: 519, startPoint y: 92, endPoint x: 363, endPoint y: 80, distance: 156.6
click at [457, 80] on html "Online web based iOS Simulators and Android Emulators. Run iPhone, iPad, Mobile…" at bounding box center [523, 168] width 132 height 277
click at [577, 94] on div at bounding box center [522, 166] width 116 height 259
click at [571, 146] on div at bounding box center [522, 166] width 116 height 259
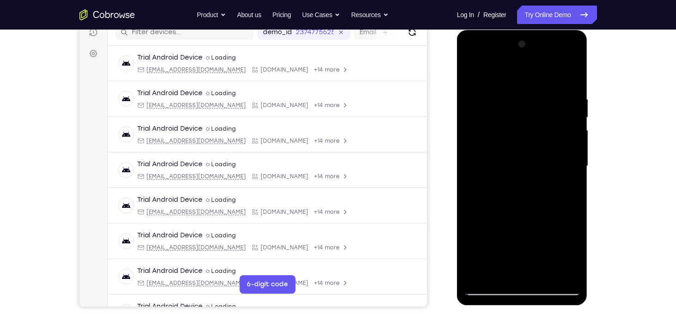
click at [571, 146] on div at bounding box center [522, 166] width 116 height 259
click at [574, 149] on div at bounding box center [522, 166] width 116 height 259
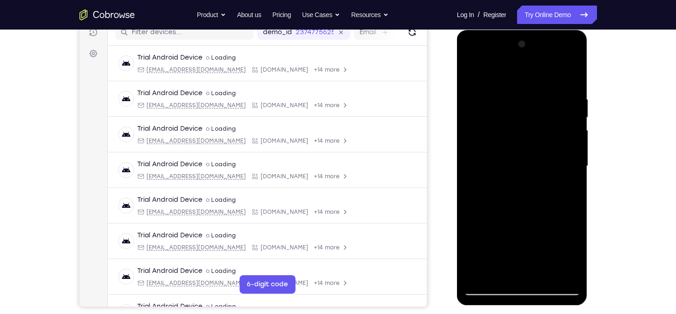
click at [574, 149] on div at bounding box center [522, 166] width 116 height 259
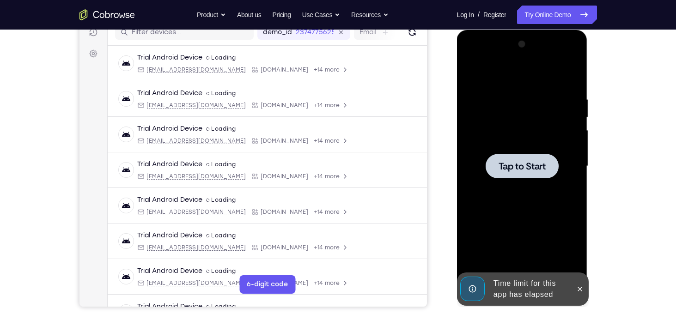
click at [547, 169] on div at bounding box center [521, 166] width 73 height 24
click at [577, 295] on button at bounding box center [579, 289] width 15 height 15
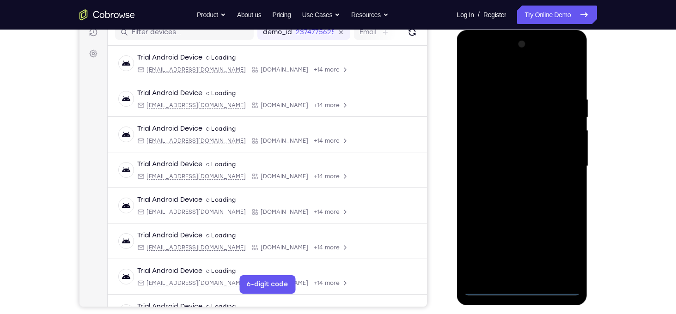
click at [527, 288] on div at bounding box center [522, 166] width 116 height 259
click at [564, 253] on div at bounding box center [522, 166] width 116 height 259
click at [479, 79] on div at bounding box center [522, 166] width 116 height 259
click at [559, 159] on div at bounding box center [522, 166] width 116 height 259
click at [512, 185] on div at bounding box center [522, 166] width 116 height 259
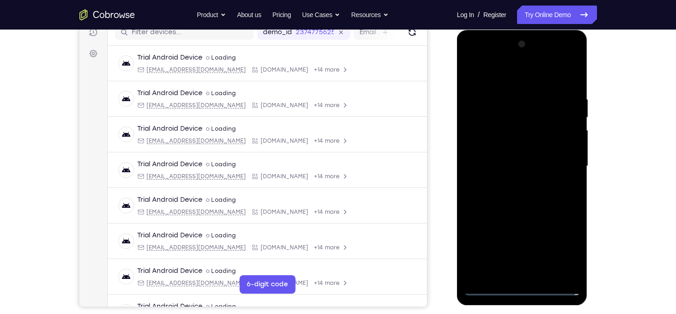
click at [513, 161] on div at bounding box center [522, 166] width 116 height 259
click at [510, 148] on div at bounding box center [522, 166] width 116 height 259
click at [526, 163] on div at bounding box center [522, 166] width 116 height 259
click at [533, 207] on div at bounding box center [522, 166] width 116 height 259
click at [536, 196] on div at bounding box center [522, 166] width 116 height 259
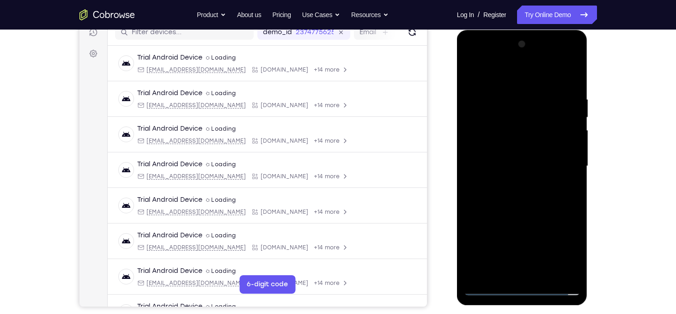
click at [536, 196] on div at bounding box center [522, 166] width 116 height 259
click at [546, 279] on div at bounding box center [522, 166] width 116 height 259
click at [523, 216] on div at bounding box center [522, 166] width 116 height 259
click at [525, 142] on div at bounding box center [522, 166] width 116 height 259
click at [516, 244] on div at bounding box center [522, 166] width 116 height 259
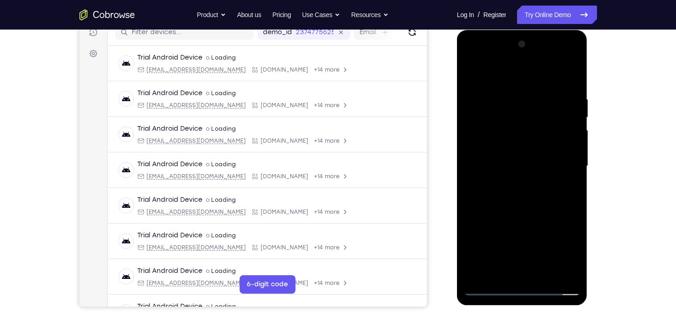
click at [535, 227] on div at bounding box center [522, 166] width 116 height 259
click at [564, 230] on div at bounding box center [522, 166] width 116 height 259
click at [497, 271] on div at bounding box center [522, 166] width 116 height 259
click at [549, 221] on div at bounding box center [522, 166] width 116 height 259
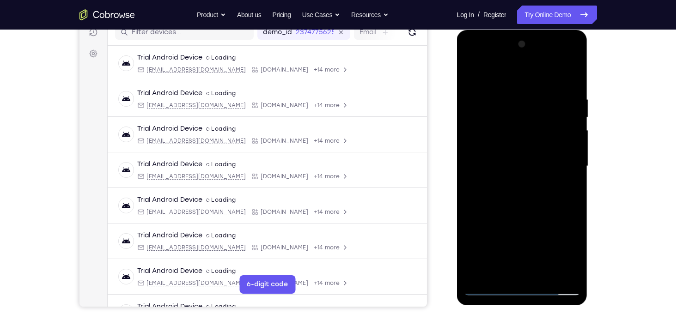
click at [512, 125] on div at bounding box center [522, 166] width 116 height 259
click at [533, 213] on div at bounding box center [522, 166] width 116 height 259
click at [514, 106] on div at bounding box center [522, 166] width 116 height 259
click at [555, 191] on div at bounding box center [522, 166] width 116 height 259
click at [496, 271] on div at bounding box center [522, 166] width 116 height 259
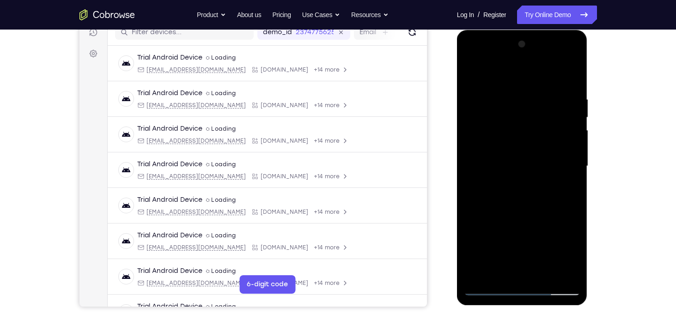
drag, startPoint x: 494, startPoint y: 257, endPoint x: 495, endPoint y: 206, distance: 51.3
click at [495, 206] on div at bounding box center [522, 166] width 116 height 259
drag, startPoint x: 514, startPoint y: 237, endPoint x: 516, endPoint y: 260, distance: 22.7
click at [516, 260] on div at bounding box center [522, 166] width 116 height 259
click at [512, 234] on div at bounding box center [522, 166] width 116 height 259
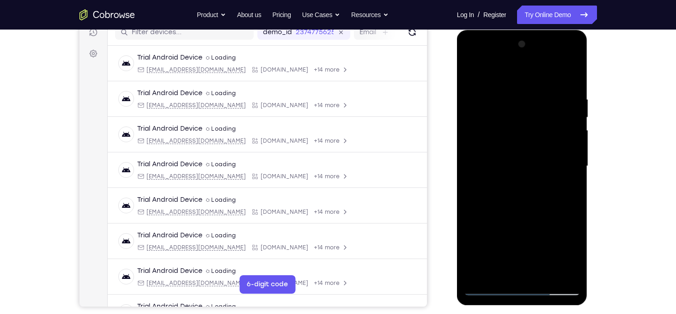
click at [512, 234] on div at bounding box center [522, 166] width 116 height 259
click at [492, 180] on div at bounding box center [522, 166] width 116 height 259
click at [473, 75] on div at bounding box center [522, 166] width 116 height 259
click at [475, 75] on div at bounding box center [522, 166] width 116 height 259
click at [504, 97] on div at bounding box center [522, 166] width 116 height 259
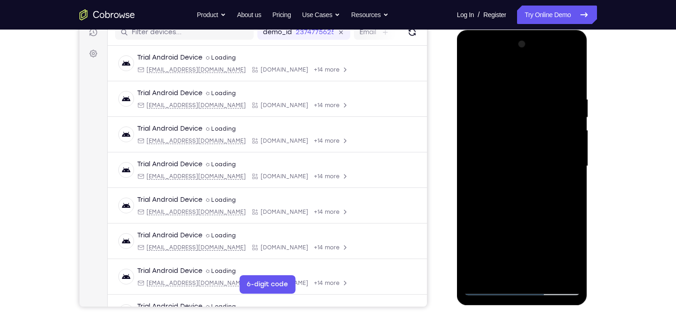
click at [569, 154] on div at bounding box center [522, 166] width 116 height 259
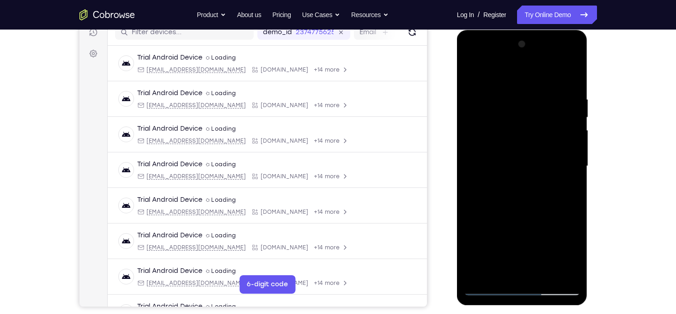
click at [569, 154] on div at bounding box center [522, 166] width 116 height 259
click at [570, 147] on div at bounding box center [522, 166] width 116 height 259
click at [570, 76] on div at bounding box center [522, 166] width 116 height 259
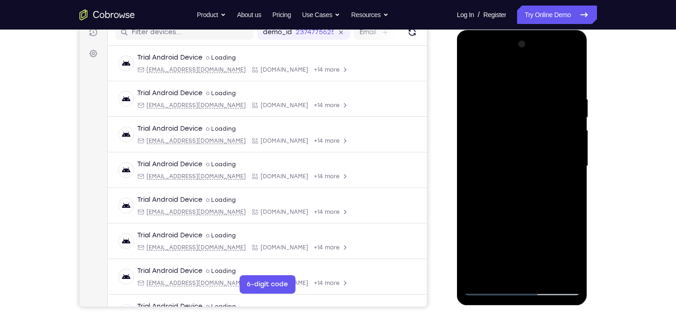
drag, startPoint x: 564, startPoint y: 91, endPoint x: 442, endPoint y: 76, distance: 123.3
click at [457, 76] on html "Online web based iOS Simulators and Android Emulators. Run iPhone, iPad, Mobile…" at bounding box center [523, 168] width 132 height 277
drag, startPoint x: 557, startPoint y: 98, endPoint x: 441, endPoint y: 77, distance: 117.5
click at [457, 77] on html "Online web based iOS Simulators and Android Emulators. Run iPhone, iPad, Mobile…" at bounding box center [523, 168] width 132 height 277
drag, startPoint x: 552, startPoint y: 86, endPoint x: 429, endPoint y: 88, distance: 122.9
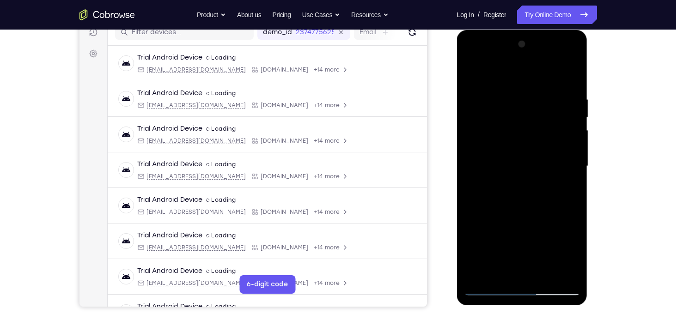
click at [457, 88] on html "Online web based iOS Simulators and Android Emulators. Run iPhone, iPad, Mobile…" at bounding box center [523, 168] width 132 height 277
drag, startPoint x: 562, startPoint y: 85, endPoint x: 436, endPoint y: 91, distance: 126.2
click at [457, 91] on html "Online web based iOS Simulators and Android Emulators. Run iPhone, iPad, Mobile…" at bounding box center [523, 168] width 132 height 277
drag, startPoint x: 552, startPoint y: 83, endPoint x: 402, endPoint y: 76, distance: 150.7
click at [457, 76] on html "Online web based iOS Simulators and Android Emulators. Run iPhone, iPad, Mobile…" at bounding box center [523, 168] width 132 height 277
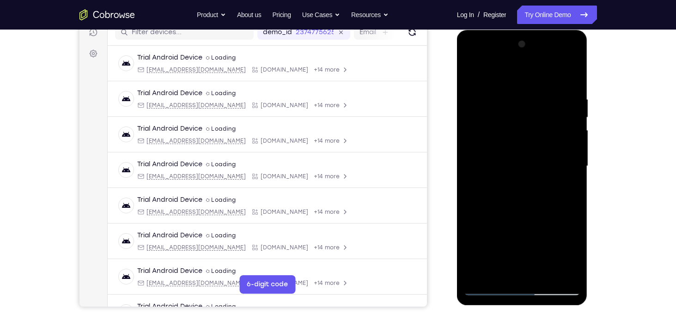
drag, startPoint x: 549, startPoint y: 94, endPoint x: 366, endPoint y: 84, distance: 183.7
click at [457, 84] on html "Online web based iOS Simulators and Android Emulators. Run iPhone, iPad, Mobile…" at bounding box center [523, 168] width 132 height 277
drag, startPoint x: 527, startPoint y: 96, endPoint x: 350, endPoint y: 93, distance: 177.4
click at [457, 93] on html "Online web based iOS Simulators and Android Emulators. Run iPhone, iPad, Mobile…" at bounding box center [523, 168] width 132 height 277
drag, startPoint x: 551, startPoint y: 94, endPoint x: 303, endPoint y: 76, distance: 247.8
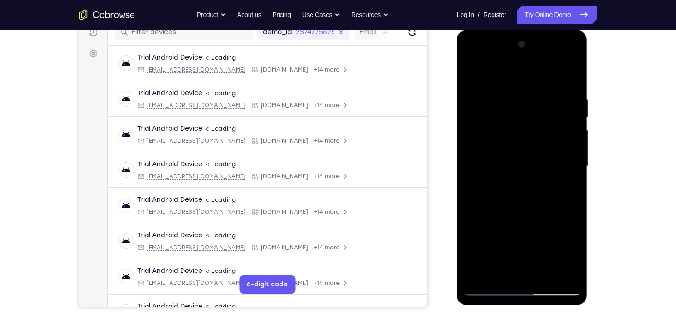
click at [457, 76] on html "Online web based iOS Simulators and Android Emulators. Run iPhone, iPad, Mobile…" at bounding box center [523, 168] width 132 height 277
drag, startPoint x: 561, startPoint y: 105, endPoint x: 325, endPoint y: 82, distance: 236.7
click at [457, 82] on html "Online web based iOS Simulators and Android Emulators. Run iPhone, iPad, Mobile…" at bounding box center [523, 168] width 132 height 277
drag, startPoint x: 571, startPoint y: 100, endPoint x: 274, endPoint y: 65, distance: 298.7
click at [457, 65] on html "Online web based iOS Simulators and Android Emulators. Run iPhone, iPad, Mobile…" at bounding box center [523, 168] width 132 height 277
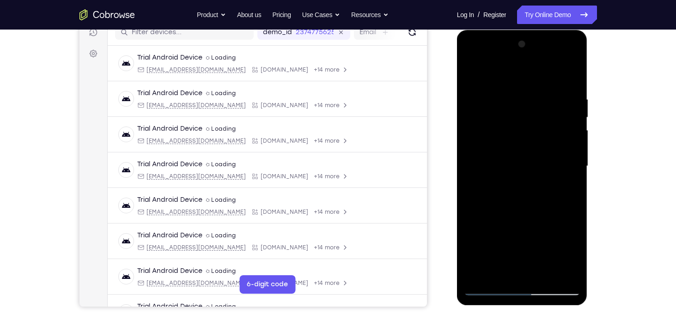
drag, startPoint x: 555, startPoint y: 91, endPoint x: 409, endPoint y: 81, distance: 146.3
click at [457, 81] on html "Online web based iOS Simulators and Android Emulators. Run iPhone, iPad, Mobile…" at bounding box center [523, 168] width 132 height 277
drag, startPoint x: 556, startPoint y: 89, endPoint x: 799, endPoint y: 122, distance: 245.7
click at [457, 90] on html "Online web based iOS Simulators and Android Emulators. Run iPhone, iPad, Mobile…" at bounding box center [523, 168] width 132 height 277
click at [504, 276] on div at bounding box center [522, 166] width 116 height 259
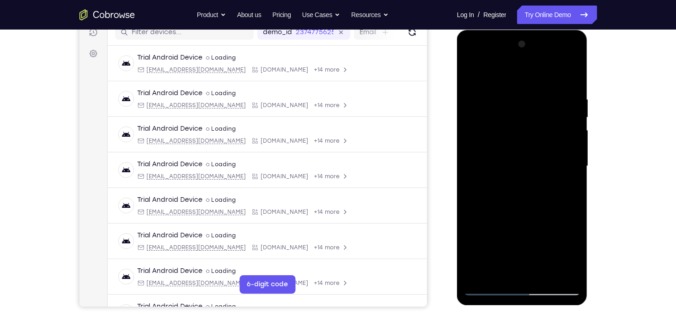
click at [501, 74] on div at bounding box center [522, 166] width 116 height 259
click at [504, 146] on div at bounding box center [522, 166] width 116 height 259
drag, startPoint x: 562, startPoint y: 124, endPoint x: 581, endPoint y: 329, distance: 205.5
click at [581, 307] on html "Online web based iOS Simulators and Android Emulators. Run iPhone, iPad, Mobile…" at bounding box center [523, 168] width 132 height 277
drag, startPoint x: 559, startPoint y: 135, endPoint x: 523, endPoint y: 292, distance: 160.7
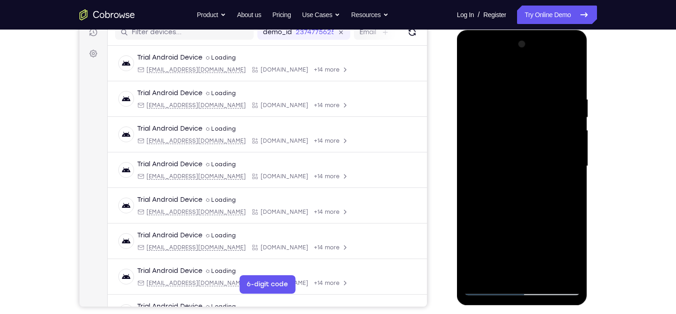
click at [523, 292] on div at bounding box center [522, 166] width 116 height 259
click at [480, 276] on div at bounding box center [522, 166] width 116 height 259
click at [546, 273] on div at bounding box center [522, 166] width 116 height 259
click at [530, 140] on div at bounding box center [522, 166] width 116 height 259
click at [535, 207] on div at bounding box center [522, 166] width 116 height 259
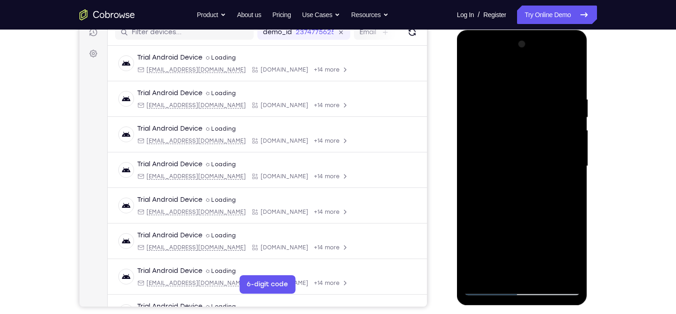
click at [550, 205] on div at bounding box center [522, 166] width 116 height 259
click at [574, 256] on div at bounding box center [522, 166] width 116 height 259
click at [502, 276] on div at bounding box center [522, 166] width 116 height 259
click at [474, 223] on div at bounding box center [522, 166] width 116 height 259
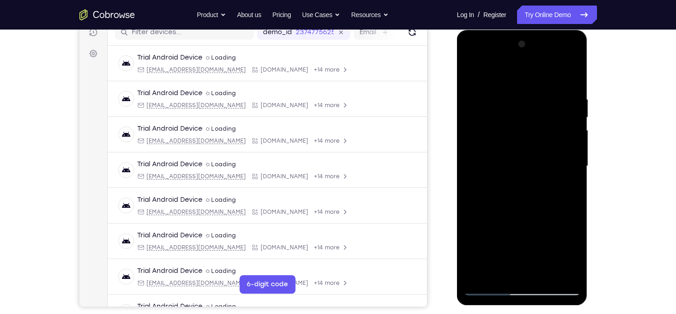
click at [485, 136] on div at bounding box center [522, 166] width 116 height 259
click at [512, 179] on div at bounding box center [522, 166] width 116 height 259
click at [540, 178] on div at bounding box center [522, 166] width 116 height 259
click at [500, 272] on div at bounding box center [522, 166] width 116 height 259
drag, startPoint x: 499, startPoint y: 244, endPoint x: 505, endPoint y: 172, distance: 72.3
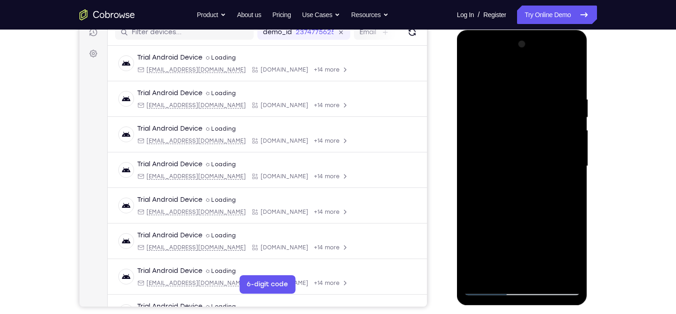
click at [505, 172] on div at bounding box center [522, 166] width 116 height 259
drag, startPoint x: 540, startPoint y: 255, endPoint x: 536, endPoint y: 143, distance: 112.3
click at [536, 143] on div at bounding box center [522, 166] width 116 height 259
drag, startPoint x: 540, startPoint y: 229, endPoint x: 526, endPoint y: 167, distance: 63.6
click at [526, 167] on div at bounding box center [522, 166] width 116 height 259
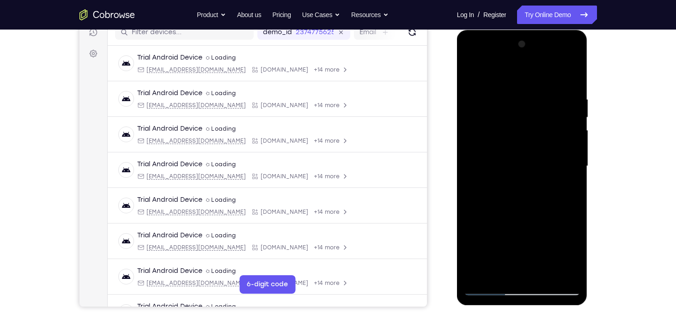
click at [470, 225] on div at bounding box center [522, 166] width 116 height 259
click at [485, 146] on div at bounding box center [522, 166] width 116 height 259
click at [522, 181] on div at bounding box center [522, 166] width 116 height 259
click at [561, 182] on div at bounding box center [522, 166] width 116 height 259
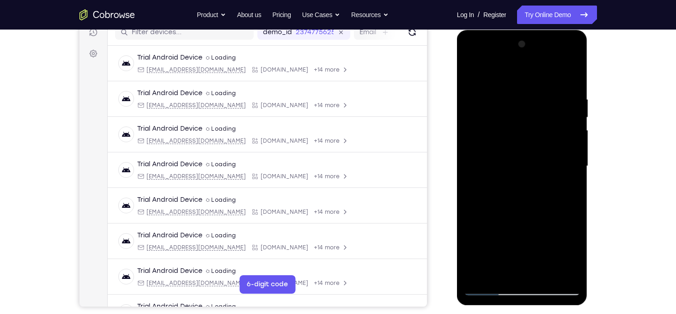
click at [575, 252] on div at bounding box center [522, 166] width 116 height 259
click at [501, 274] on div at bounding box center [522, 166] width 116 height 259
click at [496, 220] on div at bounding box center [522, 166] width 116 height 259
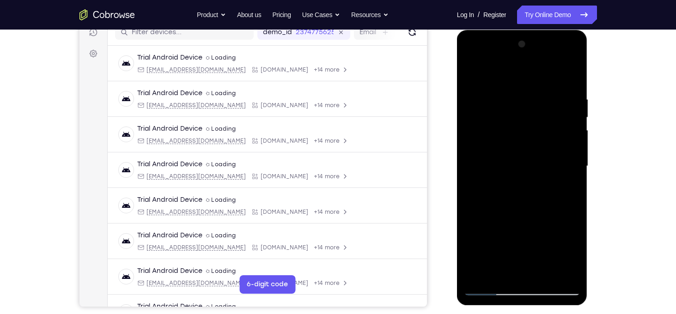
click at [496, 220] on div at bounding box center [522, 166] width 116 height 259
click at [474, 77] on div at bounding box center [522, 166] width 116 height 259
click at [541, 145] on div at bounding box center [522, 166] width 116 height 259
click at [512, 245] on div at bounding box center [522, 166] width 116 height 259
click at [529, 242] on div at bounding box center [522, 166] width 116 height 259
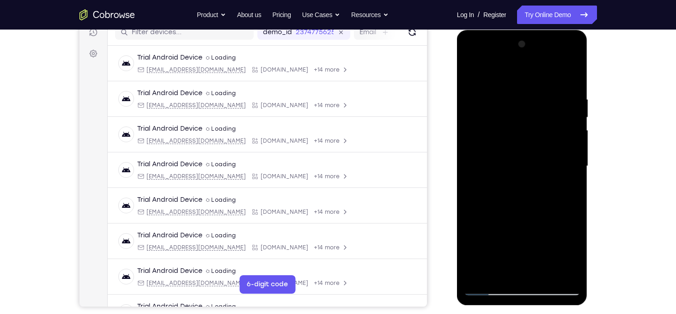
click at [501, 266] on div at bounding box center [522, 166] width 116 height 259
click at [473, 218] on div at bounding box center [522, 166] width 116 height 259
click at [502, 148] on div at bounding box center [522, 166] width 116 height 259
click at [510, 269] on div at bounding box center [522, 166] width 116 height 259
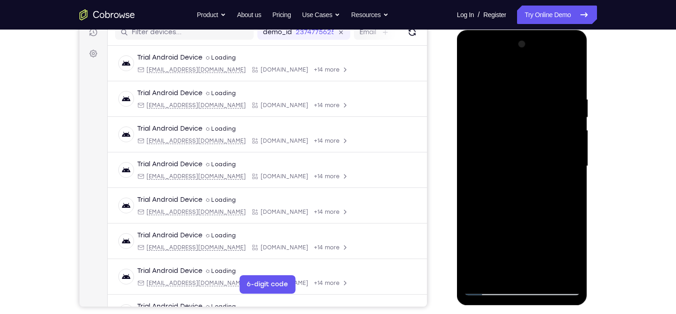
click at [571, 254] on div at bounding box center [522, 166] width 116 height 259
click at [498, 268] on div at bounding box center [522, 166] width 116 height 259
click at [474, 219] on div at bounding box center [522, 166] width 116 height 259
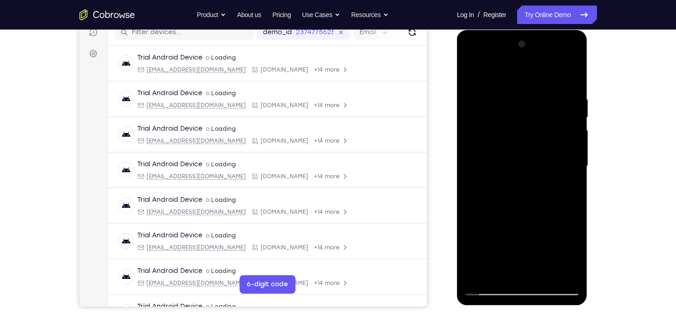
click at [474, 219] on div at bounding box center [522, 166] width 116 height 259
click at [471, 250] on div at bounding box center [522, 166] width 116 height 259
click at [482, 157] on div at bounding box center [522, 166] width 116 height 259
click at [576, 183] on div at bounding box center [522, 166] width 116 height 259
click at [563, 194] on div at bounding box center [522, 166] width 116 height 259
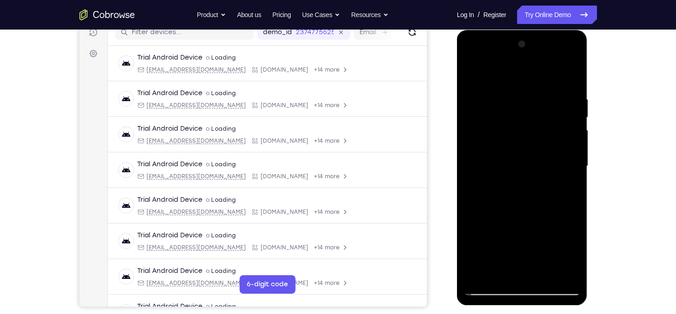
click at [500, 272] on div at bounding box center [522, 166] width 116 height 259
click at [485, 221] on div at bounding box center [522, 166] width 116 height 259
click at [498, 216] on div at bounding box center [522, 166] width 116 height 259
click at [496, 152] on div at bounding box center [522, 166] width 116 height 259
click at [522, 172] on div at bounding box center [522, 166] width 116 height 259
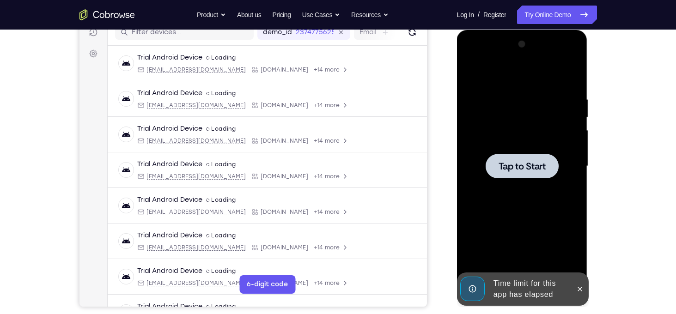
click at [513, 184] on div at bounding box center [522, 166] width 116 height 259
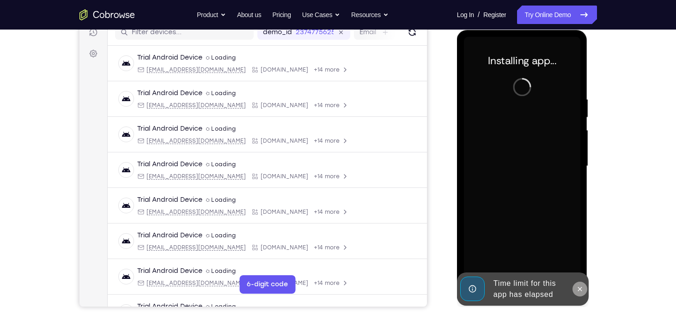
click at [577, 287] on icon at bounding box center [579, 288] width 7 height 7
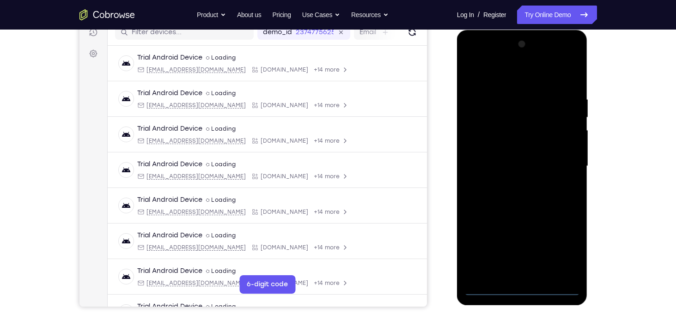
click at [523, 291] on div at bounding box center [522, 166] width 116 height 259
click at [571, 244] on div at bounding box center [522, 166] width 116 height 259
click at [484, 74] on div at bounding box center [522, 166] width 116 height 259
click at [473, 79] on div at bounding box center [522, 166] width 116 height 259
click at [565, 160] on div at bounding box center [522, 166] width 116 height 259
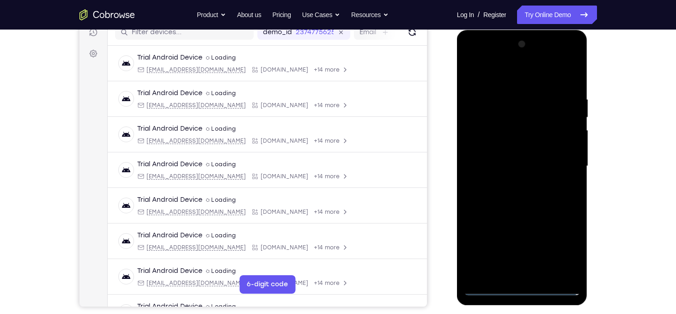
click at [513, 186] on div at bounding box center [522, 166] width 116 height 259
click at [510, 146] on div at bounding box center [522, 166] width 116 height 259
click at [512, 160] on div at bounding box center [522, 166] width 116 height 259
click at [521, 146] on div at bounding box center [522, 166] width 116 height 259
click at [547, 276] on div at bounding box center [522, 166] width 116 height 259
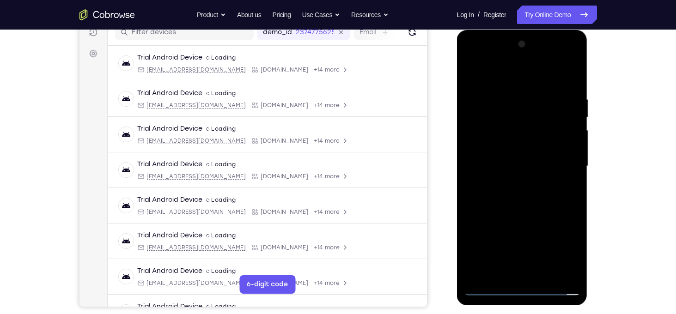
click at [531, 214] on div at bounding box center [522, 166] width 116 height 259
click at [508, 143] on div at bounding box center [522, 166] width 116 height 259
drag, startPoint x: 556, startPoint y: 187, endPoint x: 547, endPoint y: 249, distance: 63.0
click at [547, 249] on div at bounding box center [522, 166] width 116 height 259
click at [536, 140] on div at bounding box center [522, 166] width 116 height 259
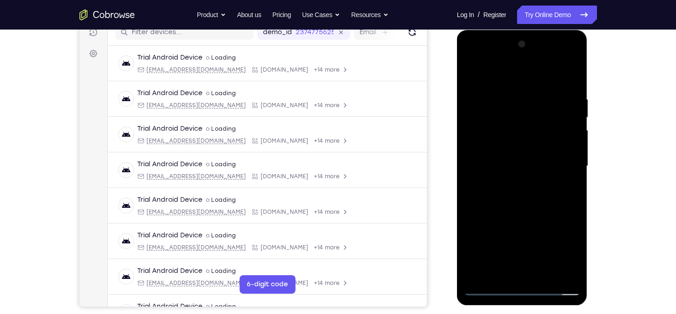
drag, startPoint x: 495, startPoint y: 209, endPoint x: 487, endPoint y: 146, distance: 63.3
click at [487, 146] on div at bounding box center [522, 166] width 116 height 259
click at [511, 179] on div at bounding box center [522, 166] width 116 height 259
click at [537, 181] on div at bounding box center [522, 166] width 116 height 259
click at [572, 252] on div at bounding box center [522, 166] width 116 height 259
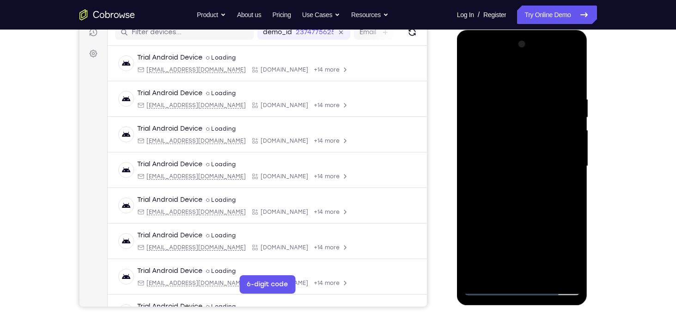
click at [500, 272] on div at bounding box center [522, 166] width 116 height 259
click at [470, 230] on div at bounding box center [522, 166] width 116 height 259
click at [546, 219] on div at bounding box center [522, 166] width 116 height 259
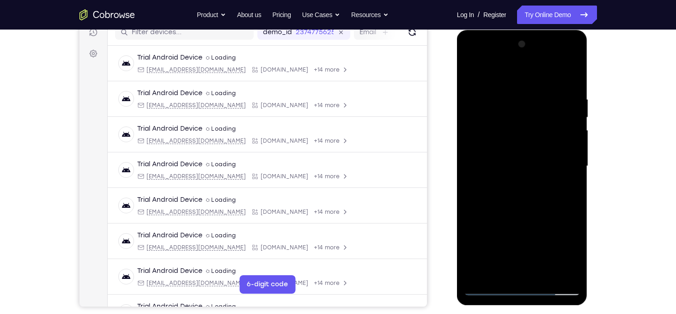
click at [566, 182] on div at bounding box center [522, 166] width 116 height 259
click at [496, 161] on div at bounding box center [522, 166] width 116 height 259
click at [504, 166] on div at bounding box center [522, 166] width 116 height 259
click at [528, 167] on div at bounding box center [522, 166] width 116 height 259
click at [501, 270] on div at bounding box center [522, 166] width 116 height 259
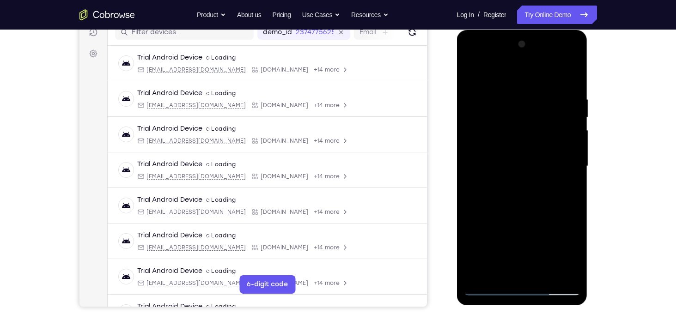
click at [473, 217] on div at bounding box center [522, 166] width 116 height 259
drag, startPoint x: 510, startPoint y: 248, endPoint x: 479, endPoint y: 106, distance: 145.8
click at [479, 106] on div at bounding box center [522, 166] width 116 height 259
drag, startPoint x: 529, startPoint y: 239, endPoint x: 517, endPoint y: 119, distance: 120.7
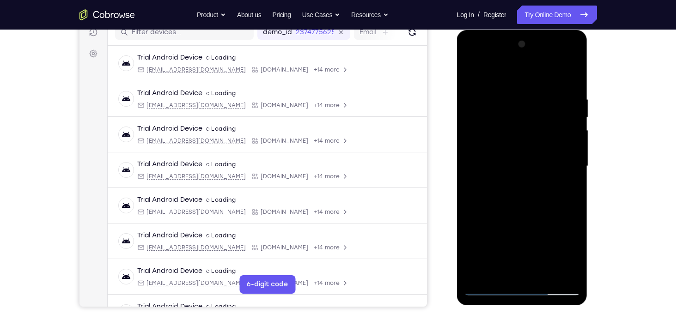
click at [517, 119] on div at bounding box center [522, 166] width 116 height 259
click at [471, 217] on div at bounding box center [522, 166] width 116 height 259
click at [486, 145] on div at bounding box center [522, 166] width 116 height 259
click at [522, 166] on div at bounding box center [522, 166] width 116 height 259
click at [546, 166] on div at bounding box center [522, 166] width 116 height 259
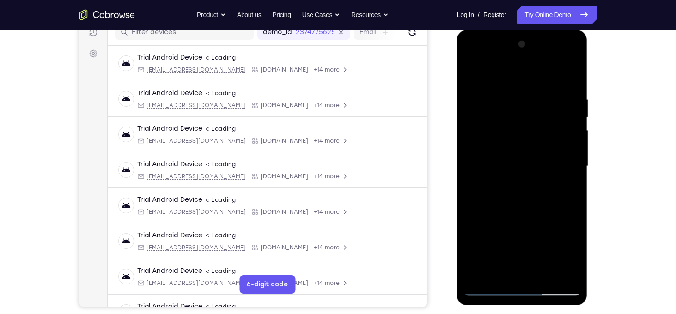
click at [501, 269] on div at bounding box center [522, 166] width 116 height 259
click at [473, 218] on div at bounding box center [522, 166] width 116 height 259
click at [493, 114] on div at bounding box center [522, 166] width 116 height 259
click at [530, 106] on div at bounding box center [522, 166] width 116 height 259
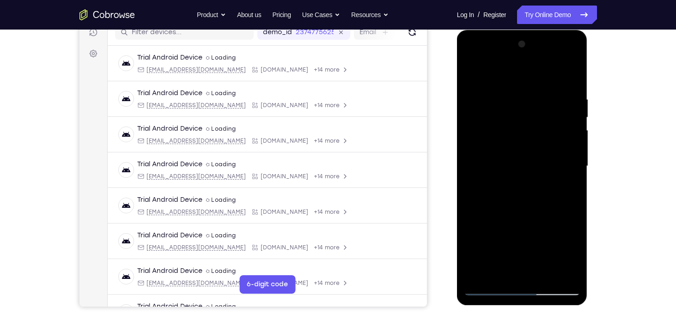
click at [562, 110] on div at bounding box center [522, 166] width 116 height 259
click at [499, 273] on div at bounding box center [522, 166] width 116 height 259
click at [485, 219] on div at bounding box center [522, 166] width 116 height 259
click at [481, 164] on div at bounding box center [522, 166] width 116 height 259
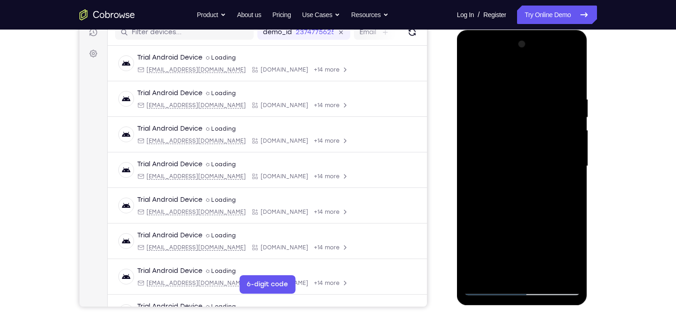
click at [519, 176] on div at bounding box center [522, 166] width 116 height 259
click at [553, 172] on div at bounding box center [522, 166] width 116 height 259
click at [501, 273] on div at bounding box center [522, 166] width 116 height 259
drag, startPoint x: 525, startPoint y: 261, endPoint x: 523, endPoint y: 218, distance: 43.5
click at [523, 218] on div at bounding box center [522, 166] width 116 height 259
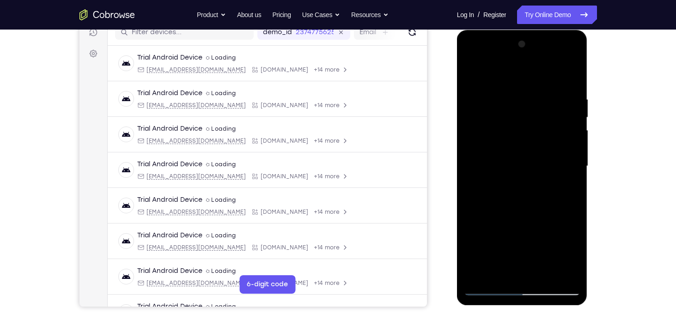
click at [536, 238] on div at bounding box center [522, 166] width 116 height 259
click at [482, 143] on div at bounding box center [522, 166] width 116 height 259
click at [510, 136] on div at bounding box center [522, 166] width 116 height 259
click at [548, 137] on div at bounding box center [522, 166] width 116 height 259
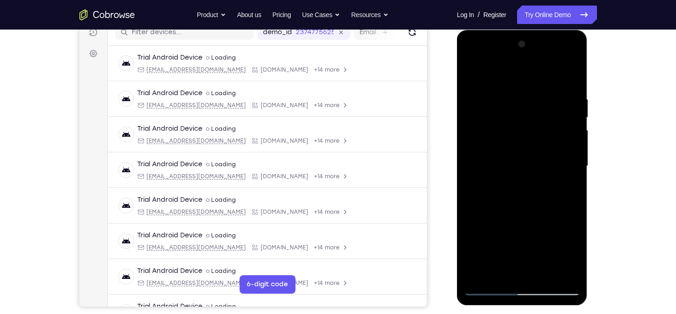
click at [555, 137] on div at bounding box center [522, 166] width 116 height 259
click at [499, 273] on div at bounding box center [522, 166] width 116 height 259
click at [484, 218] on div at bounding box center [522, 166] width 116 height 259
click at [499, 216] on div at bounding box center [522, 166] width 116 height 259
click at [514, 165] on div at bounding box center [522, 166] width 116 height 259
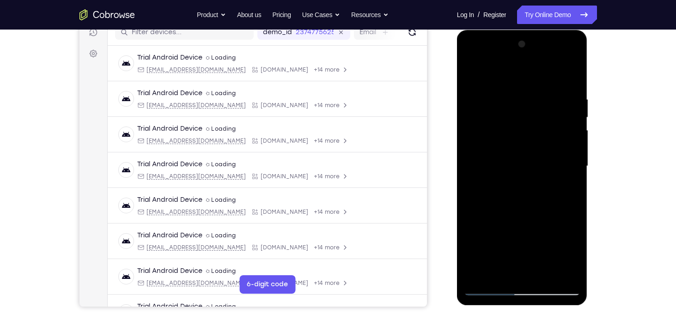
click at [534, 206] on div at bounding box center [522, 166] width 116 height 259
click at [558, 205] on div at bounding box center [522, 166] width 116 height 259
click at [499, 272] on div at bounding box center [522, 166] width 116 height 259
click at [485, 222] on div at bounding box center [522, 166] width 116 height 259
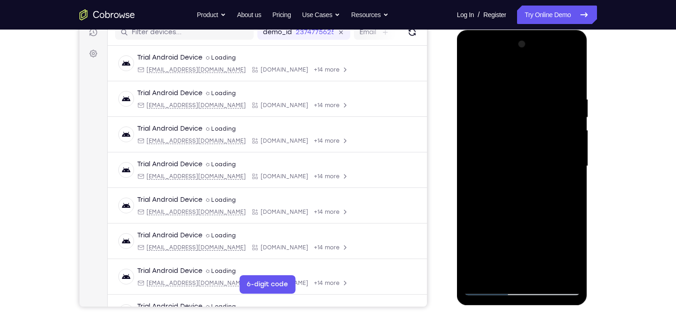
click at [507, 168] on div at bounding box center [522, 166] width 116 height 259
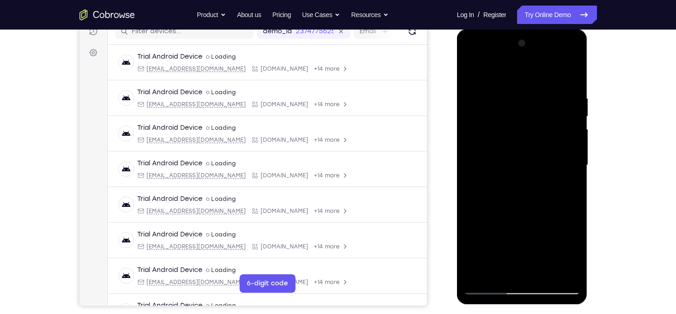
scroll to position [124, 0]
click at [535, 176] on div at bounding box center [522, 165] width 116 height 259
click at [563, 170] on div at bounding box center [522, 165] width 116 height 259
click at [498, 270] on div at bounding box center [522, 165] width 116 height 259
click at [474, 220] on div at bounding box center [522, 165] width 116 height 259
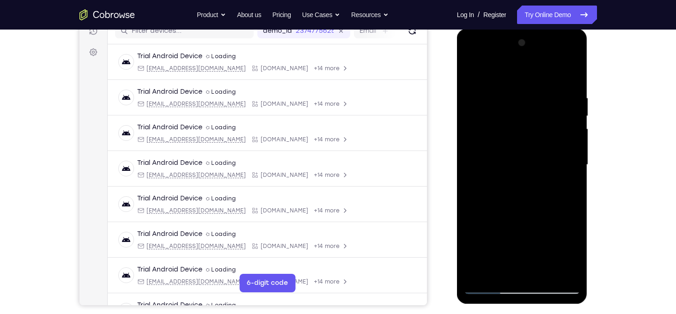
click at [474, 220] on div at bounding box center [522, 165] width 116 height 259
click at [512, 218] on div at bounding box center [522, 165] width 116 height 259
click at [507, 154] on div at bounding box center [522, 165] width 116 height 259
click at [511, 167] on div at bounding box center [522, 165] width 116 height 259
click at [523, 167] on div at bounding box center [522, 165] width 116 height 259
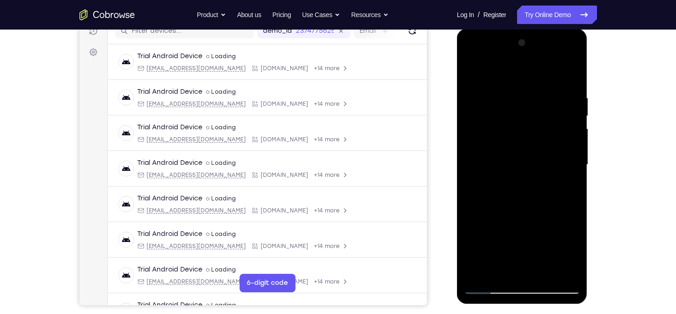
click at [571, 251] on div at bounding box center [522, 165] width 116 height 259
click at [501, 272] on div at bounding box center [522, 165] width 116 height 259
click at [485, 218] on div at bounding box center [522, 165] width 116 height 259
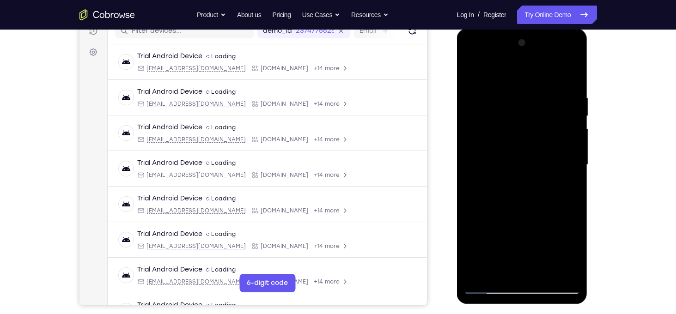
click at [485, 218] on div at bounding box center [522, 165] width 116 height 259
click at [495, 217] on div at bounding box center [522, 165] width 116 height 259
click at [486, 158] on div at bounding box center [522, 165] width 116 height 259
click at [547, 188] on div at bounding box center [522, 165] width 116 height 259
click at [563, 182] on div at bounding box center [522, 165] width 116 height 259
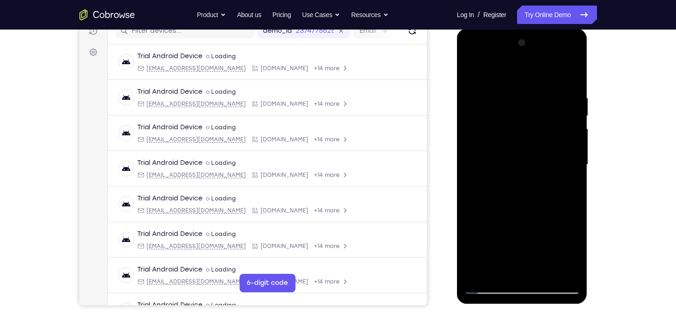
click at [498, 274] on div at bounding box center [522, 165] width 116 height 259
click at [485, 217] on div at bounding box center [522, 165] width 116 height 259
click at [510, 86] on div at bounding box center [522, 165] width 116 height 259
click at [537, 173] on div at bounding box center [522, 165] width 116 height 259
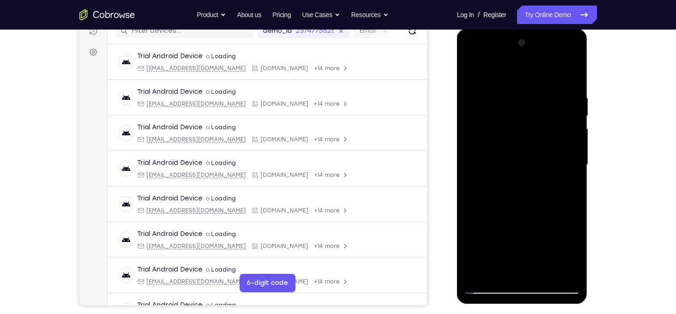
click at [570, 114] on div at bounding box center [522, 165] width 116 height 259
click at [513, 226] on div at bounding box center [522, 165] width 116 height 259
click at [537, 224] on div at bounding box center [522, 165] width 116 height 259
click at [501, 272] on div at bounding box center [522, 165] width 116 height 259
click at [499, 219] on div at bounding box center [522, 165] width 116 height 259
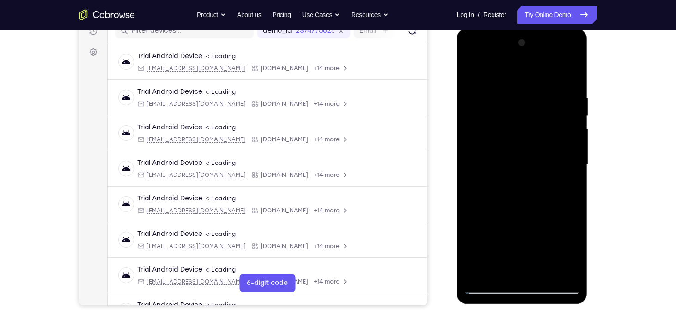
click at [470, 219] on div at bounding box center [522, 165] width 116 height 259
click at [490, 158] on div at bounding box center [522, 165] width 116 height 259
click at [526, 175] on div at bounding box center [522, 165] width 116 height 259
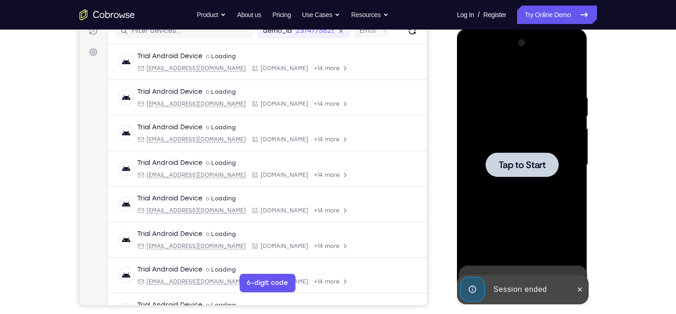
click at [526, 175] on div at bounding box center [521, 164] width 73 height 24
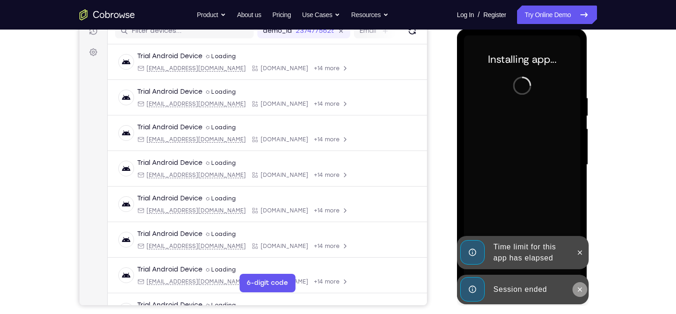
click at [581, 290] on icon at bounding box center [579, 289] width 7 height 7
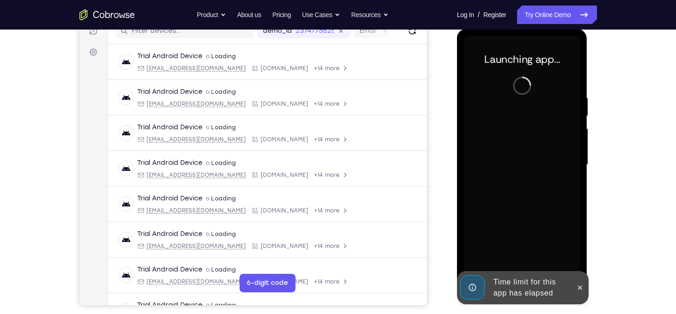
click at [580, 290] on icon at bounding box center [579, 287] width 7 height 7
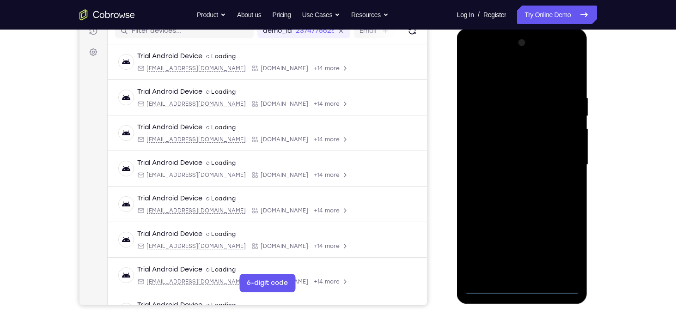
click at [530, 290] on div at bounding box center [522, 165] width 116 height 259
click at [558, 247] on div at bounding box center [522, 165] width 116 height 259
click at [481, 88] on div at bounding box center [522, 165] width 116 height 259
click at [481, 79] on div at bounding box center [522, 165] width 116 height 259
click at [560, 161] on div at bounding box center [522, 165] width 116 height 259
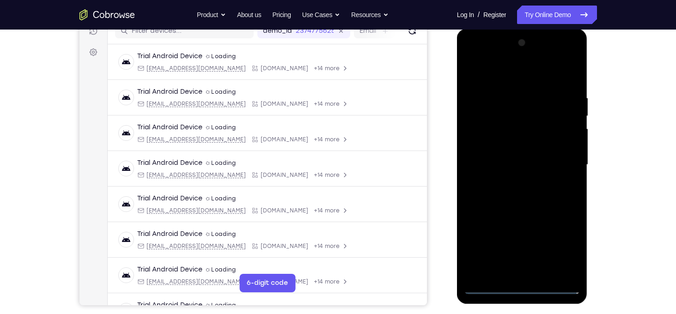
click at [516, 182] on div at bounding box center [522, 165] width 116 height 259
click at [509, 149] on div at bounding box center [522, 165] width 116 height 259
click at [512, 147] on div at bounding box center [522, 165] width 116 height 259
click at [527, 164] on div at bounding box center [522, 165] width 116 height 259
click at [534, 206] on div at bounding box center [522, 165] width 116 height 259
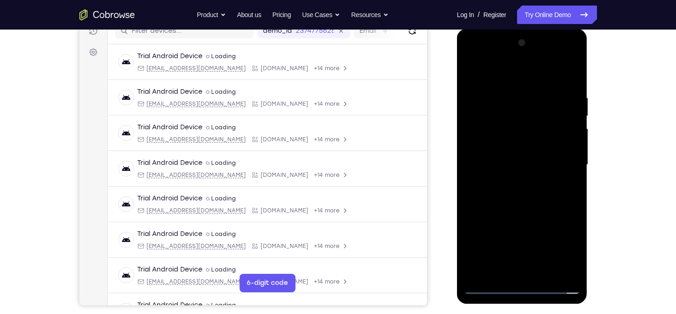
click at [544, 275] on div at bounding box center [522, 165] width 116 height 259
click at [532, 223] on div at bounding box center [522, 165] width 116 height 259
click at [541, 140] on div at bounding box center [522, 165] width 116 height 259
click at [529, 130] on div at bounding box center [522, 165] width 116 height 259
click at [554, 130] on div at bounding box center [522, 165] width 116 height 259
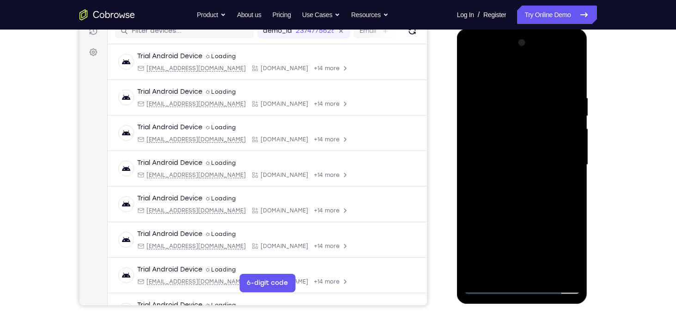
click at [574, 167] on div at bounding box center [522, 165] width 116 height 259
click at [534, 186] on div at bounding box center [522, 165] width 116 height 259
click at [565, 185] on div at bounding box center [522, 165] width 116 height 259
click at [495, 273] on div at bounding box center [522, 165] width 116 height 259
click at [551, 218] on div at bounding box center [522, 165] width 116 height 259
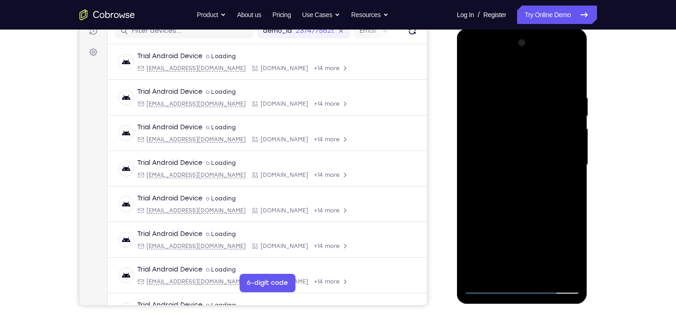
drag, startPoint x: 545, startPoint y: 257, endPoint x: 555, endPoint y: 103, distance: 155.1
click at [555, 103] on div at bounding box center [522, 165] width 116 height 259
drag, startPoint x: 473, startPoint y: 258, endPoint x: 492, endPoint y: 200, distance: 60.6
click at [492, 200] on div at bounding box center [522, 165] width 116 height 259
click at [472, 217] on div at bounding box center [522, 165] width 116 height 259
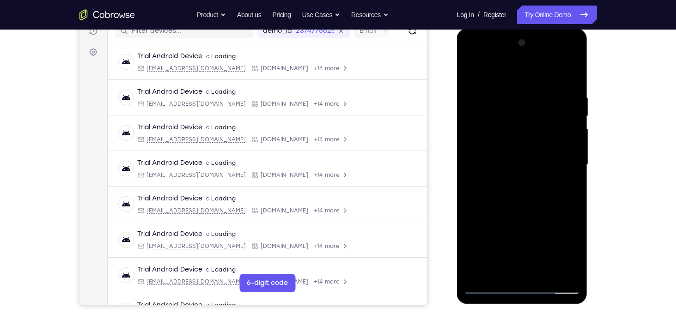
click at [565, 181] on div at bounding box center [522, 165] width 116 height 259
click at [491, 158] on div at bounding box center [522, 165] width 116 height 259
click at [542, 188] on div at bounding box center [522, 165] width 116 height 259
click at [563, 180] on div at bounding box center [522, 165] width 116 height 259
click at [577, 253] on div at bounding box center [522, 165] width 116 height 259
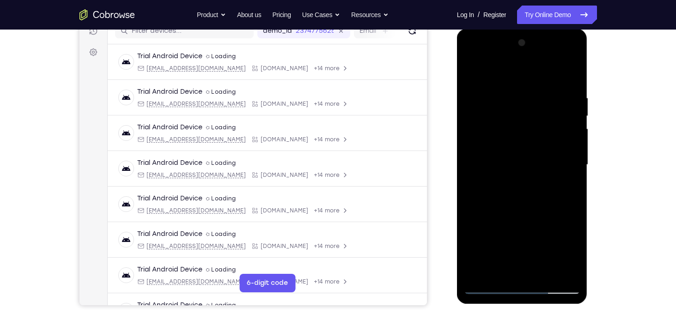
click at [533, 103] on div at bounding box center [522, 165] width 116 height 259
click at [564, 186] on div at bounding box center [522, 165] width 116 height 259
click at [499, 274] on div at bounding box center [522, 165] width 116 height 259
click at [488, 218] on div at bounding box center [522, 165] width 116 height 259
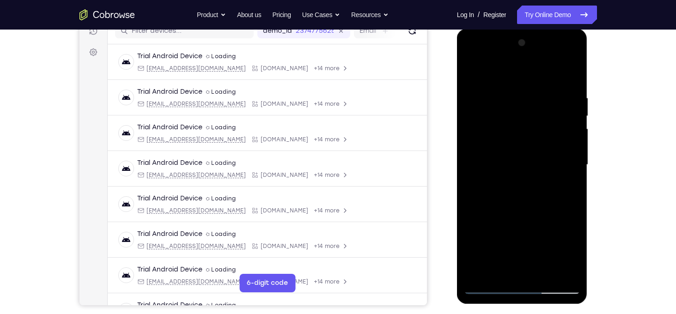
click at [473, 253] on div at bounding box center [522, 165] width 116 height 259
click at [485, 216] on div at bounding box center [522, 165] width 116 height 259
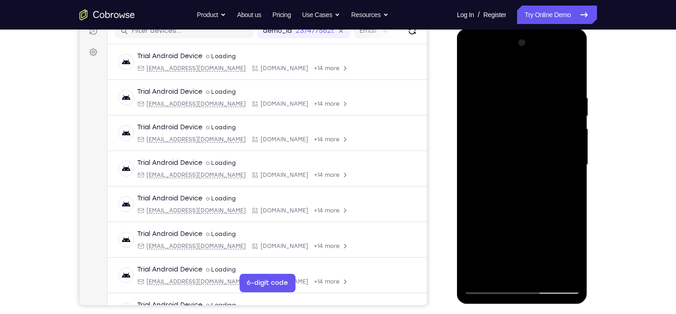
click at [473, 77] on div at bounding box center [522, 165] width 116 height 259
click at [471, 73] on div at bounding box center [522, 165] width 116 height 259
click at [540, 92] on div at bounding box center [522, 165] width 116 height 259
click at [570, 133] on div at bounding box center [522, 165] width 116 height 259
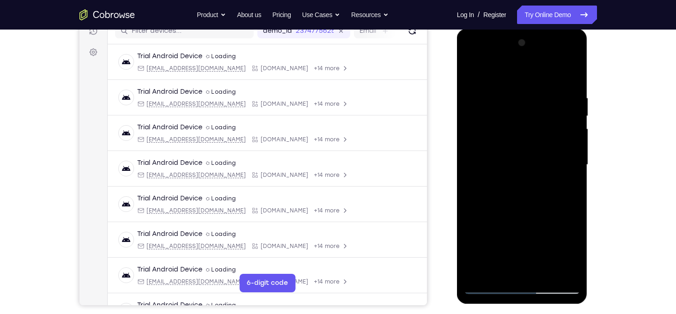
click at [570, 133] on div at bounding box center [522, 165] width 116 height 259
click at [573, 75] on div at bounding box center [522, 165] width 116 height 259
drag, startPoint x: 566, startPoint y: 83, endPoint x: 459, endPoint y: 83, distance: 107.6
click at [459, 83] on div at bounding box center [522, 166] width 131 height 275
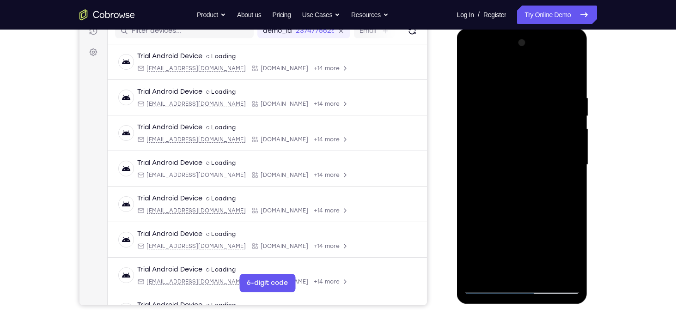
drag, startPoint x: 553, startPoint y: 91, endPoint x: 444, endPoint y: 91, distance: 109.5
click at [457, 91] on html "Online web based iOS Simulators and Android Emulators. Run iPhone, iPad, Mobile…" at bounding box center [523, 167] width 132 height 277
drag, startPoint x: 534, startPoint y: 84, endPoint x: 472, endPoint y: 116, distance: 70.7
click at [472, 116] on div at bounding box center [522, 165] width 116 height 259
click at [505, 272] on div at bounding box center [522, 165] width 116 height 259
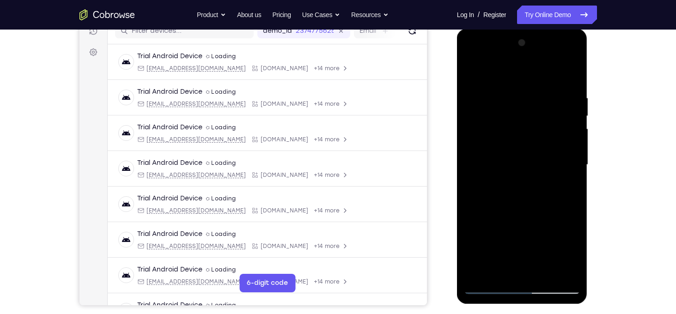
click at [522, 73] on div at bounding box center [522, 165] width 116 height 259
click at [492, 96] on div at bounding box center [522, 165] width 116 height 259
drag, startPoint x: 546, startPoint y: 92, endPoint x: 548, endPoint y: 249, distance: 156.2
click at [548, 249] on div at bounding box center [522, 165] width 116 height 259
click at [479, 273] on div at bounding box center [522, 165] width 116 height 259
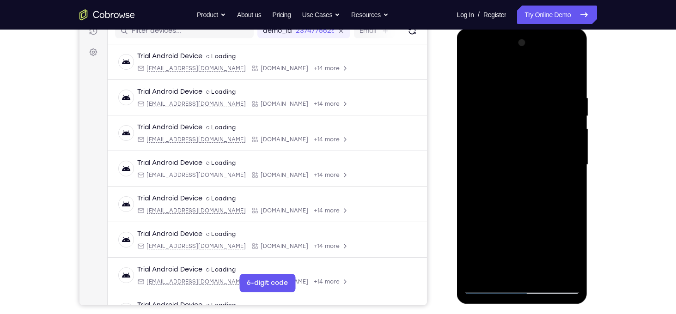
click at [550, 273] on div at bounding box center [522, 165] width 116 height 259
click at [520, 140] on div at bounding box center [522, 165] width 116 height 259
click at [527, 215] on div at bounding box center [522, 165] width 116 height 259
click at [546, 217] on div at bounding box center [522, 165] width 116 height 259
click at [498, 271] on div at bounding box center [522, 165] width 116 height 259
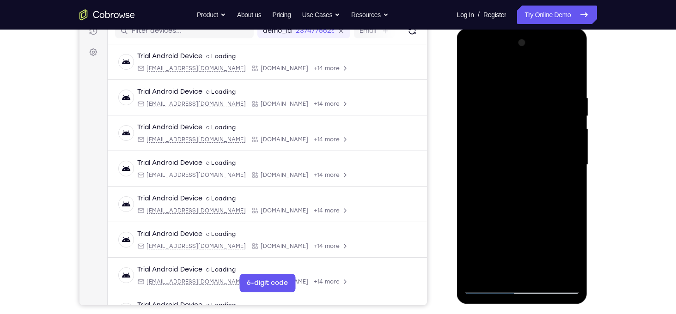
drag, startPoint x: 483, startPoint y: 254, endPoint x: 483, endPoint y: 210, distance: 43.9
click at [483, 210] on div at bounding box center [522, 165] width 116 height 259
click at [533, 238] on div at bounding box center [522, 165] width 116 height 259
click at [566, 181] on div at bounding box center [522, 165] width 116 height 259
click at [533, 134] on div at bounding box center [522, 165] width 116 height 259
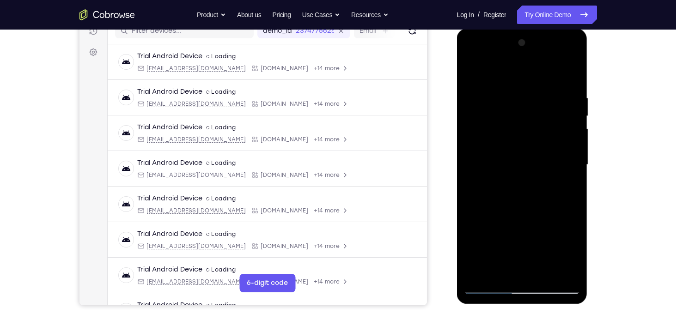
click at [562, 218] on div at bounding box center [522, 165] width 116 height 259
click at [499, 273] on div at bounding box center [522, 165] width 116 height 259
click at [485, 217] on div at bounding box center [522, 165] width 116 height 259
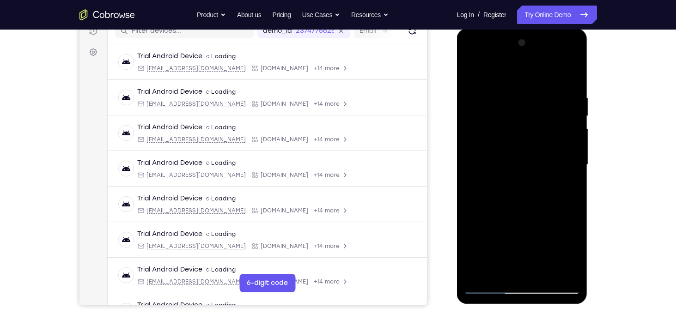
click at [477, 164] on div at bounding box center [522, 165] width 116 height 259
click at [483, 196] on div at bounding box center [522, 165] width 116 height 259
click at [471, 75] on div at bounding box center [522, 165] width 116 height 259
click at [474, 73] on div at bounding box center [522, 165] width 116 height 259
click at [513, 92] on div at bounding box center [522, 165] width 116 height 259
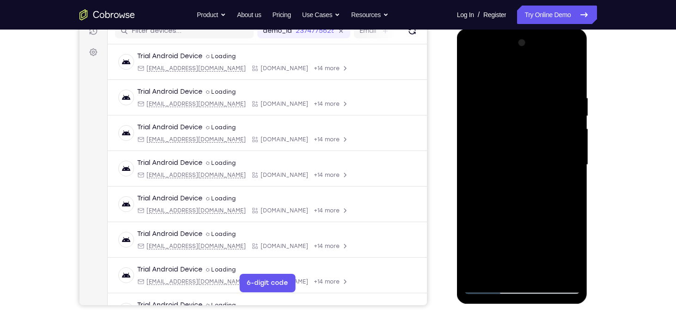
click at [570, 139] on div at bounding box center [522, 165] width 116 height 259
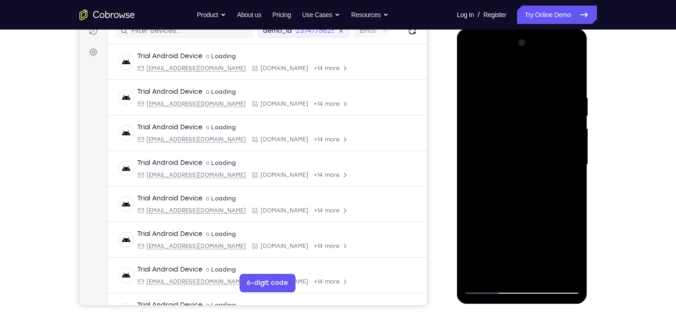
click at [570, 139] on div at bounding box center [522, 165] width 116 height 259
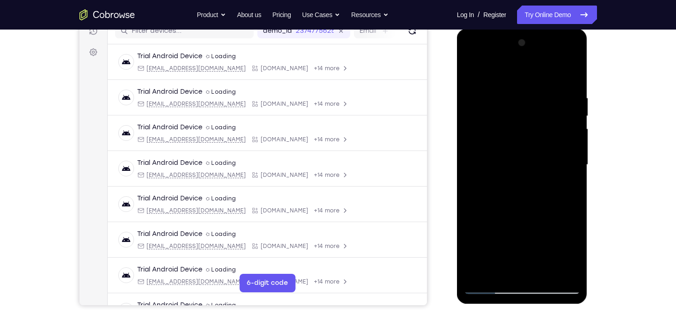
drag, startPoint x: 547, startPoint y: 122, endPoint x: 540, endPoint y: 291, distance: 168.8
click at [540, 291] on div at bounding box center [522, 165] width 116 height 259
click at [509, 94] on div at bounding box center [522, 165] width 116 height 259
click at [571, 78] on div at bounding box center [522, 165] width 116 height 259
drag, startPoint x: 544, startPoint y: 193, endPoint x: 534, endPoint y: 144, distance: 49.9
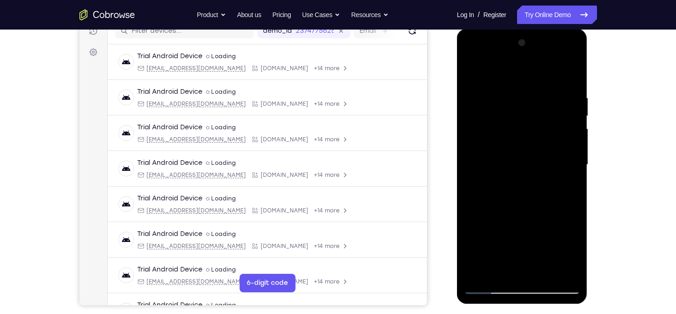
click at [534, 144] on div at bounding box center [522, 165] width 116 height 259
click at [536, 158] on div at bounding box center [522, 165] width 116 height 259
drag, startPoint x: 536, startPoint y: 158, endPoint x: 530, endPoint y: 55, distance: 102.7
click at [530, 55] on div at bounding box center [522, 165] width 116 height 259
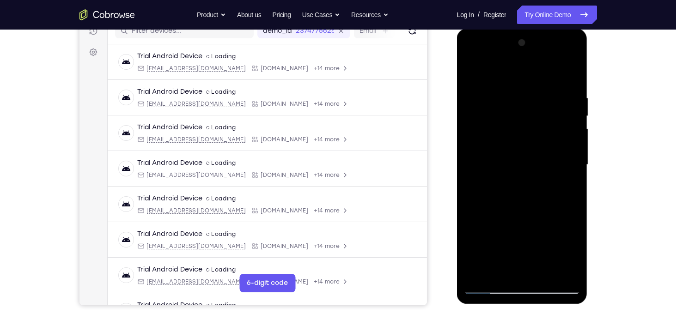
drag, startPoint x: 542, startPoint y: 206, endPoint x: 517, endPoint y: 96, distance: 113.1
click at [517, 96] on div at bounding box center [522, 165] width 116 height 259
drag, startPoint x: 536, startPoint y: 198, endPoint x: 507, endPoint y: 78, distance: 123.6
click at [507, 78] on div at bounding box center [522, 165] width 116 height 259
click at [534, 184] on div at bounding box center [522, 165] width 116 height 259
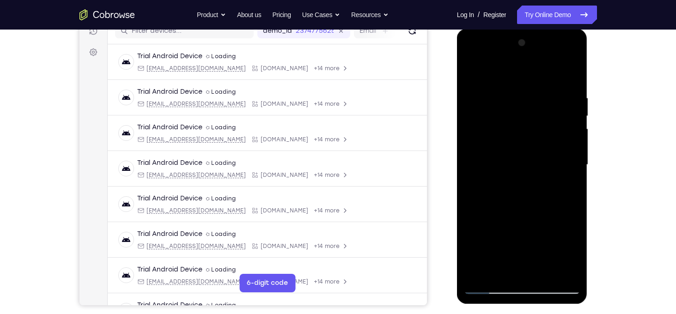
click at [534, 184] on div at bounding box center [522, 165] width 116 height 259
drag, startPoint x: 534, startPoint y: 226, endPoint x: 523, endPoint y: 148, distance: 78.9
click at [523, 148] on div at bounding box center [522, 165] width 116 height 259
click at [473, 244] on div at bounding box center [522, 165] width 116 height 259
click at [548, 276] on div at bounding box center [522, 165] width 116 height 259
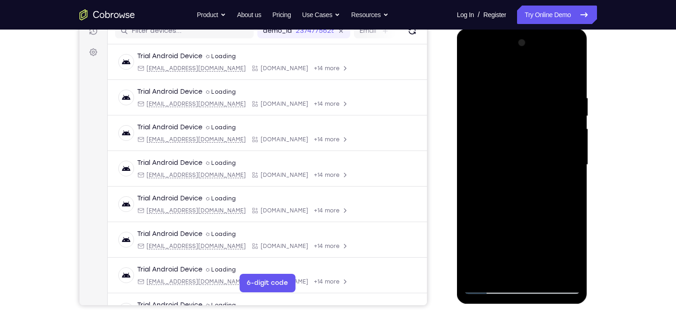
click at [510, 144] on div at bounding box center [522, 165] width 116 height 259
click at [516, 254] on div at bounding box center [522, 165] width 116 height 259
click at [530, 253] on div at bounding box center [522, 165] width 116 height 259
click at [502, 271] on div at bounding box center [522, 165] width 116 height 259
click at [509, 262] on div at bounding box center [522, 165] width 116 height 259
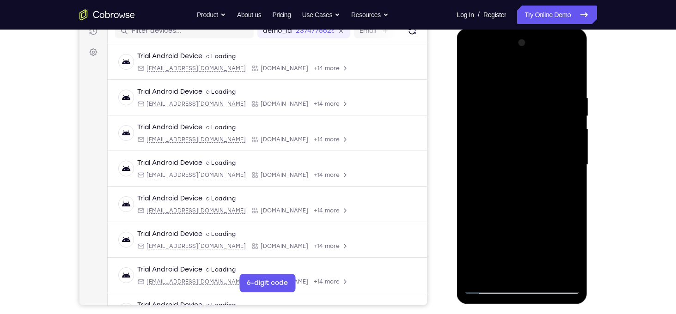
click at [509, 262] on div at bounding box center [522, 165] width 116 height 259
click at [567, 179] on div at bounding box center [522, 165] width 116 height 259
click at [544, 170] on div at bounding box center [522, 165] width 116 height 259
click at [473, 78] on div at bounding box center [522, 165] width 116 height 259
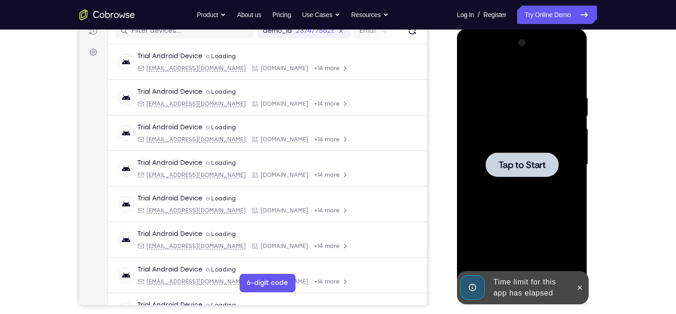
click at [534, 176] on div at bounding box center [521, 164] width 73 height 24
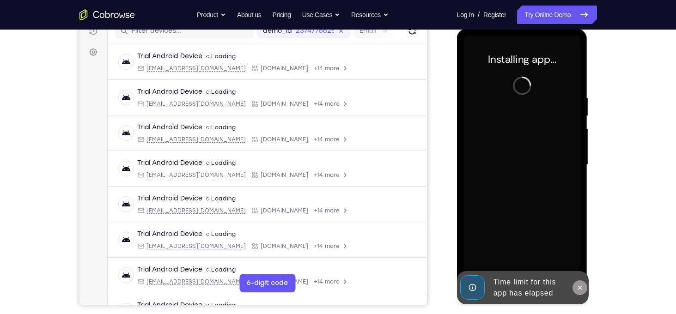
click at [583, 289] on icon at bounding box center [579, 287] width 7 height 7
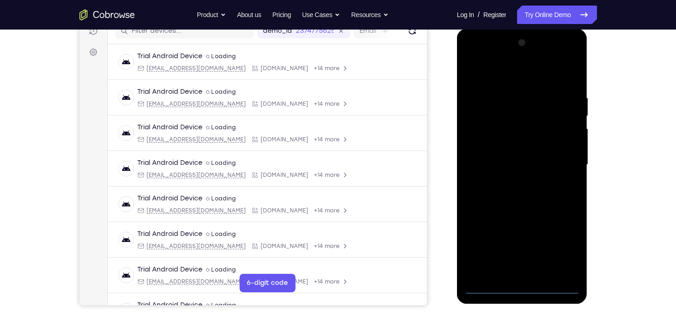
click at [522, 290] on div at bounding box center [522, 165] width 116 height 259
click at [556, 252] on div at bounding box center [522, 165] width 116 height 259
click at [475, 80] on div at bounding box center [522, 165] width 116 height 259
click at [566, 159] on div at bounding box center [522, 165] width 116 height 259
click at [512, 181] on div at bounding box center [522, 165] width 116 height 259
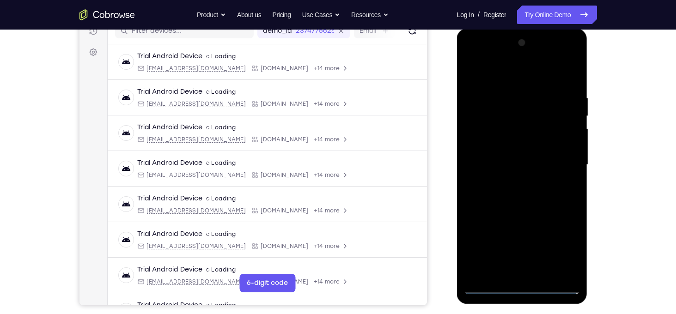
click at [502, 154] on div at bounding box center [522, 165] width 116 height 259
click at [498, 145] on div at bounding box center [522, 165] width 116 height 259
click at [532, 166] on div at bounding box center [522, 165] width 116 height 259
click at [529, 205] on div at bounding box center [522, 165] width 116 height 259
drag, startPoint x: 521, startPoint y: 83, endPoint x: 507, endPoint y: 20, distance: 64.3
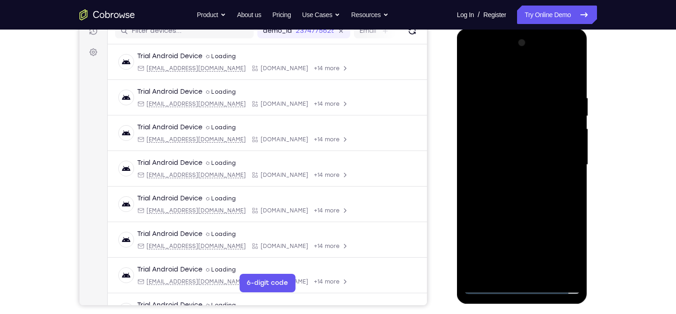
click at [507, 29] on html "Online web based iOS Simulators and Android Emulators. Run iPhone, iPad, Mobile…" at bounding box center [523, 167] width 132 height 277
click at [548, 273] on div at bounding box center [522, 165] width 116 height 259
click at [523, 218] on div at bounding box center [522, 165] width 116 height 259
click at [531, 138] on div at bounding box center [522, 165] width 116 height 259
click at [547, 167] on div at bounding box center [522, 165] width 116 height 259
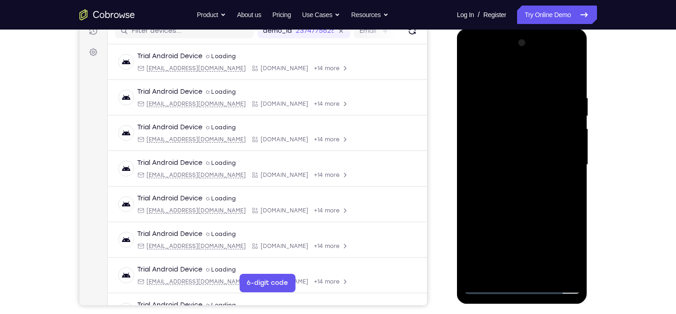
click at [563, 165] on div at bounding box center [522, 165] width 116 height 259
click at [501, 271] on div at bounding box center [522, 165] width 116 height 259
click at [471, 228] on div at bounding box center [522, 165] width 116 height 259
click at [547, 218] on div at bounding box center [522, 165] width 116 height 259
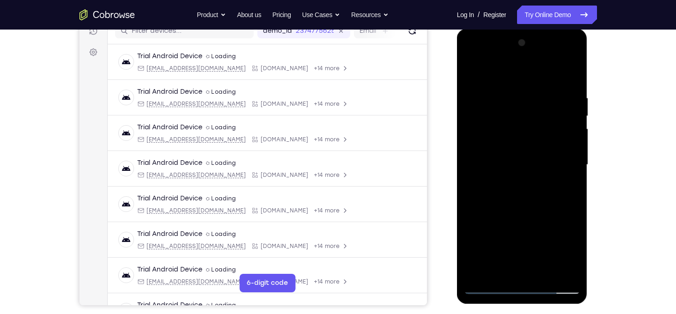
click at [491, 162] on div at bounding box center [522, 165] width 116 height 259
click at [516, 191] on div at bounding box center [522, 165] width 116 height 259
click at [564, 184] on div at bounding box center [522, 165] width 116 height 259
click at [575, 251] on div at bounding box center [522, 165] width 116 height 259
click at [503, 275] on div at bounding box center [522, 165] width 116 height 259
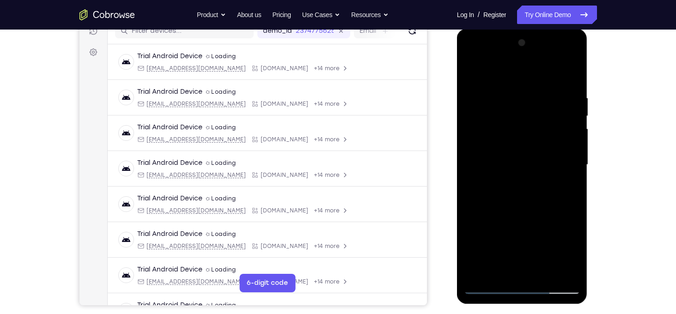
click at [475, 219] on div at bounding box center [522, 165] width 116 height 259
drag, startPoint x: 503, startPoint y: 252, endPoint x: 458, endPoint y: 97, distance: 161.5
click at [458, 97] on div at bounding box center [522, 166] width 131 height 275
drag, startPoint x: 515, startPoint y: 249, endPoint x: 502, endPoint y: 149, distance: 101.0
click at [502, 149] on div at bounding box center [522, 165] width 116 height 259
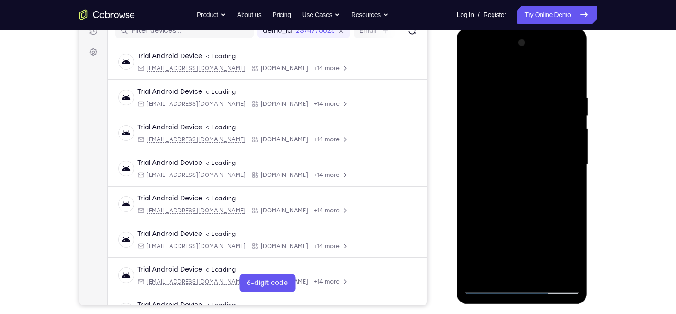
click at [471, 225] on div at bounding box center [522, 165] width 116 height 259
click at [575, 273] on div at bounding box center [522, 165] width 116 height 259
click at [473, 223] on div at bounding box center [522, 165] width 116 height 259
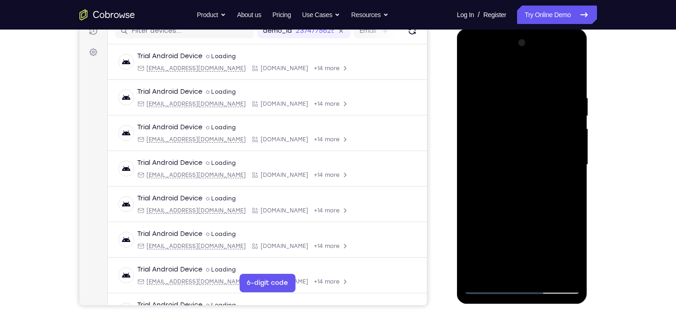
click at [566, 183] on div at bounding box center [522, 165] width 116 height 259
click at [474, 161] on div at bounding box center [522, 165] width 116 height 259
click at [502, 175] on div at bounding box center [522, 165] width 116 height 259
click at [530, 174] on div at bounding box center [522, 165] width 116 height 259
click at [573, 252] on div at bounding box center [522, 165] width 116 height 259
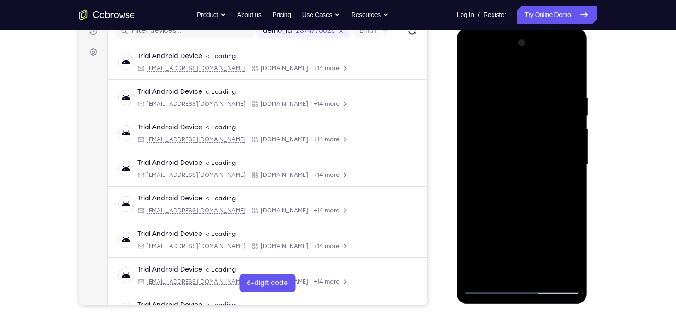
click at [499, 274] on div at bounding box center [522, 165] width 116 height 259
click at [511, 259] on div at bounding box center [522, 165] width 116 height 259
click at [475, 221] on div at bounding box center [522, 165] width 116 height 259
click at [472, 73] on div at bounding box center [522, 165] width 116 height 259
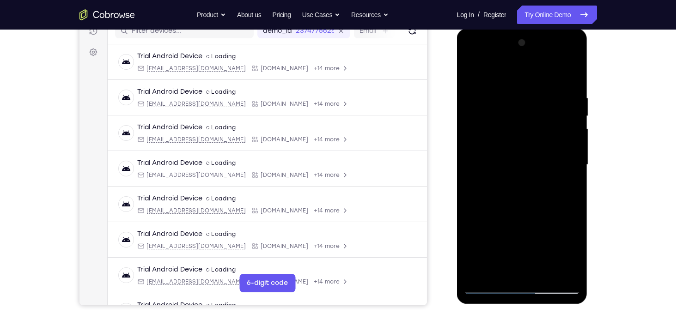
click at [475, 73] on div at bounding box center [522, 165] width 116 height 259
click at [502, 274] on div at bounding box center [522, 165] width 116 height 259
click at [501, 75] on div at bounding box center [522, 165] width 116 height 259
click at [494, 101] on div at bounding box center [522, 165] width 116 height 259
click at [472, 71] on div at bounding box center [522, 165] width 116 height 259
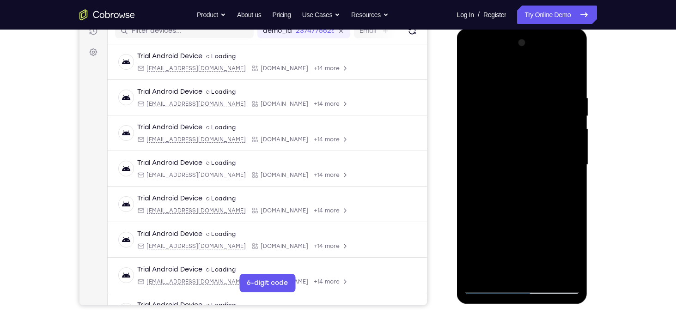
click at [495, 112] on div at bounding box center [522, 165] width 116 height 259
click at [473, 72] on div at bounding box center [522, 165] width 116 height 259
click at [503, 129] on div at bounding box center [522, 165] width 116 height 259
click at [485, 96] on div at bounding box center [522, 165] width 116 height 259
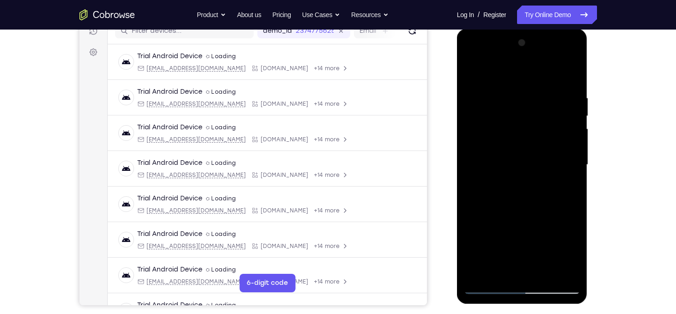
click at [485, 96] on div at bounding box center [522, 165] width 116 height 259
click at [475, 92] on div at bounding box center [522, 165] width 116 height 259
click at [472, 71] on div at bounding box center [522, 165] width 116 height 259
click at [492, 149] on div at bounding box center [522, 165] width 116 height 259
click at [474, 69] on div at bounding box center [522, 165] width 116 height 259
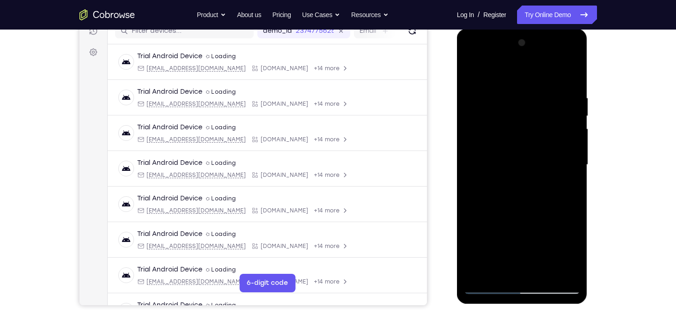
click at [572, 69] on div at bounding box center [522, 165] width 116 height 259
click at [481, 276] on div at bounding box center [522, 165] width 116 height 259
drag, startPoint x: 544, startPoint y: 105, endPoint x: 562, endPoint y: 267, distance: 163.2
click at [562, 267] on div at bounding box center [522, 165] width 116 height 259
click at [516, 93] on div at bounding box center [522, 165] width 116 height 259
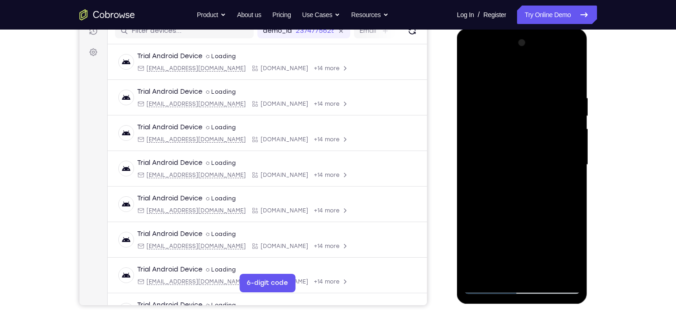
click at [573, 123] on div at bounding box center [522, 165] width 116 height 259
click at [547, 270] on div at bounding box center [522, 165] width 116 height 259
click at [533, 143] on div at bounding box center [522, 165] width 116 height 259
click at [472, 74] on div at bounding box center [522, 165] width 116 height 259
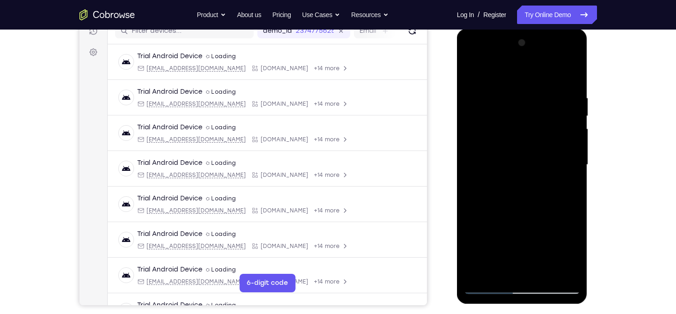
click at [472, 74] on div at bounding box center [522, 165] width 116 height 259
click at [500, 269] on div at bounding box center [522, 165] width 116 height 259
click at [481, 279] on div at bounding box center [522, 165] width 116 height 259
click at [513, 225] on div at bounding box center [522, 165] width 116 height 259
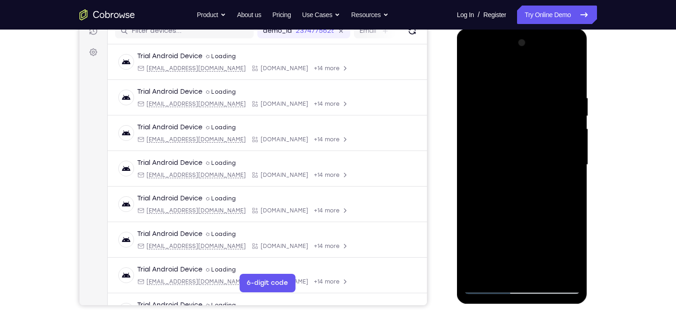
drag, startPoint x: 513, startPoint y: 225, endPoint x: 475, endPoint y: 101, distance: 129.3
click at [475, 101] on div at bounding box center [522, 165] width 116 height 259
drag, startPoint x: 562, startPoint y: 199, endPoint x: 517, endPoint y: 79, distance: 128.5
click at [517, 79] on div at bounding box center [522, 165] width 116 height 259
drag, startPoint x: 568, startPoint y: 222, endPoint x: 509, endPoint y: 80, distance: 153.2
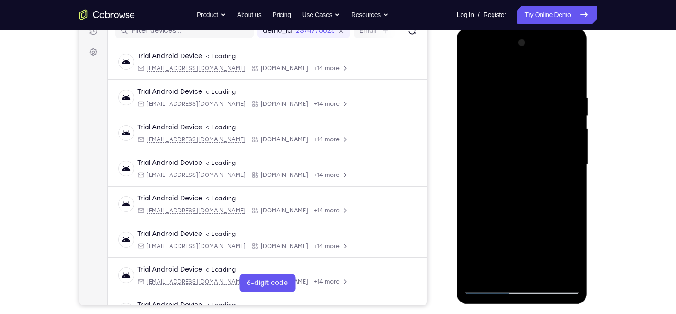
click at [509, 80] on div at bounding box center [522, 165] width 116 height 259
drag, startPoint x: 546, startPoint y: 241, endPoint x: 516, endPoint y: 151, distance: 94.8
click at [516, 151] on div at bounding box center [522, 165] width 116 height 259
drag, startPoint x: 548, startPoint y: 192, endPoint x: 541, endPoint y: 155, distance: 37.5
click at [541, 155] on div at bounding box center [522, 165] width 116 height 259
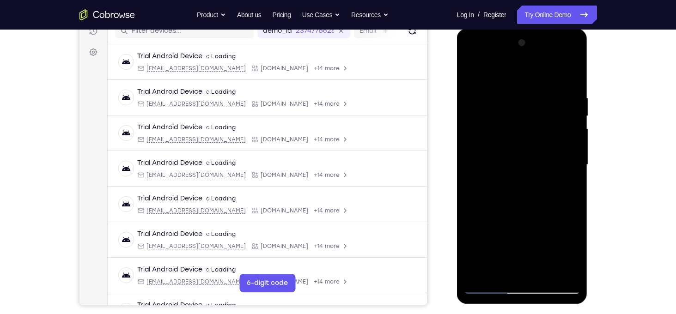
drag, startPoint x: 556, startPoint y: 206, endPoint x: 539, endPoint y: 102, distance: 105.3
click at [539, 102] on div at bounding box center [522, 165] width 116 height 259
drag, startPoint x: 555, startPoint y: 201, endPoint x: 520, endPoint y: 129, distance: 80.2
click at [520, 129] on div at bounding box center [522, 165] width 116 height 259
click at [470, 198] on div at bounding box center [522, 165] width 116 height 259
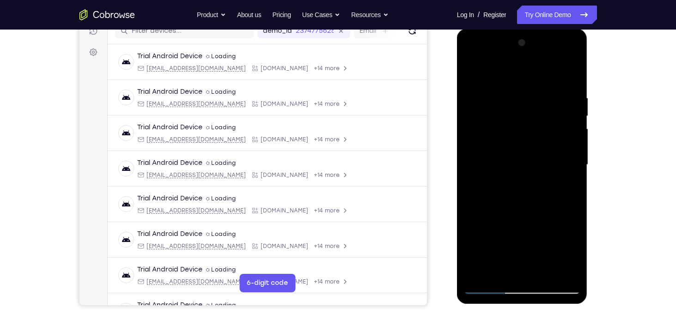
drag, startPoint x: 531, startPoint y: 219, endPoint x: 515, endPoint y: 93, distance: 126.7
click at [515, 93] on div at bounding box center [522, 165] width 116 height 259
drag, startPoint x: 557, startPoint y: 215, endPoint x: 530, endPoint y: 130, distance: 88.5
click at [530, 130] on div at bounding box center [522, 165] width 116 height 259
click at [472, 201] on div at bounding box center [522, 165] width 116 height 259
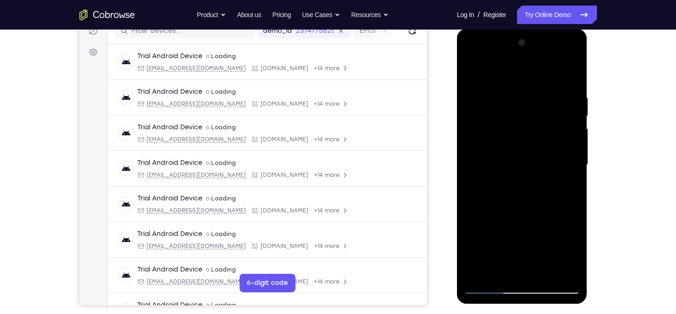
drag, startPoint x: 552, startPoint y: 224, endPoint x: 504, endPoint y: 85, distance: 145.9
click at [504, 85] on div at bounding box center [522, 165] width 116 height 259
drag, startPoint x: 544, startPoint y: 222, endPoint x: 505, endPoint y: 92, distance: 134.9
click at [505, 92] on div at bounding box center [522, 165] width 116 height 259
drag, startPoint x: 546, startPoint y: 219, endPoint x: 512, endPoint y: 112, distance: 112.9
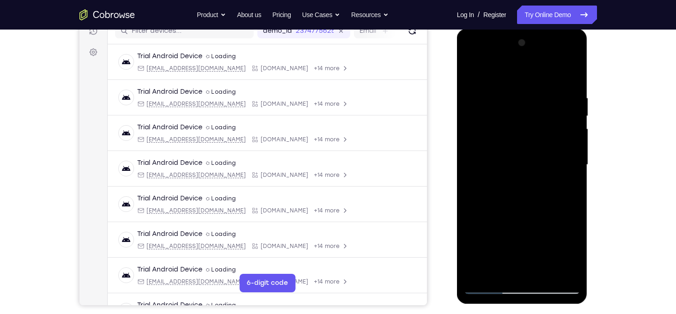
click at [512, 112] on div at bounding box center [522, 165] width 116 height 259
click at [472, 224] on div at bounding box center [522, 165] width 116 height 259
drag, startPoint x: 541, startPoint y: 249, endPoint x: 502, endPoint y: 124, distance: 130.8
click at [502, 124] on div at bounding box center [522, 165] width 116 height 259
drag, startPoint x: 538, startPoint y: 214, endPoint x: 511, endPoint y: 124, distance: 94.4
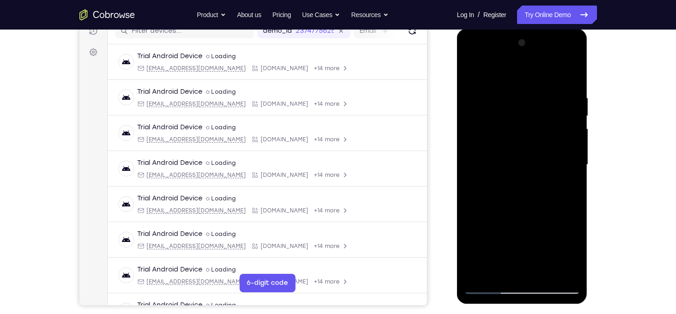
click at [511, 124] on div at bounding box center [522, 165] width 116 height 259
click at [473, 215] on div at bounding box center [522, 165] width 116 height 259
drag, startPoint x: 537, startPoint y: 239, endPoint x: 518, endPoint y: 104, distance: 136.3
click at [518, 104] on div at bounding box center [522, 165] width 116 height 259
click at [546, 269] on div at bounding box center [522, 165] width 116 height 259
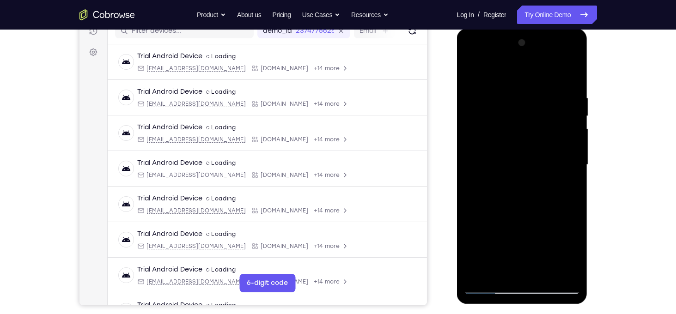
click at [522, 144] on div at bounding box center [522, 165] width 116 height 259
click at [538, 210] on div at bounding box center [522, 165] width 116 height 259
click at [564, 204] on div at bounding box center [522, 165] width 116 height 259
click at [499, 271] on div at bounding box center [522, 165] width 116 height 259
click at [498, 221] on div at bounding box center [522, 165] width 116 height 259
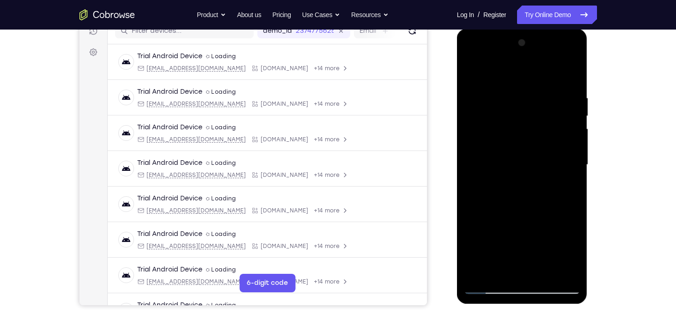
click at [498, 221] on div at bounding box center [522, 165] width 116 height 259
click at [511, 158] on div at bounding box center [522, 165] width 116 height 259
click at [538, 195] on div at bounding box center [522, 165] width 116 height 259
click at [527, 164] on div at bounding box center [522, 165] width 116 height 259
click at [558, 139] on div at bounding box center [522, 165] width 116 height 259
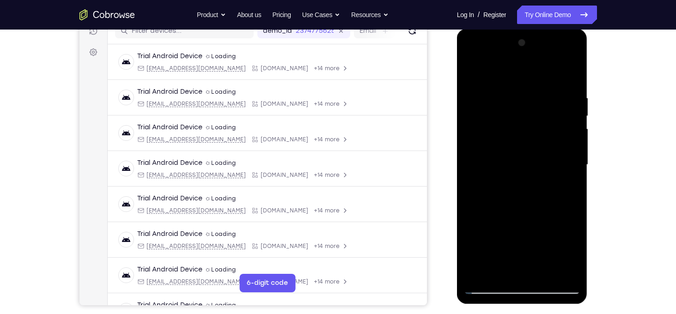
click at [501, 269] on div at bounding box center [522, 165] width 116 height 259
click at [486, 219] on div at bounding box center [522, 165] width 116 height 259
click at [493, 152] on div at bounding box center [522, 165] width 116 height 259
click at [531, 144] on div at bounding box center [522, 165] width 116 height 259
click at [562, 145] on div at bounding box center [522, 165] width 116 height 259
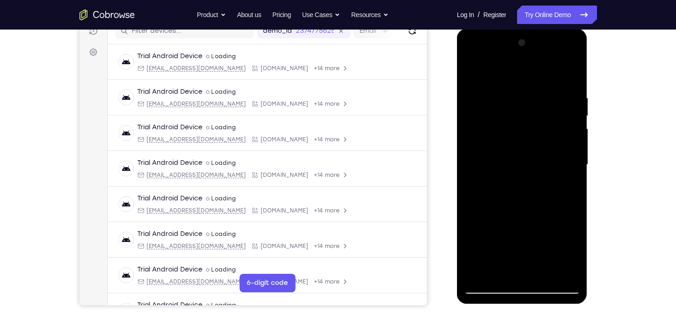
click at [501, 271] on div at bounding box center [522, 165] width 116 height 259
click at [507, 220] on div at bounding box center [522, 165] width 116 height 259
click at [486, 219] on div at bounding box center [522, 165] width 116 height 259
click at [486, 164] on div at bounding box center [522, 165] width 116 height 259
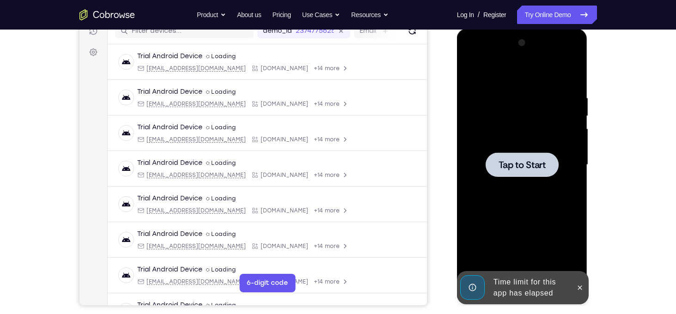
click at [539, 164] on span "Tap to Start" at bounding box center [521, 164] width 47 height 9
click at [579, 294] on button at bounding box center [579, 287] width 15 height 15
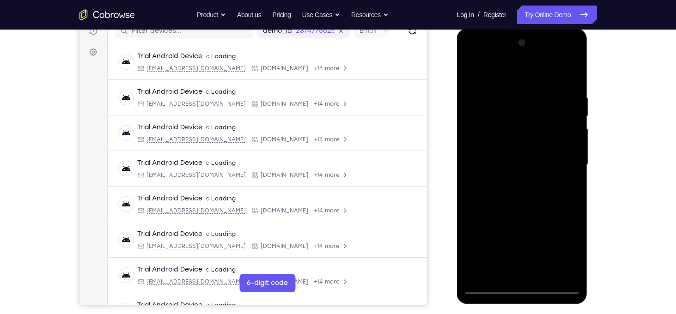
click at [524, 287] on div at bounding box center [522, 165] width 116 height 259
click at [568, 242] on div at bounding box center [522, 165] width 116 height 259
click at [483, 80] on div at bounding box center [522, 165] width 116 height 259
click at [565, 163] on div at bounding box center [522, 165] width 116 height 259
click at [513, 183] on div at bounding box center [522, 165] width 116 height 259
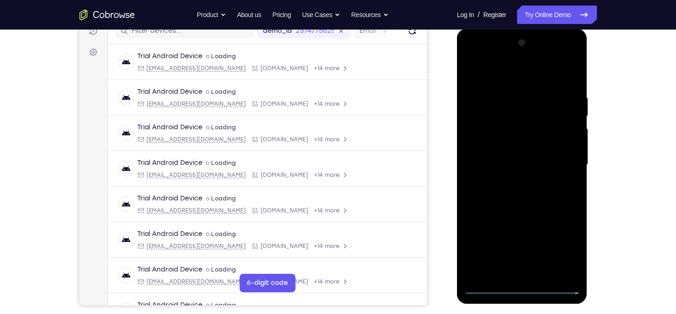
click at [516, 154] on div at bounding box center [522, 165] width 116 height 259
click at [509, 149] on div at bounding box center [522, 165] width 116 height 259
click at [527, 165] on div at bounding box center [522, 165] width 116 height 259
click at [530, 204] on div at bounding box center [522, 165] width 116 height 259
drag, startPoint x: 520, startPoint y: 79, endPoint x: 504, endPoint y: 17, distance: 64.2
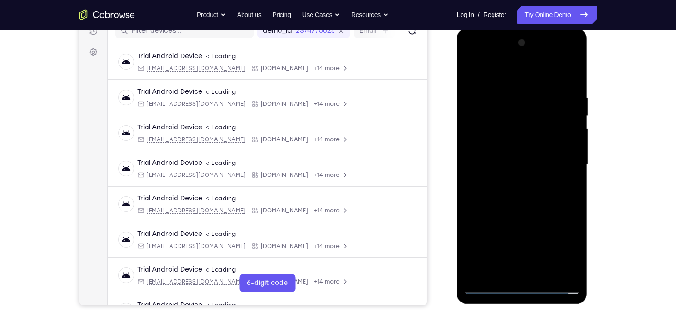
click at [504, 29] on html "Online web based iOS Simulators and Android Emulators. Run iPhone, iPad, Mobile…" at bounding box center [523, 167] width 132 height 277
click at [546, 276] on div at bounding box center [522, 165] width 116 height 259
click at [533, 212] on div at bounding box center [522, 165] width 116 height 259
click at [515, 143] on div at bounding box center [522, 165] width 116 height 259
click at [532, 215] on div at bounding box center [522, 165] width 116 height 259
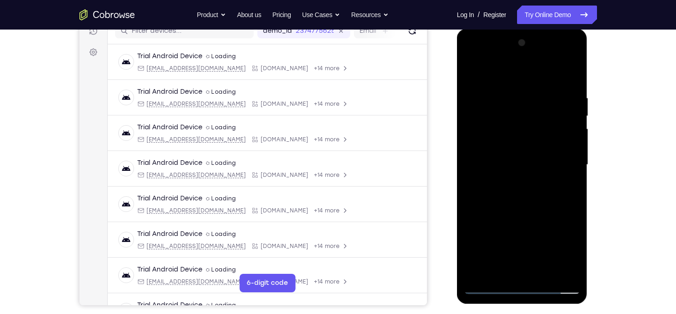
click at [562, 218] on div at bounding box center [522, 165] width 116 height 259
click at [498, 273] on div at bounding box center [522, 165] width 116 height 259
click at [474, 230] on div at bounding box center [522, 165] width 116 height 259
click at [546, 216] on div at bounding box center [522, 165] width 116 height 259
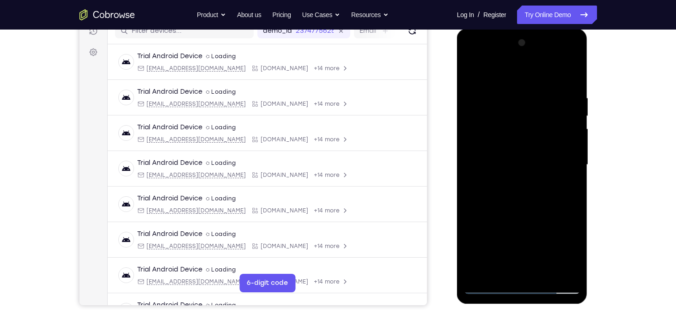
click at [546, 216] on div at bounding box center [522, 165] width 116 height 259
click at [512, 134] on div at bounding box center [522, 165] width 116 height 259
click at [549, 218] on div at bounding box center [522, 165] width 116 height 259
click at [498, 276] on div at bounding box center [522, 165] width 116 height 259
click at [510, 261] on div at bounding box center [522, 165] width 116 height 259
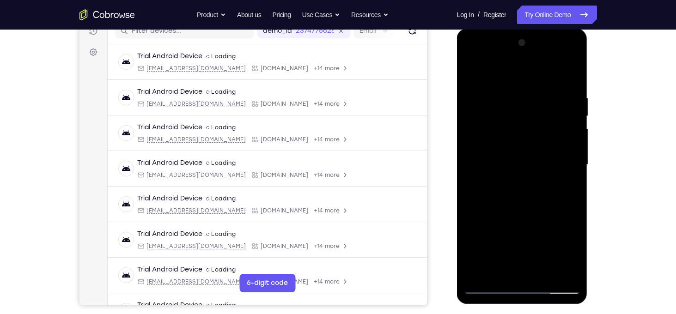
click at [473, 217] on div at bounding box center [522, 165] width 116 height 259
click at [475, 75] on div at bounding box center [522, 165] width 116 height 259
click at [514, 93] on div at bounding box center [522, 165] width 116 height 259
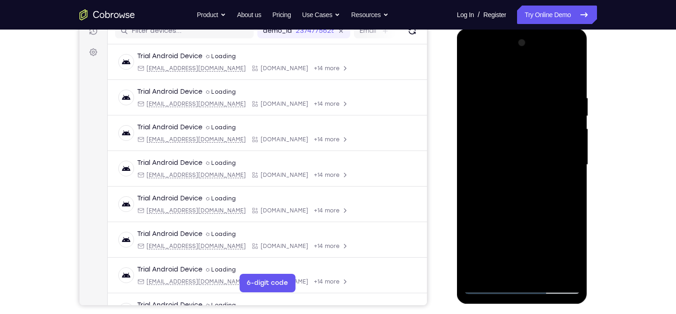
click at [572, 117] on div at bounding box center [522, 165] width 116 height 259
drag, startPoint x: 532, startPoint y: 132, endPoint x: 546, endPoint y: 274, distance: 143.0
click at [546, 274] on div at bounding box center [522, 165] width 116 height 259
click at [552, 199] on div at bounding box center [522, 165] width 116 height 259
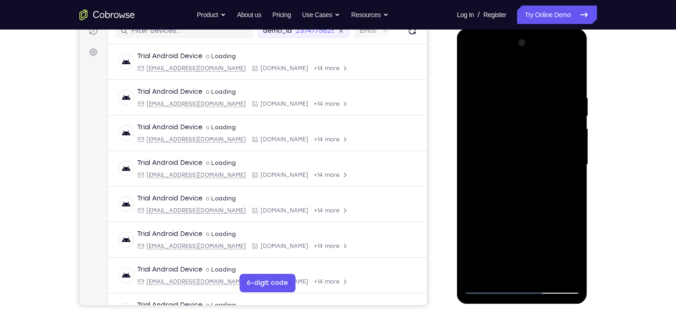
click at [552, 199] on div at bounding box center [522, 165] width 116 height 259
drag, startPoint x: 552, startPoint y: 199, endPoint x: 535, endPoint y: 127, distance: 74.4
click at [535, 127] on div at bounding box center [522, 165] width 116 height 259
click at [473, 154] on div at bounding box center [522, 165] width 116 height 259
drag, startPoint x: 547, startPoint y: 193, endPoint x: 517, endPoint y: 87, distance: 110.1
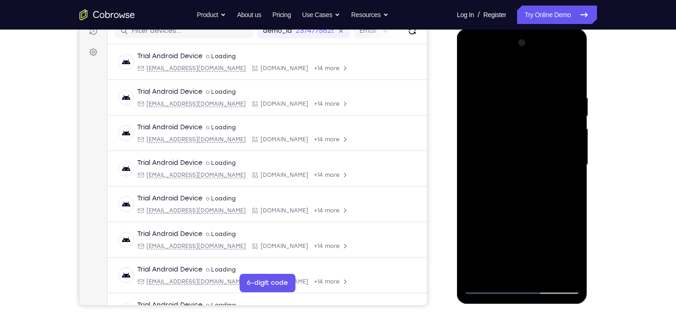
click at [517, 87] on div at bounding box center [522, 165] width 116 height 259
drag, startPoint x: 537, startPoint y: 181, endPoint x: 512, endPoint y: 67, distance: 116.2
click at [512, 67] on div at bounding box center [522, 165] width 116 height 259
drag, startPoint x: 541, startPoint y: 207, endPoint x: 509, endPoint y: 87, distance: 124.5
click at [509, 87] on div at bounding box center [522, 165] width 116 height 259
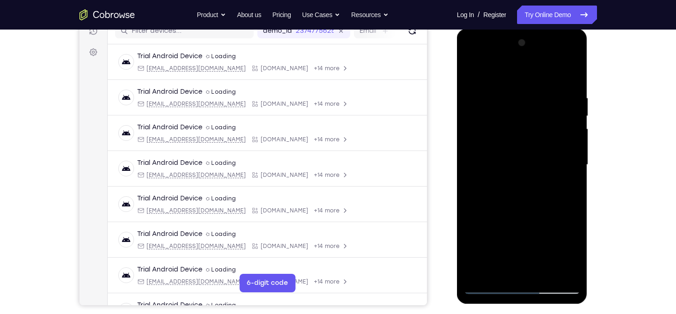
drag, startPoint x: 544, startPoint y: 226, endPoint x: 525, endPoint y: 113, distance: 114.7
click at [525, 113] on div at bounding box center [522, 165] width 116 height 259
click at [527, 143] on div at bounding box center [522, 165] width 116 height 259
drag, startPoint x: 527, startPoint y: 143, endPoint x: 520, endPoint y: 53, distance: 90.3
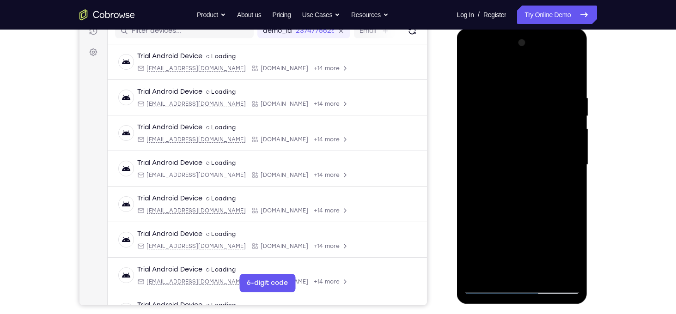
click at [520, 53] on div at bounding box center [522, 165] width 116 height 259
click at [536, 228] on div at bounding box center [522, 165] width 116 height 259
click at [548, 274] on div at bounding box center [522, 165] width 116 height 259
click at [535, 139] on div at bounding box center [522, 165] width 116 height 259
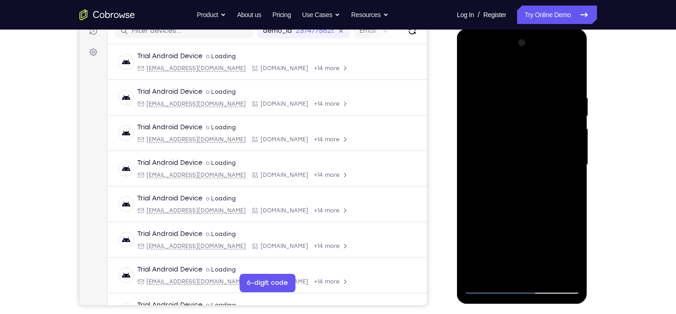
scroll to position [127, 0]
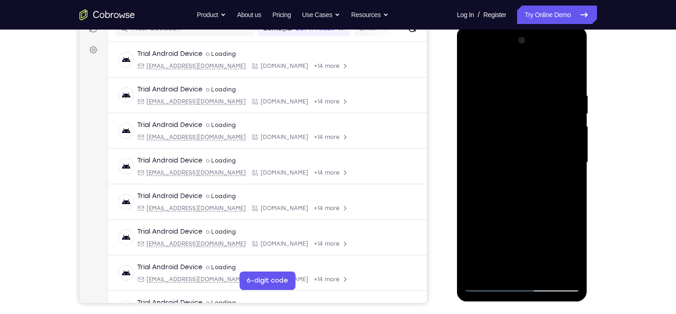
click at [534, 212] on div at bounding box center [522, 162] width 116 height 259
click at [557, 212] on div at bounding box center [522, 162] width 116 height 259
click at [500, 267] on div at bounding box center [522, 162] width 116 height 259
click at [471, 217] on div at bounding box center [522, 162] width 116 height 259
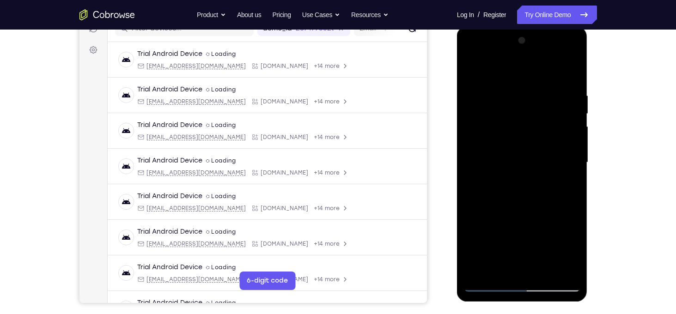
click at [523, 121] on div at bounding box center [522, 162] width 116 height 259
click at [564, 215] on div at bounding box center [522, 162] width 116 height 259
click at [575, 251] on div at bounding box center [522, 162] width 116 height 259
click at [501, 267] on div at bounding box center [522, 162] width 116 height 259
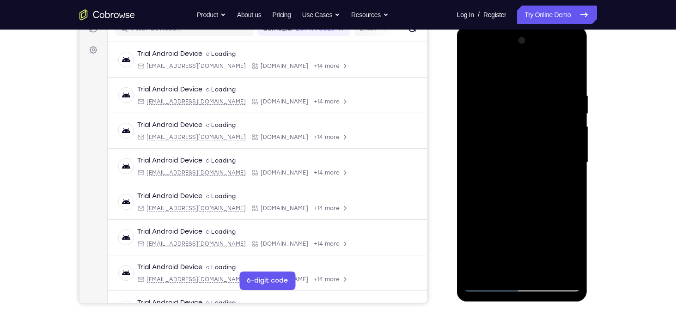
click at [475, 215] on div at bounding box center [522, 162] width 116 height 259
click at [473, 72] on div at bounding box center [522, 162] width 116 height 259
click at [475, 71] on div at bounding box center [522, 162] width 116 height 259
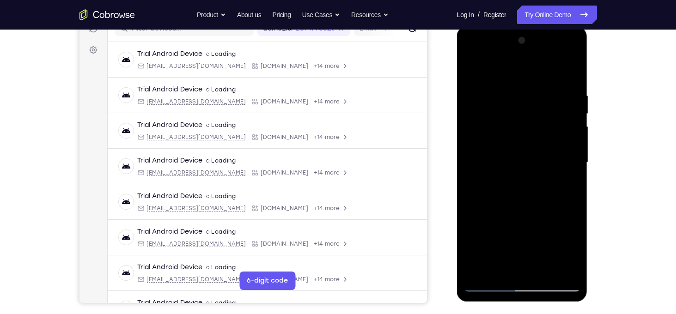
drag, startPoint x: 516, startPoint y: 92, endPoint x: 501, endPoint y: 283, distance: 190.9
click at [501, 283] on div at bounding box center [522, 162] width 116 height 259
drag, startPoint x: 543, startPoint y: 108, endPoint x: 566, endPoint y: 257, distance: 151.0
click at [566, 257] on div at bounding box center [522, 162] width 116 height 259
click at [514, 90] on div at bounding box center [522, 162] width 116 height 259
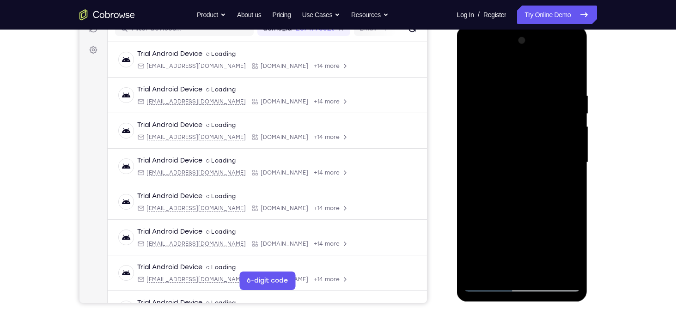
click at [569, 76] on div at bounding box center [522, 162] width 116 height 259
click at [538, 180] on div at bounding box center [522, 162] width 116 height 259
click at [544, 273] on div at bounding box center [522, 162] width 116 height 259
click at [538, 140] on div at bounding box center [522, 162] width 116 height 259
click at [537, 247] on div at bounding box center [522, 162] width 116 height 259
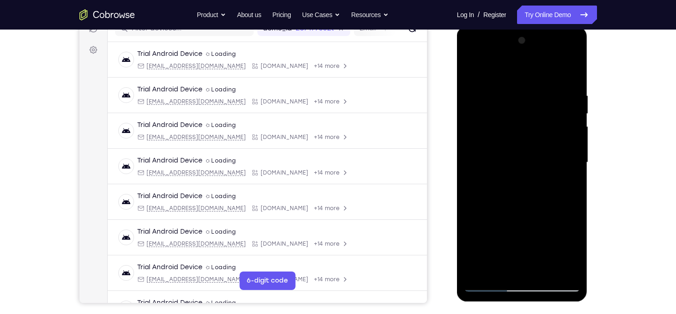
click at [566, 247] on div at bounding box center [522, 162] width 116 height 259
click at [500, 265] on div at bounding box center [522, 162] width 116 height 259
click at [470, 220] on div at bounding box center [522, 162] width 116 height 259
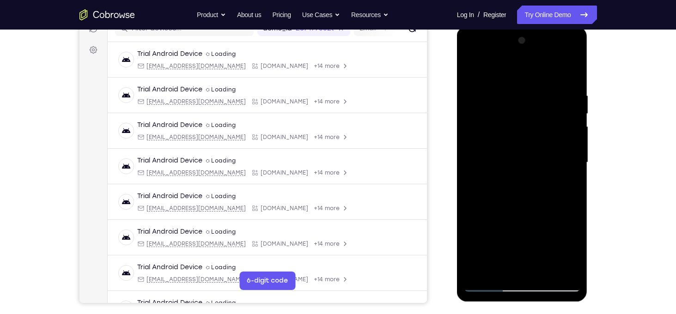
click at [515, 145] on div at bounding box center [522, 162] width 116 height 259
click at [565, 247] on div at bounding box center [522, 162] width 116 height 259
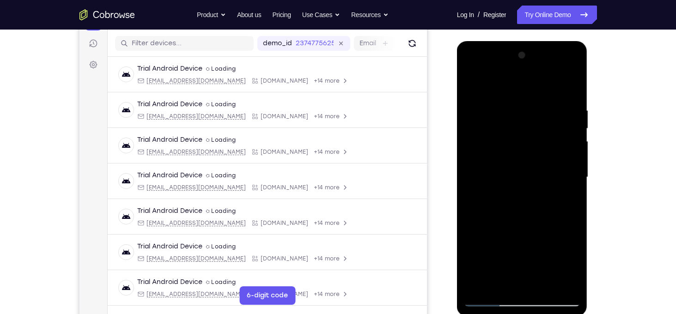
scroll to position [114, 0]
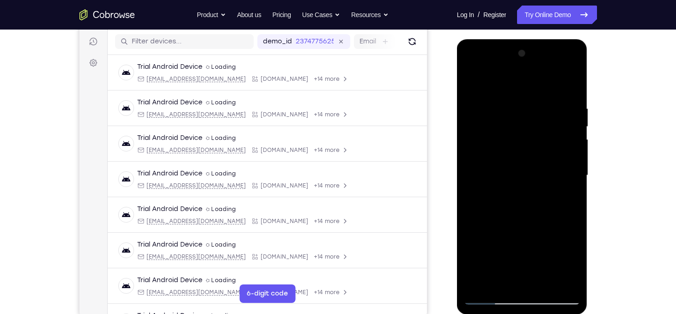
click at [576, 260] on div at bounding box center [522, 175] width 116 height 259
click at [501, 281] on div at bounding box center [522, 175] width 116 height 259
click at [495, 231] on div at bounding box center [522, 175] width 116 height 259
click at [470, 225] on div at bounding box center [522, 175] width 116 height 259
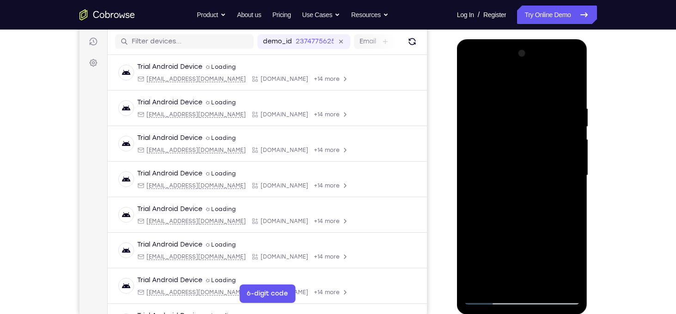
click at [470, 225] on div at bounding box center [522, 175] width 116 height 259
click at [485, 161] on div at bounding box center [522, 175] width 116 height 259
click at [551, 212] on div at bounding box center [522, 175] width 116 height 259
click at [564, 213] on div at bounding box center [522, 175] width 116 height 259
click at [499, 281] on div at bounding box center [522, 175] width 116 height 259
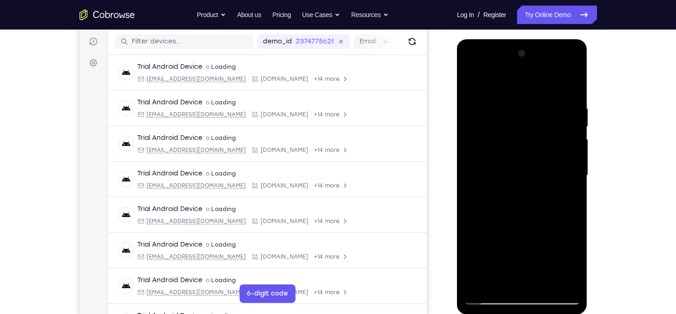
click at [575, 281] on div at bounding box center [522, 175] width 116 height 259
click at [473, 230] on div at bounding box center [522, 175] width 116 height 259
click at [483, 170] on div at bounding box center [522, 175] width 116 height 259
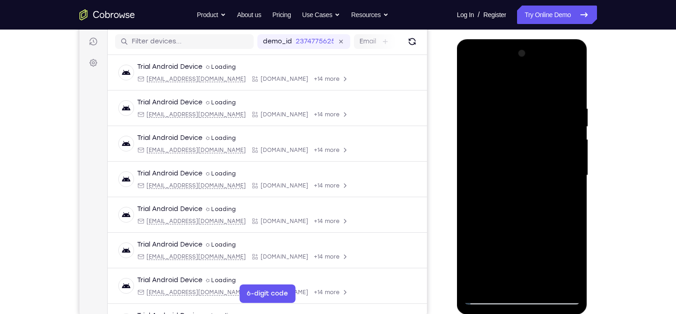
click at [534, 205] on div at bounding box center [522, 175] width 116 height 259
click at [562, 204] on div at bounding box center [522, 175] width 116 height 259
click at [578, 39] on div at bounding box center [522, 39] width 131 height 0
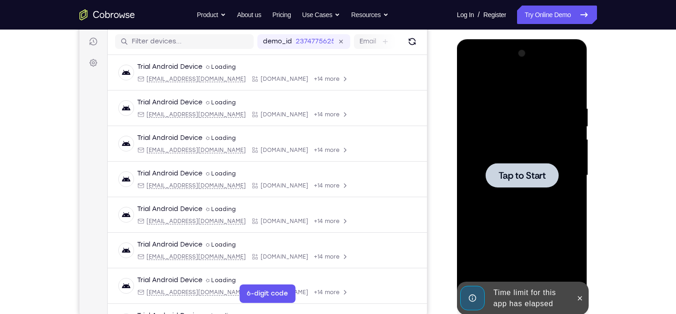
click at [536, 178] on span "Tap to Start" at bounding box center [521, 175] width 47 height 9
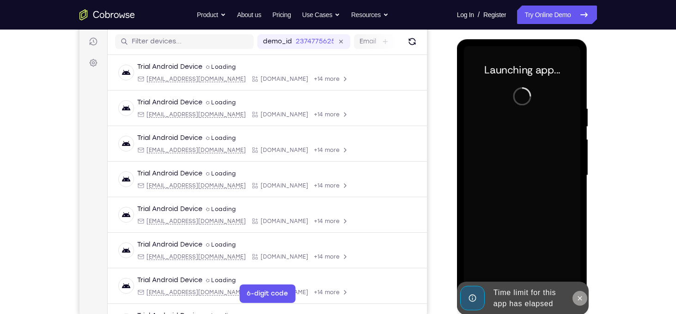
click at [579, 295] on icon at bounding box center [579, 298] width 7 height 7
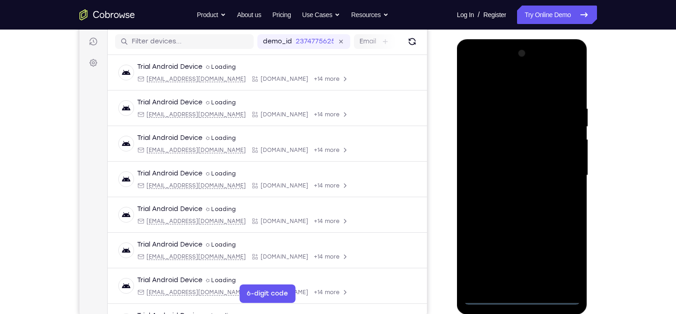
click at [522, 303] on div at bounding box center [522, 175] width 116 height 259
click at [566, 256] on div at bounding box center [522, 175] width 116 height 259
click at [496, 87] on div at bounding box center [522, 175] width 116 height 259
click at [566, 172] on div at bounding box center [522, 175] width 116 height 259
click at [516, 194] on div at bounding box center [522, 175] width 116 height 259
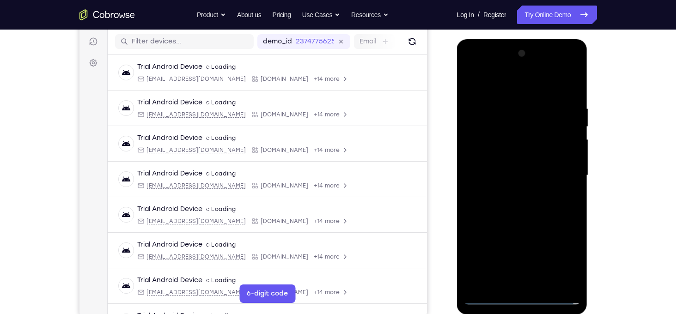
click at [507, 164] on div at bounding box center [522, 175] width 116 height 259
click at [507, 156] on div at bounding box center [522, 175] width 116 height 259
click at [516, 178] on div at bounding box center [522, 175] width 116 height 259
click at [520, 209] on div at bounding box center [522, 175] width 116 height 259
drag, startPoint x: 535, startPoint y: 87, endPoint x: 534, endPoint y: 7, distance: 79.5
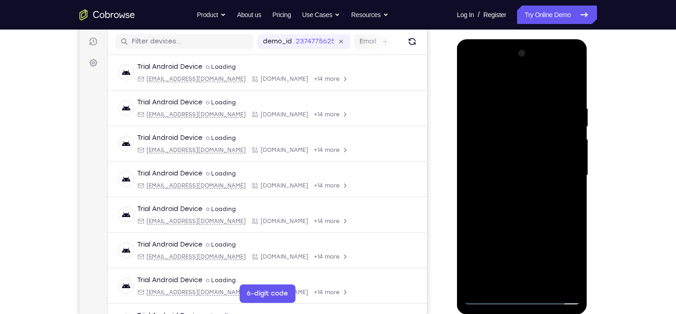
click at [534, 39] on html "Online web based iOS Simulators and Android Emulators. Run iPhone, iPad, Mobile…" at bounding box center [523, 177] width 132 height 277
click at [544, 285] on div at bounding box center [522, 175] width 116 height 259
click at [528, 225] on div at bounding box center [522, 175] width 116 height 259
click at [513, 155] on div at bounding box center [522, 175] width 116 height 259
click at [525, 189] on div at bounding box center [522, 175] width 116 height 259
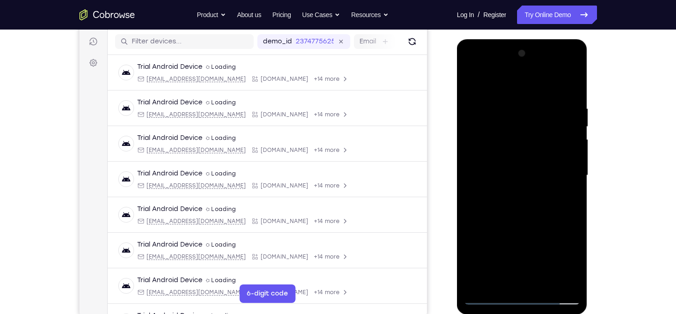
click at [562, 184] on div at bounding box center [522, 175] width 116 height 259
click at [499, 285] on div at bounding box center [522, 175] width 116 height 259
click at [534, 229] on div at bounding box center [522, 175] width 116 height 259
click at [551, 229] on div at bounding box center [522, 175] width 116 height 259
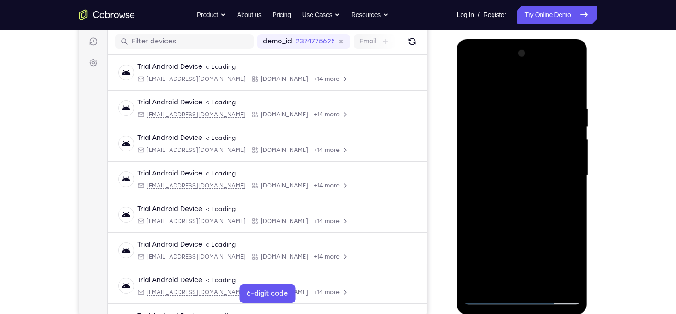
click at [551, 229] on div at bounding box center [522, 175] width 116 height 259
click at [480, 179] on div at bounding box center [522, 175] width 116 height 259
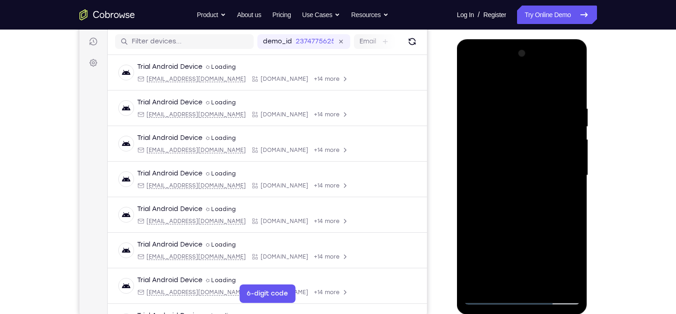
click at [532, 213] on div at bounding box center [522, 175] width 116 height 259
click at [566, 219] on div at bounding box center [522, 175] width 116 height 259
click at [497, 283] on div at bounding box center [522, 175] width 116 height 259
click at [474, 228] on div at bounding box center [522, 175] width 116 height 259
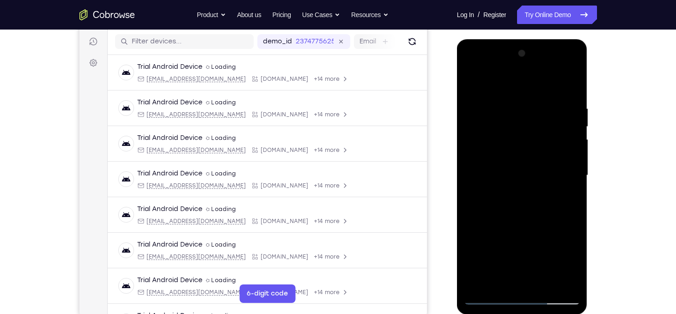
click at [474, 228] on div at bounding box center [522, 175] width 116 height 259
click at [479, 194] on div at bounding box center [522, 175] width 116 height 259
click at [575, 284] on div at bounding box center [522, 175] width 116 height 259
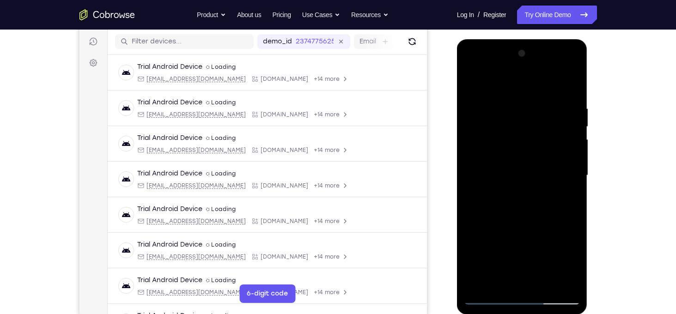
click at [566, 193] on div at bounding box center [522, 175] width 116 height 259
click at [477, 83] on div at bounding box center [522, 175] width 116 height 259
click at [475, 85] on div at bounding box center [522, 175] width 116 height 259
click at [512, 105] on div at bounding box center [522, 175] width 116 height 259
click at [568, 164] on div at bounding box center [522, 175] width 116 height 259
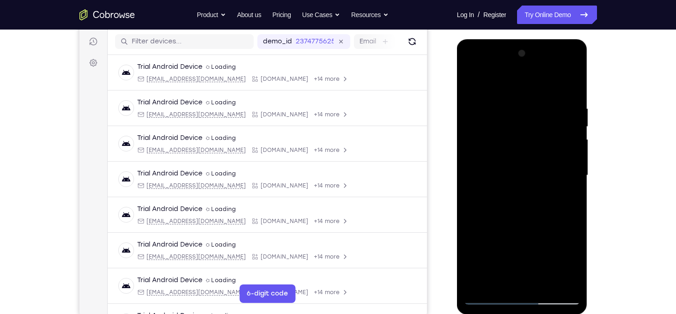
click at [568, 164] on div at bounding box center [522, 175] width 116 height 259
click at [571, 87] on div at bounding box center [522, 175] width 116 height 259
drag, startPoint x: 564, startPoint y: 111, endPoint x: 479, endPoint y: 116, distance: 85.1
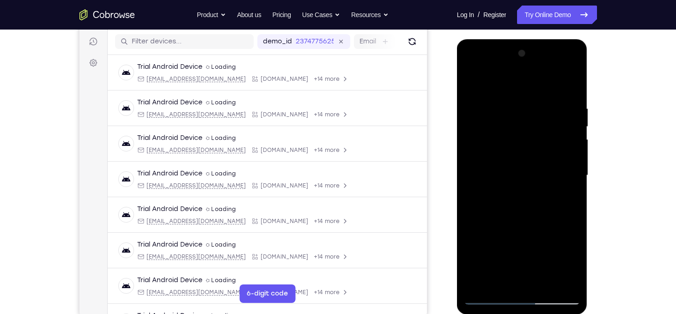
click at [479, 116] on div at bounding box center [522, 175] width 116 height 259
click at [547, 285] on div at bounding box center [522, 175] width 116 height 259
click at [491, 298] on div at bounding box center [522, 175] width 116 height 259
drag, startPoint x: 540, startPoint y: 119, endPoint x: 550, endPoint y: 221, distance: 102.6
click at [550, 221] on div at bounding box center [522, 175] width 116 height 259
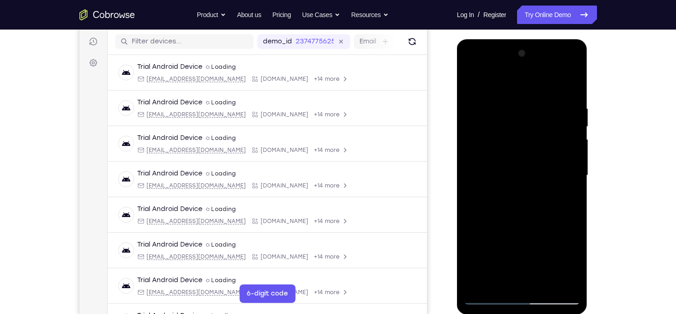
drag, startPoint x: 540, startPoint y: 224, endPoint x: 526, endPoint y: 149, distance: 75.7
click at [526, 149] on div at bounding box center [522, 175] width 116 height 259
click at [535, 180] on div at bounding box center [522, 175] width 116 height 259
drag, startPoint x: 535, startPoint y: 180, endPoint x: 507, endPoint y: 97, distance: 87.9
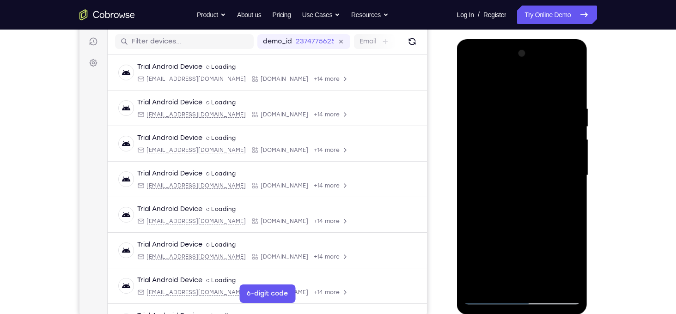
click at [507, 97] on div at bounding box center [522, 175] width 116 height 259
drag, startPoint x: 538, startPoint y: 222, endPoint x: 473, endPoint y: 115, distance: 124.8
click at [473, 115] on div at bounding box center [522, 175] width 116 height 259
drag, startPoint x: 529, startPoint y: 218, endPoint x: 527, endPoint y: 135, distance: 82.2
click at [527, 135] on div at bounding box center [522, 175] width 116 height 259
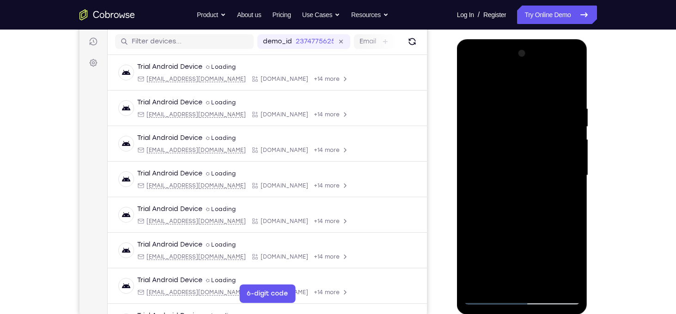
drag, startPoint x: 543, startPoint y: 238, endPoint x: 504, endPoint y: 128, distance: 116.6
click at [504, 128] on div at bounding box center [522, 175] width 116 height 259
drag, startPoint x: 542, startPoint y: 218, endPoint x: 521, endPoint y: 111, distance: 108.9
click at [521, 111] on div at bounding box center [522, 175] width 116 height 259
click at [546, 284] on div at bounding box center [522, 175] width 116 height 259
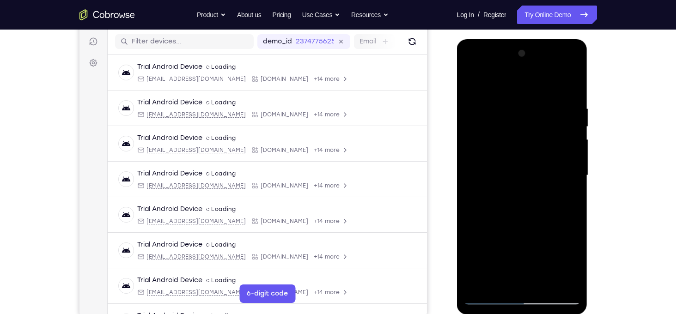
click at [542, 285] on div at bounding box center [522, 175] width 116 height 259
click at [486, 293] on div at bounding box center [522, 175] width 116 height 259
click at [493, 299] on div at bounding box center [522, 175] width 116 height 259
click at [525, 153] on div at bounding box center [522, 175] width 116 height 259
click at [536, 259] on div at bounding box center [522, 175] width 116 height 259
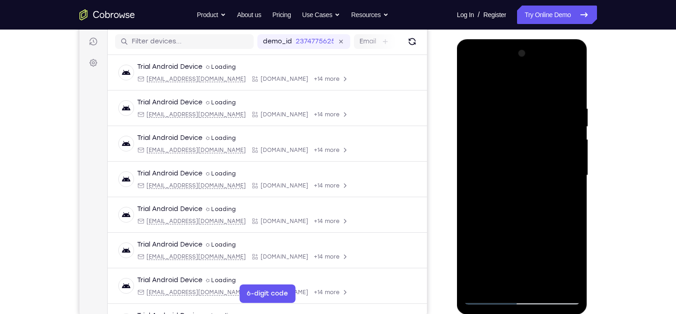
click at [562, 255] on div at bounding box center [522, 175] width 116 height 259
click at [499, 285] on div at bounding box center [522, 175] width 116 height 259
click at [470, 231] on div at bounding box center [522, 175] width 116 height 259
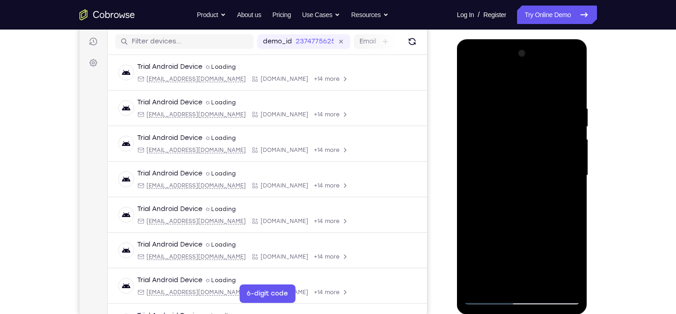
click at [470, 231] on div at bounding box center [522, 175] width 116 height 259
click at [485, 178] on div at bounding box center [522, 175] width 116 height 259
click at [488, 284] on div at bounding box center [522, 175] width 116 height 259
click at [498, 279] on div at bounding box center [522, 175] width 116 height 259
click at [472, 261] on div at bounding box center [522, 175] width 116 height 259
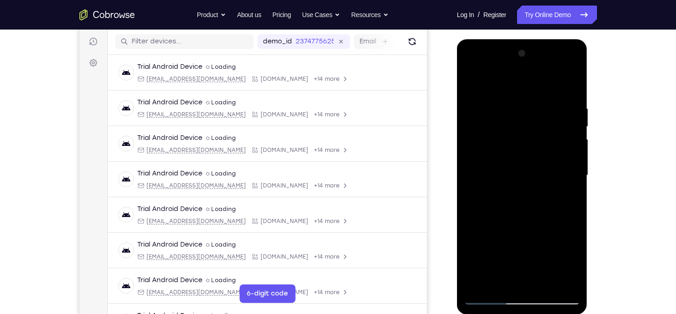
click at [470, 234] on div at bounding box center [522, 175] width 116 height 259
click at [568, 191] on div at bounding box center [522, 175] width 116 height 259
click at [474, 85] on div at bounding box center [522, 175] width 116 height 259
click at [474, 80] on div at bounding box center [522, 175] width 116 height 259
drag, startPoint x: 520, startPoint y: 233, endPoint x: 466, endPoint y: 109, distance: 135.1
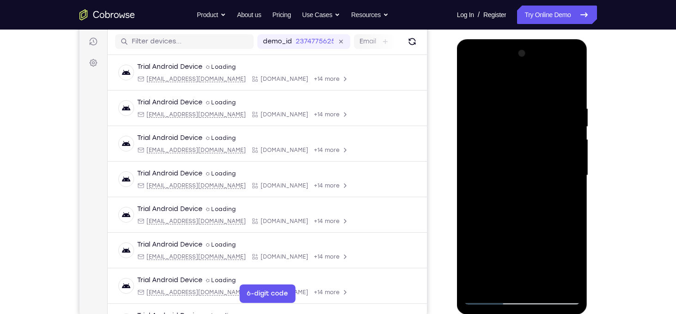
click at [466, 109] on div at bounding box center [522, 175] width 116 height 259
drag, startPoint x: 535, startPoint y: 207, endPoint x: 490, endPoint y: 100, distance: 116.3
click at [490, 100] on div at bounding box center [522, 175] width 116 height 259
drag, startPoint x: 526, startPoint y: 212, endPoint x: 503, endPoint y: 111, distance: 102.8
click at [503, 111] on div at bounding box center [522, 175] width 116 height 259
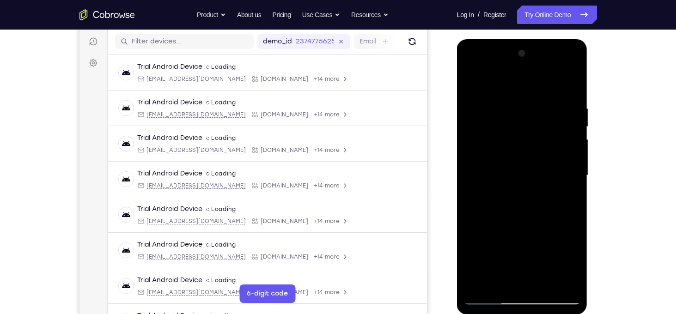
drag, startPoint x: 542, startPoint y: 237, endPoint x: 514, endPoint y: 95, distance: 144.7
click at [514, 95] on div at bounding box center [522, 175] width 116 height 259
drag, startPoint x: 550, startPoint y: 201, endPoint x: 536, endPoint y: 85, distance: 117.2
click at [536, 85] on div at bounding box center [522, 175] width 116 height 259
drag, startPoint x: 539, startPoint y: 224, endPoint x: 514, endPoint y: 141, distance: 86.4
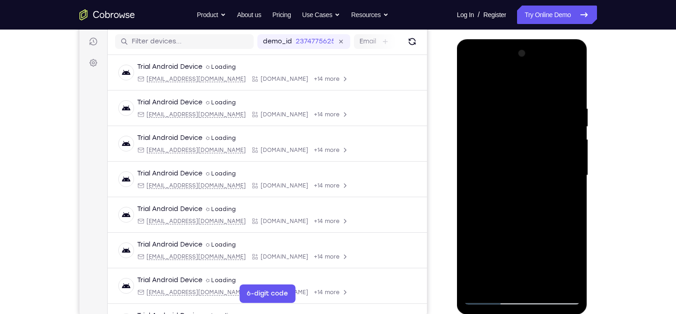
click at [514, 141] on div at bounding box center [522, 175] width 116 height 259
click at [473, 193] on div at bounding box center [522, 175] width 116 height 259
drag, startPoint x: 558, startPoint y: 252, endPoint x: 506, endPoint y: 133, distance: 130.1
click at [506, 133] on div at bounding box center [522, 175] width 116 height 259
drag, startPoint x: 540, startPoint y: 249, endPoint x: 522, endPoint y: 185, distance: 66.7
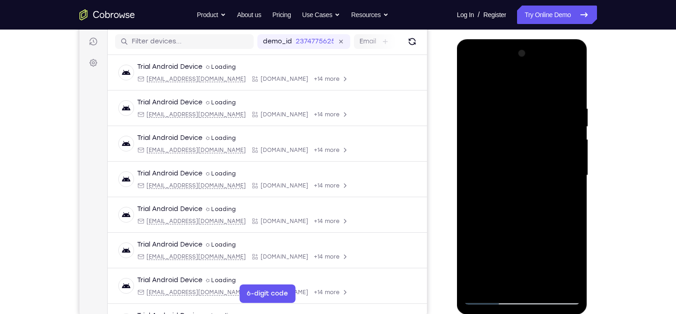
click at [522, 185] on div at bounding box center [522, 175] width 116 height 259
drag, startPoint x: 535, startPoint y: 227, endPoint x: 506, endPoint y: 93, distance: 137.0
click at [506, 93] on div at bounding box center [522, 175] width 116 height 259
drag, startPoint x: 523, startPoint y: 248, endPoint x: 516, endPoint y: 152, distance: 95.9
click at [516, 152] on div at bounding box center [522, 175] width 116 height 259
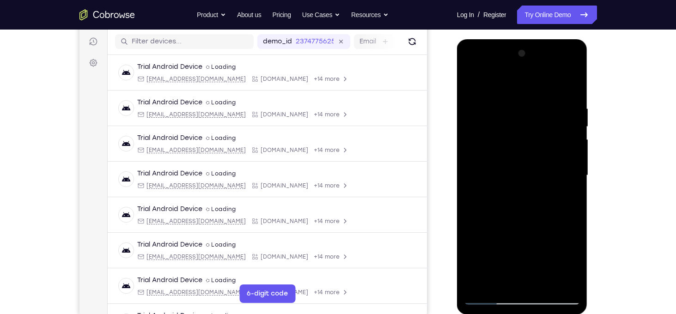
click at [473, 220] on div at bounding box center [522, 175] width 116 height 259
drag, startPoint x: 536, startPoint y: 256, endPoint x: 503, endPoint y: 120, distance: 139.9
click at [503, 120] on div at bounding box center [522, 175] width 116 height 259
drag, startPoint x: 527, startPoint y: 215, endPoint x: 501, endPoint y: 95, distance: 122.3
click at [501, 95] on div at bounding box center [522, 175] width 116 height 259
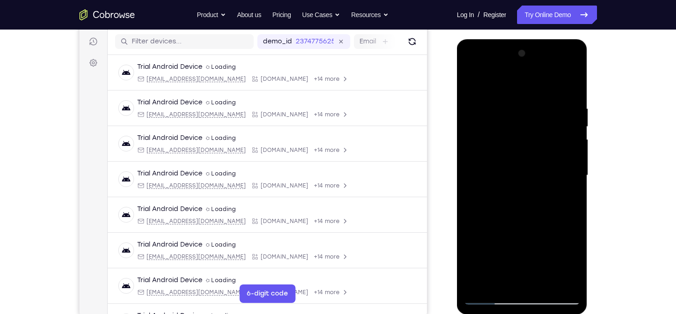
click at [470, 199] on div at bounding box center [522, 175] width 116 height 259
drag, startPoint x: 549, startPoint y: 199, endPoint x: 519, endPoint y: 90, distance: 113.2
click at [519, 90] on div at bounding box center [522, 175] width 116 height 259
drag, startPoint x: 540, startPoint y: 219, endPoint x: 521, endPoint y: 128, distance: 93.5
click at [521, 128] on div at bounding box center [522, 175] width 116 height 259
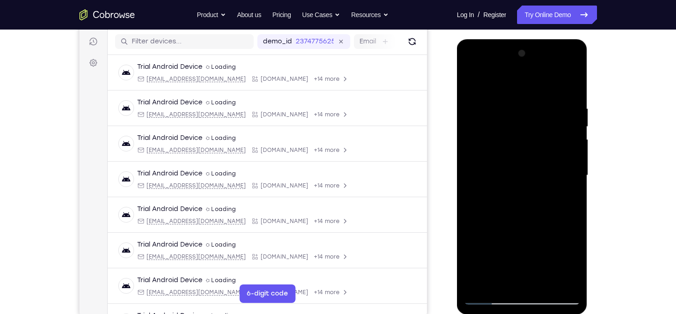
click at [472, 217] on div at bounding box center [522, 175] width 116 height 259
click at [546, 284] on div at bounding box center [522, 175] width 116 height 259
click at [529, 155] on div at bounding box center [522, 175] width 116 height 259
click at [507, 276] on div at bounding box center [522, 175] width 116 height 259
click at [499, 283] on div at bounding box center [522, 175] width 116 height 259
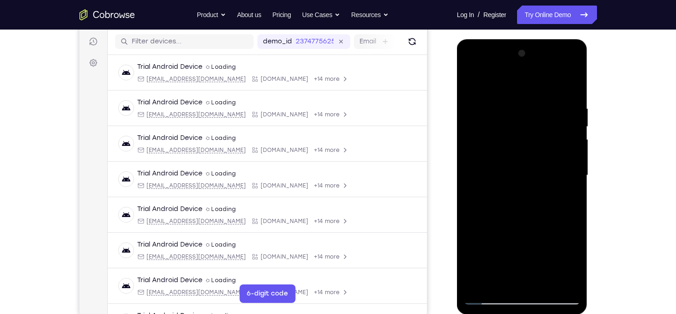
click at [486, 229] on div at bounding box center [522, 175] width 116 height 259
click at [473, 226] on div at bounding box center [522, 175] width 116 height 259
click at [494, 194] on div at bounding box center [522, 175] width 116 height 259
click at [576, 286] on div at bounding box center [522, 175] width 116 height 259
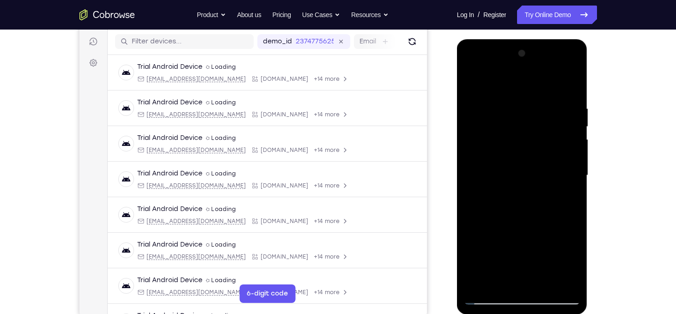
click at [482, 226] on div at bounding box center [522, 175] width 116 height 259
click at [473, 226] on div at bounding box center [522, 175] width 116 height 259
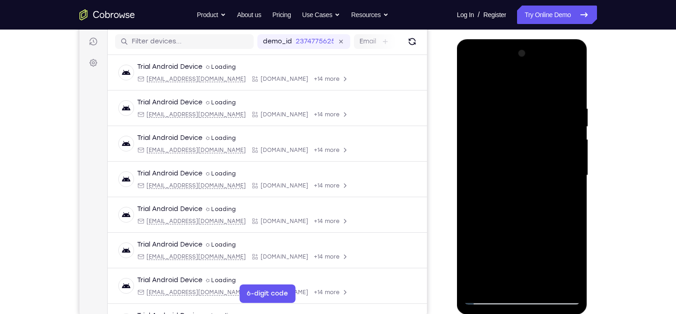
click at [473, 226] on div at bounding box center [522, 175] width 116 height 259
click at [473, 85] on div at bounding box center [522, 175] width 116 height 259
drag, startPoint x: 525, startPoint y: 96, endPoint x: 560, endPoint y: 258, distance: 165.5
click at [560, 258] on div at bounding box center [522, 175] width 116 height 259
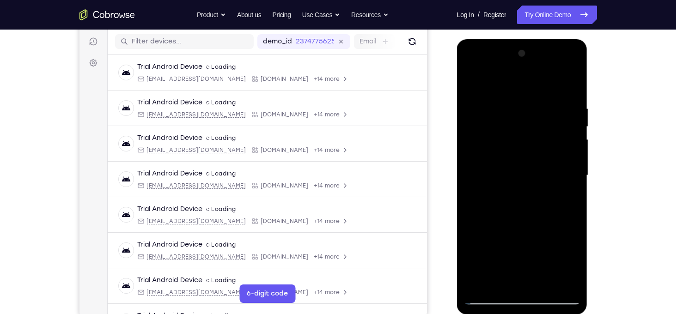
click at [520, 113] on div at bounding box center [522, 175] width 116 height 259
click at [570, 129] on div at bounding box center [522, 175] width 116 height 259
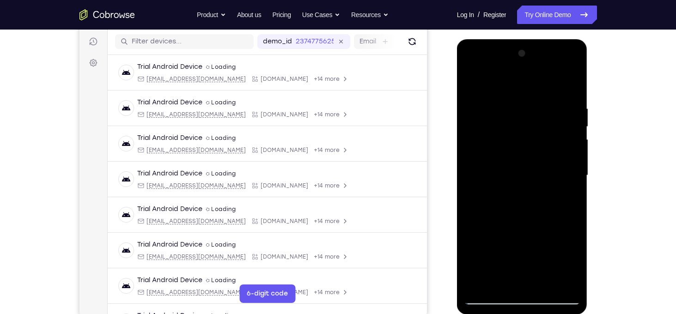
click at [566, 105] on div at bounding box center [522, 175] width 116 height 259
click at [546, 282] on div at bounding box center [522, 175] width 116 height 259
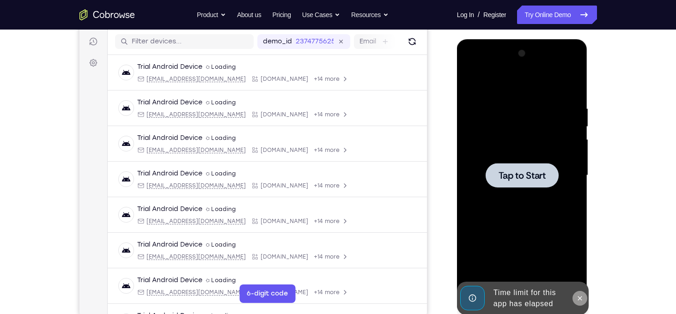
click at [578, 297] on icon at bounding box center [579, 298] width 7 height 7
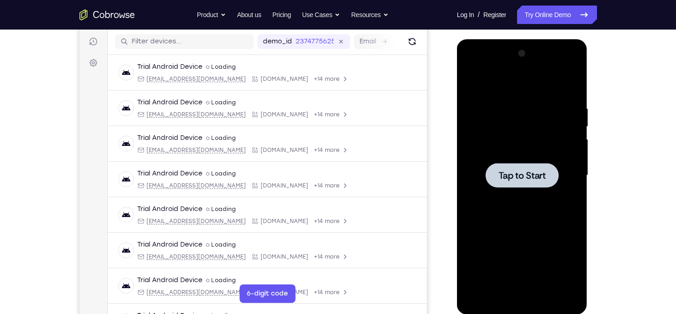
click at [523, 187] on div at bounding box center [521, 175] width 73 height 24
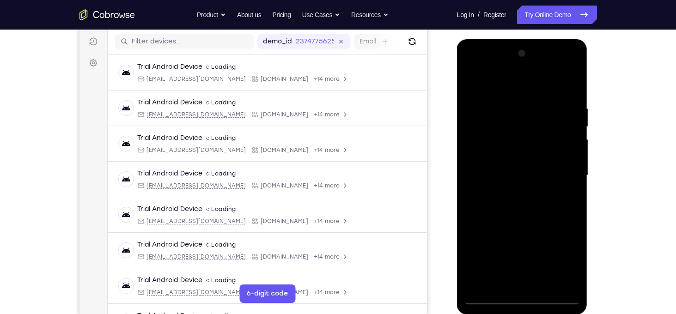
click at [523, 302] on div at bounding box center [522, 175] width 116 height 259
click at [558, 260] on div at bounding box center [522, 175] width 116 height 259
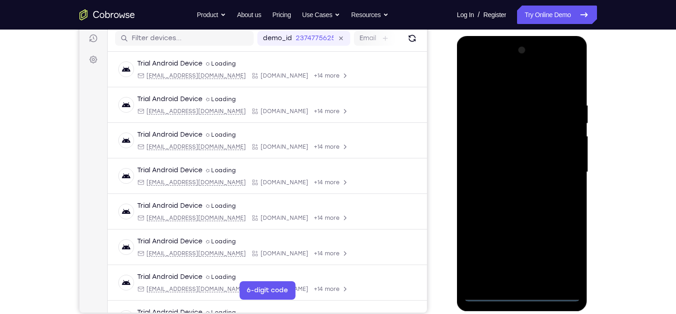
scroll to position [117, 0]
click at [496, 87] on div at bounding box center [522, 171] width 116 height 259
click at [477, 83] on div at bounding box center [522, 171] width 116 height 259
click at [558, 165] on div at bounding box center [522, 171] width 116 height 259
click at [535, 282] on div at bounding box center [522, 171] width 116 height 259
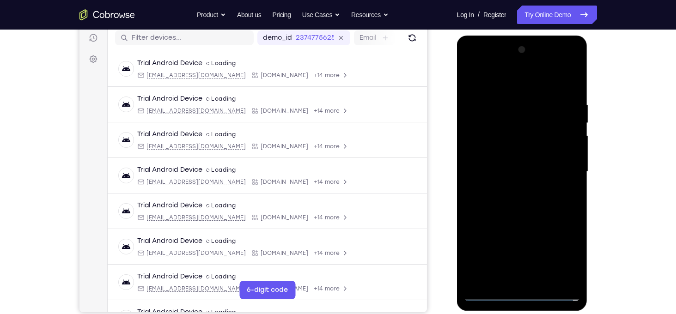
click at [507, 167] on div at bounding box center [522, 171] width 116 height 259
click at [502, 147] on div at bounding box center [522, 171] width 116 height 259
click at [570, 154] on div at bounding box center [522, 171] width 116 height 259
click at [505, 169] on div at bounding box center [522, 171] width 116 height 259
click at [533, 210] on div at bounding box center [522, 171] width 116 height 259
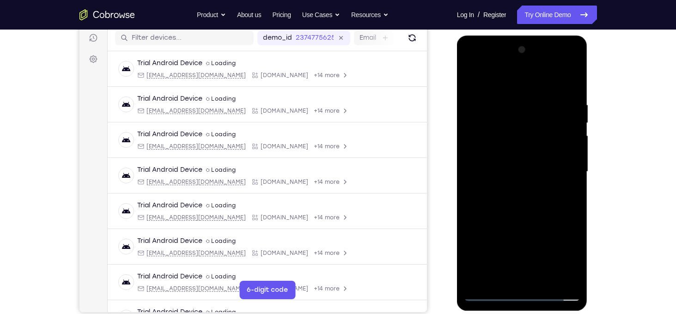
click at [543, 285] on div at bounding box center [522, 171] width 116 height 259
click at [540, 220] on div at bounding box center [522, 171] width 116 height 259
click at [527, 148] on div at bounding box center [522, 171] width 116 height 259
click at [540, 222] on div at bounding box center [522, 171] width 116 height 259
click at [563, 219] on div at bounding box center [522, 171] width 116 height 259
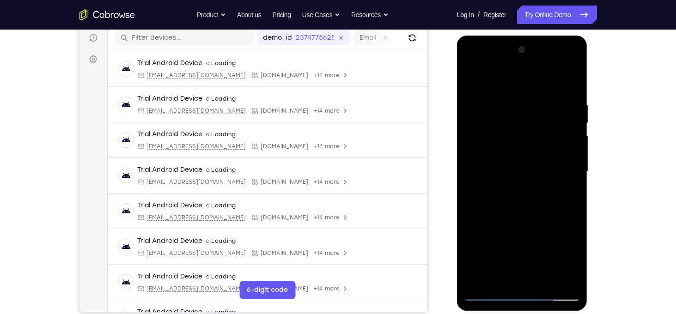
click at [577, 259] on div at bounding box center [522, 171] width 116 height 259
drag, startPoint x: 522, startPoint y: 134, endPoint x: 560, endPoint y: 216, distance: 91.3
drag, startPoint x: 560, startPoint y: 216, endPoint x: 556, endPoint y: 218, distance: 5.2
click at [497, 200] on div at bounding box center [522, 171] width 116 height 259
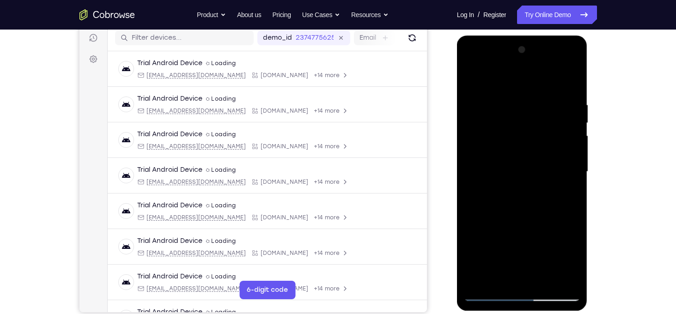
click at [499, 281] on div at bounding box center [522, 171] width 116 height 259
click at [473, 239] on div at bounding box center [522, 171] width 116 height 259
click at [552, 226] on div at bounding box center [522, 171] width 116 height 259
click at [489, 159] on div at bounding box center [522, 171] width 116 height 259
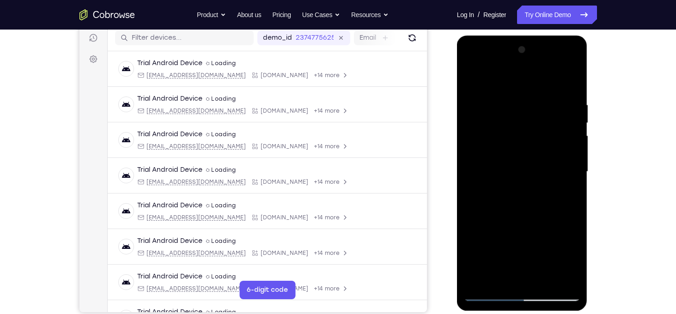
click at [564, 263] on div at bounding box center [522, 171] width 116 height 259
click at [564, 256] on div at bounding box center [522, 171] width 116 height 259
click at [503, 274] on div at bounding box center [522, 171] width 116 height 259
click at [485, 226] on div at bounding box center [522, 171] width 116 height 259
click at [467, 225] on div at bounding box center [522, 171] width 116 height 259
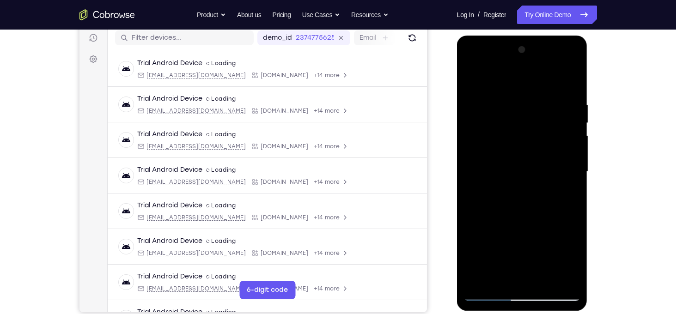
click at [467, 225] on div at bounding box center [522, 171] width 116 height 259
click at [522, 126] on div at bounding box center [522, 171] width 116 height 259
click at [559, 214] on div at bounding box center [522, 171] width 116 height 259
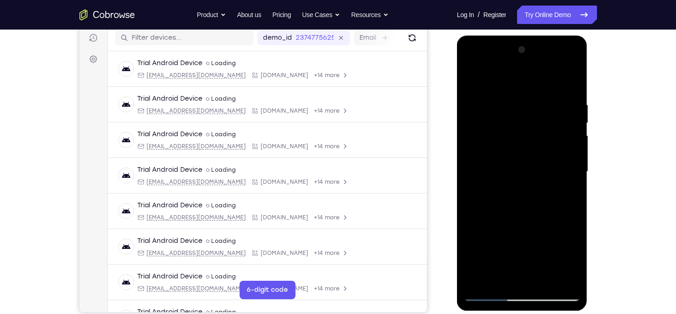
click at [498, 275] on div at bounding box center [522, 171] width 116 height 259
click at [471, 226] on div at bounding box center [522, 171] width 116 height 259
click at [474, 81] on div at bounding box center [522, 171] width 116 height 259
click at [478, 81] on div at bounding box center [522, 171] width 116 height 259
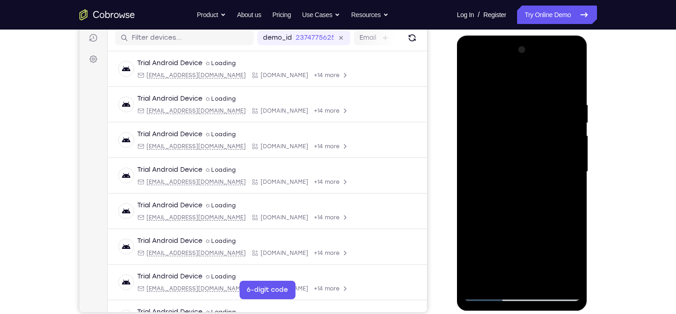
drag, startPoint x: 529, startPoint y: 106, endPoint x: 527, endPoint y: 233, distance: 127.1
click at [527, 233] on div at bounding box center [522, 171] width 116 height 259
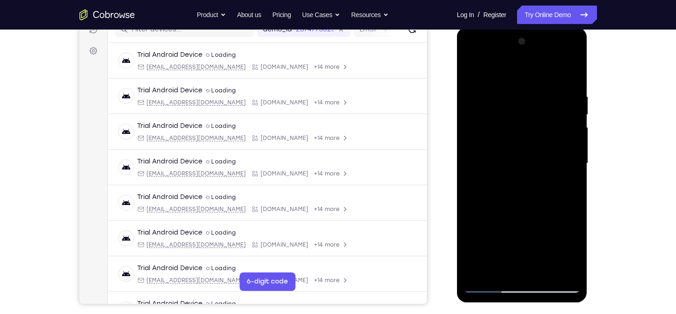
scroll to position [126, 0]
click at [510, 87] on div at bounding box center [522, 163] width 116 height 259
click at [571, 121] on div at bounding box center [522, 163] width 116 height 259
drag, startPoint x: 550, startPoint y: 208, endPoint x: 534, endPoint y: 146, distance: 63.3
click at [534, 146] on div at bounding box center [522, 163] width 116 height 259
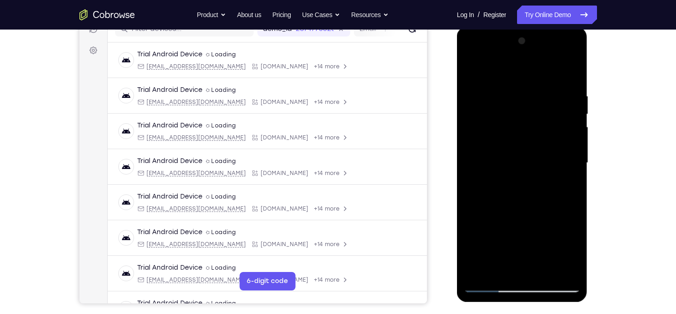
click at [470, 221] on div at bounding box center [522, 163] width 116 height 259
click at [544, 273] on div at bounding box center [522, 163] width 116 height 259
click at [510, 140] on div at bounding box center [522, 163] width 116 height 259
click at [535, 251] on div at bounding box center [522, 163] width 116 height 259
click at [555, 250] on div at bounding box center [522, 163] width 116 height 259
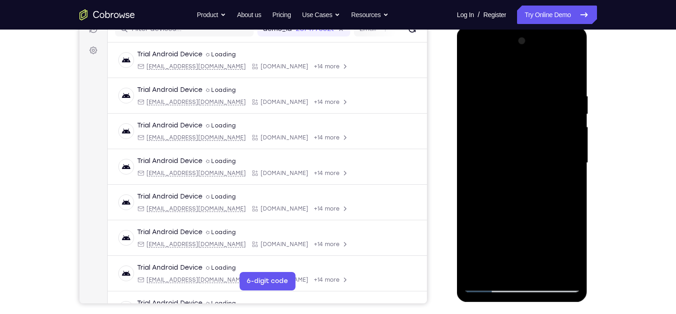
click at [500, 270] on div at bounding box center [522, 163] width 116 height 259
click at [485, 215] on div at bounding box center [522, 163] width 116 height 259
click at [471, 214] on div at bounding box center [522, 163] width 116 height 259
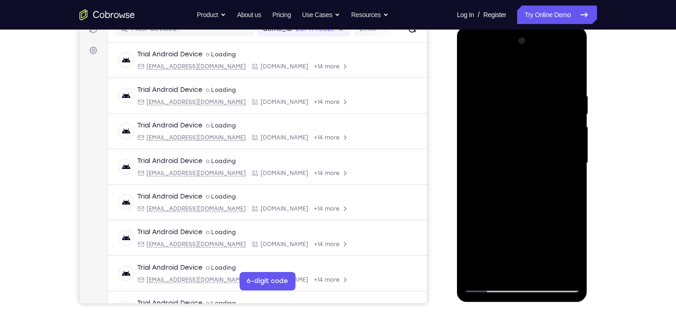
click at [489, 212] on div at bounding box center [522, 163] width 116 height 259
click at [470, 217] on div at bounding box center [522, 163] width 116 height 259
click at [476, 75] on div at bounding box center [522, 163] width 116 height 259
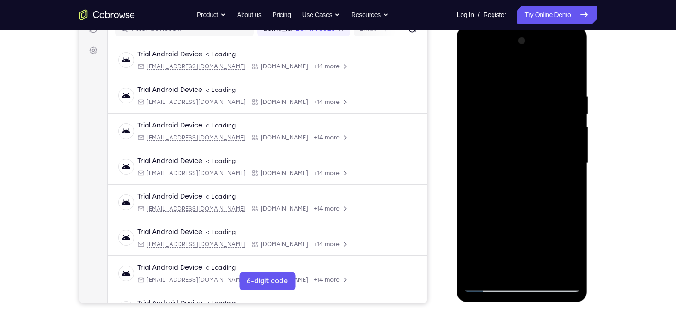
drag, startPoint x: 522, startPoint y: 105, endPoint x: 537, endPoint y: 286, distance: 181.7
click at [537, 286] on div at bounding box center [522, 163] width 116 height 259
drag, startPoint x: 555, startPoint y: 129, endPoint x: 567, endPoint y: 279, distance: 150.1
click at [567, 279] on div at bounding box center [522, 163] width 116 height 259
drag, startPoint x: 540, startPoint y: 208, endPoint x: 528, endPoint y: 102, distance: 106.8
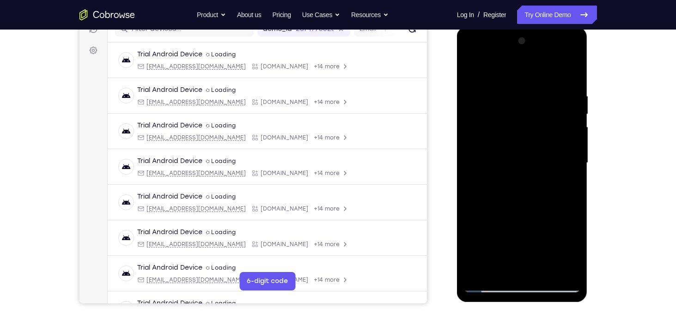
click at [528, 102] on div at bounding box center [522, 163] width 116 height 259
click at [548, 269] on div at bounding box center [522, 163] width 116 height 259
click at [476, 67] on div at bounding box center [522, 163] width 116 height 259
click at [482, 272] on div at bounding box center [522, 163] width 116 height 259
drag, startPoint x: 528, startPoint y: 113, endPoint x: 502, endPoint y: 330, distance: 219.2
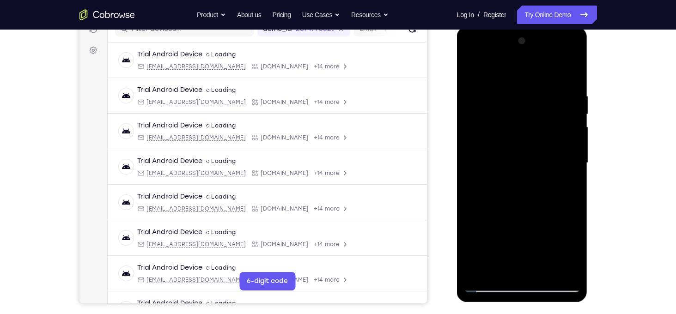
click at [502, 304] on html "Online web based iOS Simulators and Android Emulators. Run iPhone, iPad, Mobile…" at bounding box center [523, 165] width 132 height 277
drag, startPoint x: 550, startPoint y: 215, endPoint x: 542, endPoint y: 162, distance: 53.8
click at [542, 162] on div at bounding box center [522, 163] width 116 height 259
click at [471, 224] on div at bounding box center [522, 163] width 116 height 259
drag, startPoint x: 531, startPoint y: 239, endPoint x: 504, endPoint y: 108, distance: 133.4
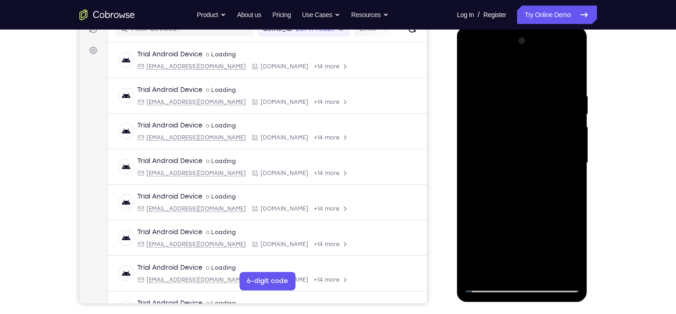
click at [504, 108] on div at bounding box center [522, 163] width 116 height 259
drag, startPoint x: 542, startPoint y: 221, endPoint x: 515, endPoint y: 94, distance: 130.4
click at [515, 94] on div at bounding box center [522, 163] width 116 height 259
drag, startPoint x: 533, startPoint y: 204, endPoint x: 505, endPoint y: 84, distance: 123.6
click at [505, 84] on div at bounding box center [522, 163] width 116 height 259
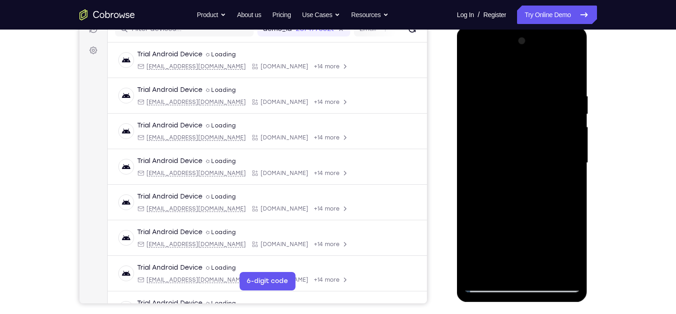
drag, startPoint x: 492, startPoint y: 238, endPoint x: 486, endPoint y: 162, distance: 76.4
click at [486, 162] on div at bounding box center [522, 163] width 116 height 259
click at [471, 193] on div at bounding box center [522, 163] width 116 height 259
drag, startPoint x: 517, startPoint y: 212, endPoint x: 516, endPoint y: 109, distance: 102.6
click at [516, 109] on div at bounding box center [522, 163] width 116 height 259
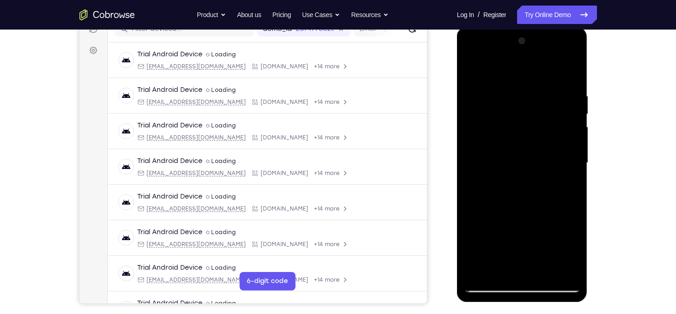
drag, startPoint x: 531, startPoint y: 193, endPoint x: 525, endPoint y: 154, distance: 39.3
click at [525, 154] on div at bounding box center [522, 163] width 116 height 259
click at [544, 273] on div at bounding box center [522, 163] width 116 height 259
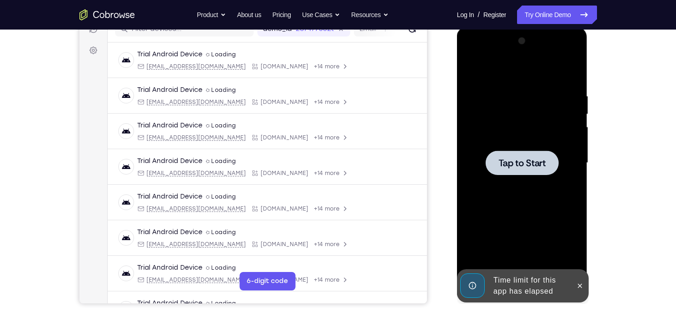
click at [527, 164] on span "Tap to Start" at bounding box center [521, 162] width 47 height 9
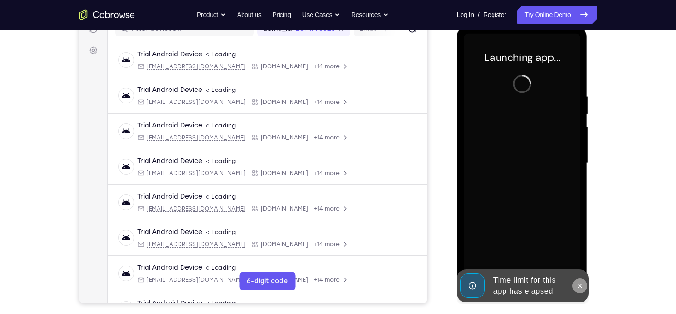
click at [583, 288] on icon at bounding box center [579, 285] width 7 height 7
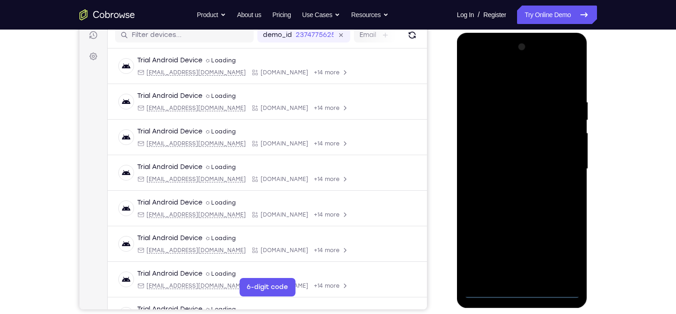
scroll to position [120, 0]
click at [528, 291] on div at bounding box center [522, 169] width 116 height 259
click at [566, 255] on div at bounding box center [522, 169] width 116 height 259
click at [481, 79] on div at bounding box center [522, 169] width 116 height 259
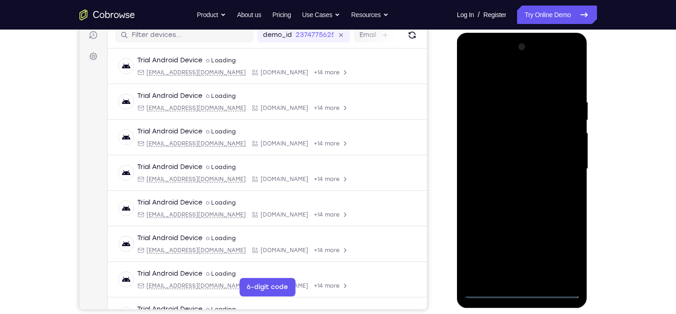
click at [560, 164] on div at bounding box center [522, 169] width 116 height 259
click at [515, 186] on div at bounding box center [522, 169] width 116 height 259
click at [513, 165] on div at bounding box center [522, 169] width 116 height 259
click at [509, 153] on div at bounding box center [522, 169] width 116 height 259
click at [529, 167] on div at bounding box center [522, 169] width 116 height 259
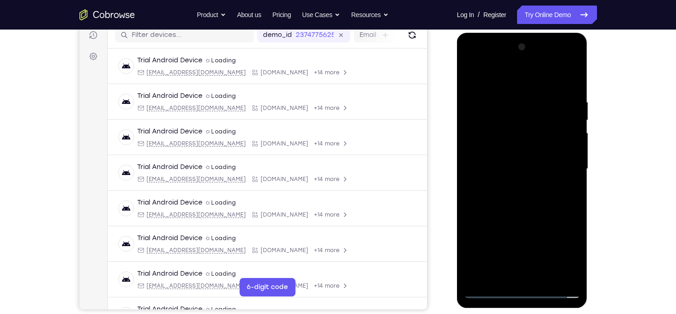
click at [536, 212] on div at bounding box center [522, 169] width 116 height 259
click at [546, 273] on div at bounding box center [522, 169] width 116 height 259
click at [537, 217] on div at bounding box center [522, 169] width 116 height 259
click at [524, 145] on div at bounding box center [522, 169] width 116 height 259
click at [496, 273] on div at bounding box center [522, 169] width 116 height 259
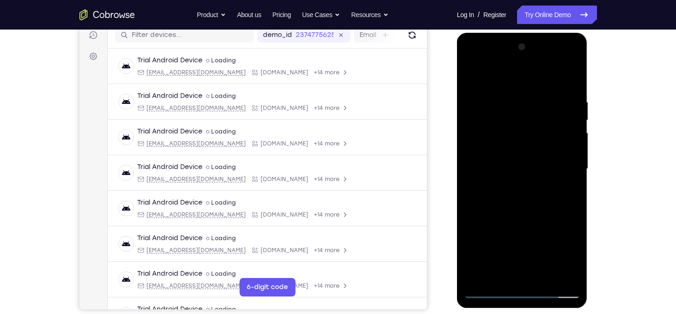
click at [497, 274] on div at bounding box center [522, 169] width 116 height 259
click at [472, 236] on div at bounding box center [522, 169] width 116 height 259
click at [544, 219] on div at bounding box center [522, 169] width 116 height 259
drag, startPoint x: 486, startPoint y: 78, endPoint x: 483, endPoint y: -20, distance: 98.0
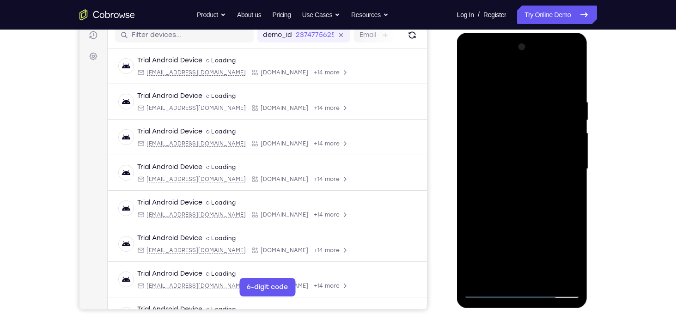
click at [483, 33] on html "Online web based iOS Simulators and Android Emulators. Run iPhone, iPad, Mobile…" at bounding box center [523, 171] width 132 height 277
click at [473, 81] on div at bounding box center [522, 169] width 116 height 259
click at [473, 75] on div at bounding box center [522, 169] width 116 height 259
click at [510, 88] on div at bounding box center [522, 169] width 116 height 259
click at [573, 145] on div at bounding box center [522, 169] width 116 height 259
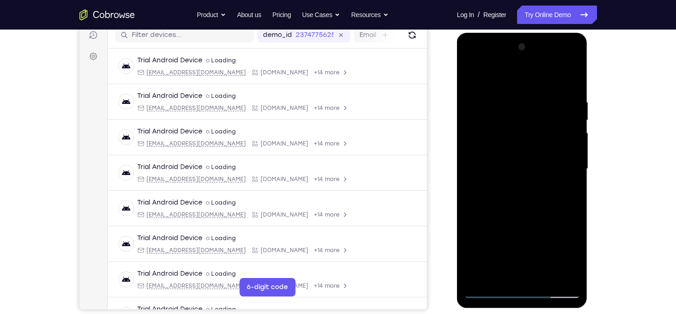
click at [573, 145] on div at bounding box center [522, 169] width 116 height 259
click at [547, 275] on div at bounding box center [522, 169] width 116 height 259
drag, startPoint x: 558, startPoint y: 121, endPoint x: 471, endPoint y: 127, distance: 87.0
click at [471, 127] on div at bounding box center [522, 169] width 116 height 259
click at [508, 147] on div at bounding box center [522, 169] width 116 height 259
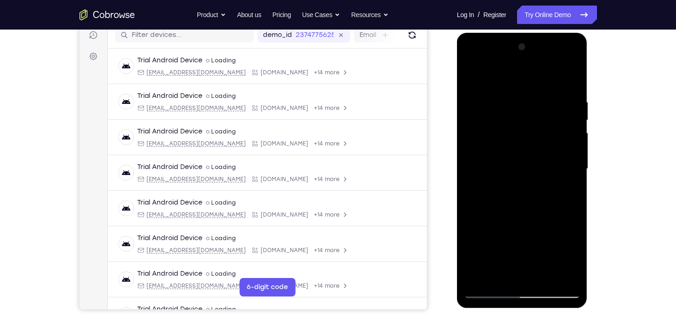
click at [474, 81] on div at bounding box center [522, 169] width 116 height 259
click at [520, 149] on div at bounding box center [522, 169] width 116 height 259
click at [503, 273] on div at bounding box center [522, 169] width 116 height 259
drag, startPoint x: 513, startPoint y: 257, endPoint x: 506, endPoint y: 213, distance: 44.0
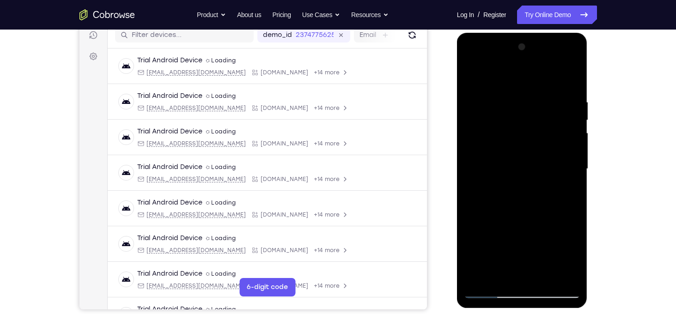
click at [506, 213] on div at bounding box center [522, 169] width 116 height 259
click at [536, 238] on div at bounding box center [522, 169] width 116 height 259
click at [537, 241] on div at bounding box center [522, 169] width 116 height 259
click at [573, 276] on div at bounding box center [522, 169] width 116 height 259
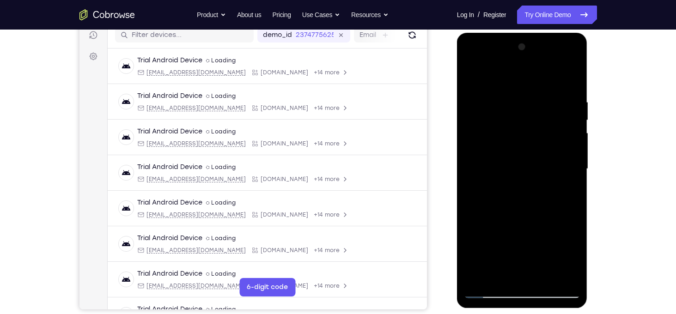
drag, startPoint x: 544, startPoint y: 252, endPoint x: 554, endPoint y: 107, distance: 145.4
click at [554, 107] on div at bounding box center [522, 169] width 116 height 259
click at [477, 261] on div at bounding box center [522, 169] width 116 height 259
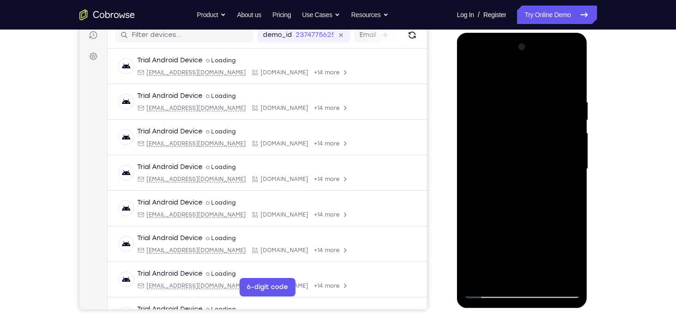
click at [567, 190] on div at bounding box center [522, 169] width 116 height 259
click at [475, 81] on div at bounding box center [522, 169] width 116 height 259
click at [500, 146] on div at bounding box center [522, 169] width 116 height 259
click at [533, 242] on div at bounding box center [522, 169] width 116 height 259
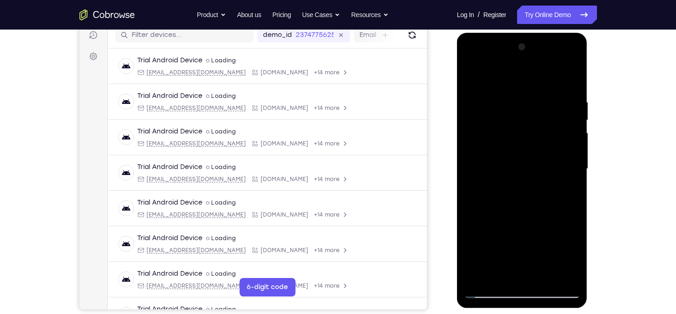
click at [500, 256] on div at bounding box center [522, 169] width 116 height 259
click at [475, 77] on div at bounding box center [522, 169] width 116 height 259
